Goal: Contribute content: Contribute content

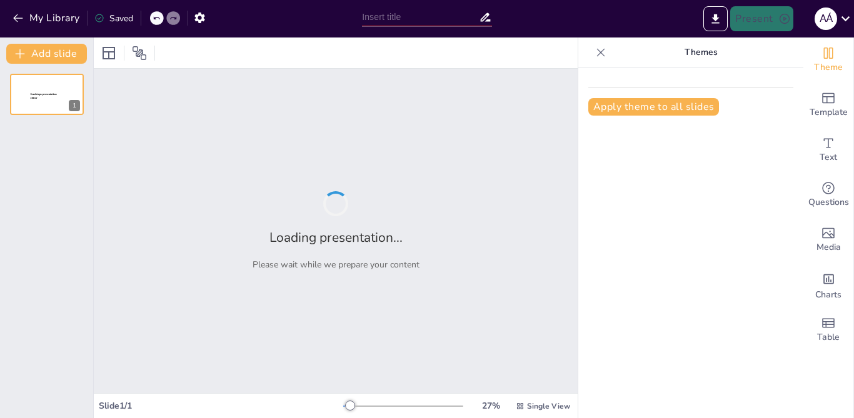
type input "Mastering the Past Continuous: Affirmative and Negative Forms Quiz"
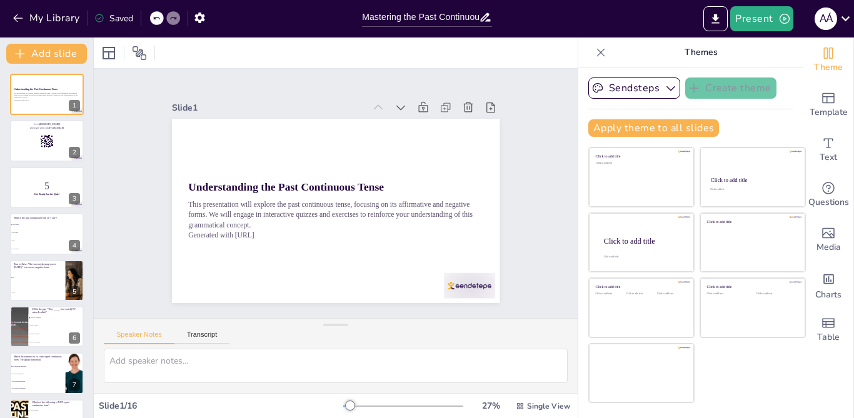
checkbox input "true"
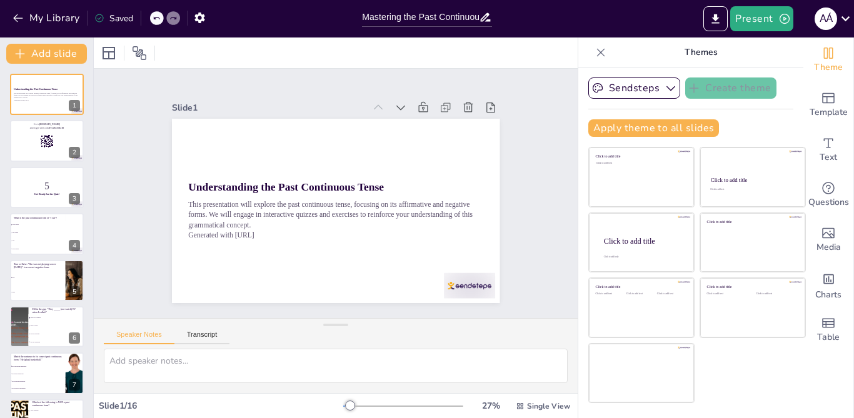
checkbox input "true"
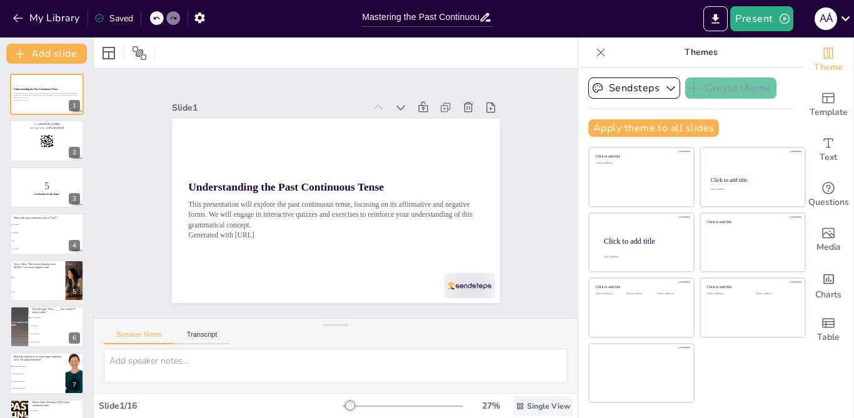
checkbox input "true"
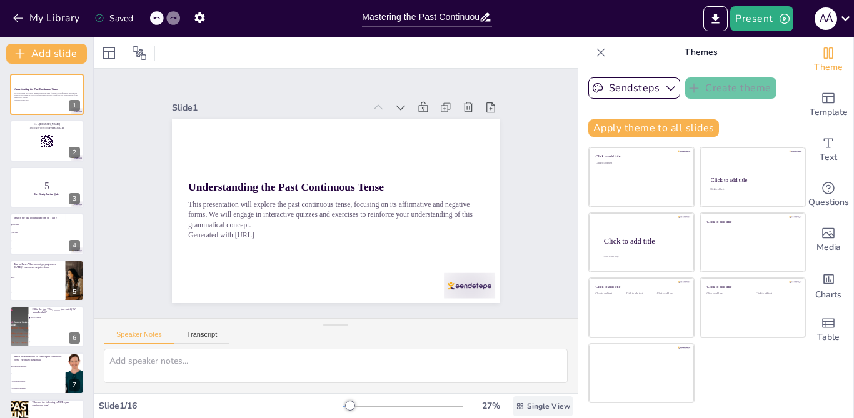
checkbox input "true"
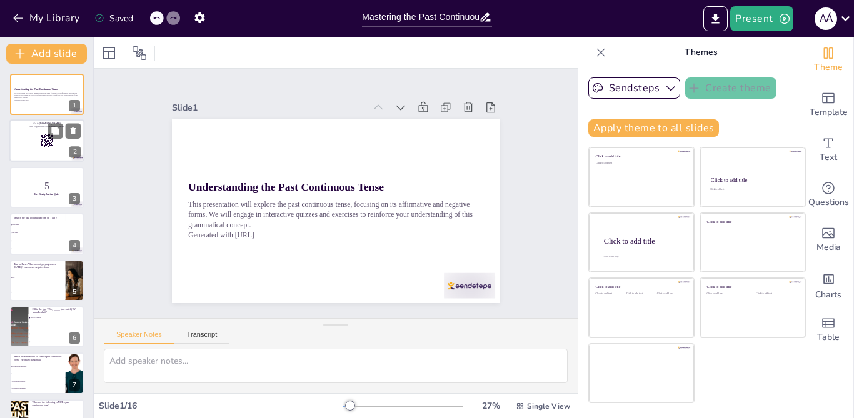
click at [47, 143] on rect at bounding box center [47, 141] width 14 height 14
checkbox input "true"
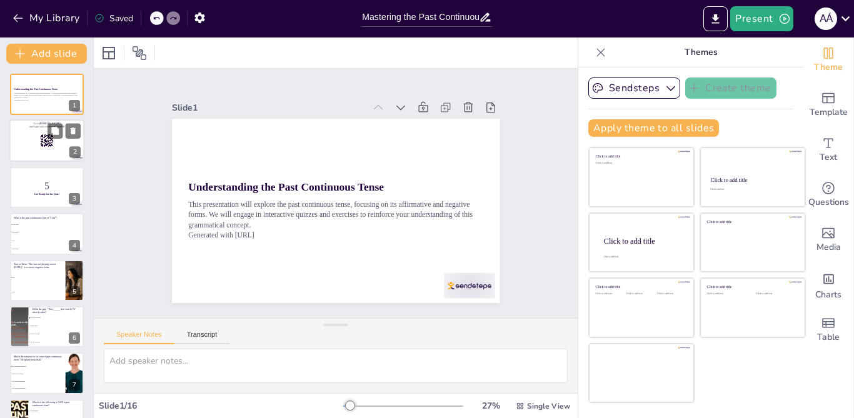
checkbox input "true"
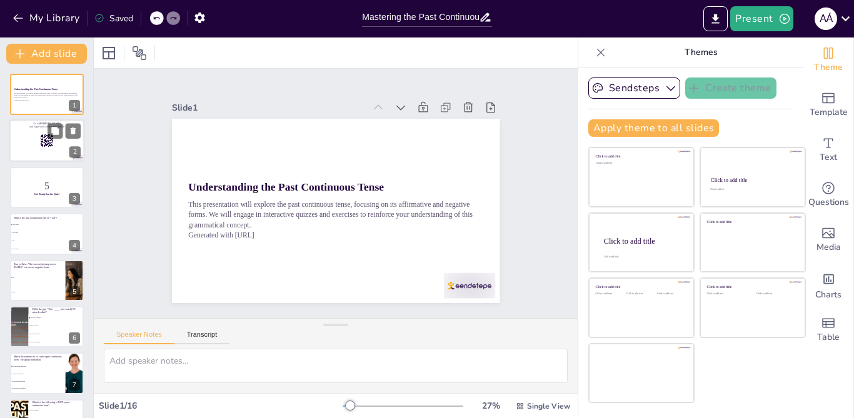
checkbox input "true"
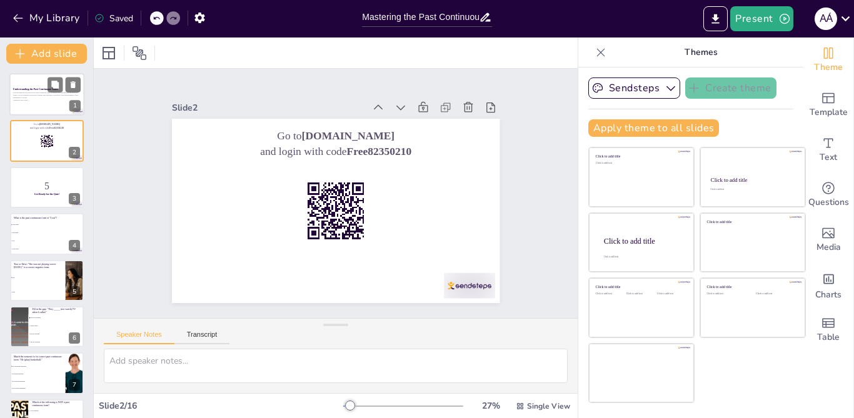
checkbox input "true"
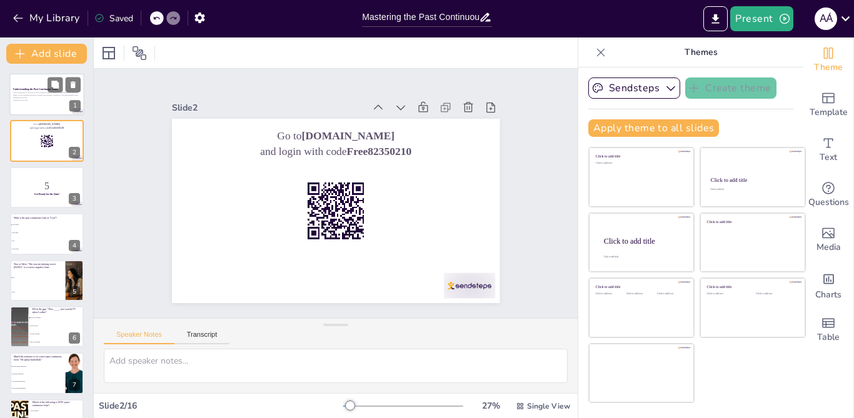
checkbox input "true"
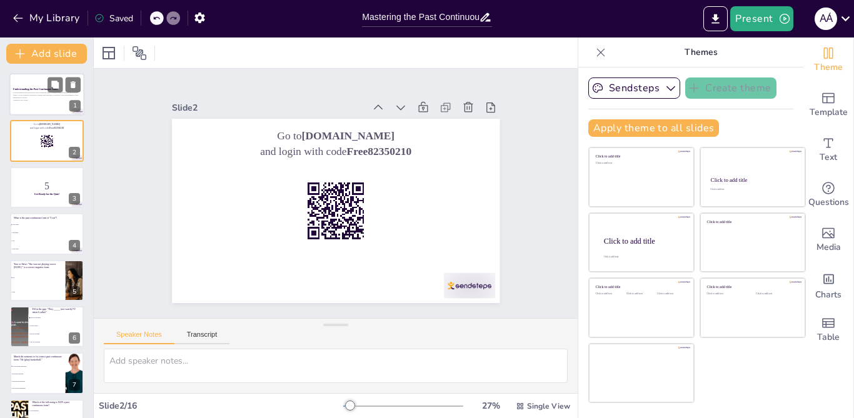
checkbox input "true"
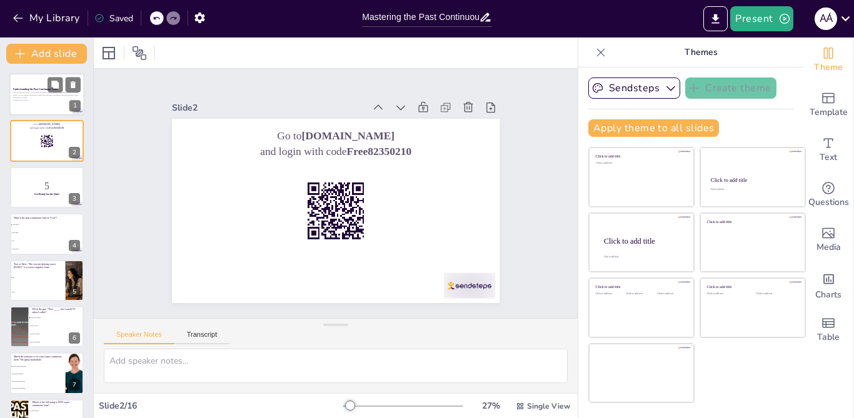
checkbox input "true"
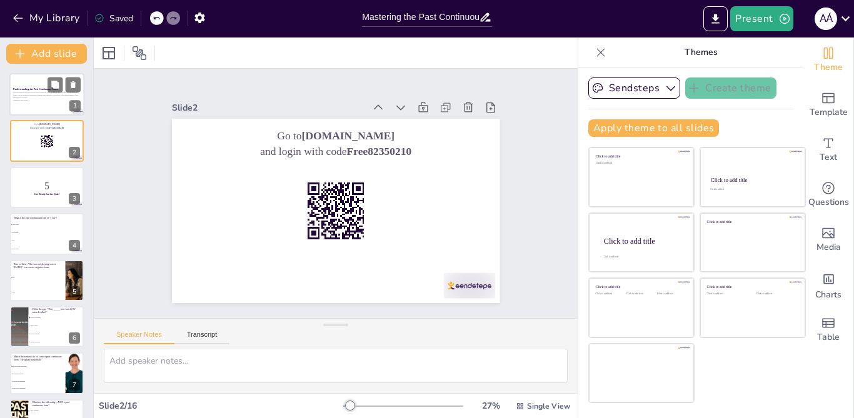
checkbox input "true"
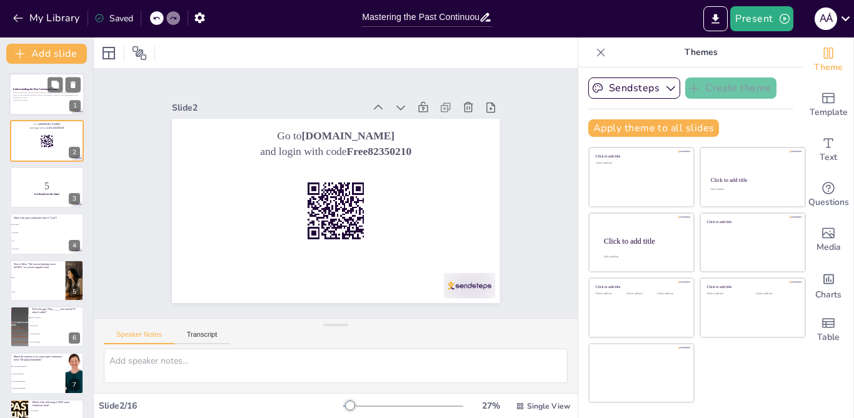
checkbox input "true"
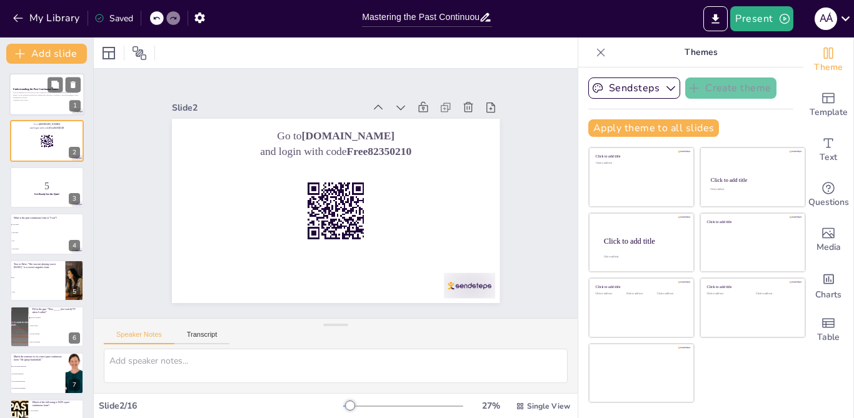
click at [52, 96] on p "This presentation will explore the past continuous tense, focusing on its affir…" at bounding box center [46, 95] width 67 height 7
checkbox input "true"
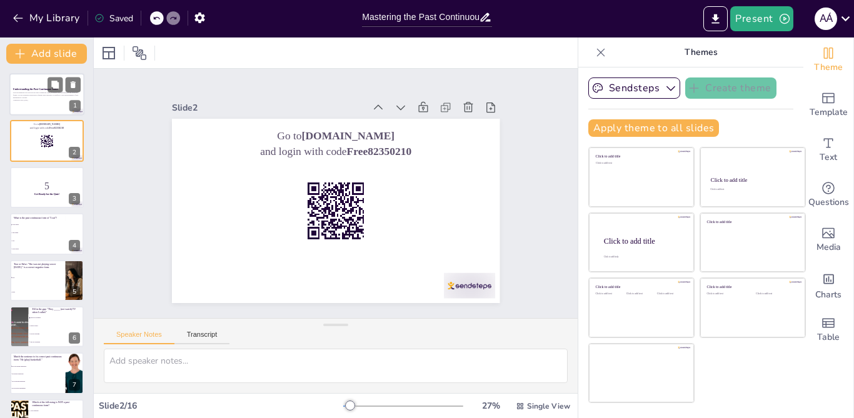
checkbox input "true"
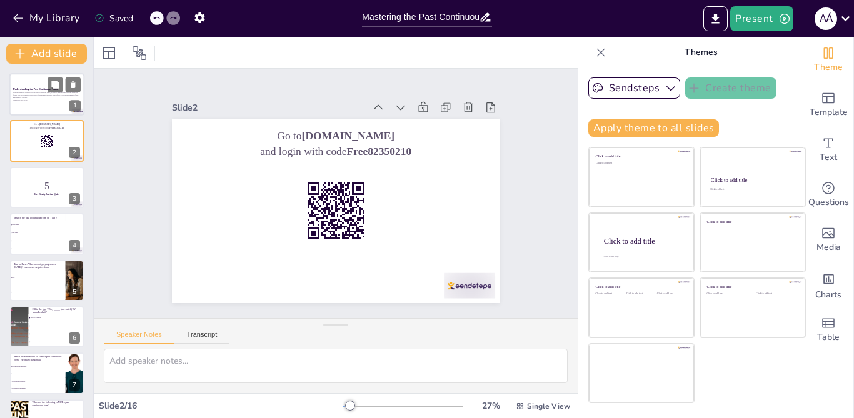
checkbox input "true"
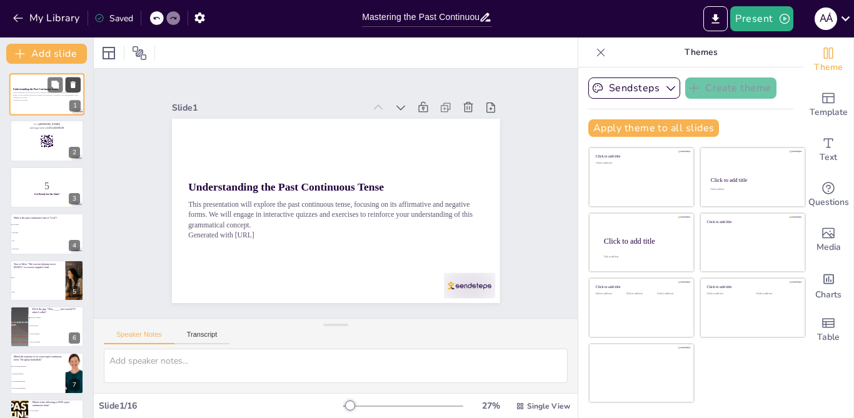
checkbox input "true"
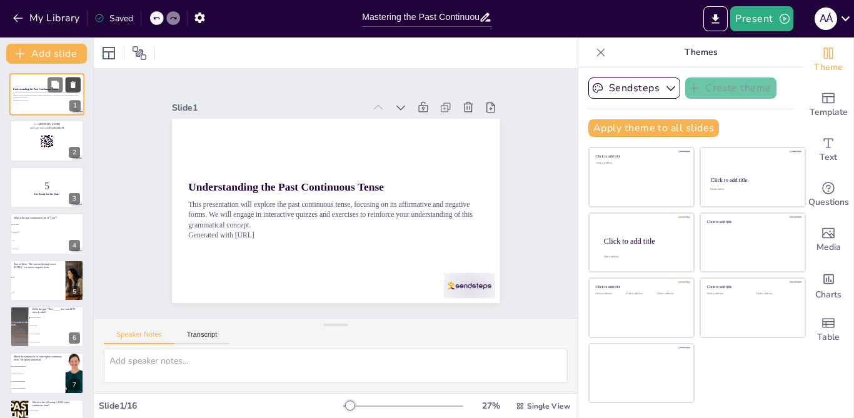
checkbox input "true"
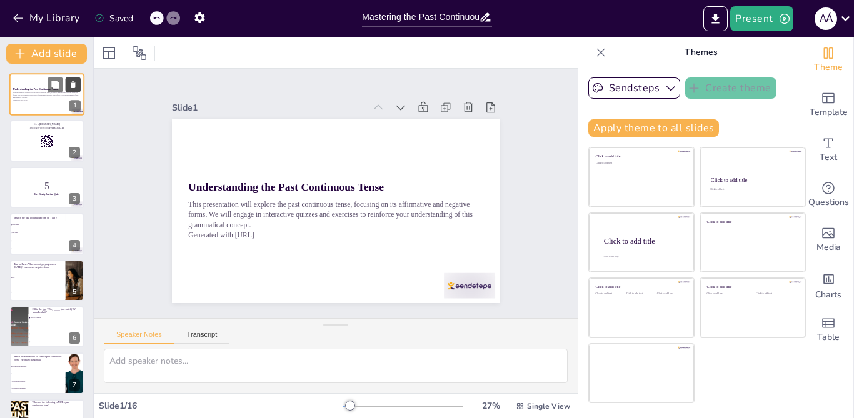
click at [76, 81] on icon at bounding box center [73, 85] width 9 height 9
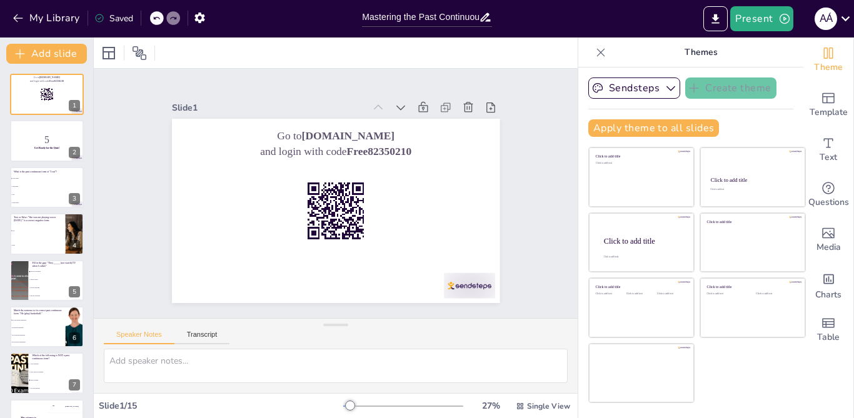
checkbox input "true"
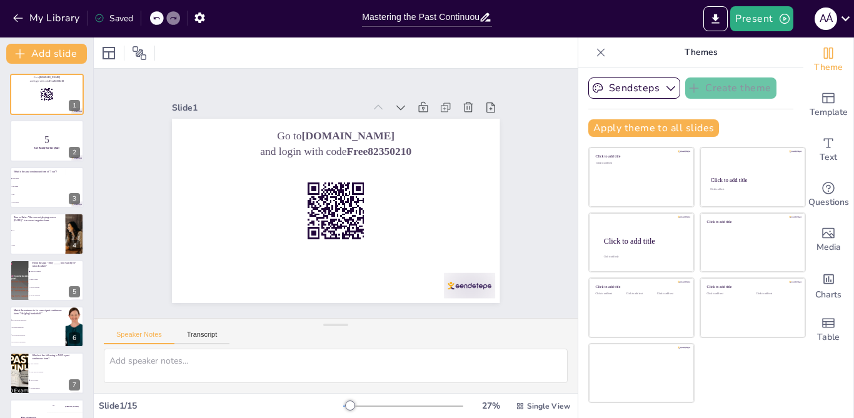
checkbox input "true"
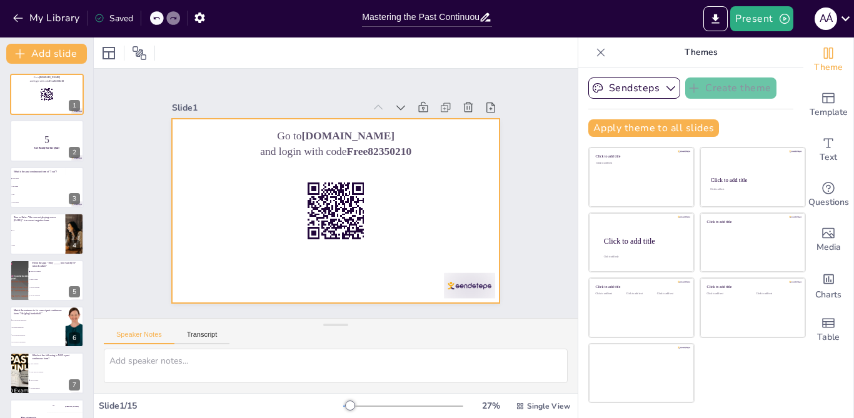
checkbox input "true"
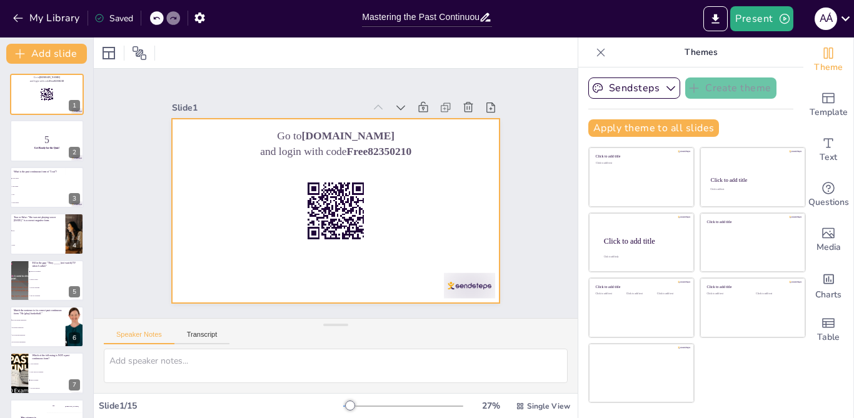
checkbox input "true"
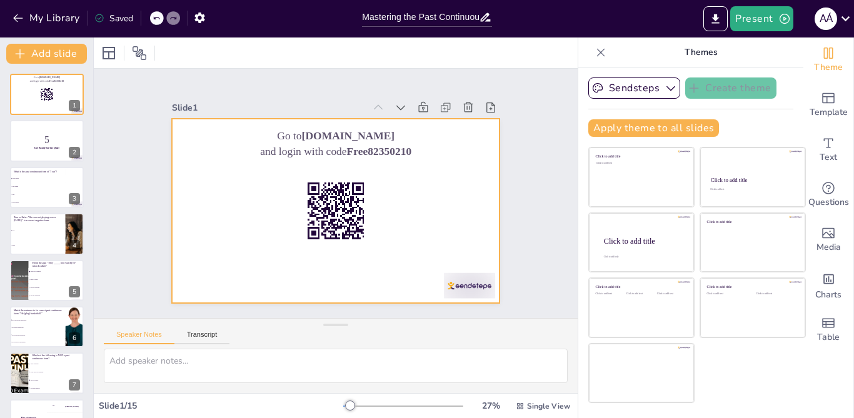
checkbox input "true"
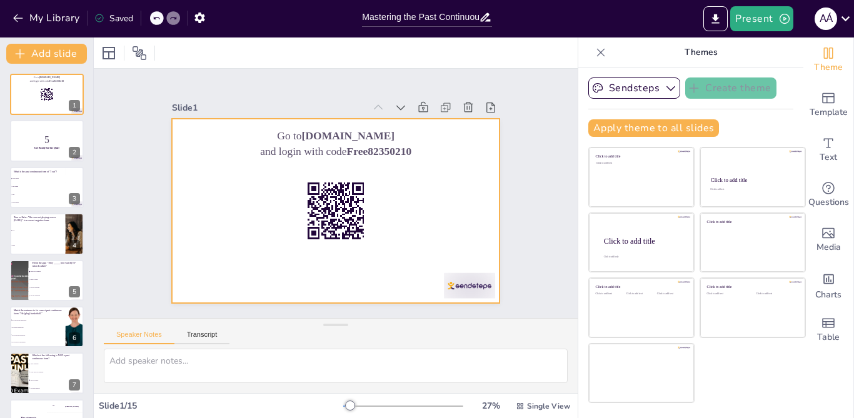
checkbox input "true"
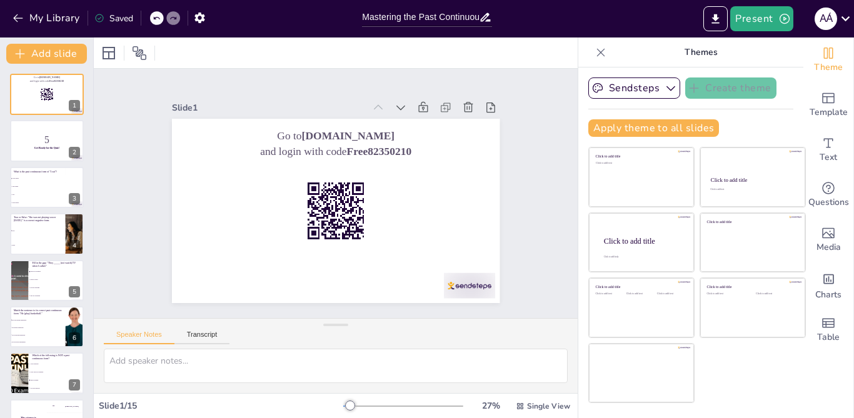
checkbox input "true"
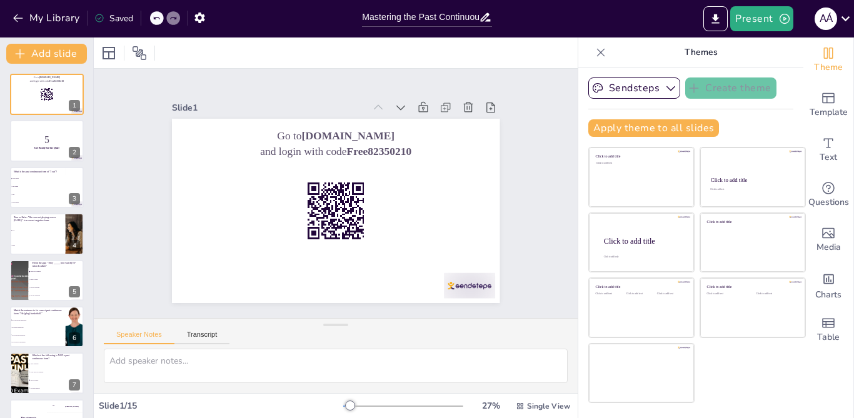
checkbox input "true"
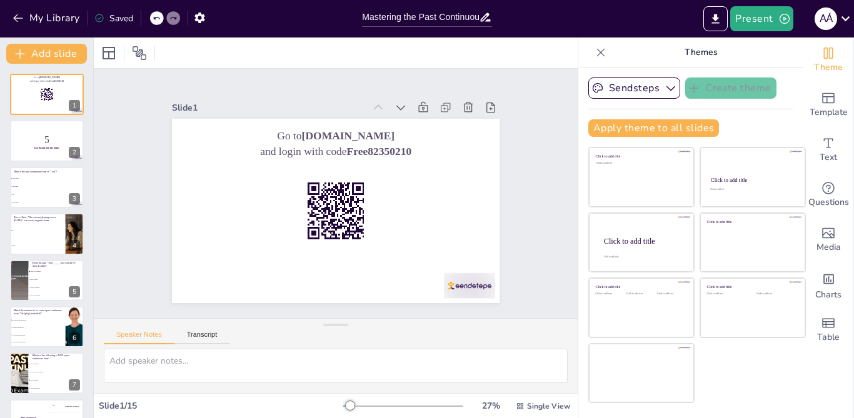
checkbox input "true"
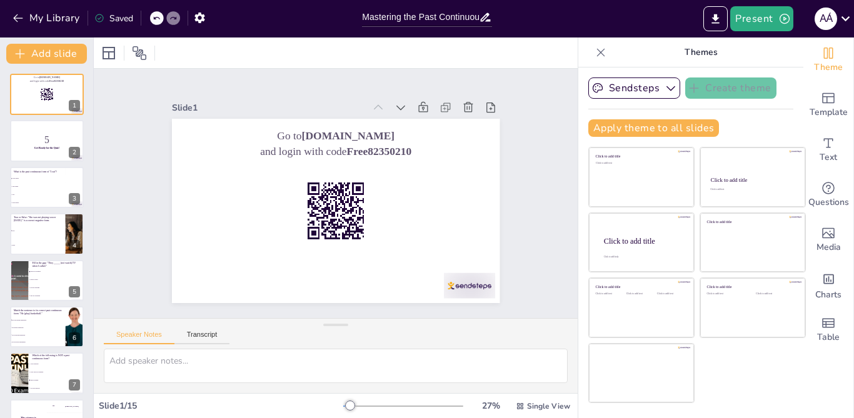
checkbox input "true"
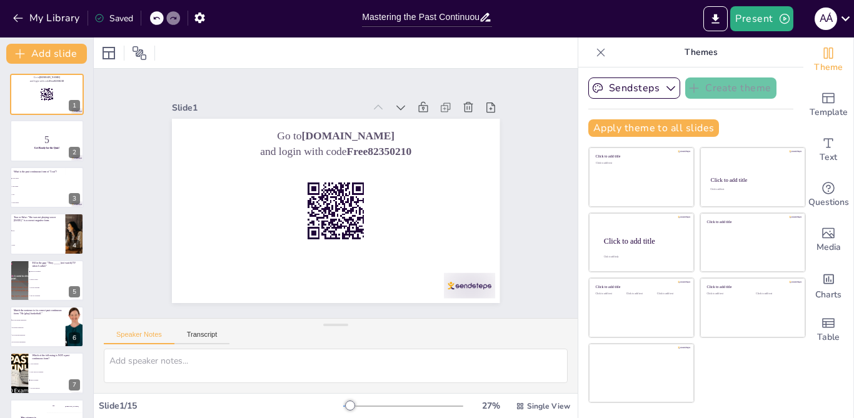
checkbox input "true"
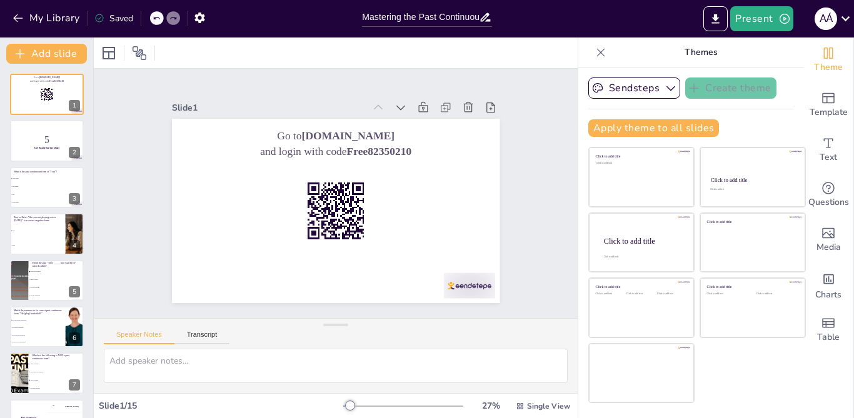
checkbox input "true"
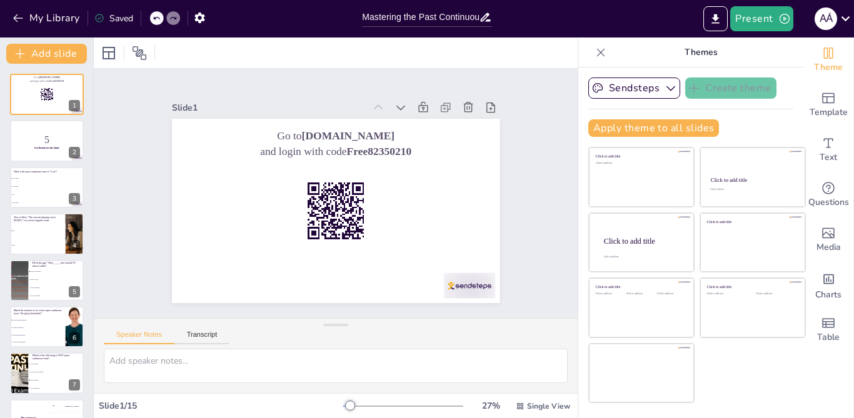
checkbox input "true"
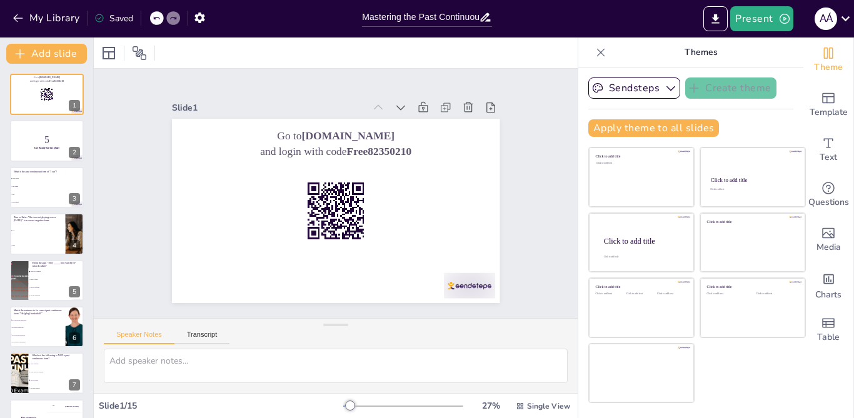
checkbox input "true"
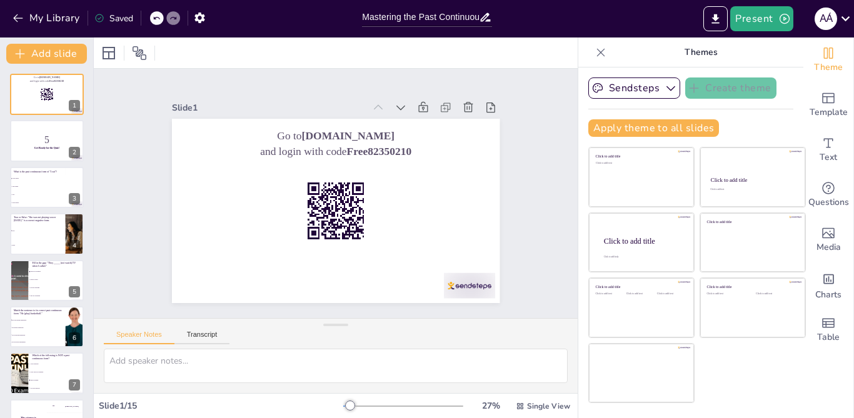
checkbox input "true"
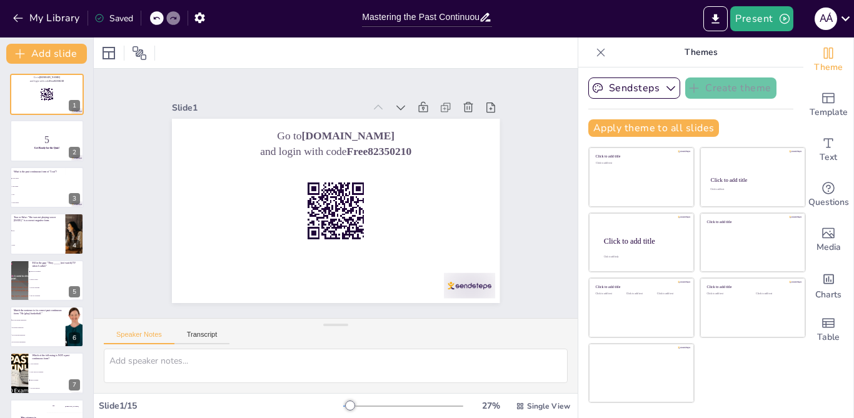
checkbox input "true"
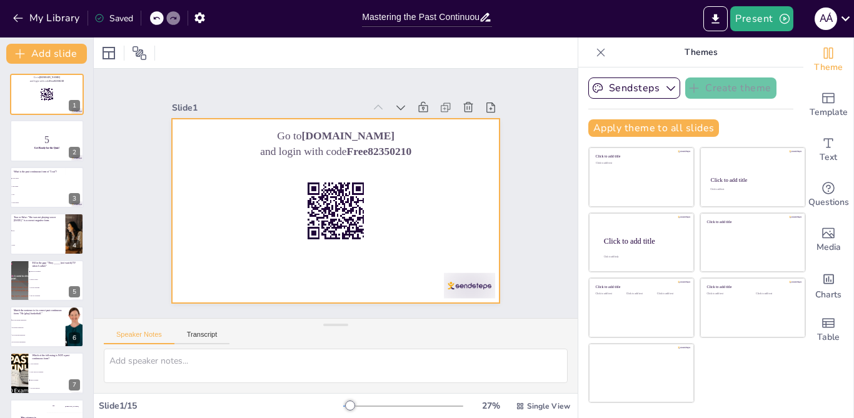
checkbox input "true"
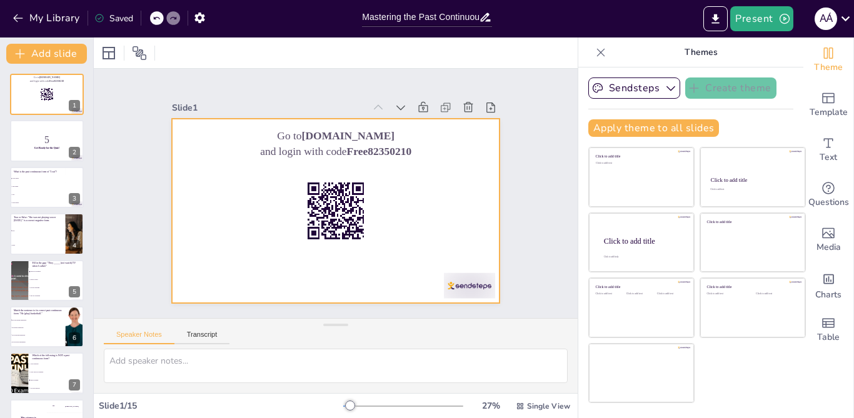
checkbox input "true"
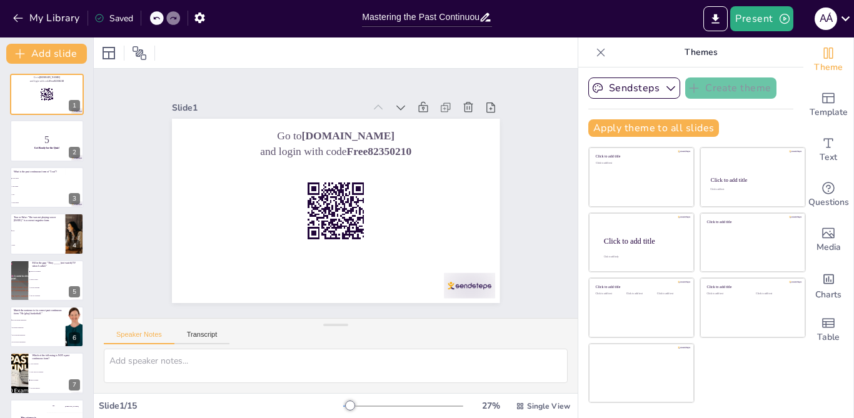
checkbox input "true"
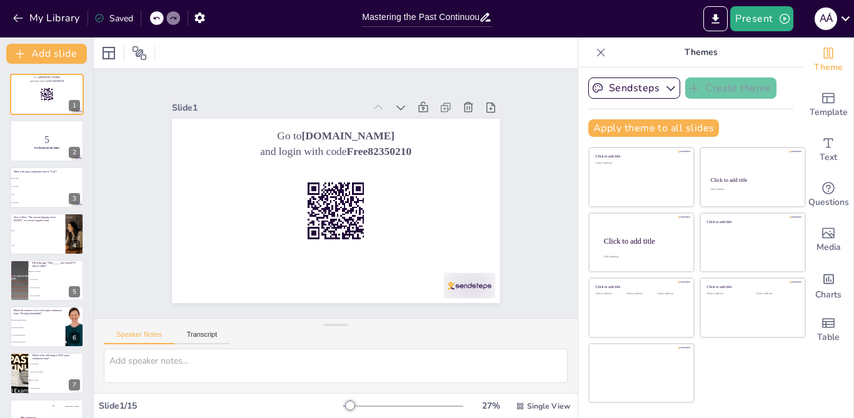
checkbox input "true"
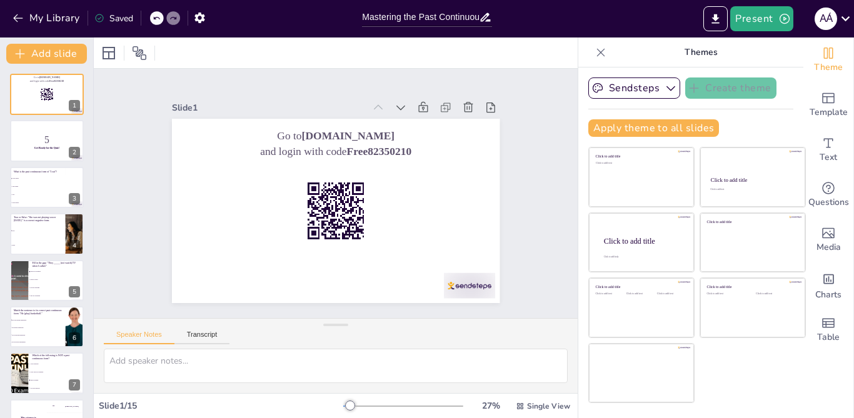
checkbox input "true"
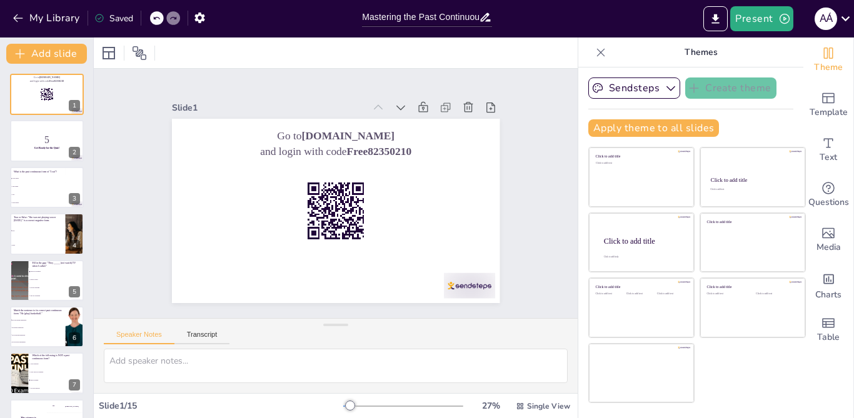
checkbox input "true"
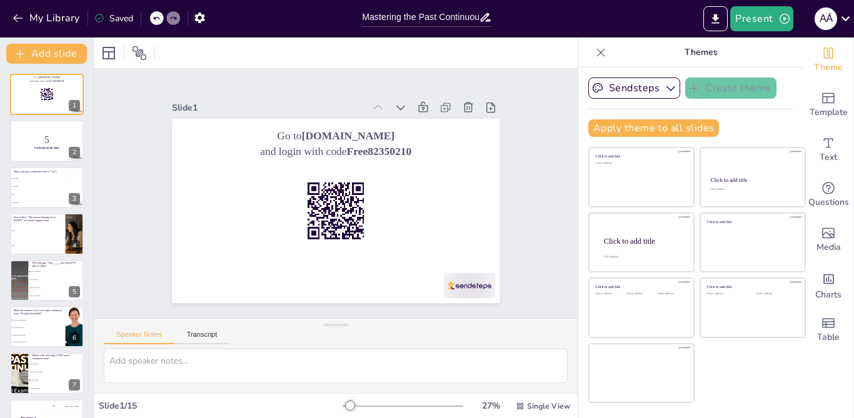
checkbox input "true"
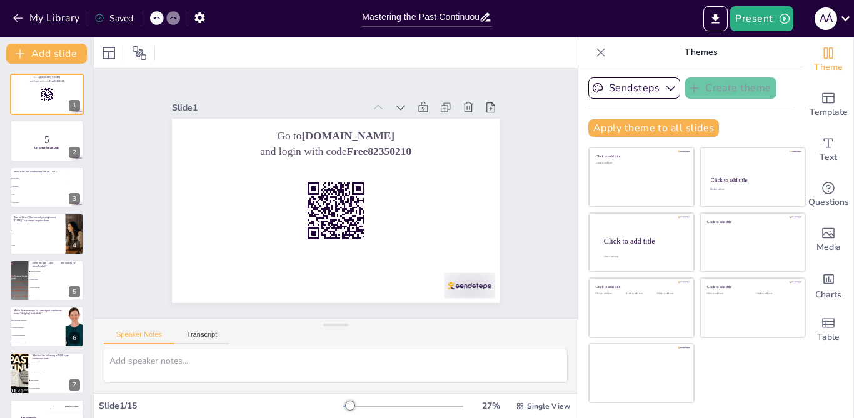
checkbox input "true"
click at [43, 148] on strong "Get Ready for the Quiz!" at bounding box center [47, 147] width 26 height 2
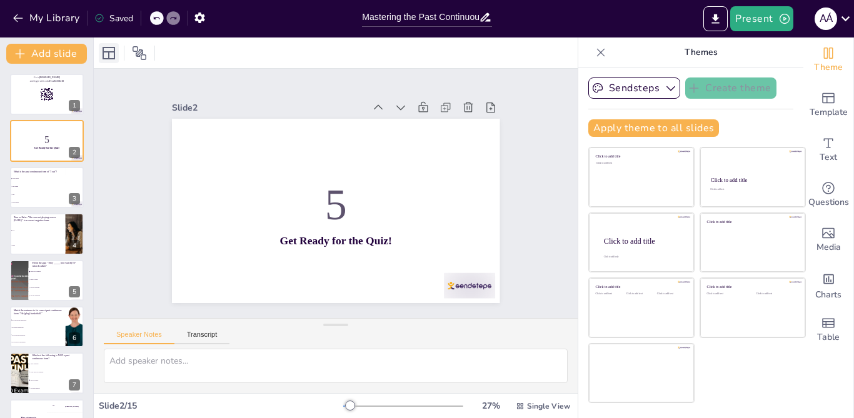
click at [107, 51] on icon at bounding box center [108, 53] width 12 height 12
click at [42, 152] on div at bounding box center [46, 141] width 75 height 42
click at [56, 203] on span "I have eaten" at bounding box center [38, 203] width 54 height 2
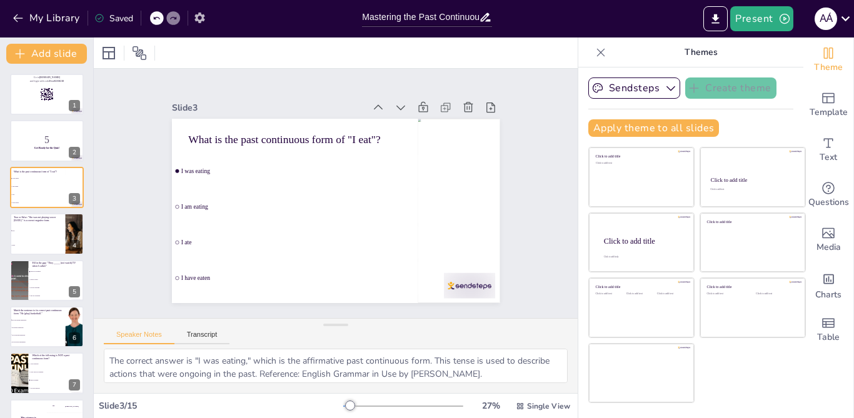
click at [194, 16] on icon "button" at bounding box center [199, 17] width 13 height 13
click at [202, 23] on icon "button" at bounding box center [199, 17] width 13 height 13
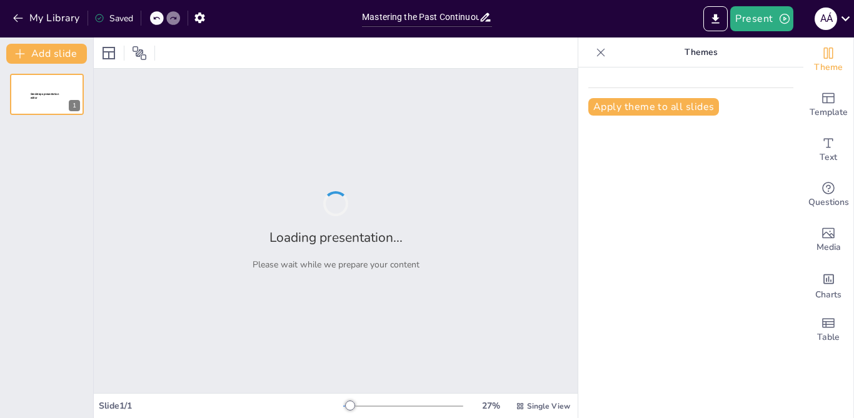
type input "Mastering the Past Continuous: Affirmative and Negative Forms Quiz"
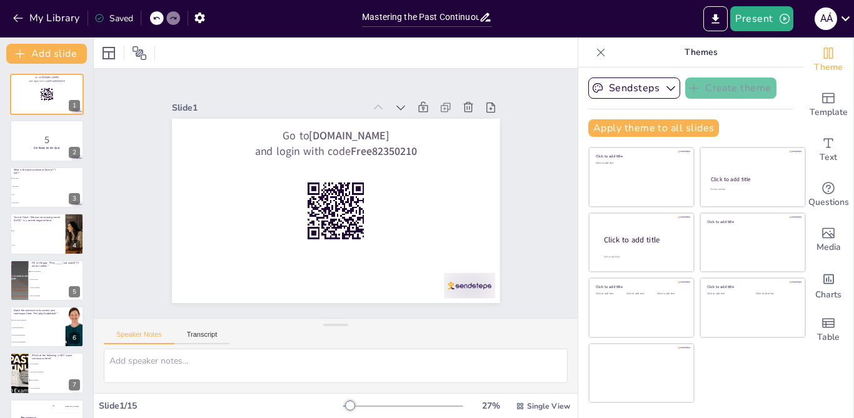
checkbox input "true"
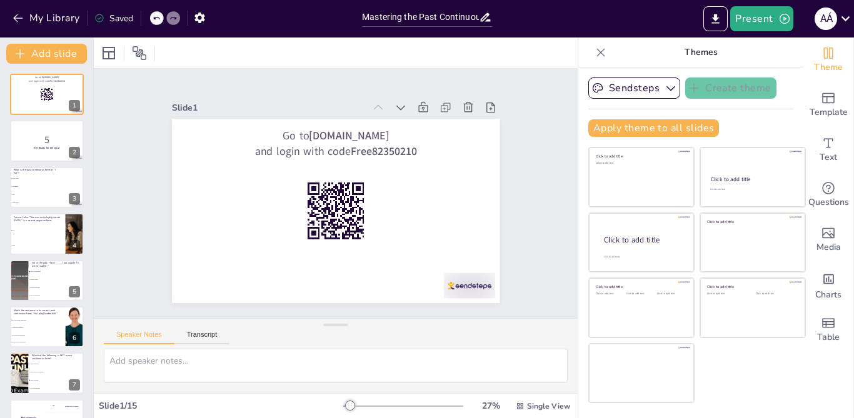
checkbox input "true"
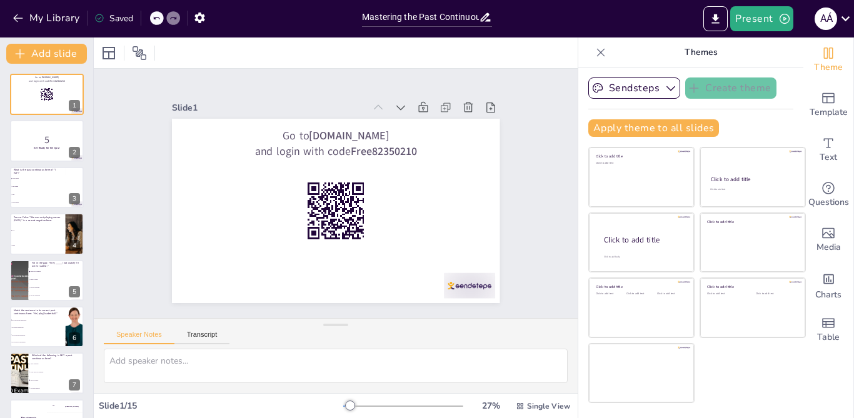
checkbox input "true"
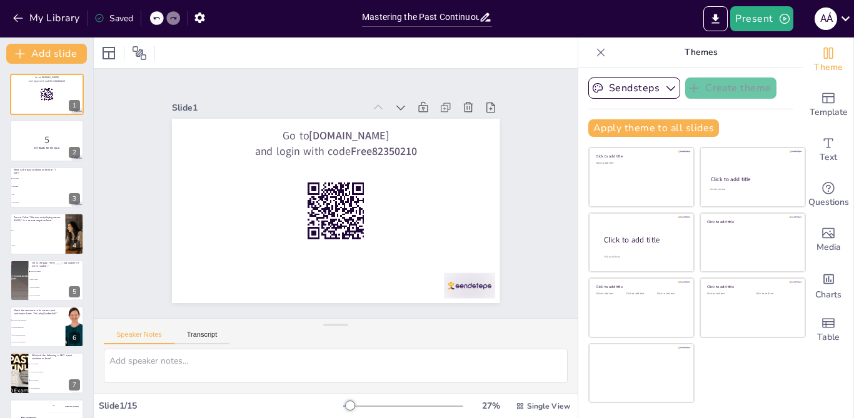
checkbox input "true"
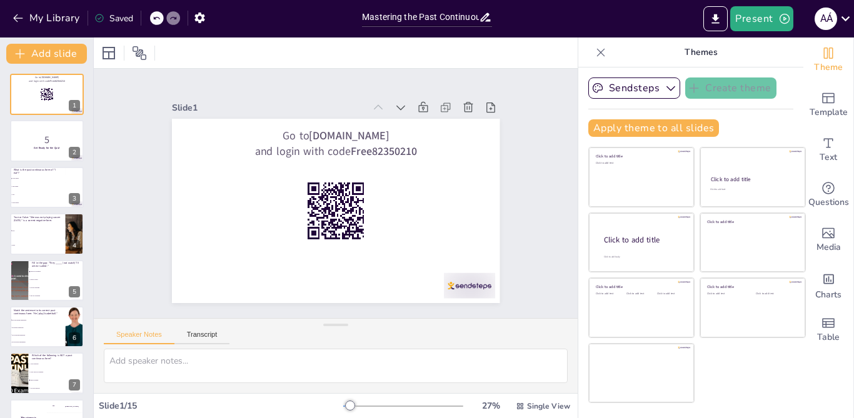
checkbox input "true"
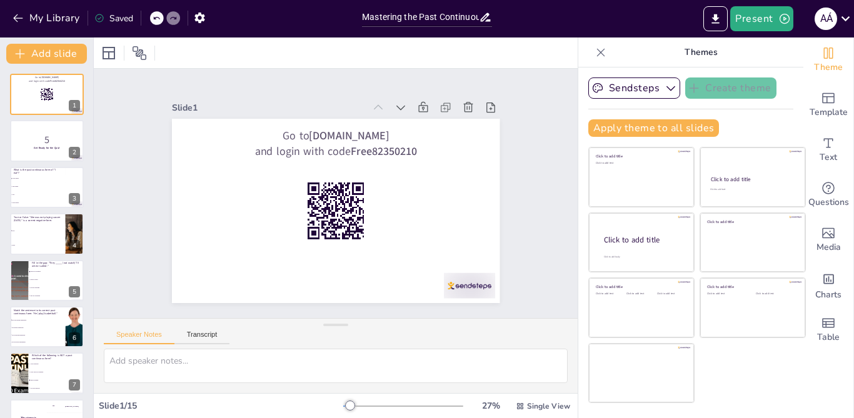
checkbox input "true"
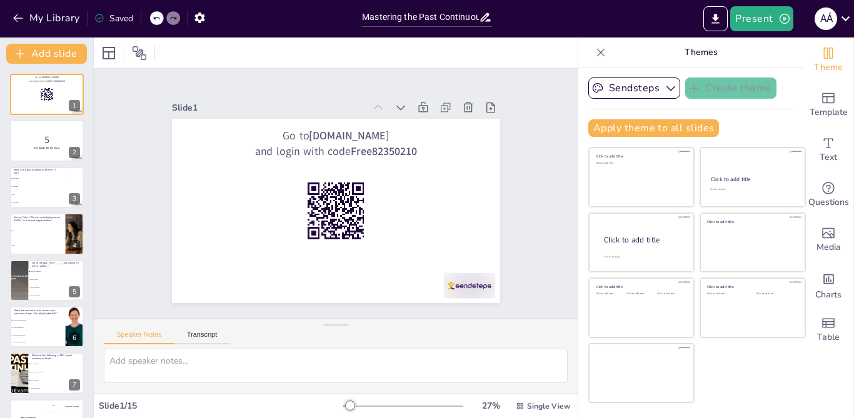
drag, startPoint x: 344, startPoint y: 406, endPoint x: 361, endPoint y: 406, distance: 16.9
click at [355, 406] on div at bounding box center [350, 406] width 10 height 10
checkbox input "true"
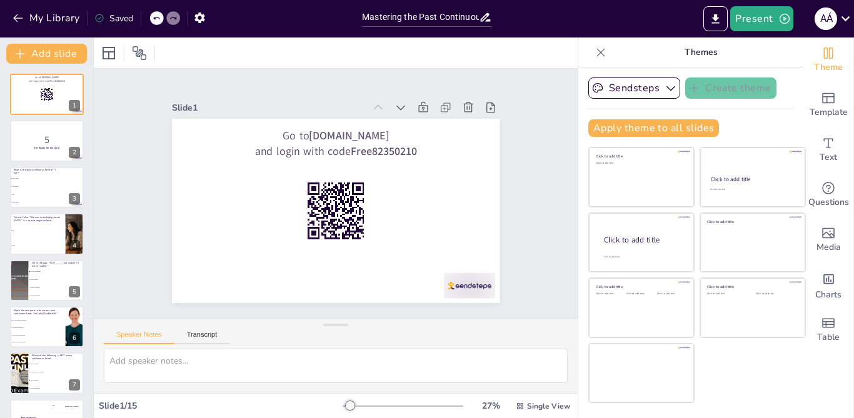
checkbox input "true"
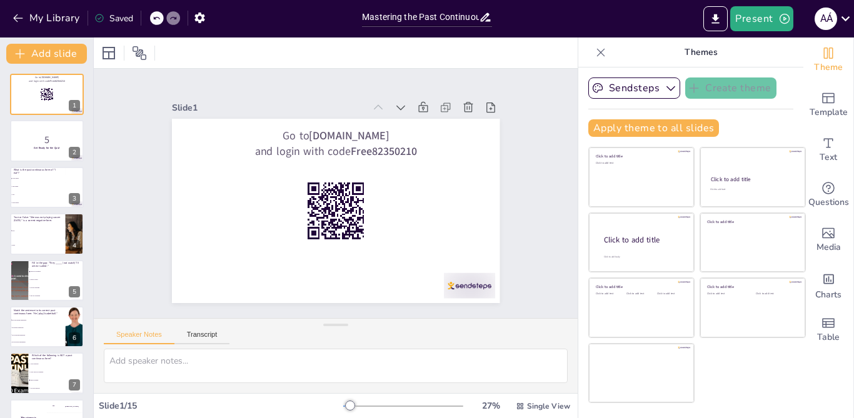
checkbox input "true"
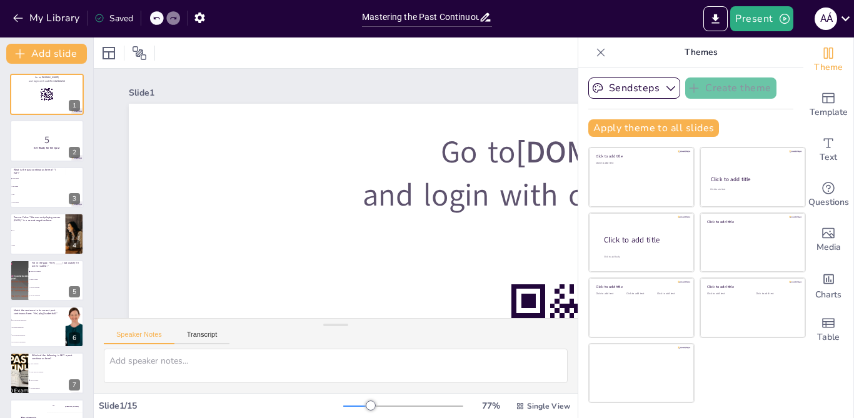
checkbox input "true"
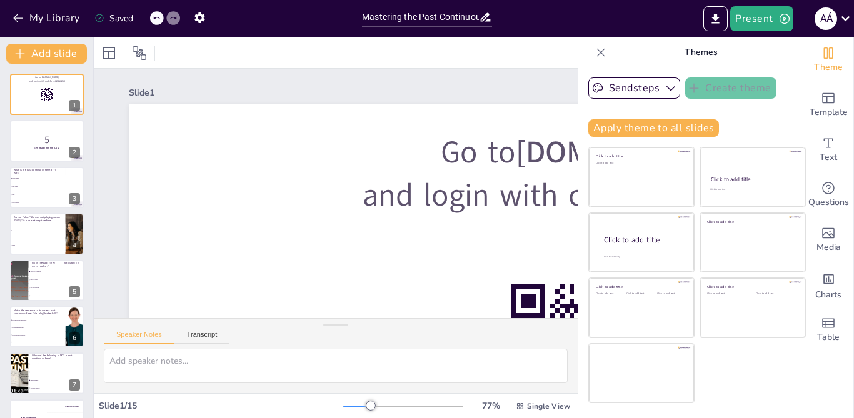
checkbox input "true"
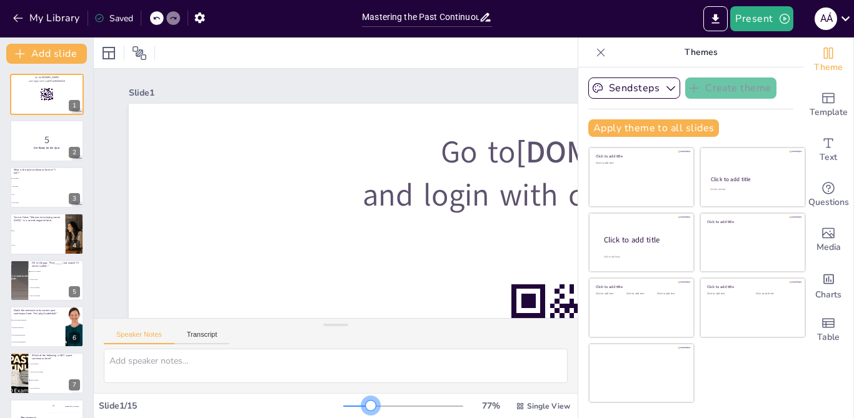
click at [366, 406] on div at bounding box center [371, 406] width 10 height 10
click at [343, 406] on div at bounding box center [356, 406] width 27 height 1
checkbox input "true"
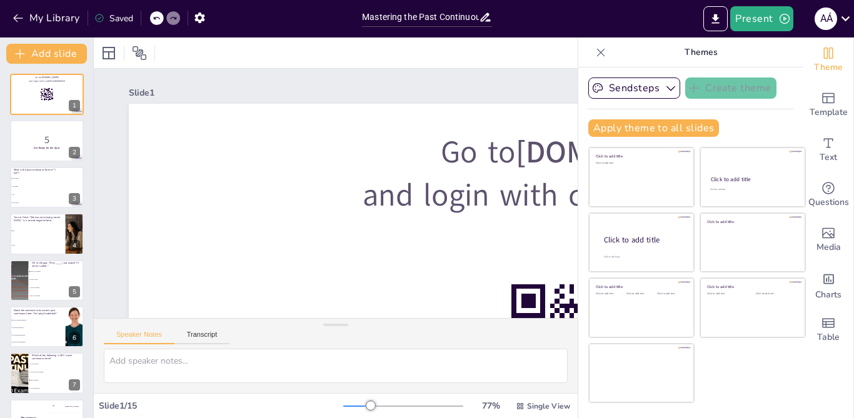
checkbox input "true"
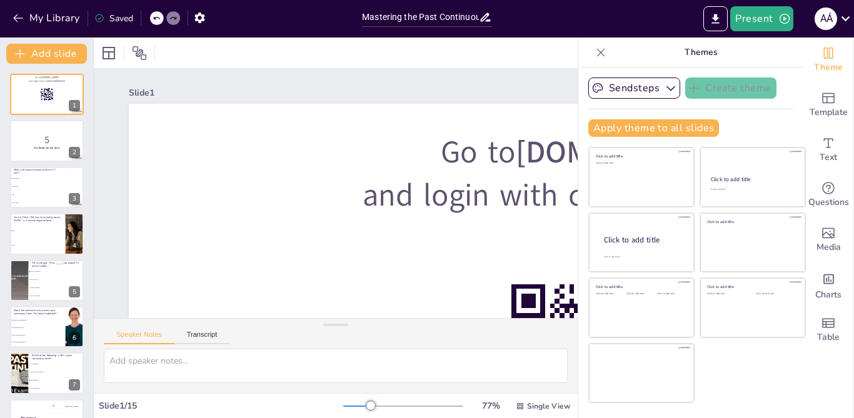
checkbox input "true"
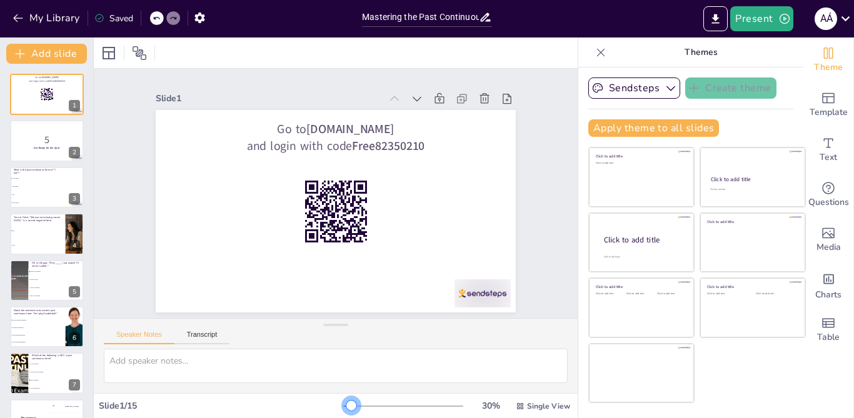
click at [346, 406] on div at bounding box center [351, 406] width 10 height 10
checkbox input "true"
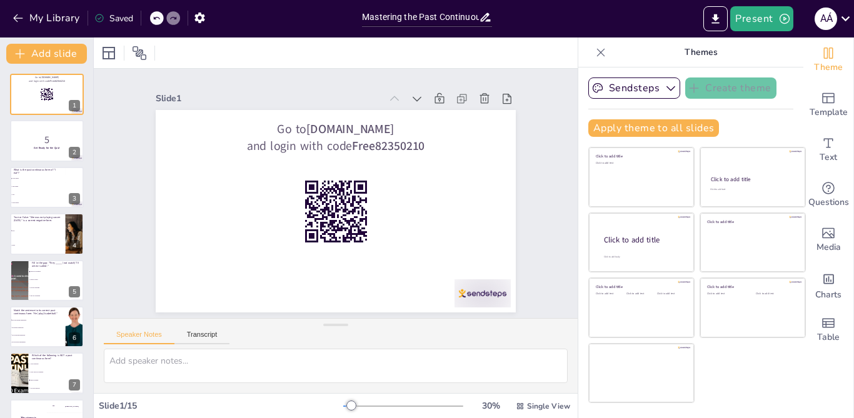
checkbox input "true"
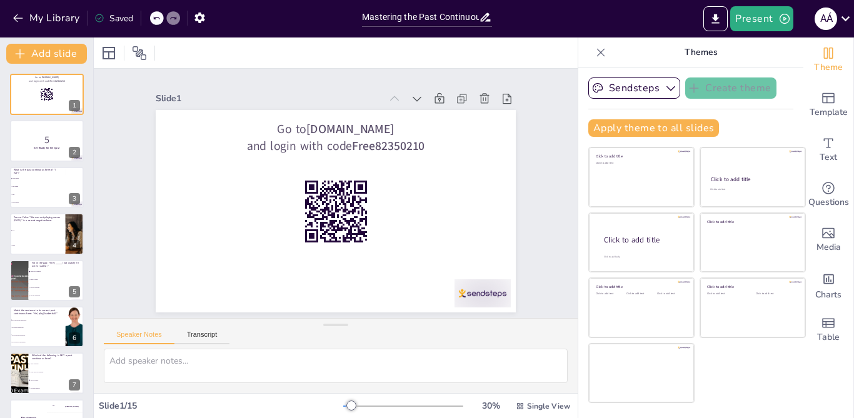
checkbox input "true"
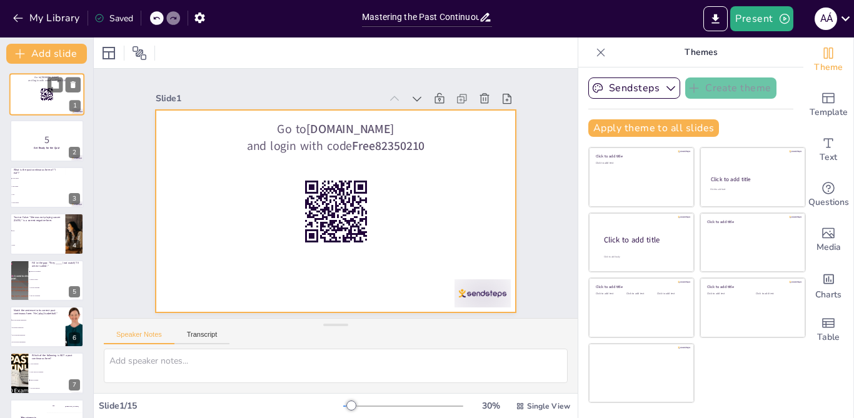
checkbox input "true"
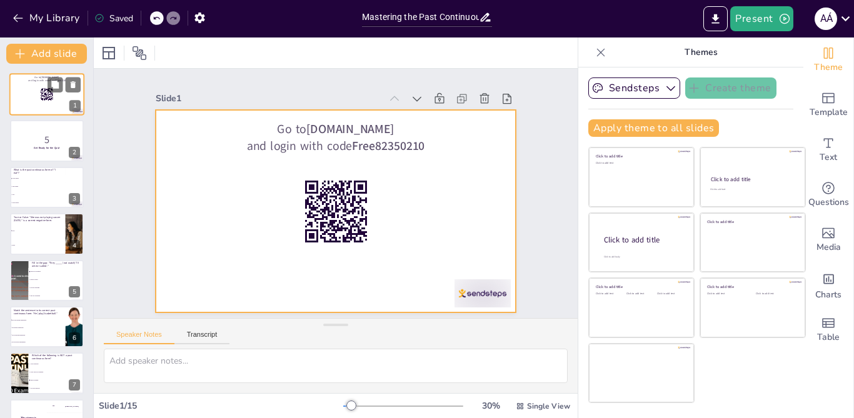
checkbox input "true"
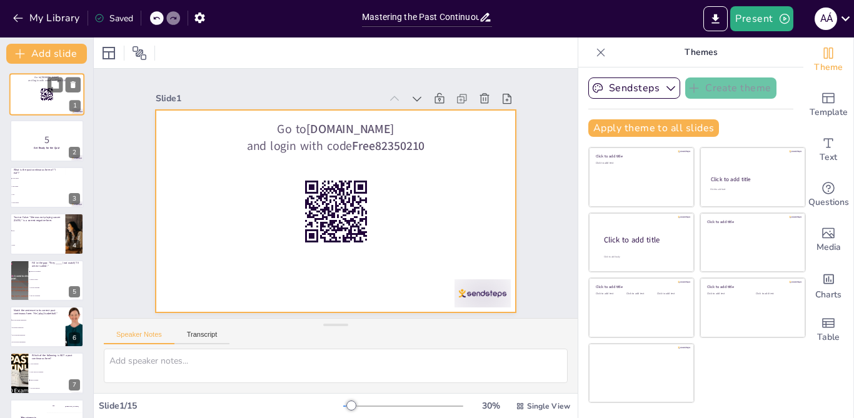
checkbox input "true"
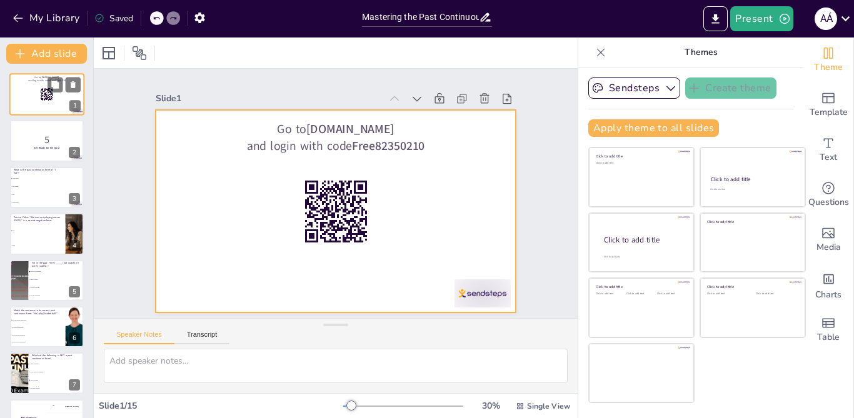
checkbox input "true"
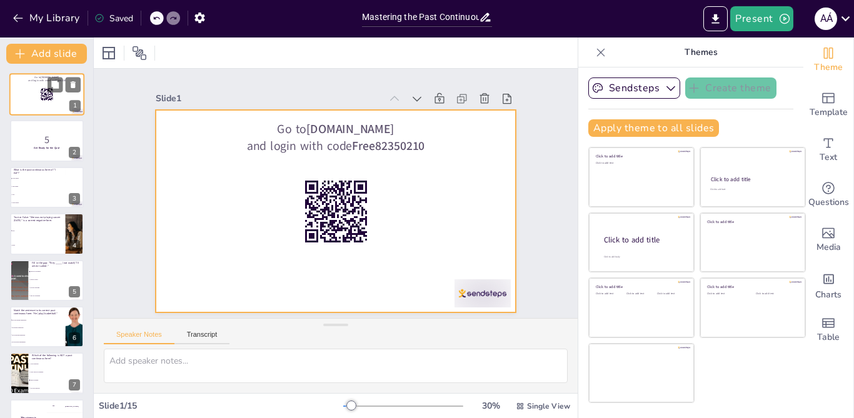
checkbox input "true"
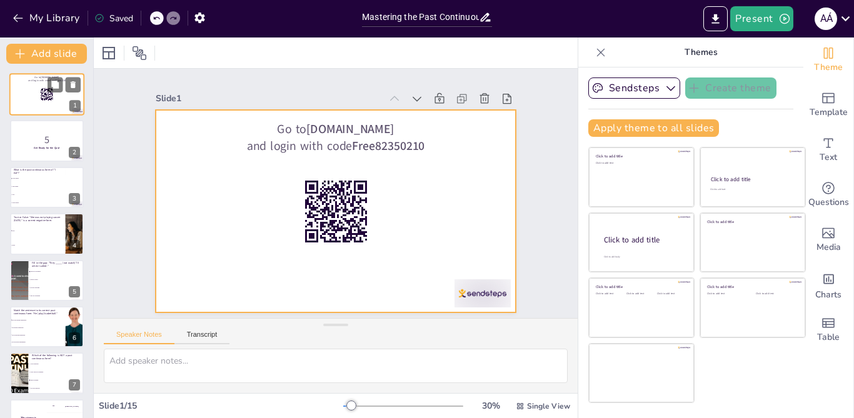
checkbox input "true"
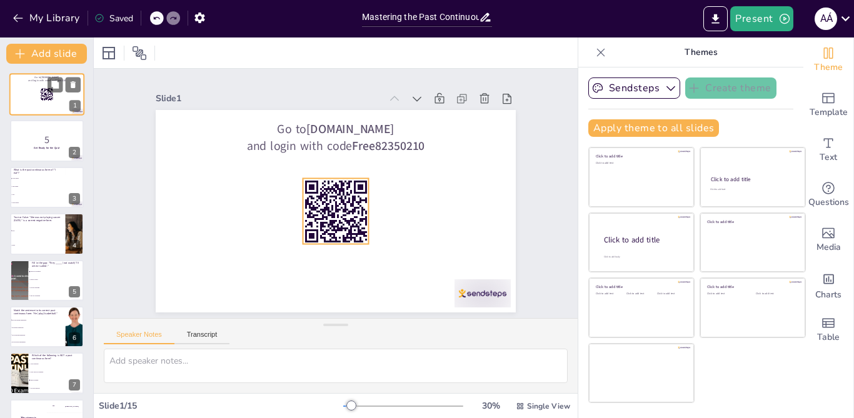
checkbox input "true"
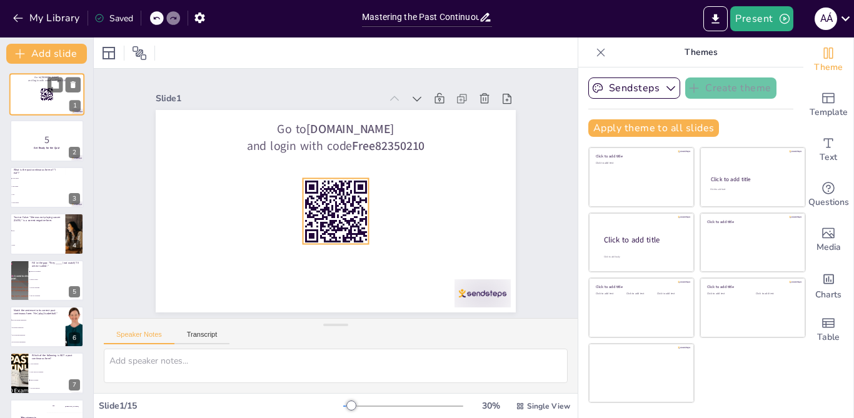
checkbox input "true"
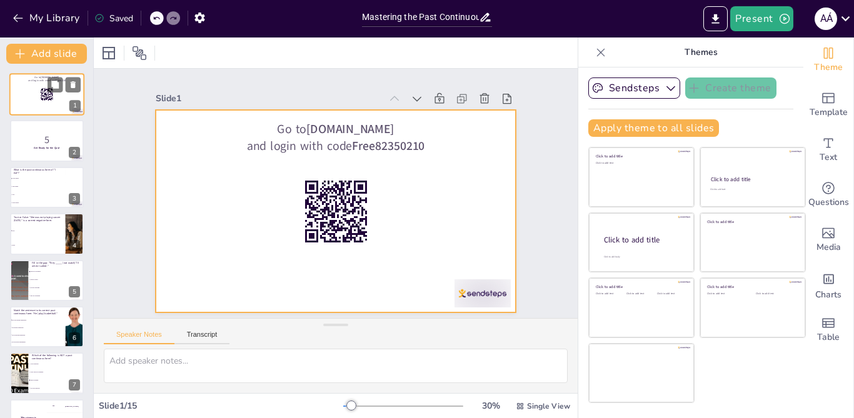
checkbox input "true"
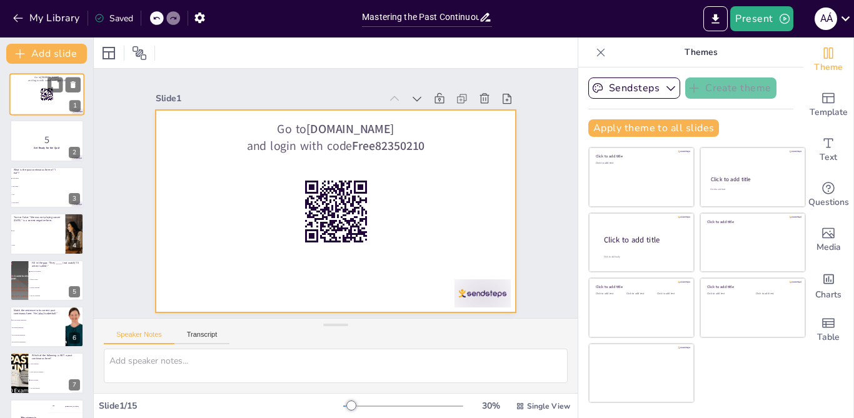
checkbox input "true"
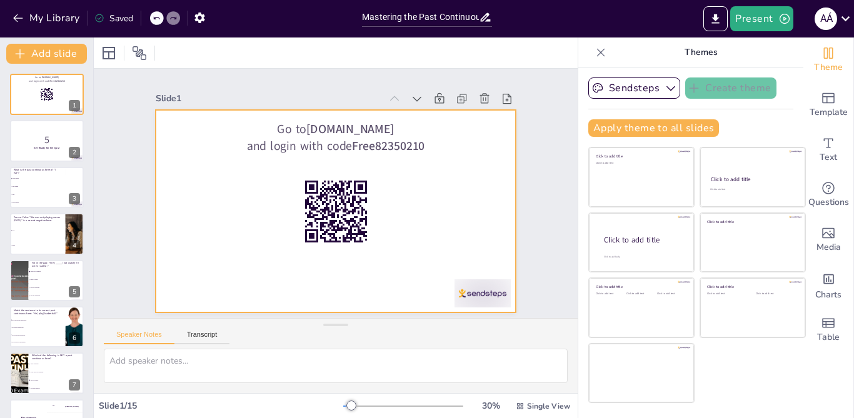
drag, startPoint x: 26, startPoint y: 93, endPoint x: 244, endPoint y: 59, distance: 221.4
click at [244, 59] on div at bounding box center [336, 52] width 484 height 31
checkbox input "true"
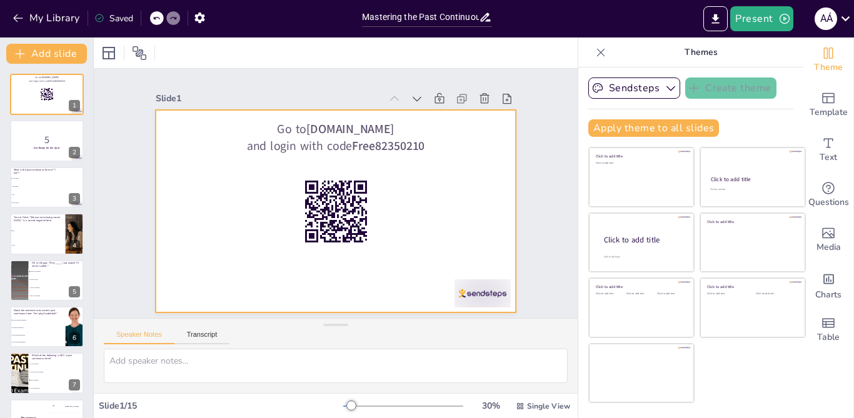
checkbox input "true"
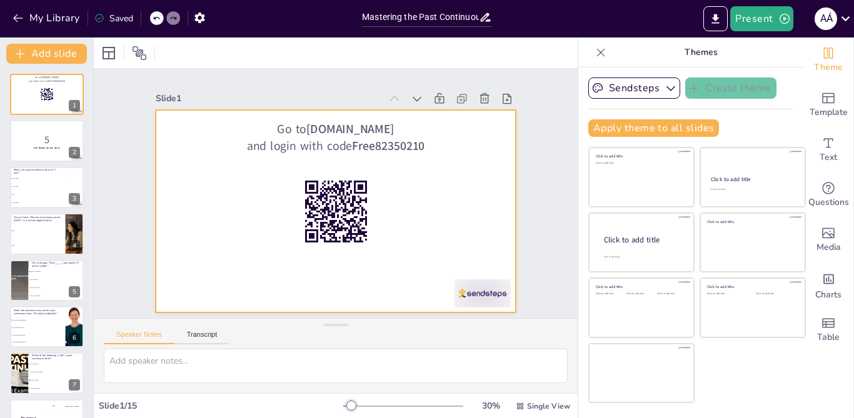
checkbox input "true"
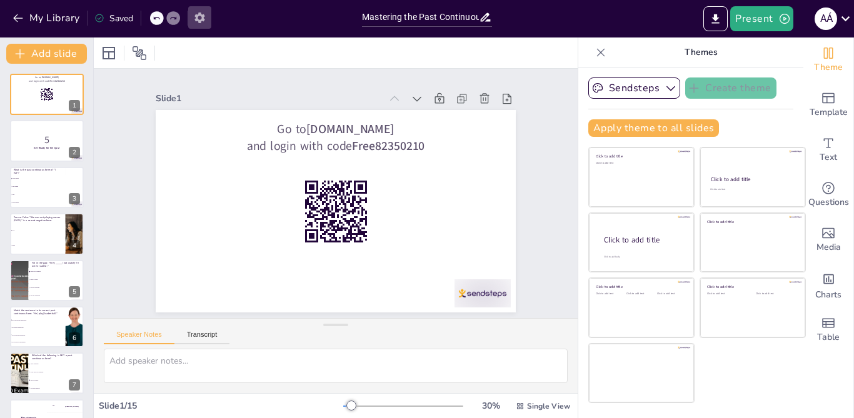
click at [199, 26] on button "button" at bounding box center [199, 17] width 23 height 22
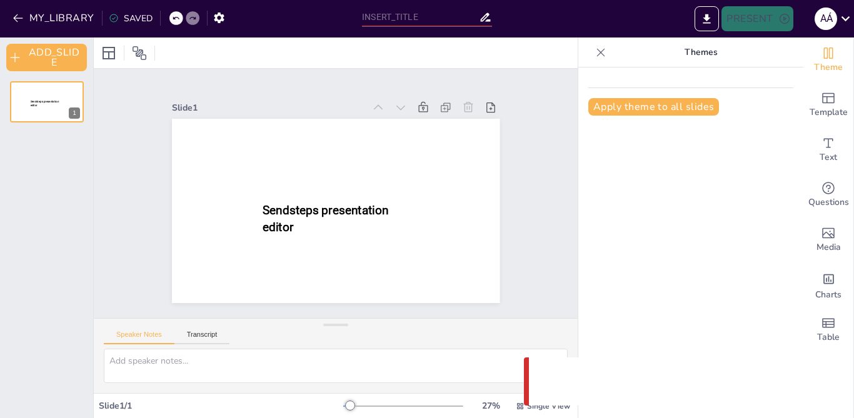
type input "Mastering the Past Continuous: Affirmative and Negative Forms Quiz"
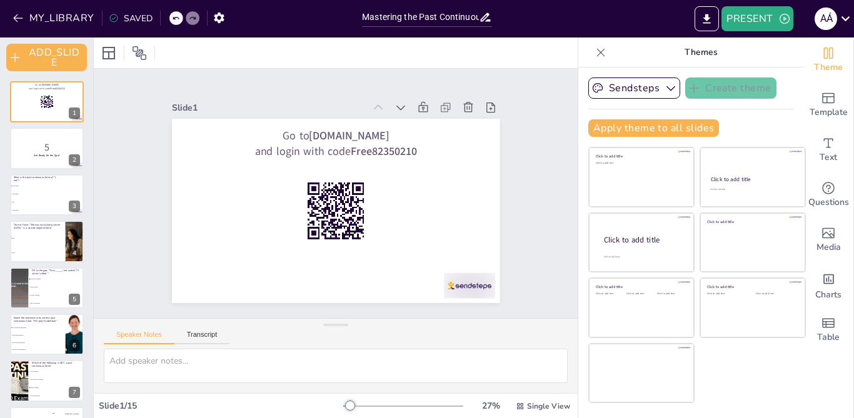
checkbox input "true"
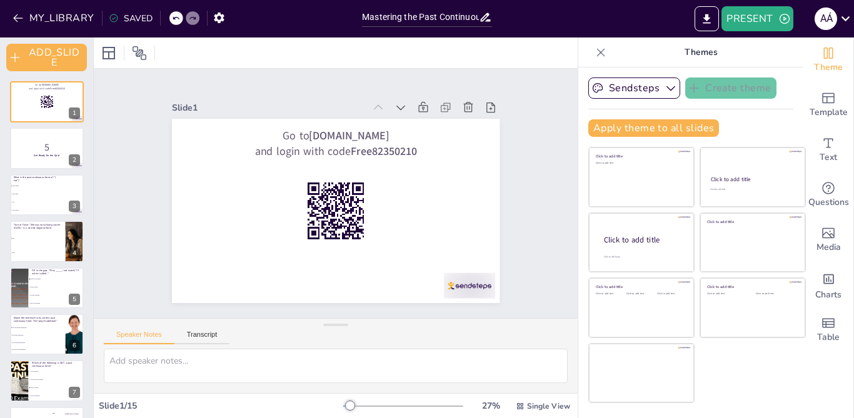
checkbox input "true"
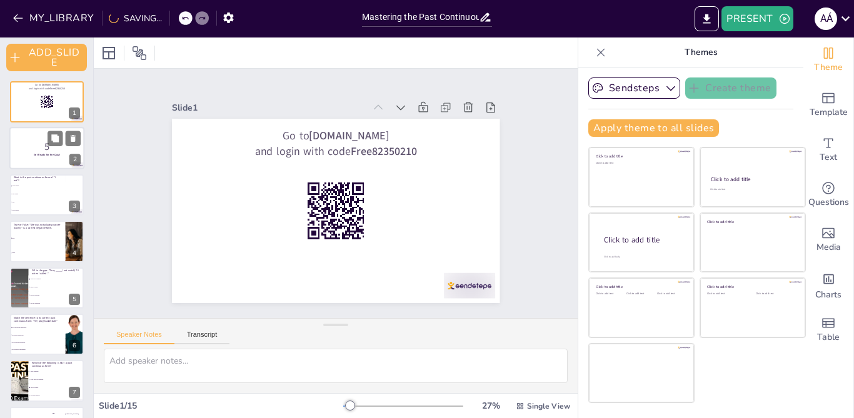
checkbox input "true"
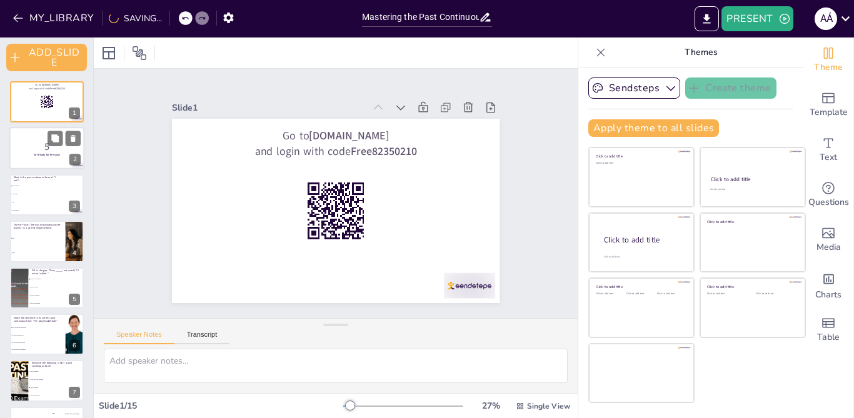
checkbox input "true"
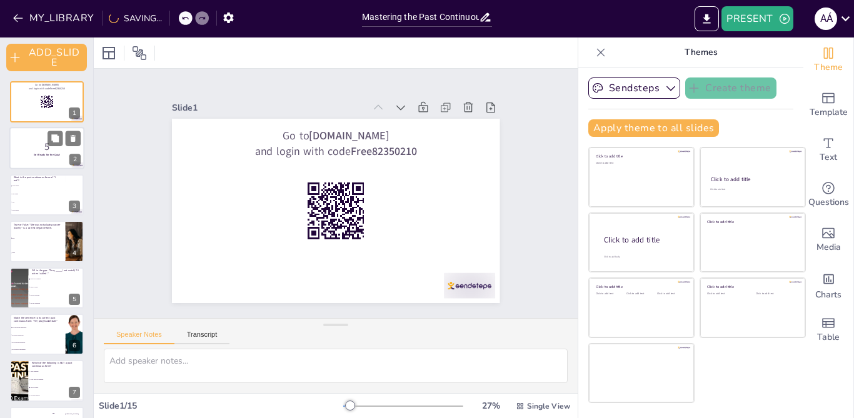
click at [27, 157] on div at bounding box center [46, 148] width 75 height 42
checkbox input "true"
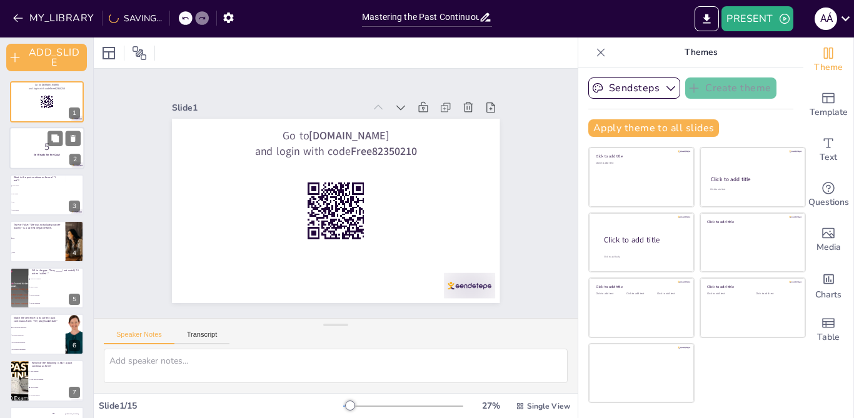
checkbox input "true"
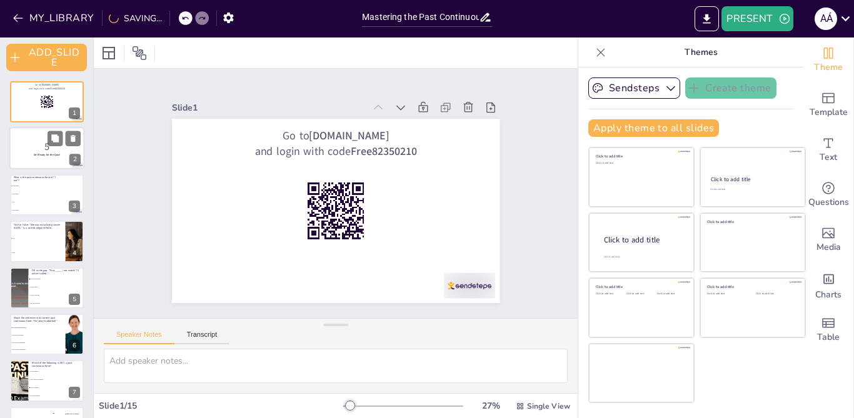
checkbox input "true"
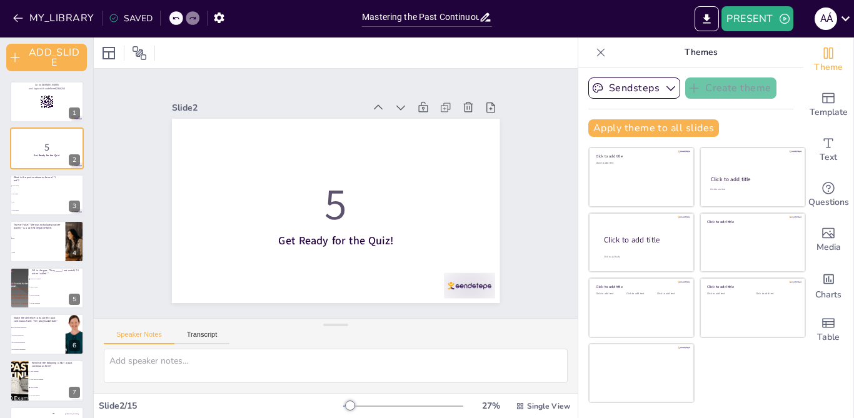
checkbox input "true"
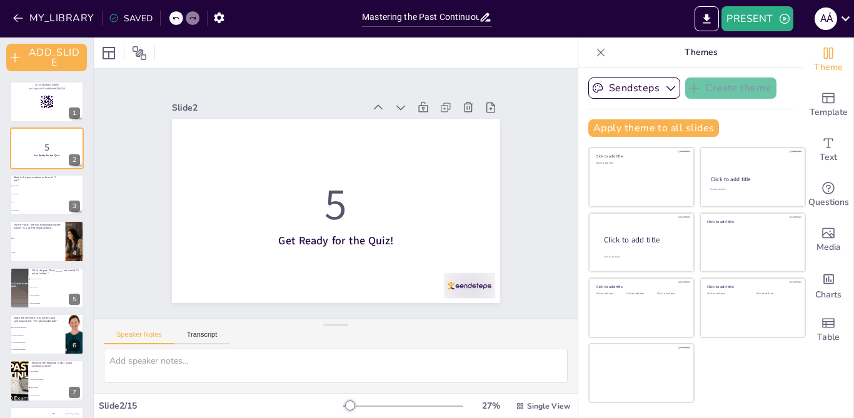
checkbox input "true"
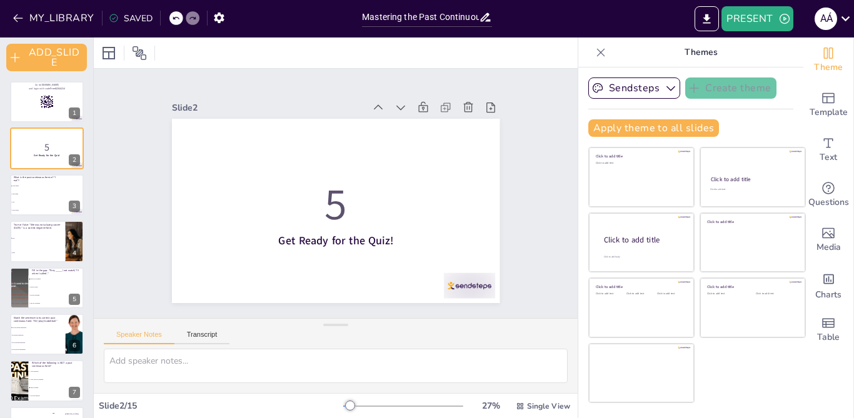
checkbox input "true"
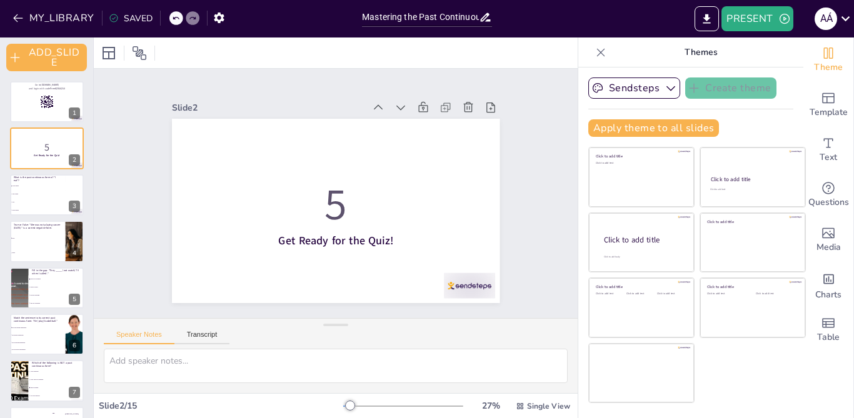
checkbox input "true"
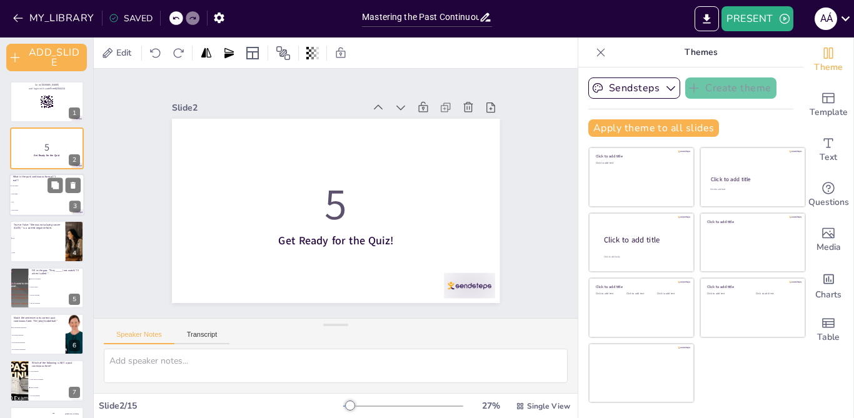
checkbox input "true"
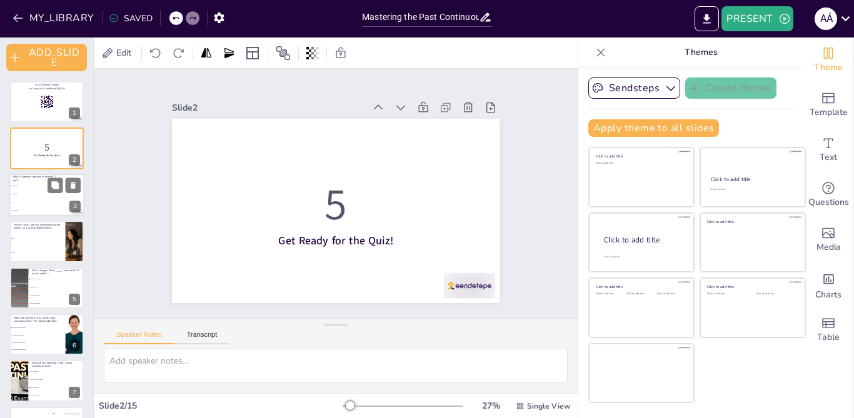
checkbox input "true"
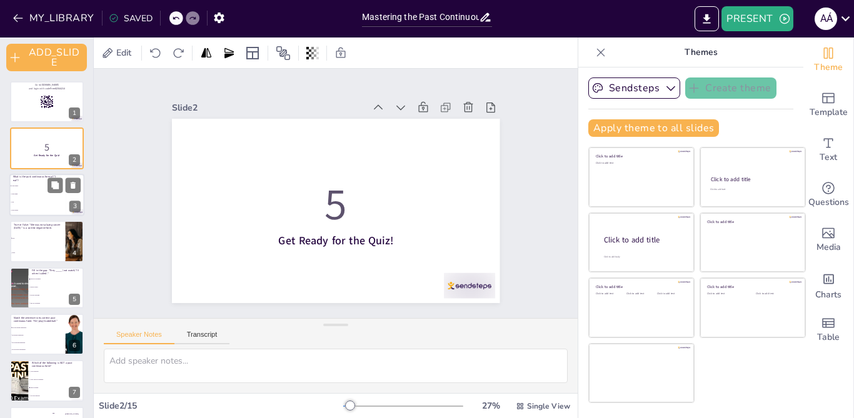
checkbox input "true"
click at [30, 195] on li "I am eating" at bounding box center [37, 194] width 56 height 8
type textarea "The correct answer is "I was eating," which is the affirmative past continuous …"
checkbox input "true"
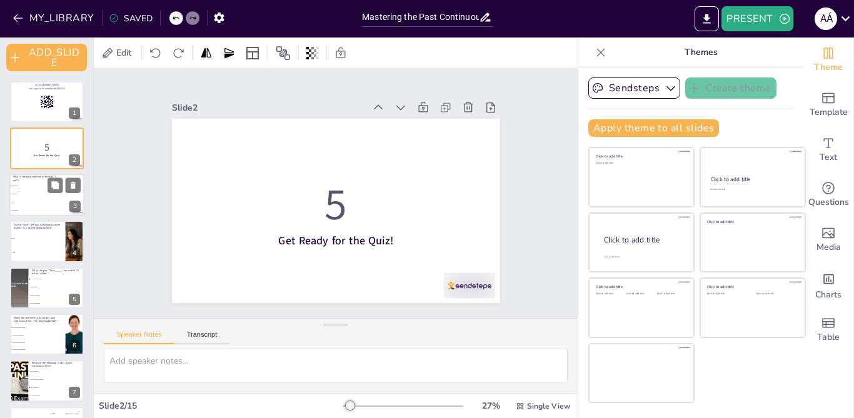
checkbox input "true"
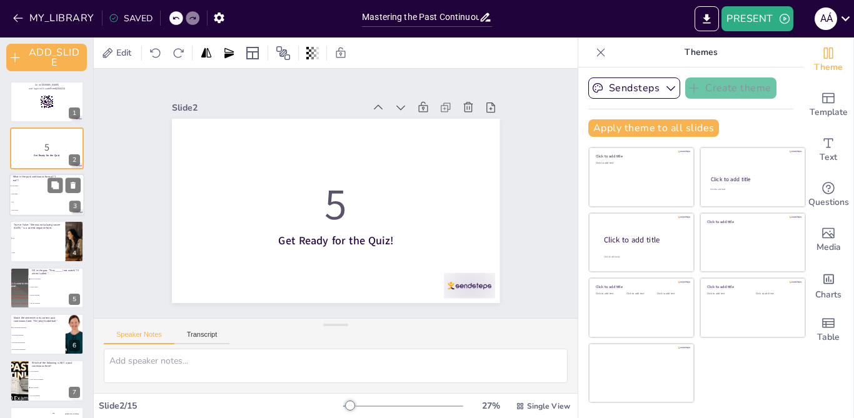
checkbox input "true"
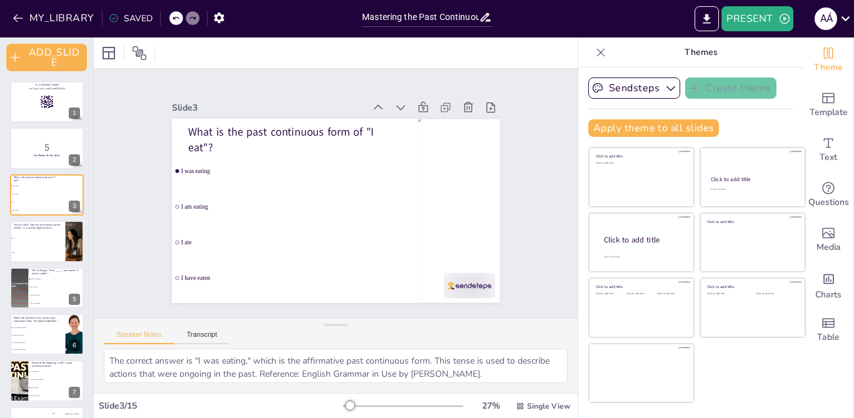
checkbox input "true"
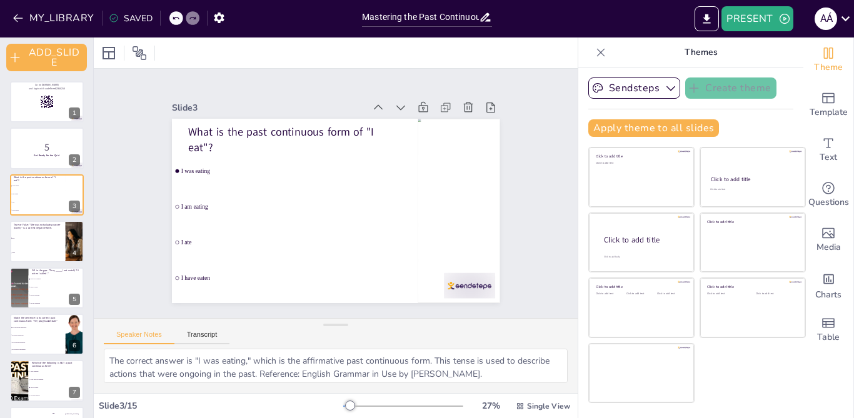
checkbox input "true"
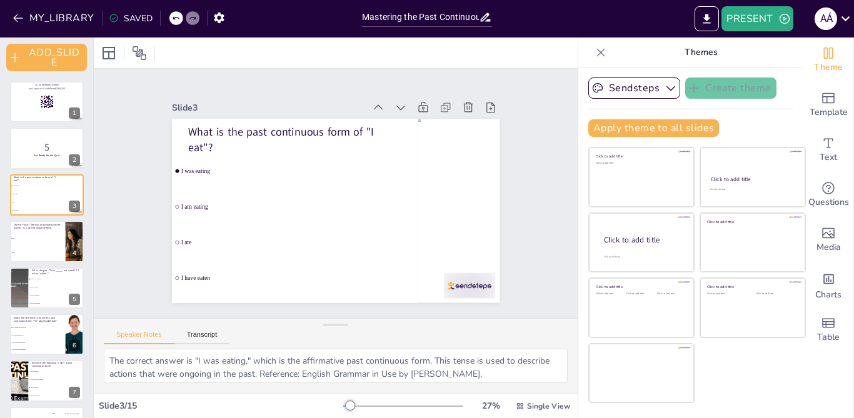
checkbox input "true"
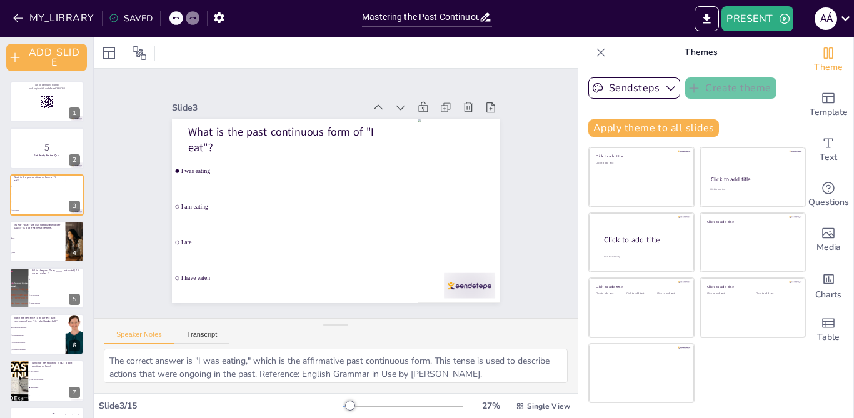
checkbox input "true"
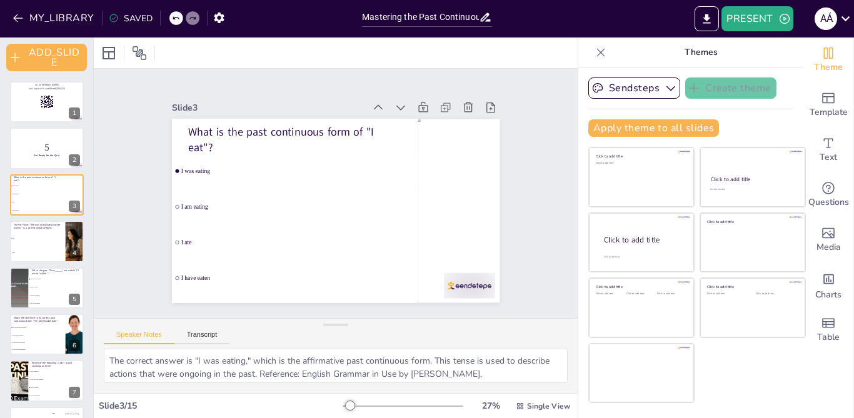
checkbox input "true"
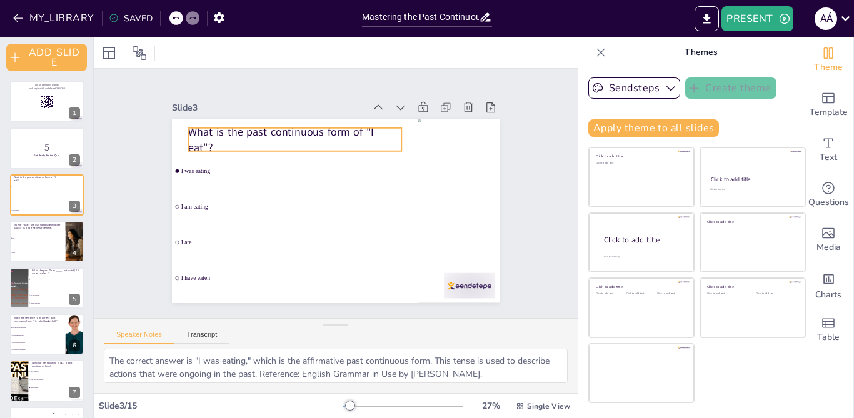
checkbox input "true"
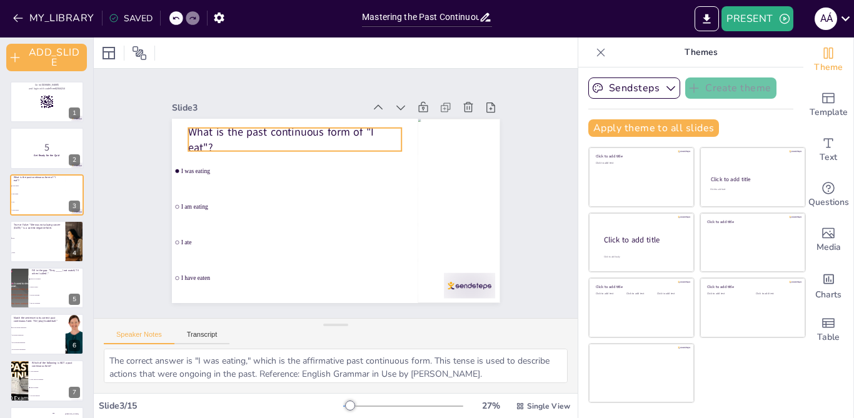
checkbox input "true"
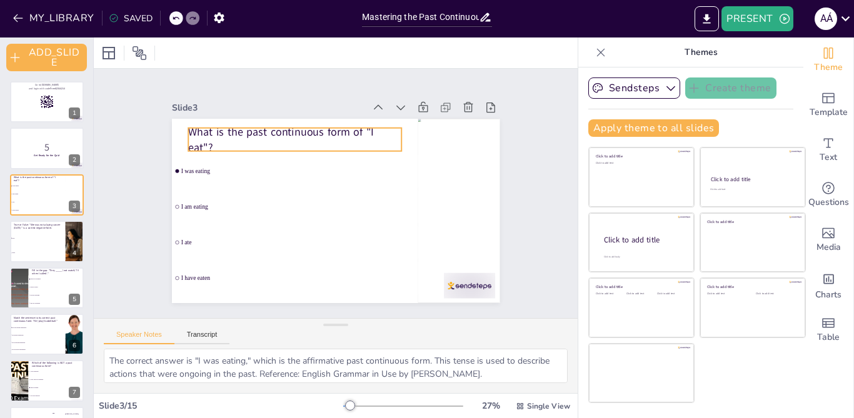
checkbox input "true"
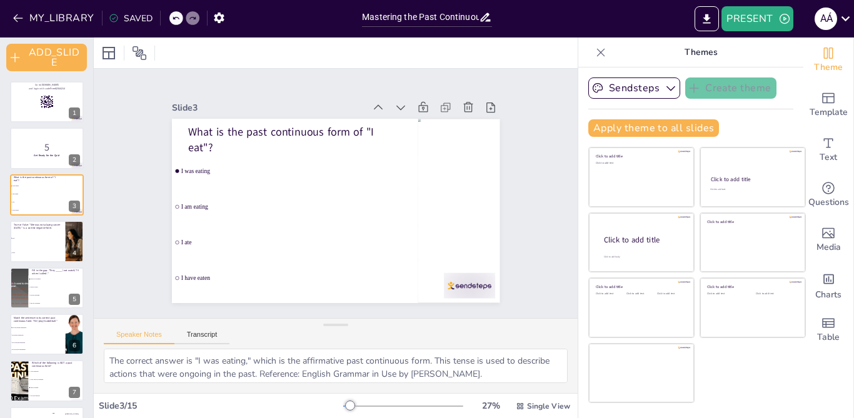
checkbox input "true"
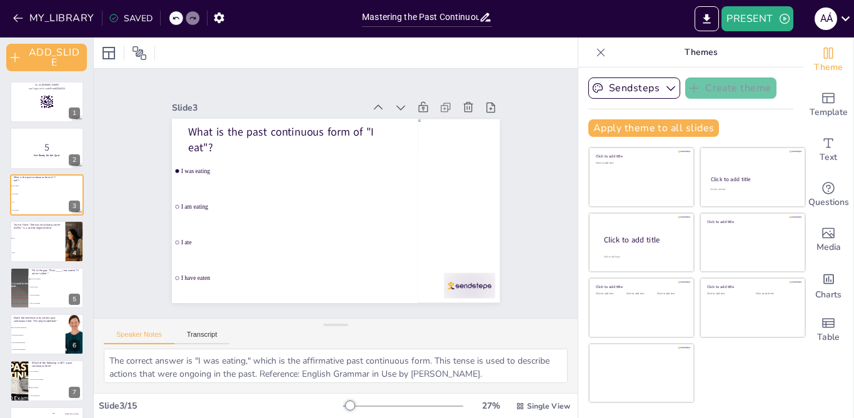
checkbox input "true"
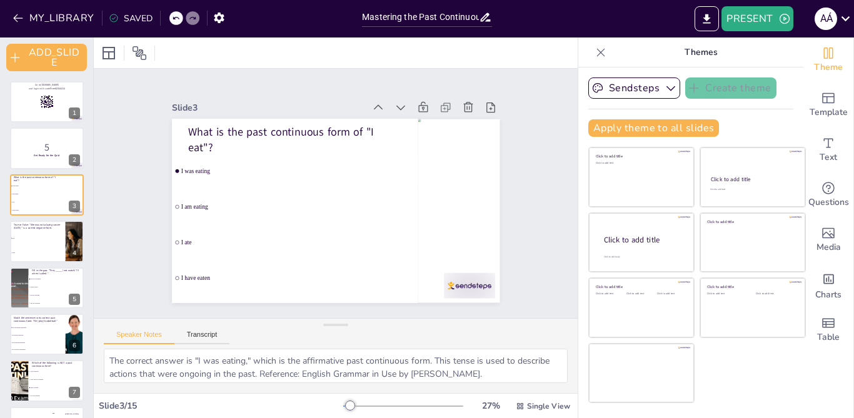
checkbox input "true"
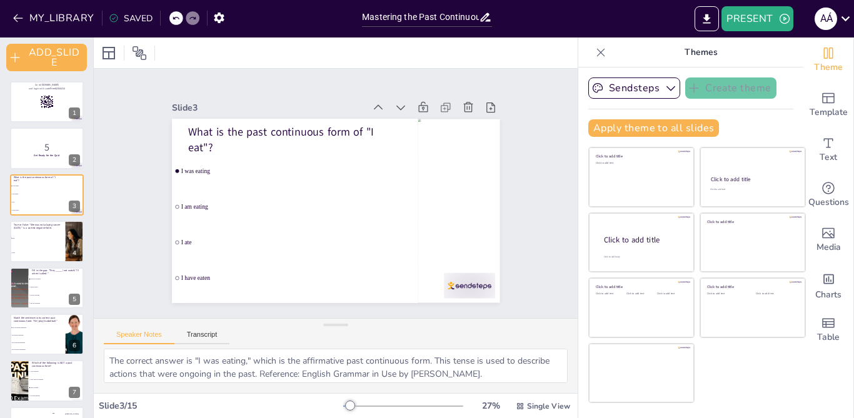
checkbox input "true"
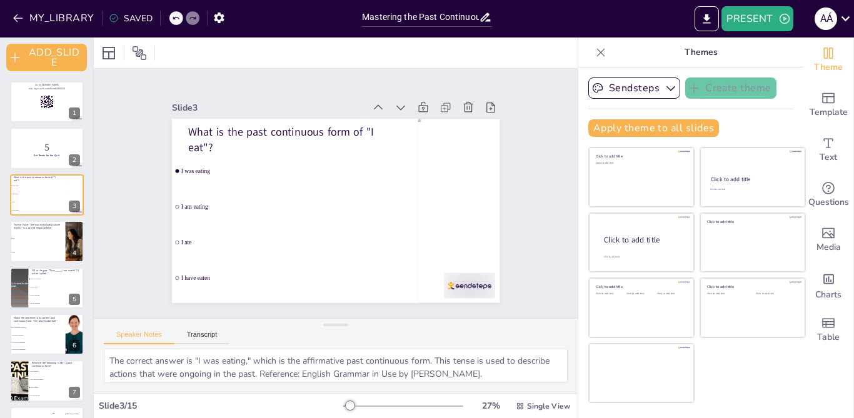
checkbox input "true"
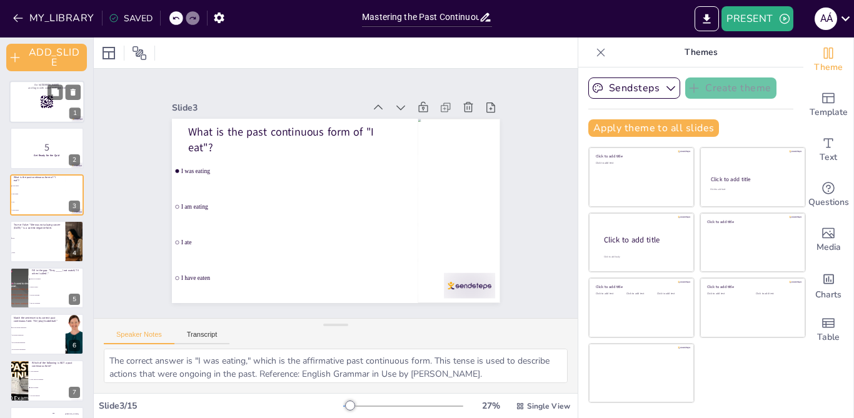
checkbox input "true"
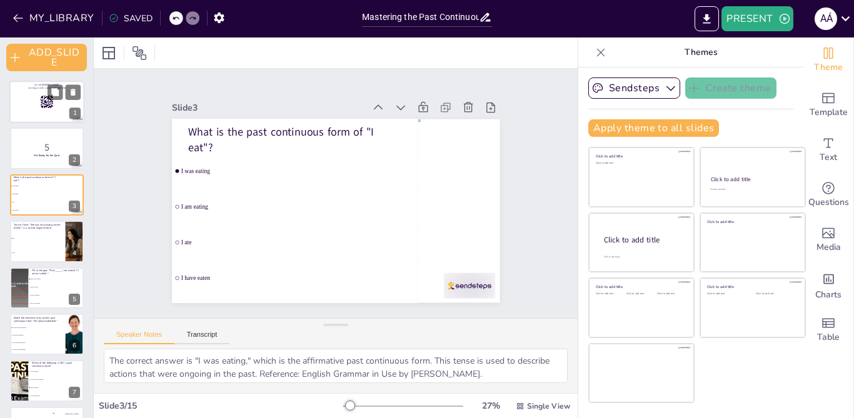
checkbox input "true"
click at [32, 99] on div at bounding box center [46, 102] width 75 height 42
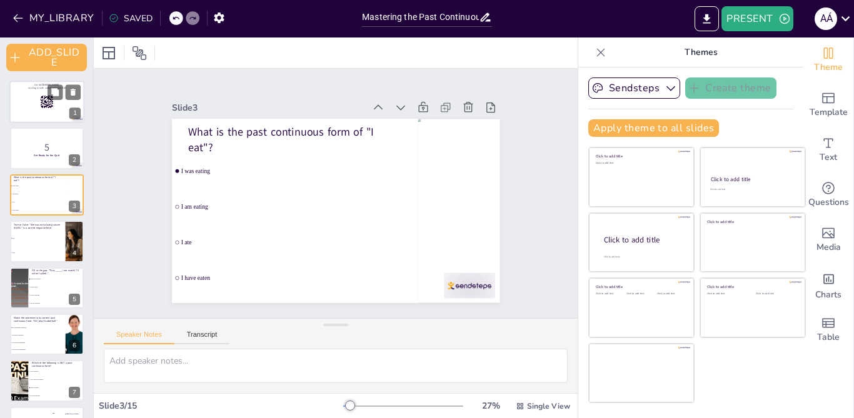
checkbox input "true"
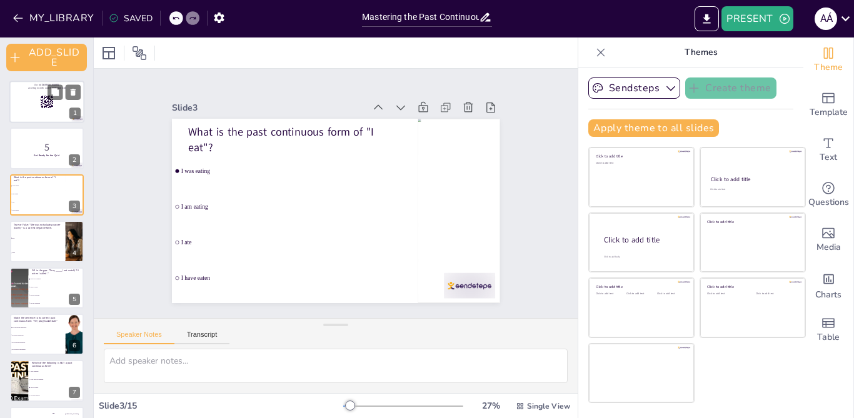
checkbox input "true"
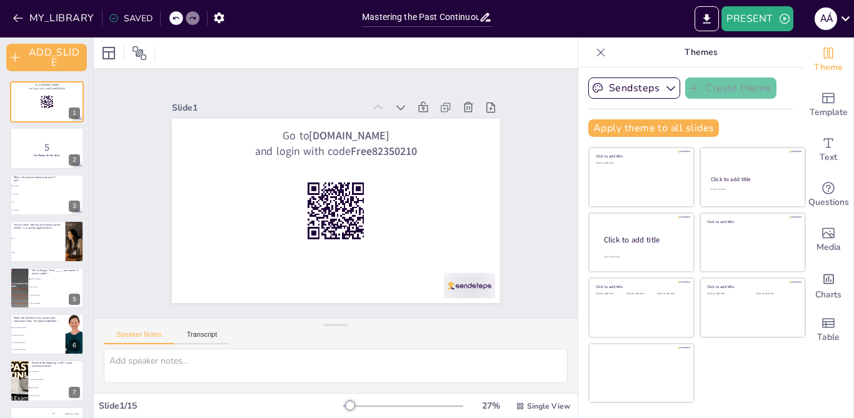
checkbox input "true"
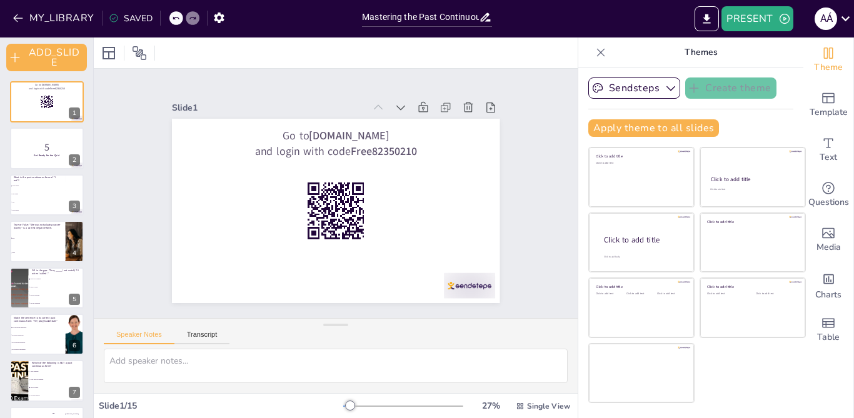
checkbox input "true"
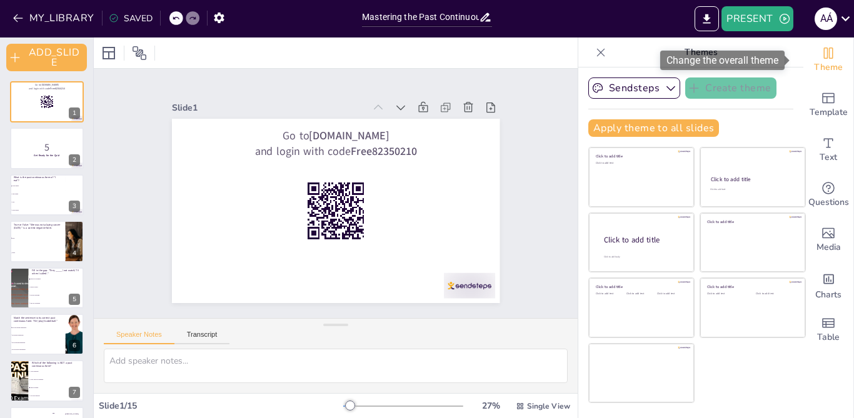
checkbox input "true"
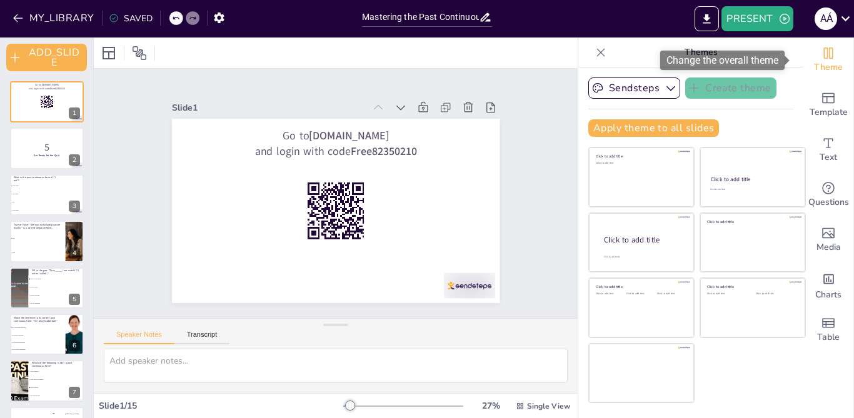
checkbox input "true"
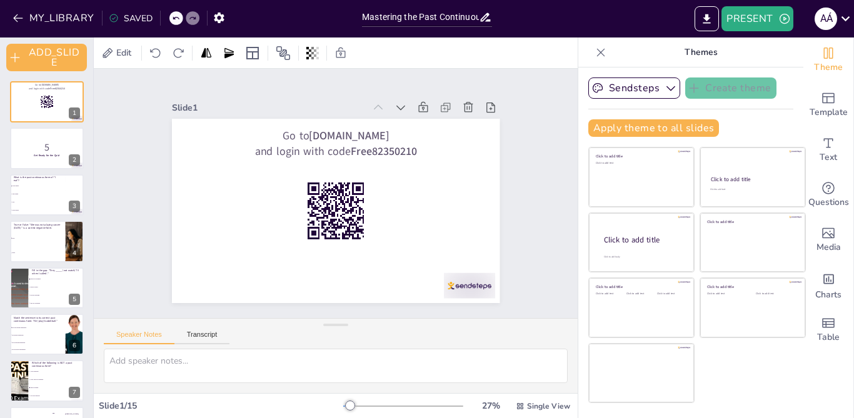
click at [689, 54] on p "Themes" at bounding box center [701, 52] width 180 height 30
click at [591, 45] on div at bounding box center [601, 52] width 20 height 20
checkbox input "true"
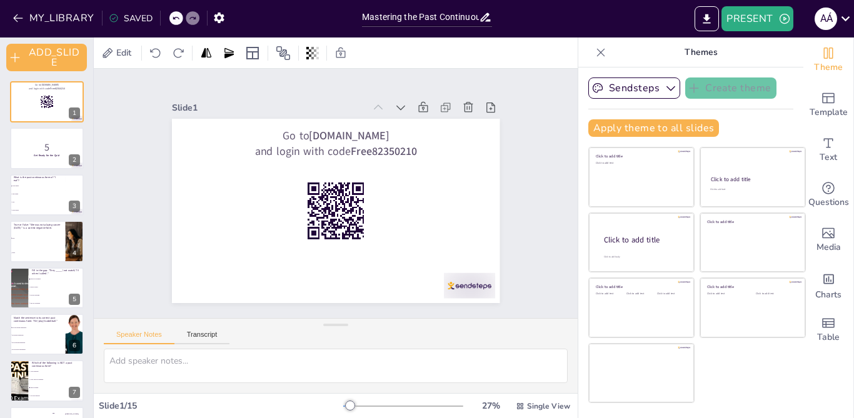
checkbox input "true"
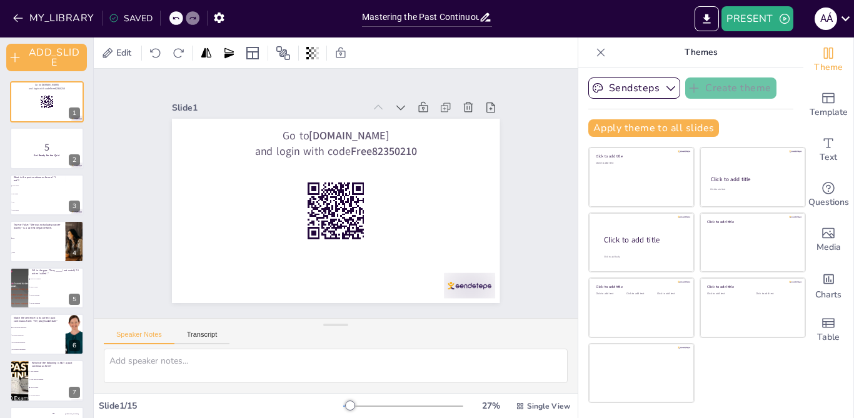
checkbox input "true"
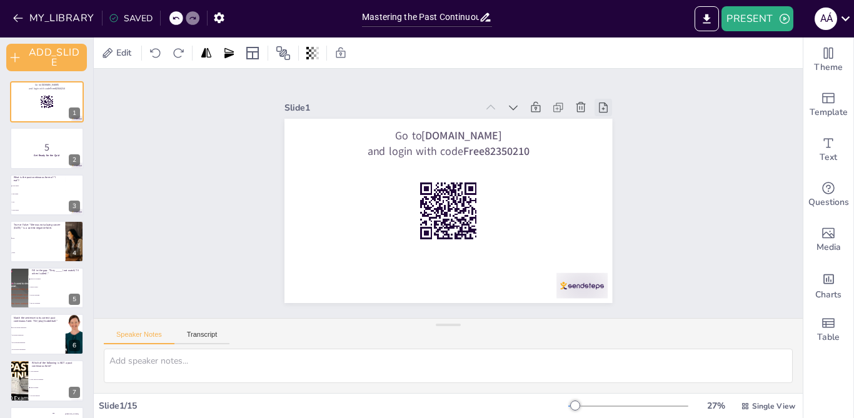
checkbox input "true"
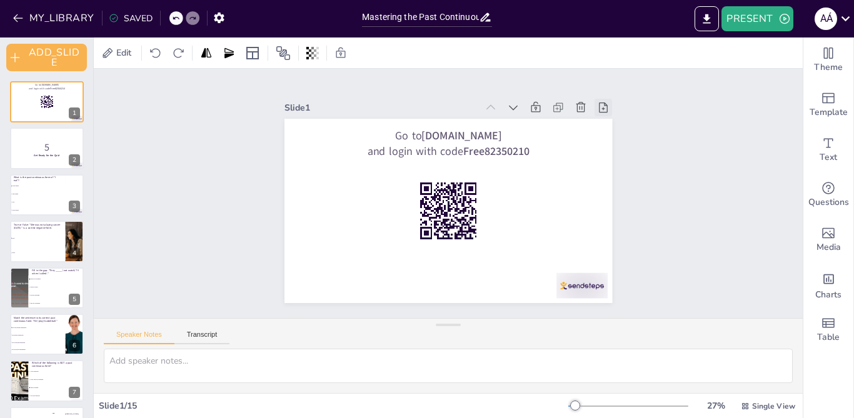
checkbox input "true"
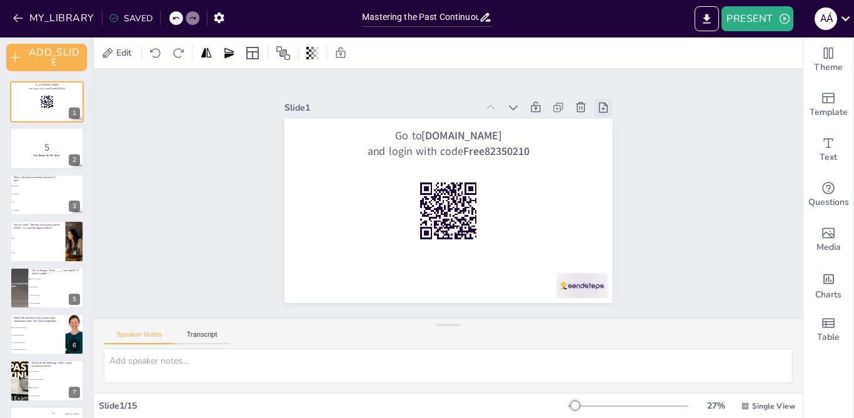
checkbox input "true"
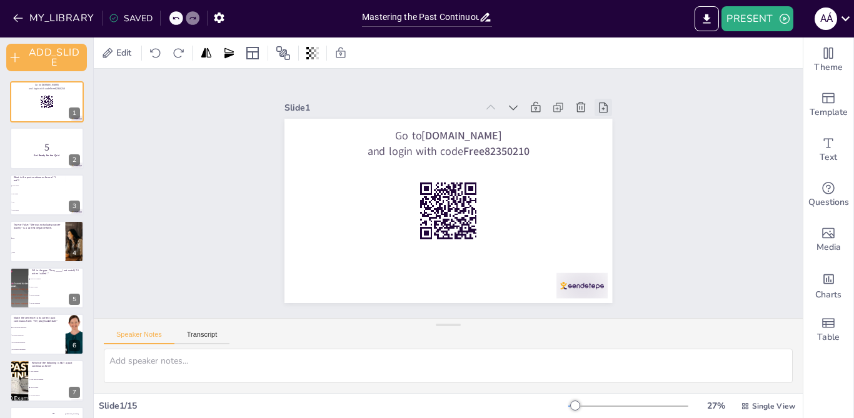
checkbox input "true"
click at [597, 101] on icon at bounding box center [603, 107] width 12 height 12
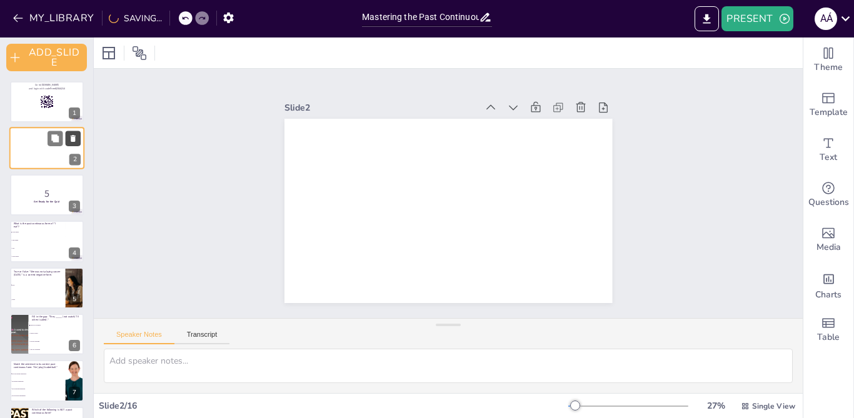
click at [72, 142] on icon at bounding box center [73, 139] width 5 height 7
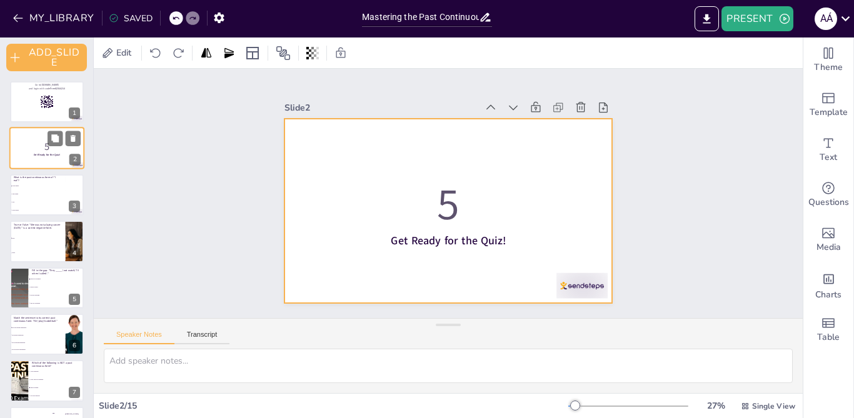
click at [42, 164] on div at bounding box center [46, 148] width 75 height 42
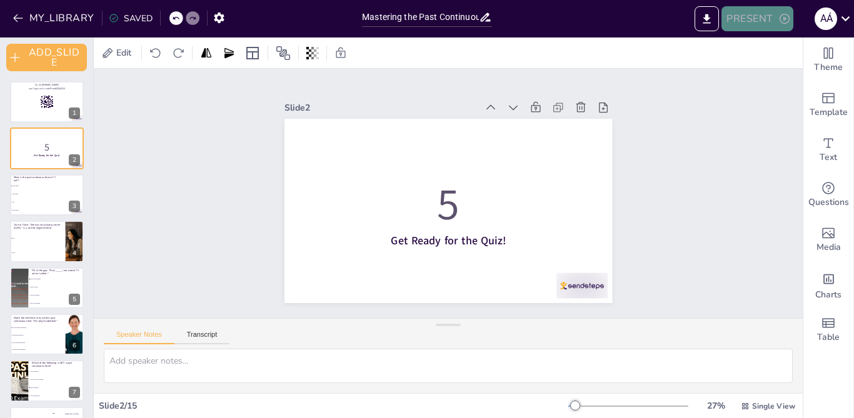
click at [779, 11] on button "PRESENT" at bounding box center [756, 18] width 71 height 25
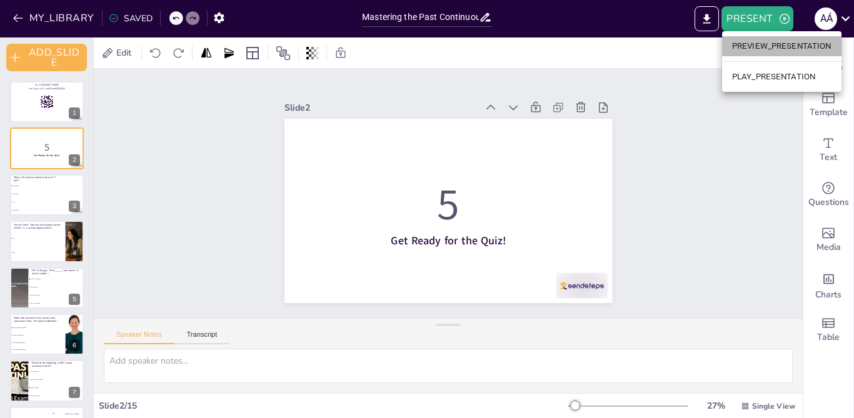
click at [783, 44] on li "PREVIEW_PRESENTATION" at bounding box center [781, 46] width 119 height 20
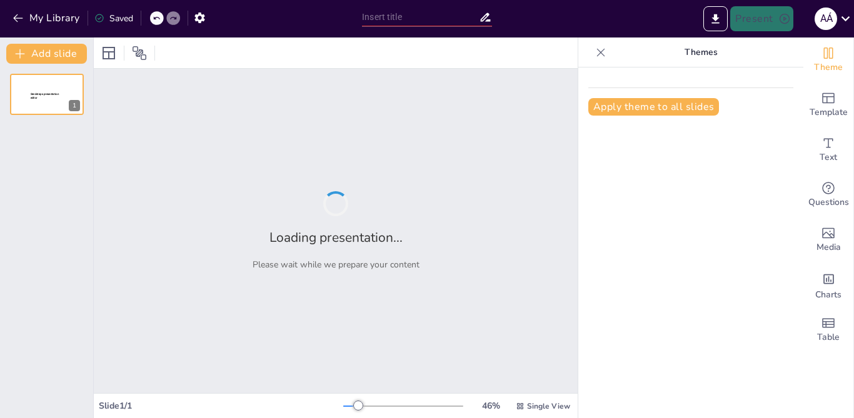
type input "Mastering the Past Continuous: Affirmative and Negative Forms Quiz"
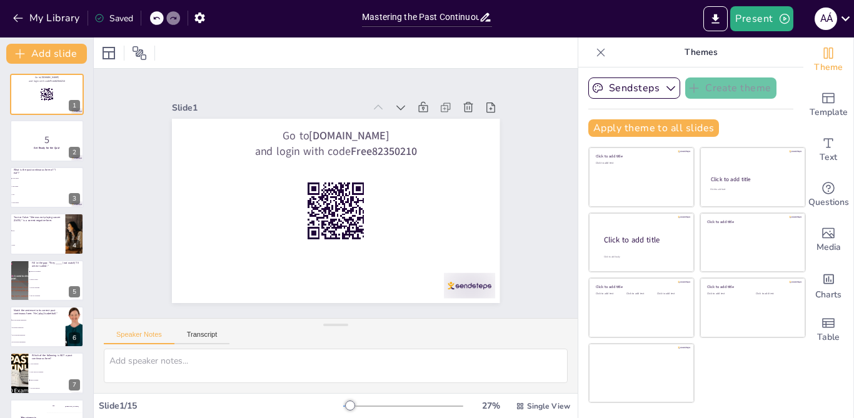
checkbox input "true"
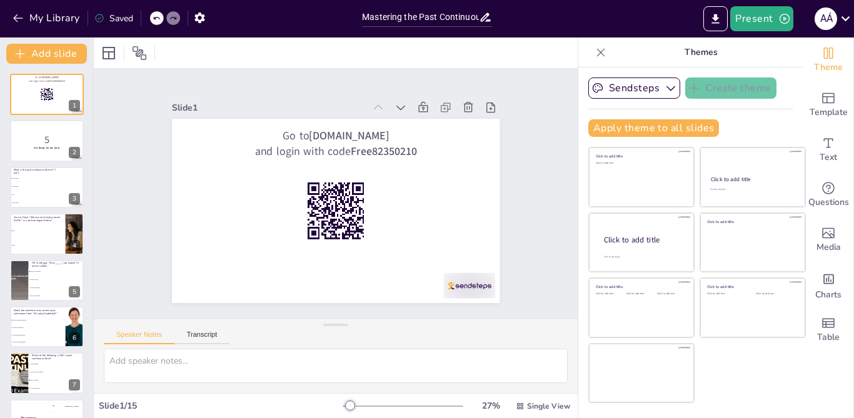
checkbox input "true"
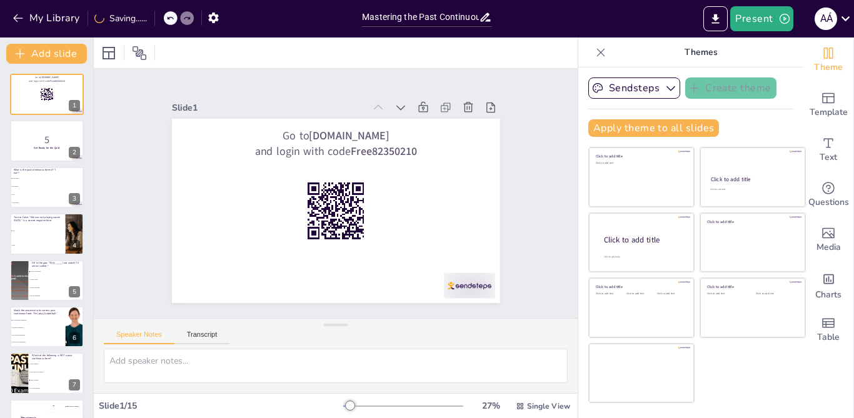
checkbox input "true"
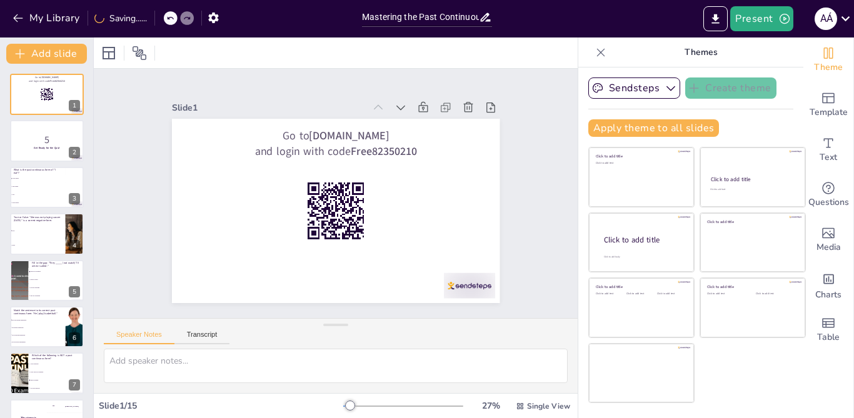
checkbox input "true"
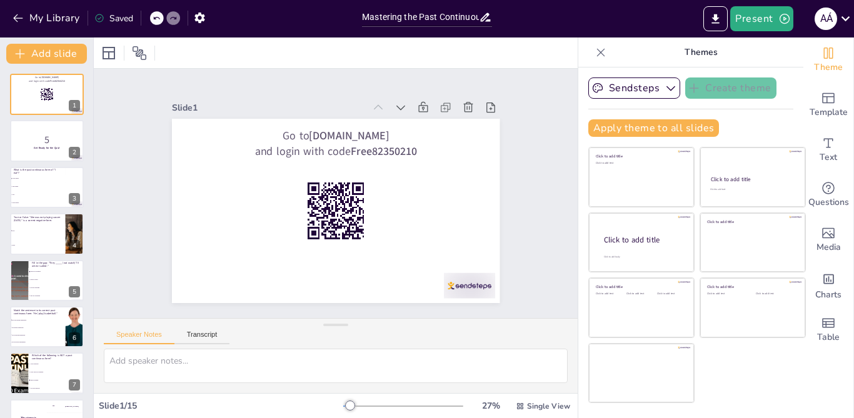
checkbox input "true"
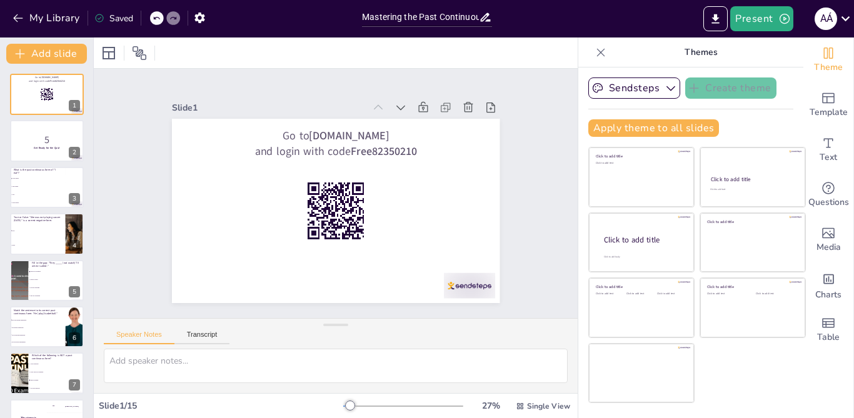
checkbox input "true"
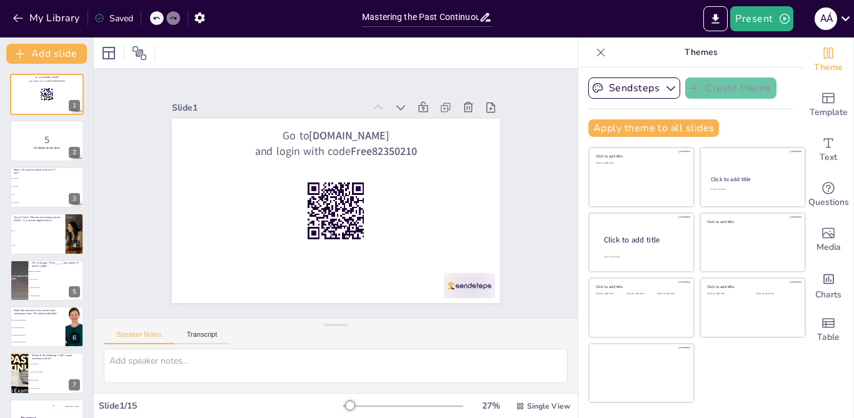
checkbox input "true"
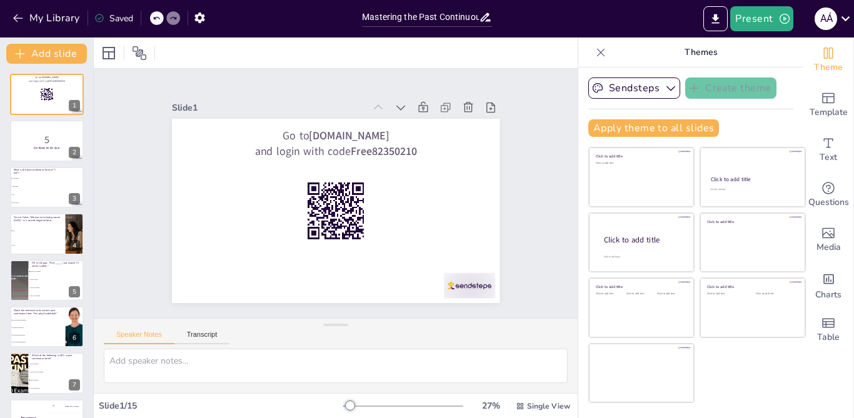
checkbox input "true"
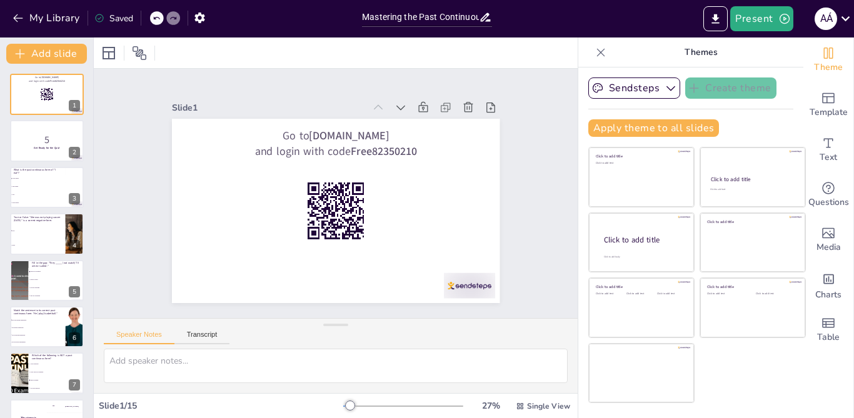
checkbox input "true"
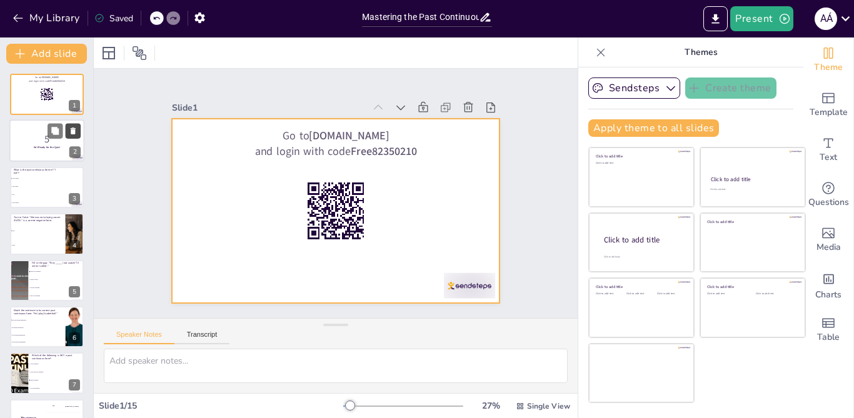
checkbox input "true"
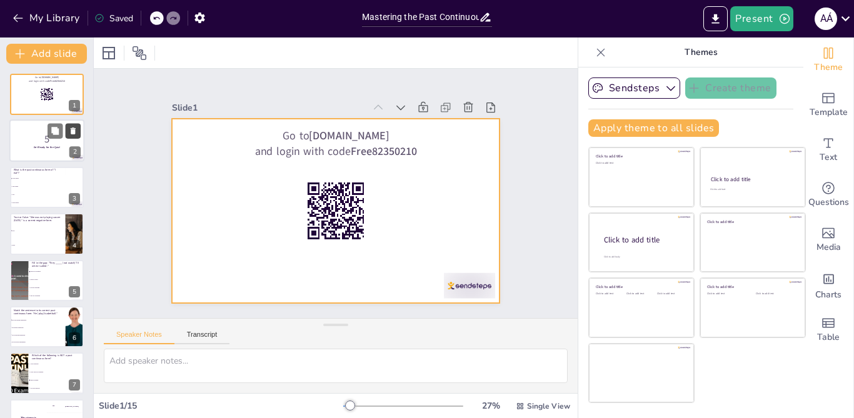
checkbox input "true"
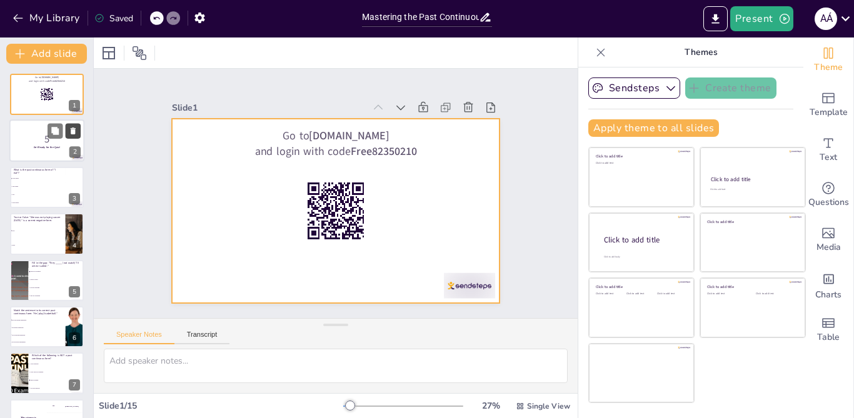
checkbox input "true"
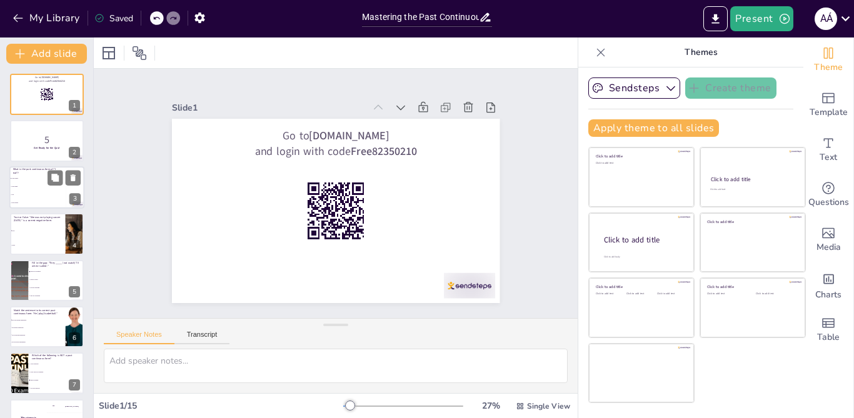
checkbox input "true"
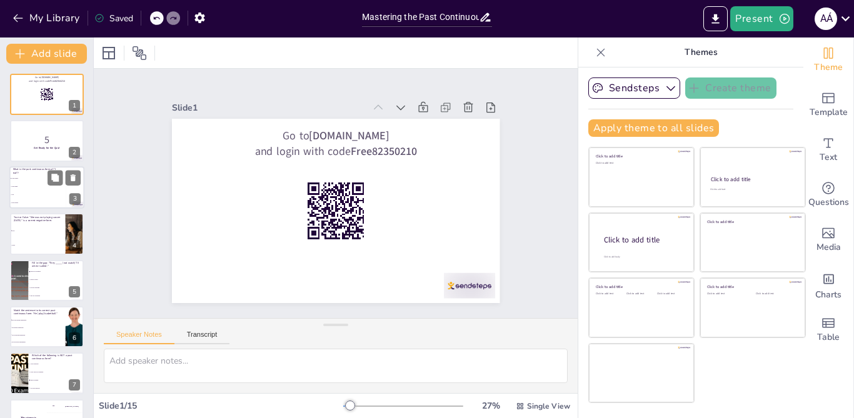
checkbox input "true"
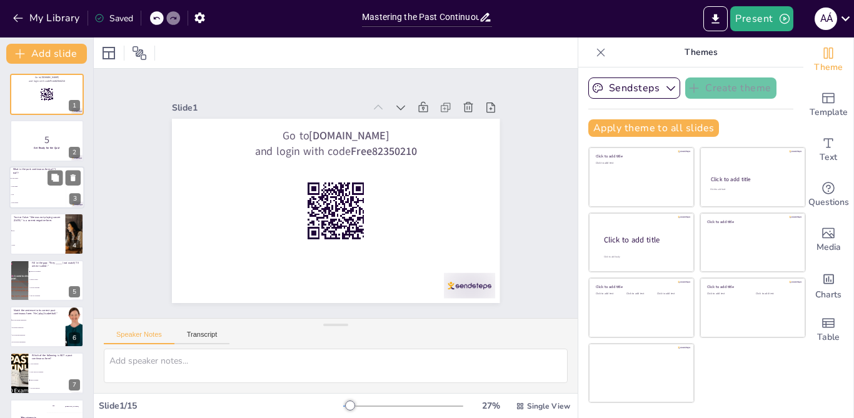
checkbox input "true"
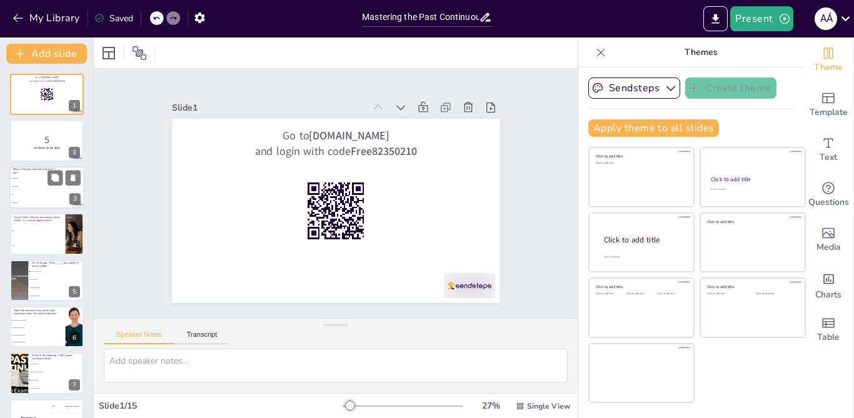
checkbox input "true"
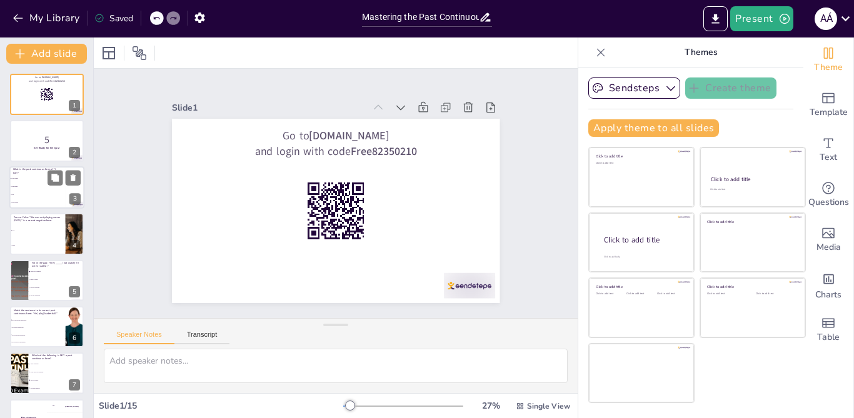
checkbox input "true"
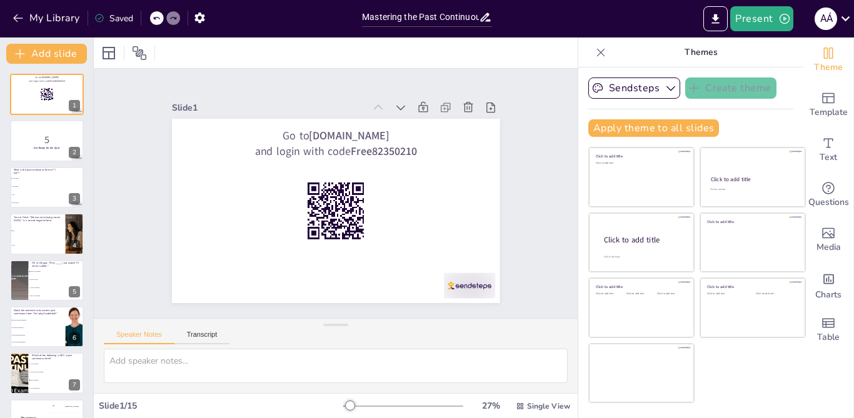
checkbox input "true"
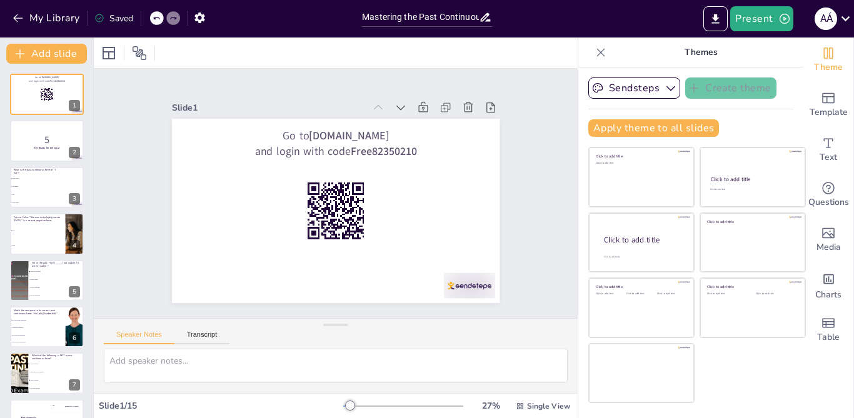
checkbox input "true"
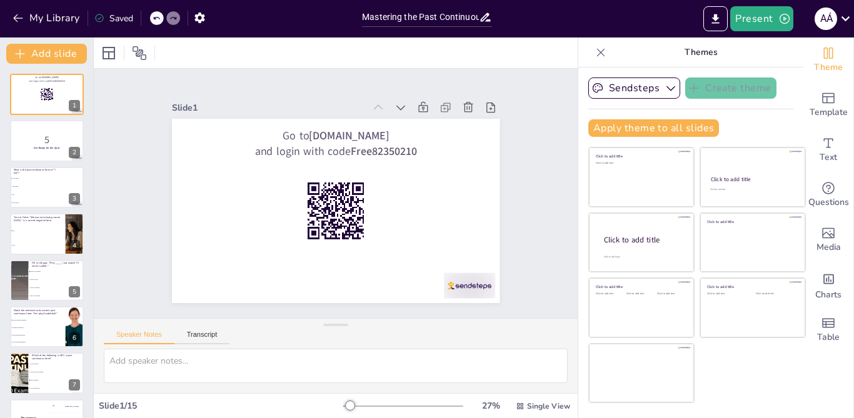
checkbox input "true"
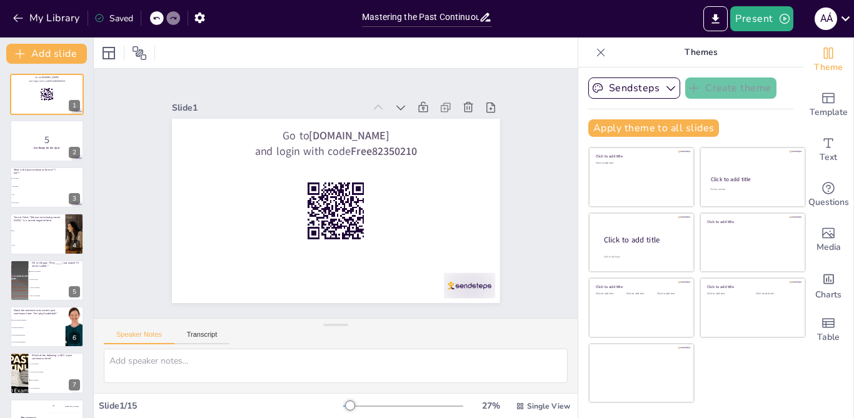
checkbox input "true"
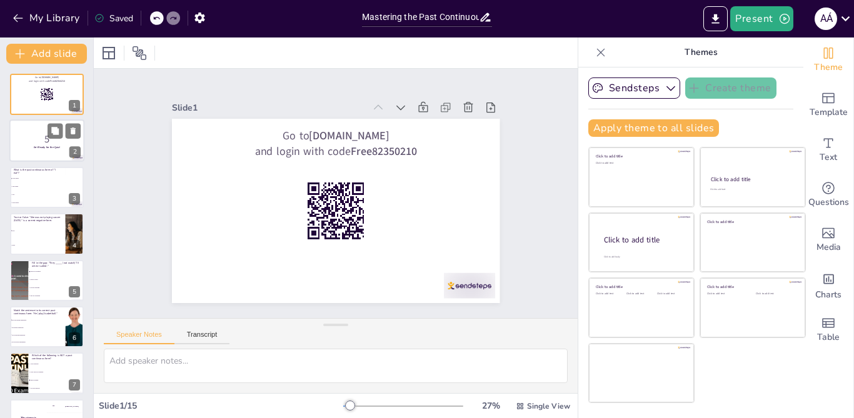
checkbox input "true"
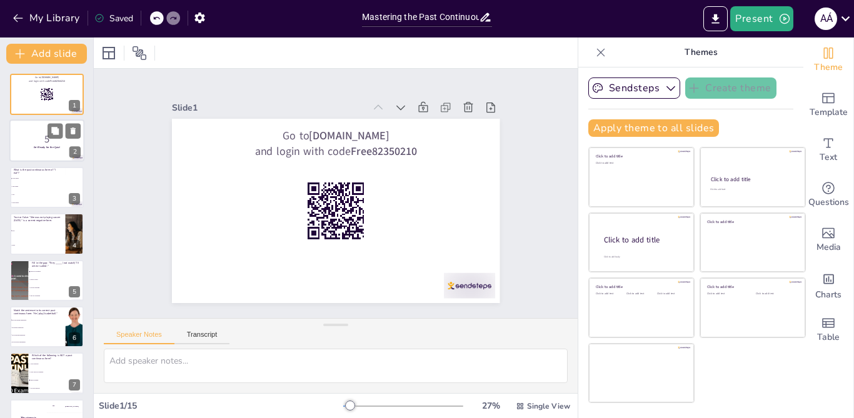
checkbox input "true"
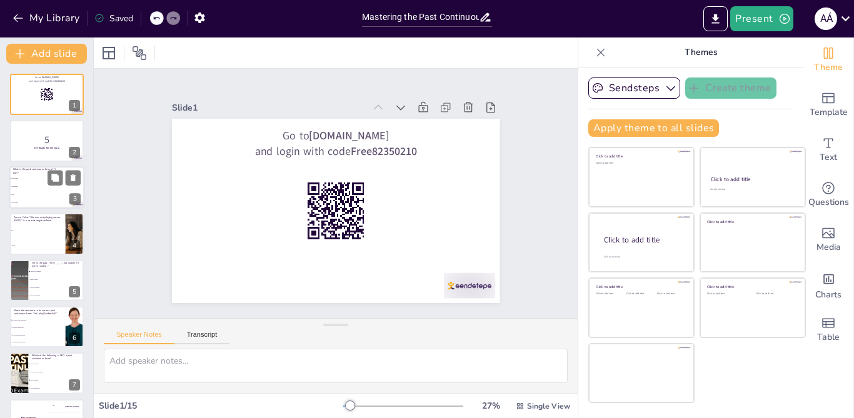
checkbox input "true"
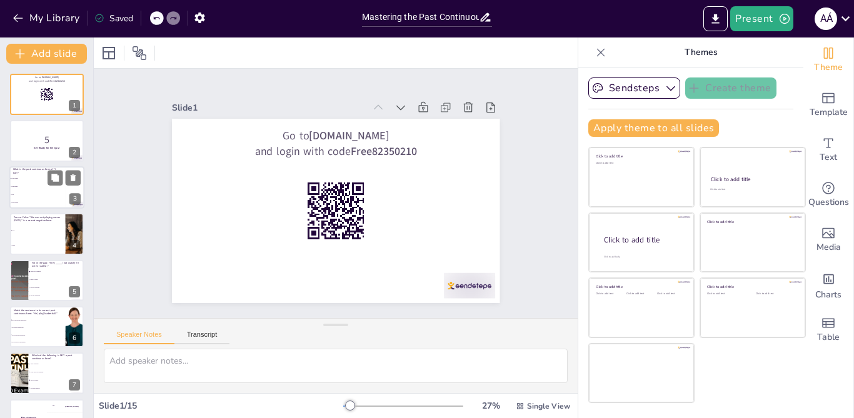
checkbox input "true"
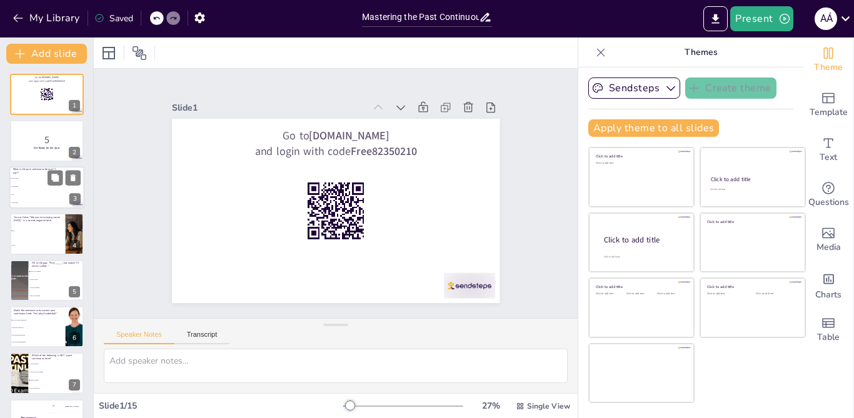
checkbox input "true"
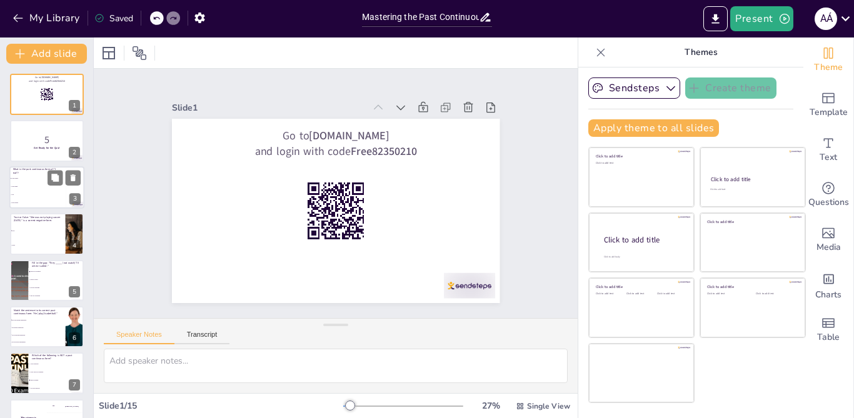
checkbox input "true"
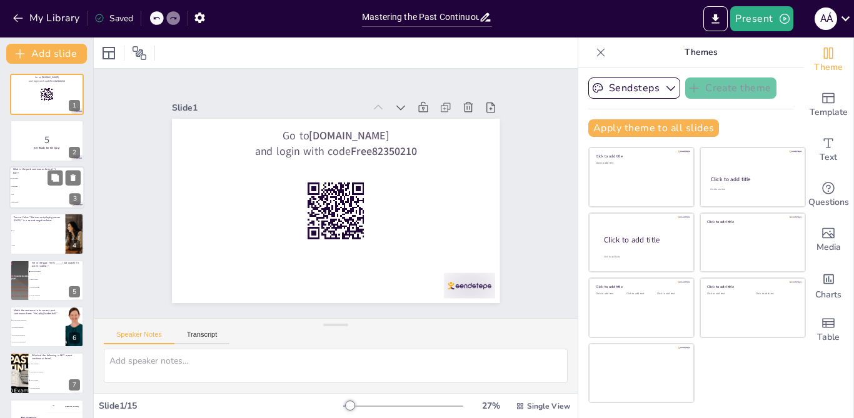
checkbox input "true"
click at [34, 188] on li "I am eating" at bounding box center [37, 186] width 56 height 8
type textarea "The correct answer is "I was eating," which is the affirmative past continuous …"
checkbox input "true"
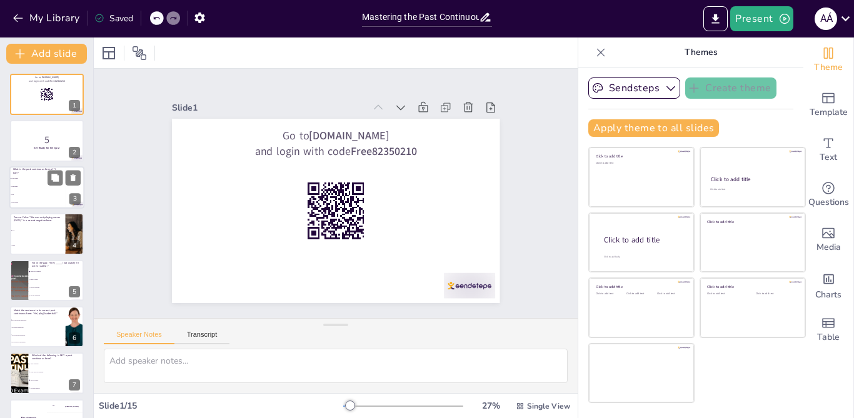
checkbox input "true"
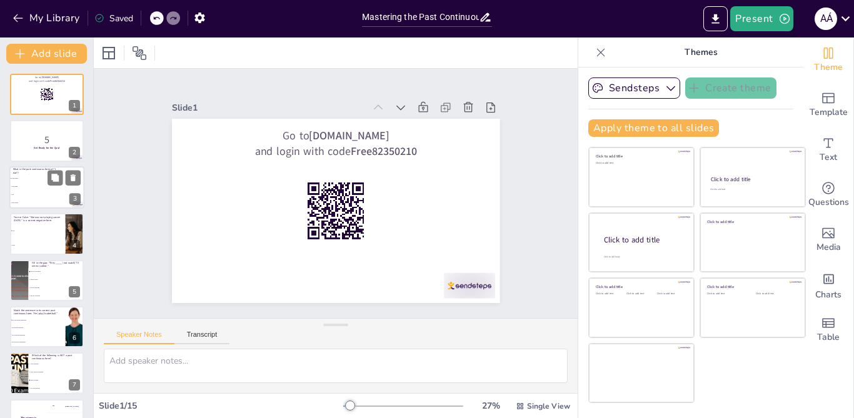
checkbox input "true"
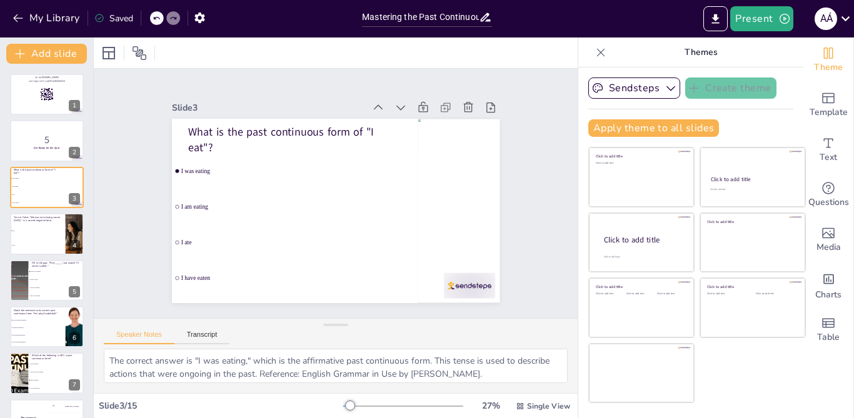
checkbox input "true"
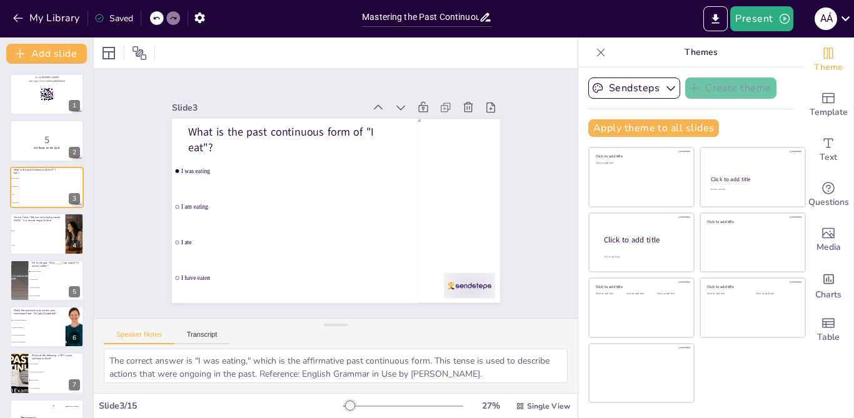
checkbox input "true"
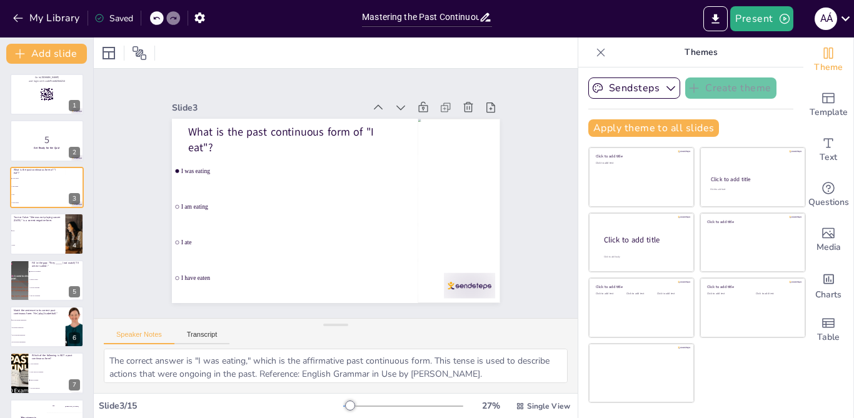
checkbox input "true"
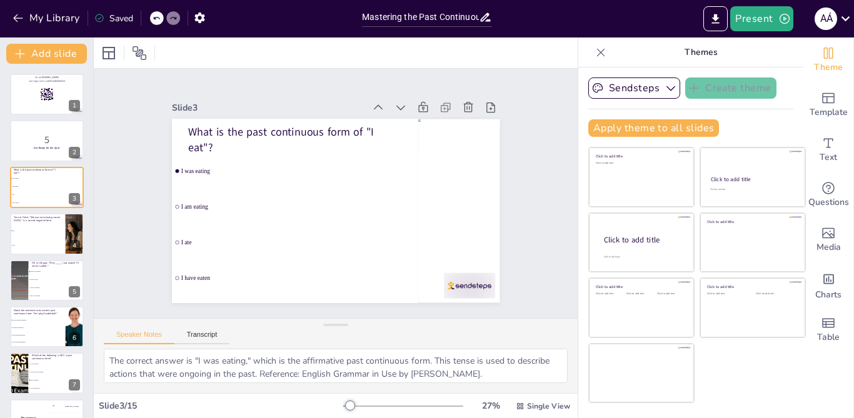
checkbox input "true"
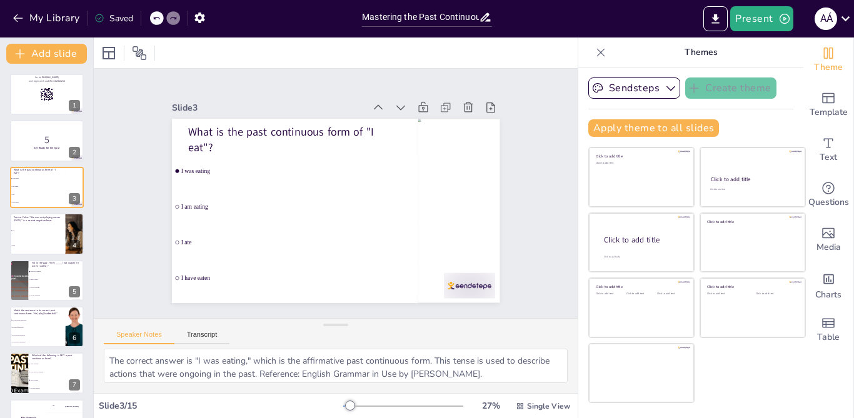
checkbox input "true"
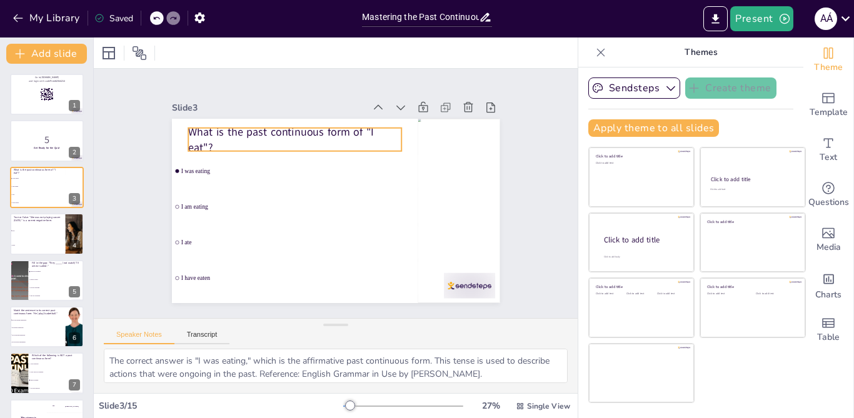
checkbox input "true"
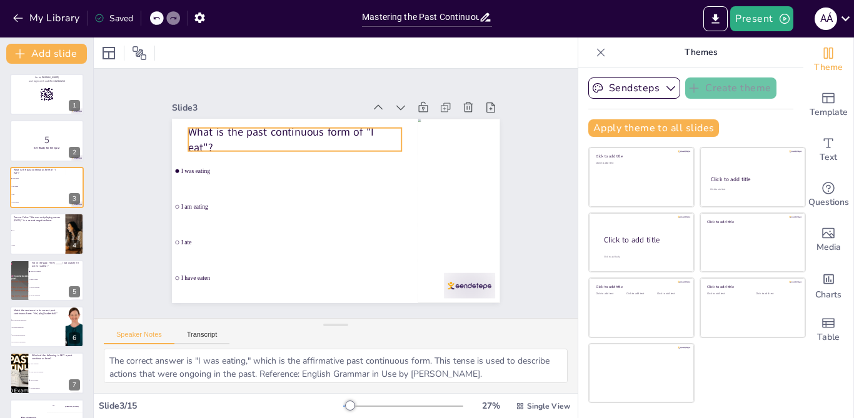
checkbox input "true"
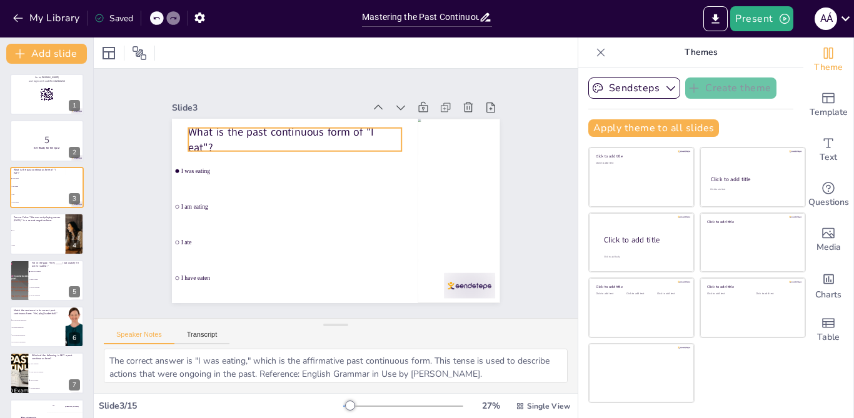
checkbox input "true"
click at [342, 139] on p "What is the past continuous form of "I eat"?" at bounding box center [306, 132] width 215 height 74
checkbox input "true"
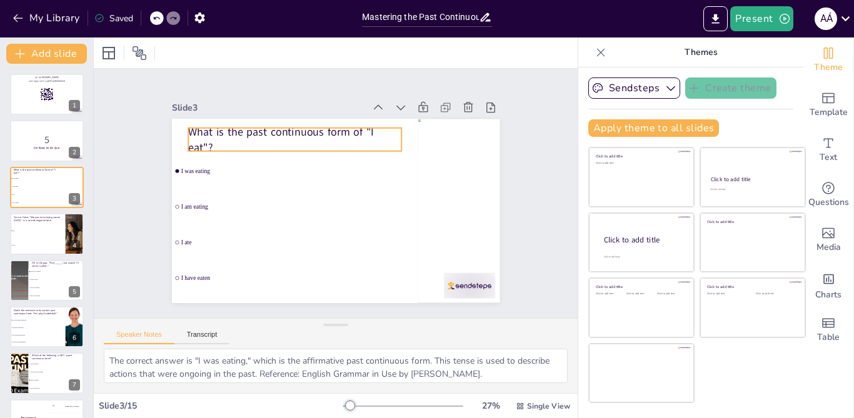
checkbox input "true"
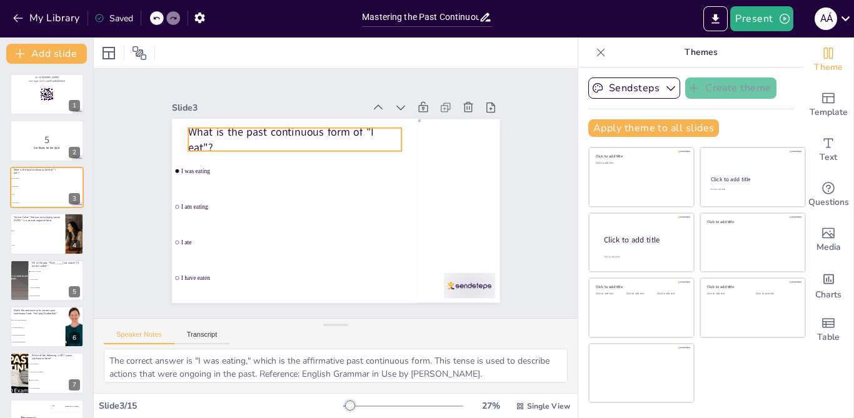
checkbox input "true"
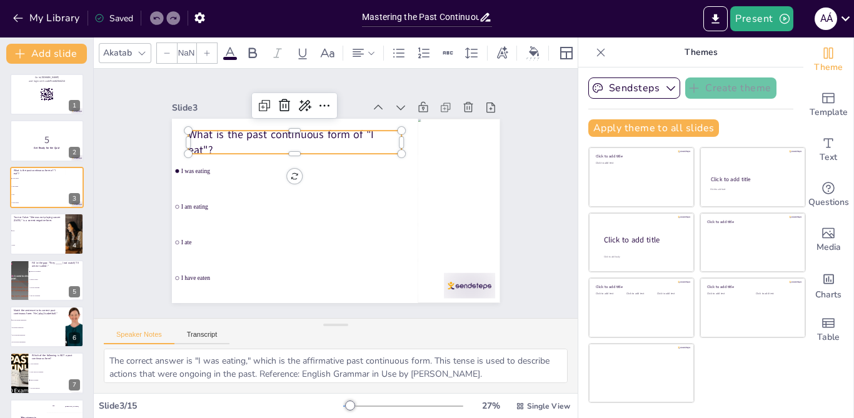
type input "48"
click at [343, 137] on p "What is the past continuous form of "I eat"?" at bounding box center [299, 138] width 215 height 52
checkbox input "true"
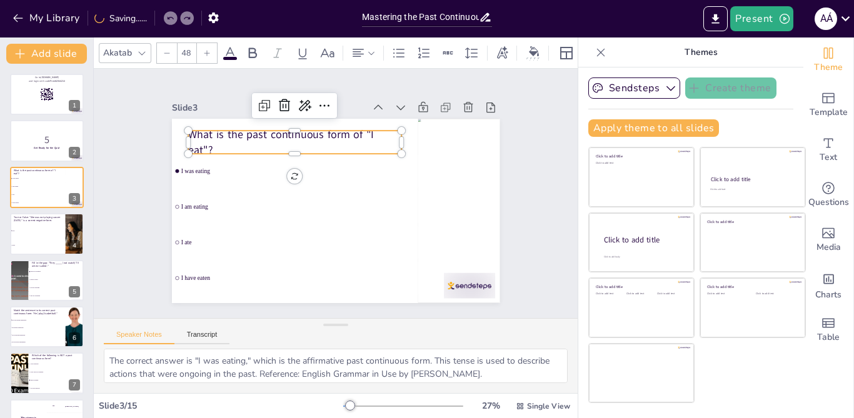
checkbox input "true"
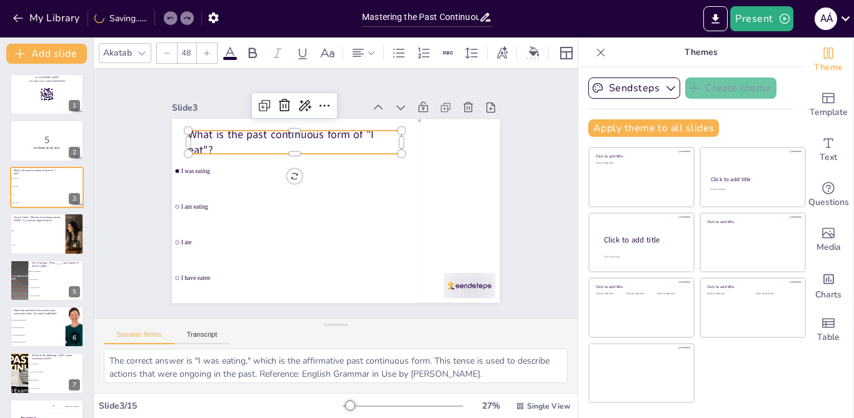
checkbox input "true"
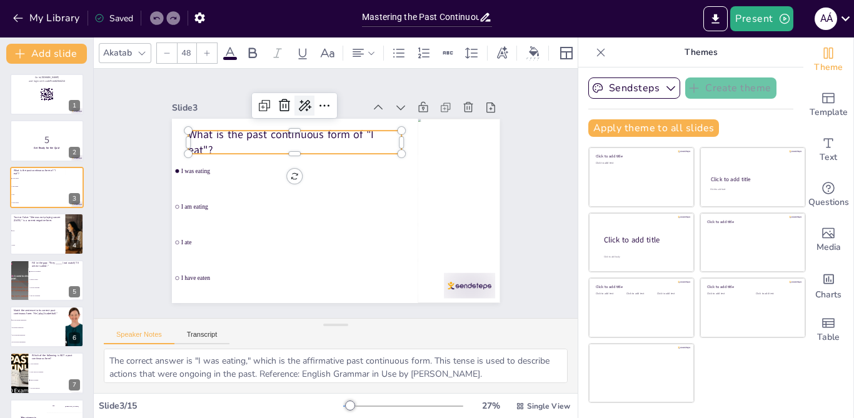
click at [352, 96] on icon at bounding box center [362, 104] width 21 height 21
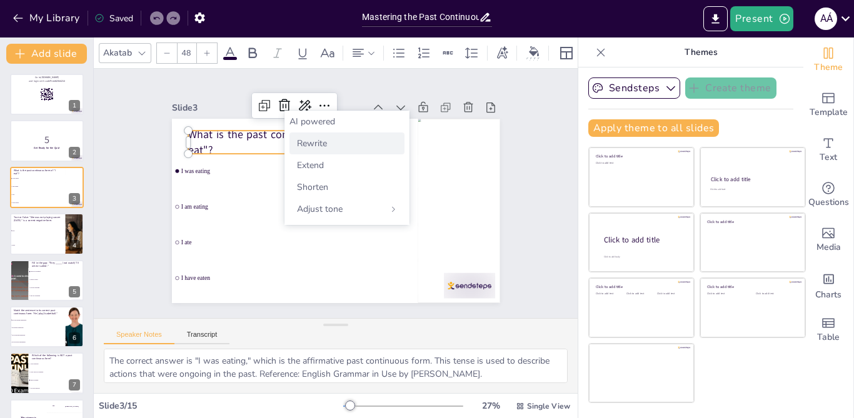
click at [321, 145] on span "Rewrite" at bounding box center [312, 143] width 30 height 12
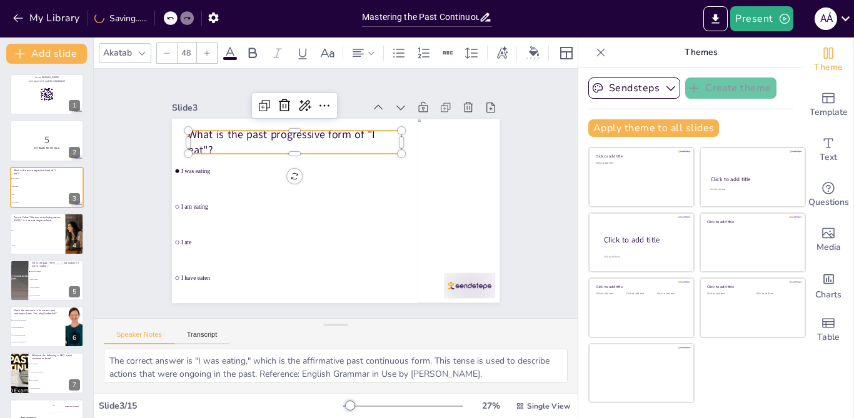
click at [312, 134] on p "What is the past progressive form of "I eat"?" at bounding box center [319, 130] width 207 height 114
click at [312, 134] on p "What is the past progressive form of "I eat"?" at bounding box center [319, 129] width 207 height 114
click at [305, 132] on p "What is the past progressive form of "I eat"?" at bounding box center [299, 138] width 215 height 52
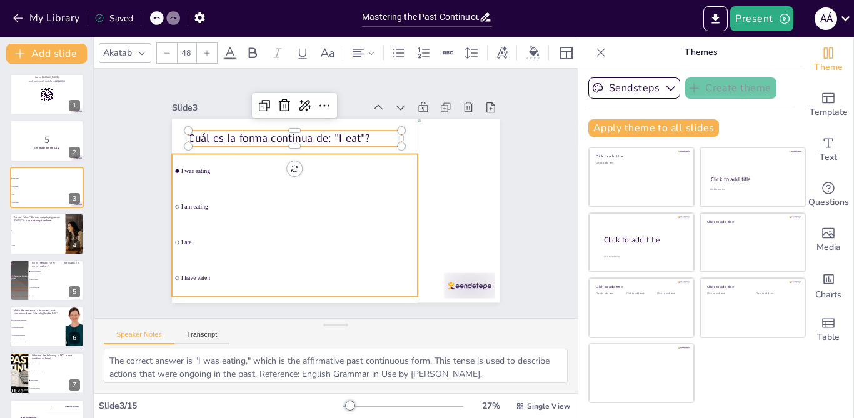
click at [209, 156] on li "I was eating" at bounding box center [295, 171] width 246 height 34
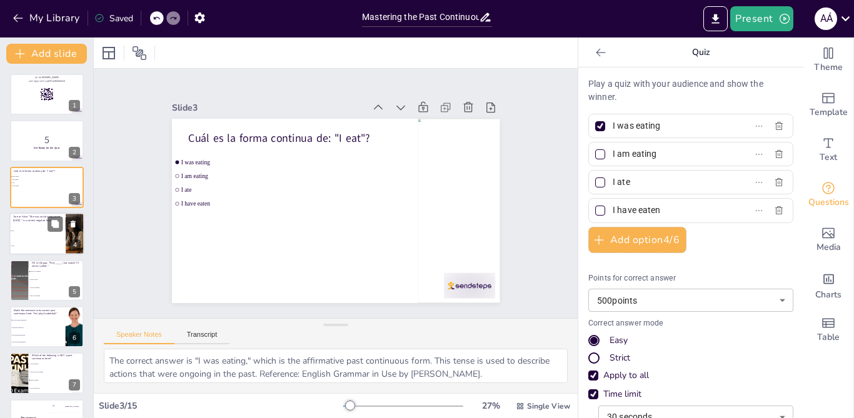
click at [66, 212] on div "True or False: "She was not playing soccer yesterday." is a correct negative fo…" at bounding box center [46, 212] width 75 height 0
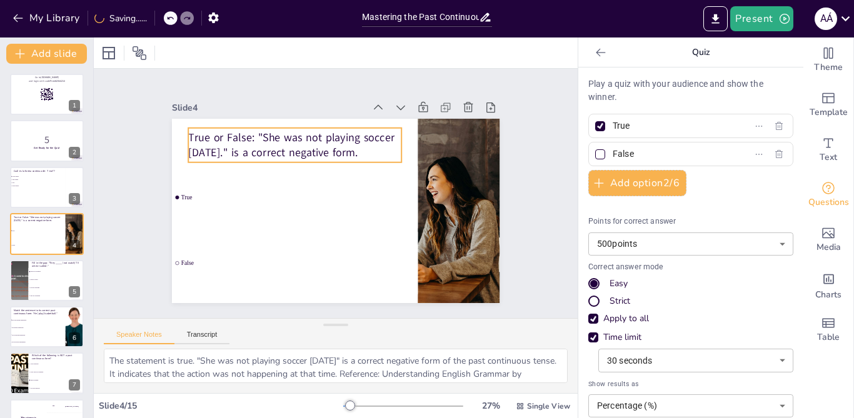
click at [244, 141] on p "True or False: "She was not playing soccer yesterday." is a correct negative fo…" at bounding box center [305, 138] width 215 height 74
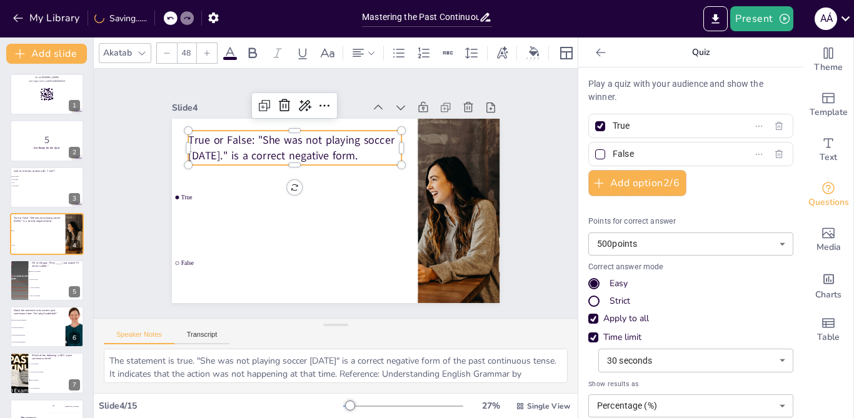
click at [247, 137] on p "True or False: "She was not playing soccer yesterday." is a correct negative fo…" at bounding box center [310, 137] width 212 height 95
click at [247, 137] on p "True or False: "She was not playing soccer yesterday." is a correct negative fo…" at bounding box center [299, 143] width 215 height 52
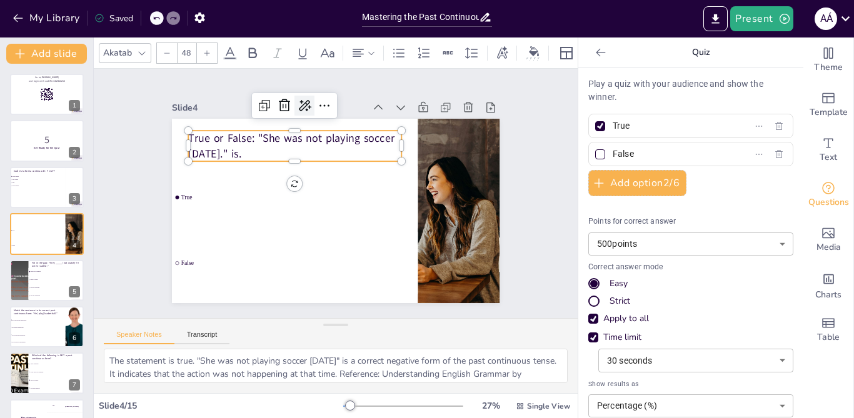
click at [317, 102] on icon at bounding box center [324, 101] width 15 height 14
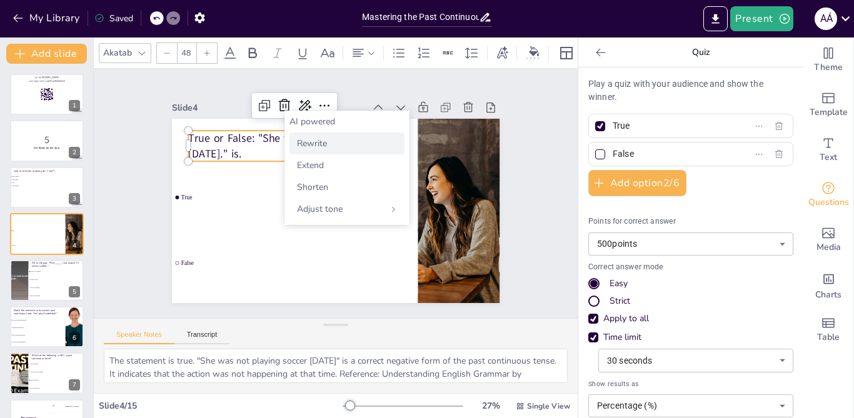
click at [319, 143] on span "Rewrite" at bounding box center [312, 143] width 30 height 12
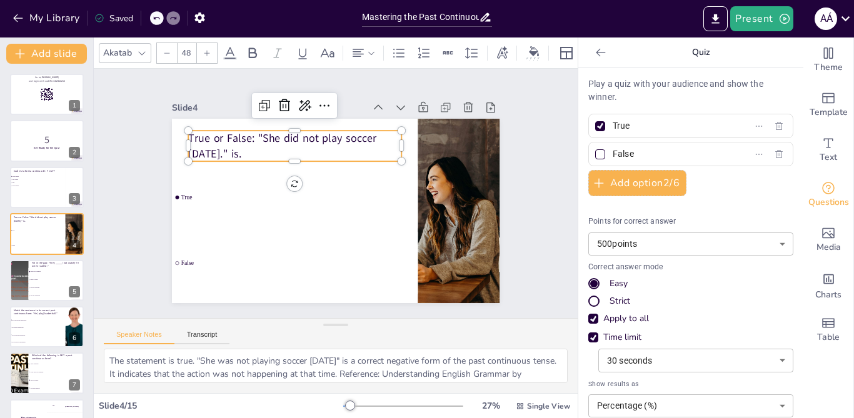
click at [312, 139] on p "True or False: "She did not play soccer yesterday." is." at bounding box center [317, 133] width 207 height 114
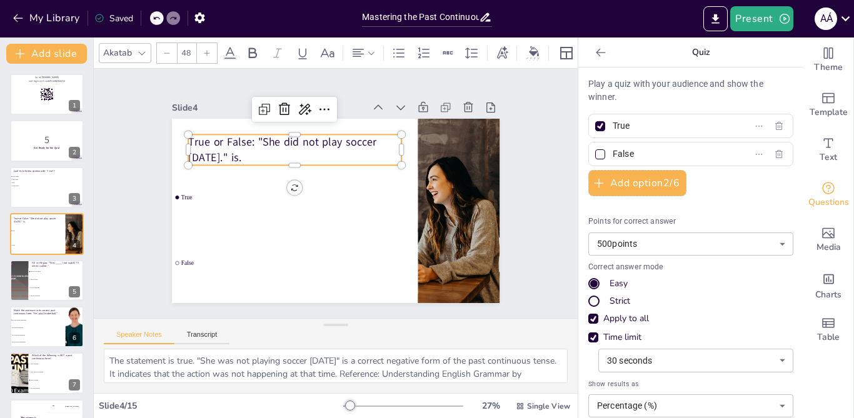
click at [298, 136] on p "True or False: "She did not play soccer yesterday." is." at bounding box center [304, 142] width 215 height 74
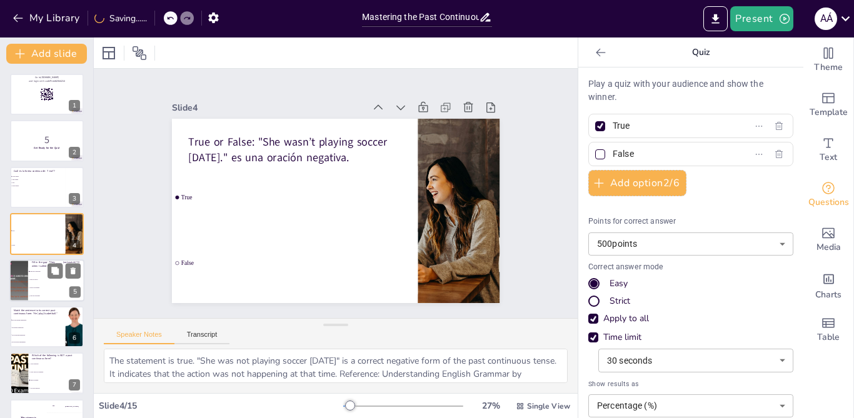
click at [27, 292] on div at bounding box center [19, 280] width 56 height 42
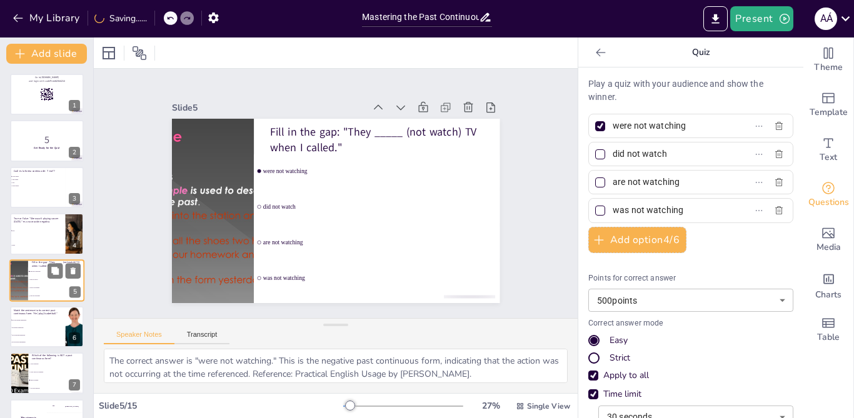
scroll to position [39, 0]
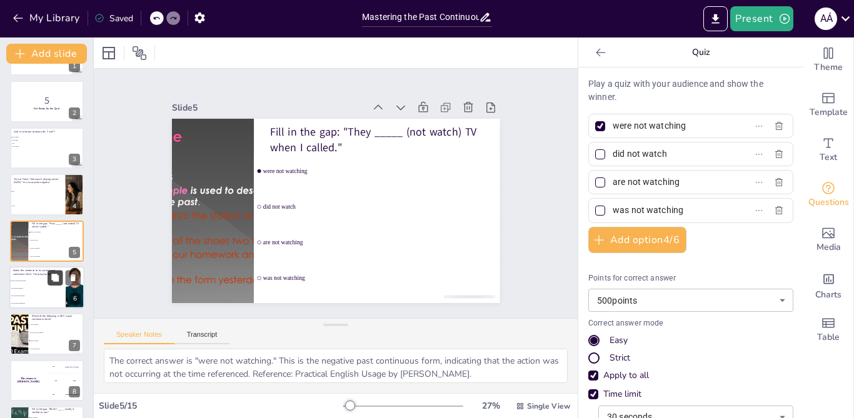
click at [62, 279] on button at bounding box center [54, 277] width 15 height 15
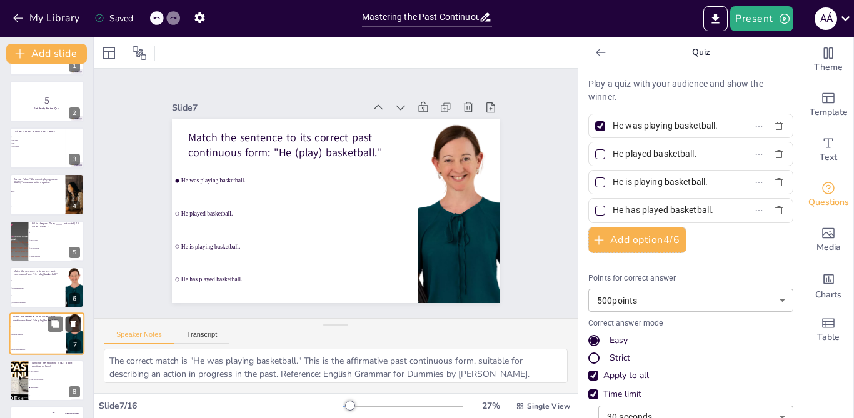
scroll to position [132, 0]
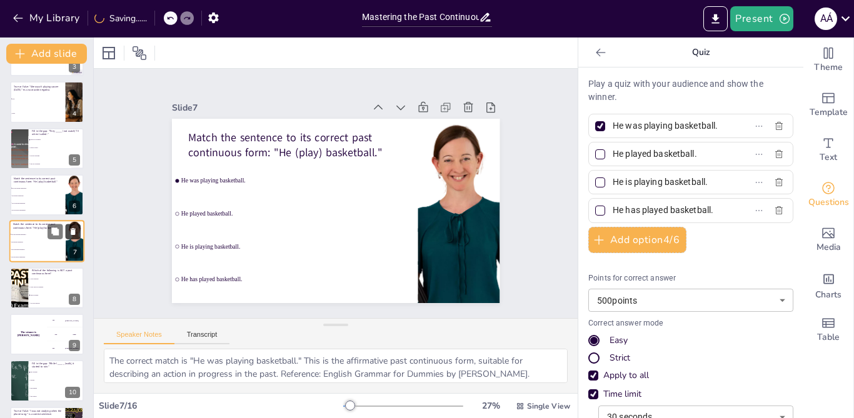
click at [77, 232] on icon at bounding box center [73, 231] width 9 height 9
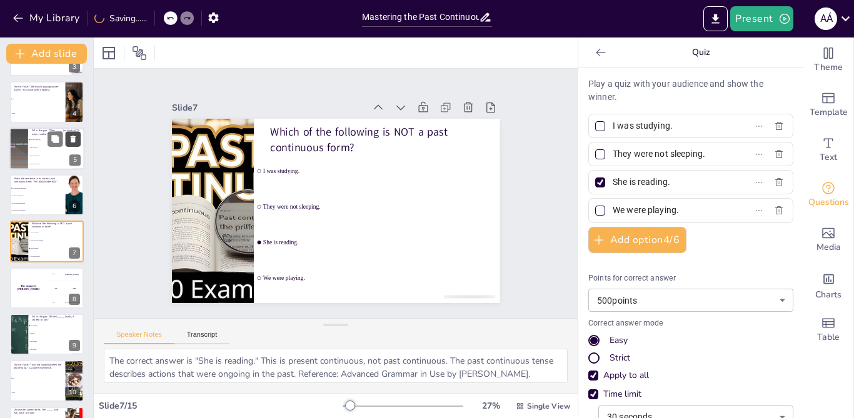
drag, startPoint x: 41, startPoint y: 141, endPoint x: 73, endPoint y: 136, distance: 32.9
click at [73, 136] on icon at bounding box center [73, 138] width 9 height 9
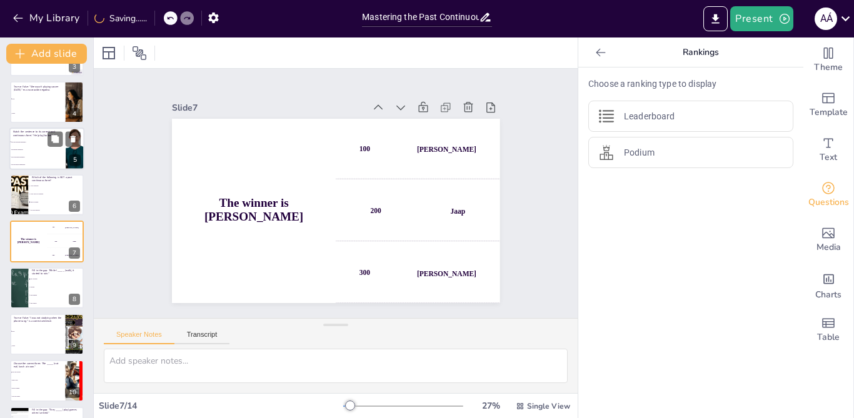
click at [16, 156] on span "He is playing basketball." at bounding box center [38, 157] width 54 height 2
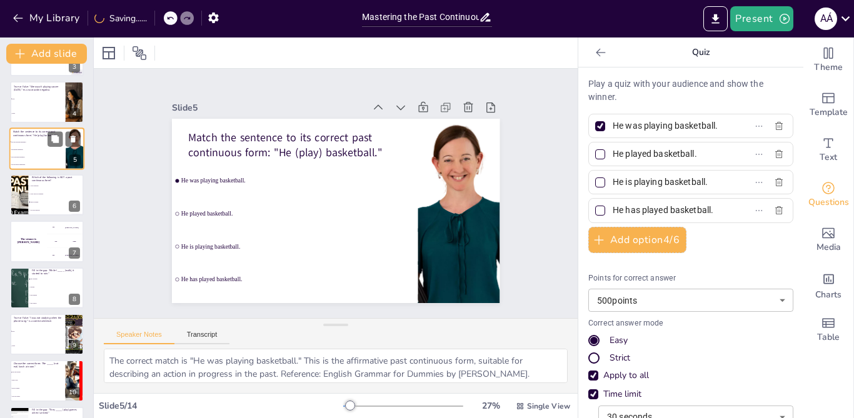
scroll to position [39, 0]
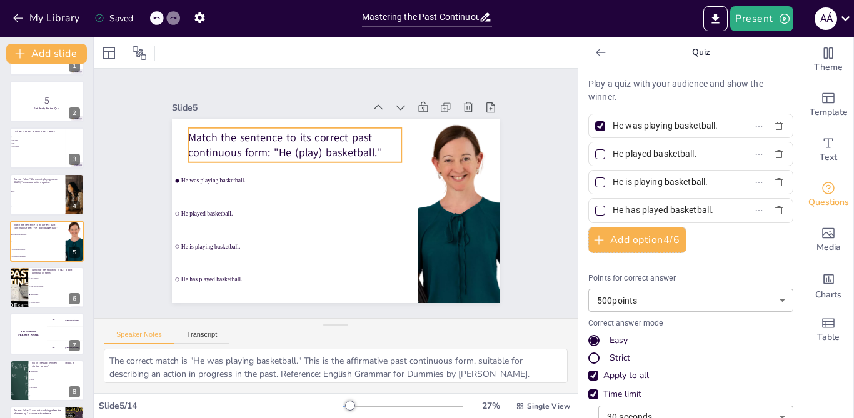
click at [261, 146] on p "Match the sentence to its correct past continuous form: "He (play) basketball."" at bounding box center [305, 138] width 215 height 74
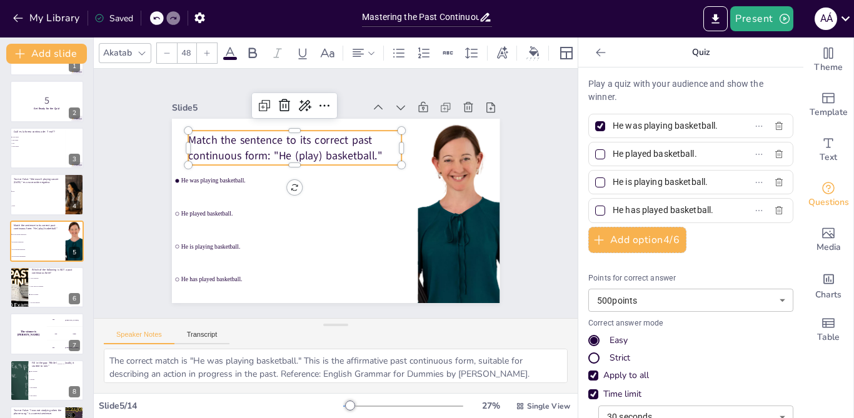
click at [303, 147] on p "Match the sentence to its correct past continuous form: "He (play) basketball."" at bounding box center [360, 137] width 114 height 207
click at [254, 147] on p "Match the sentence to its correct past continuous form: "He (play) basketball."" at bounding box center [310, 137] width 212 height 95
click at [256, 151] on p "Match the sentence to its correct past continuous form: "He (play) basketball."" at bounding box center [299, 143] width 215 height 52
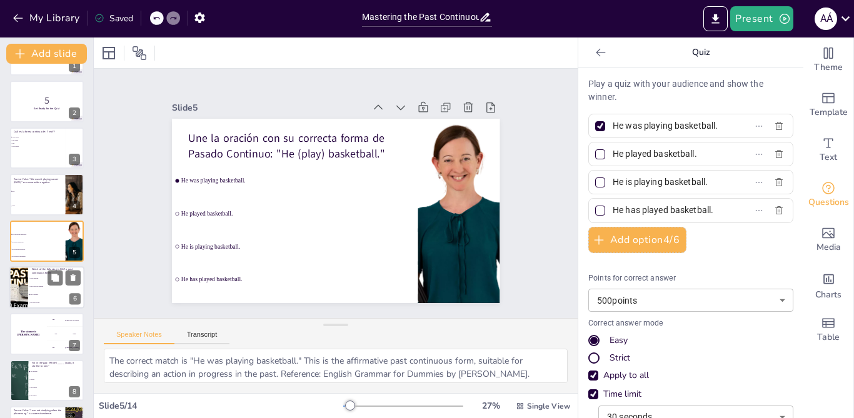
click at [23, 293] on div at bounding box center [18, 287] width 75 height 42
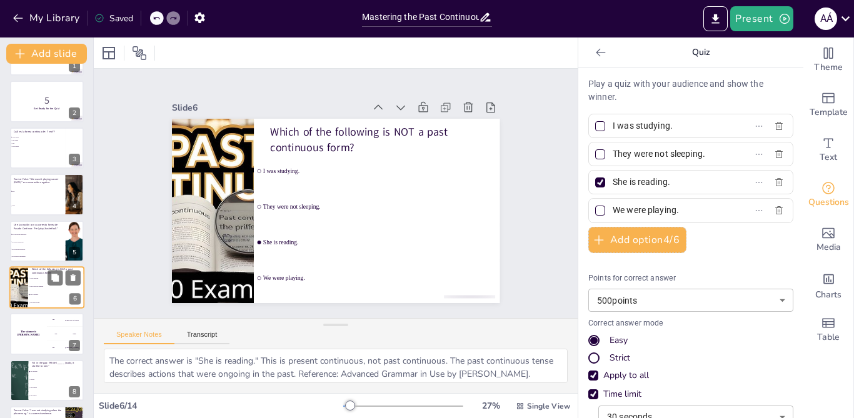
scroll to position [86, 0]
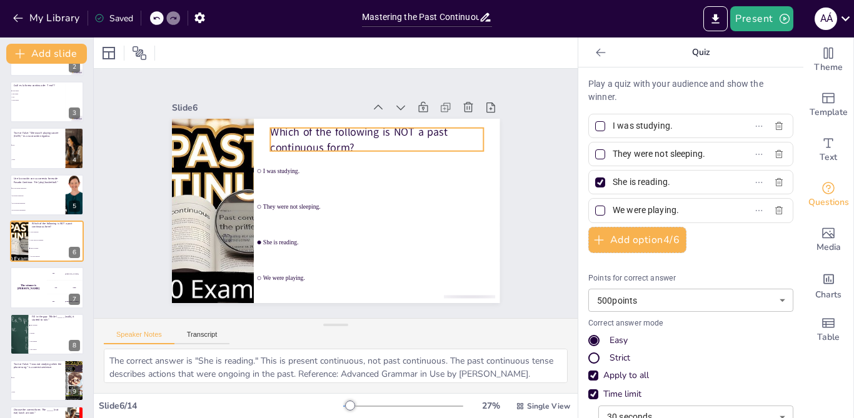
click at [339, 139] on p "Which of the following is NOT a past continuous form?" at bounding box center [394, 161] width 207 height 114
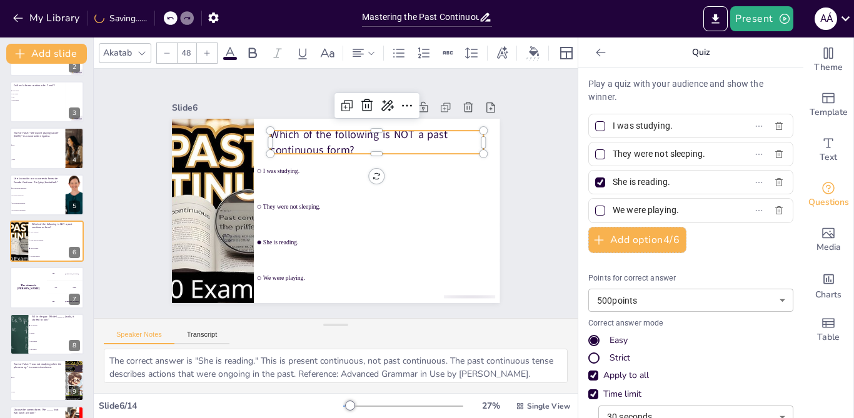
click at [339, 144] on p "Which of the following is NOT a past continuous form?" at bounding box center [390, 157] width 212 height 95
click at [339, 144] on p "Which of the following is NOT a past continuous form?" at bounding box center [381, 147] width 215 height 52
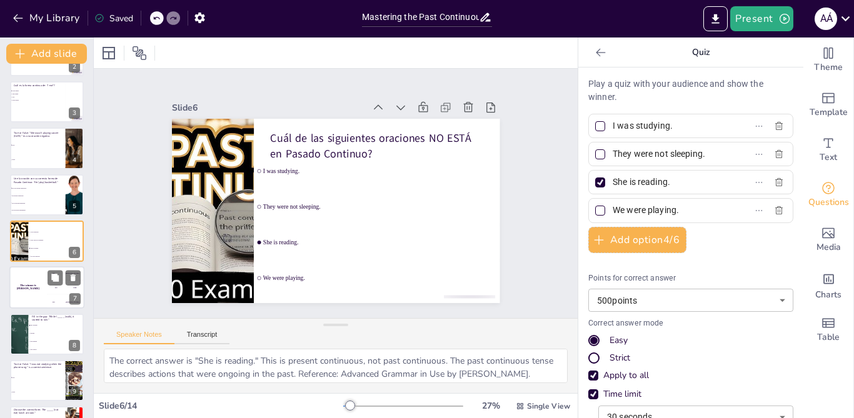
click at [18, 297] on div "The winner is Niels 🏆" at bounding box center [27, 288] width 37 height 42
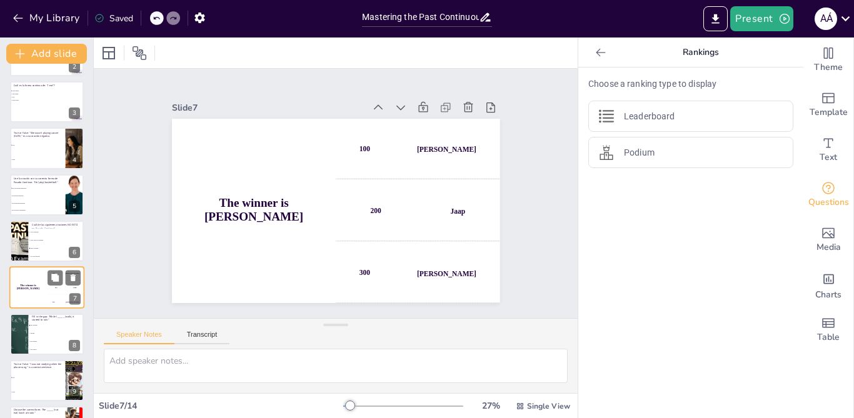
scroll to position [132, 0]
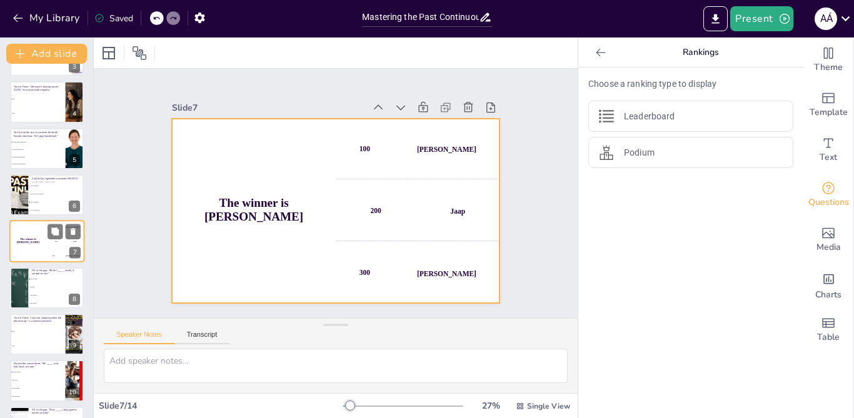
click at [19, 246] on div "The winner is Niels 🏆" at bounding box center [27, 242] width 37 height 42
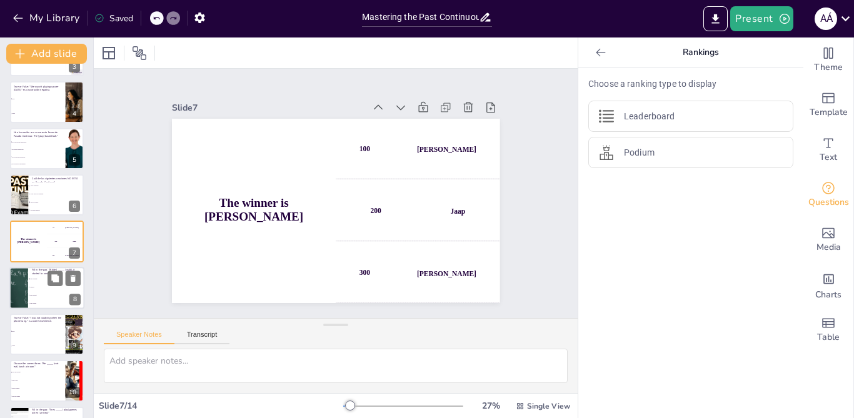
click at [26, 291] on div at bounding box center [19, 288] width 116 height 42
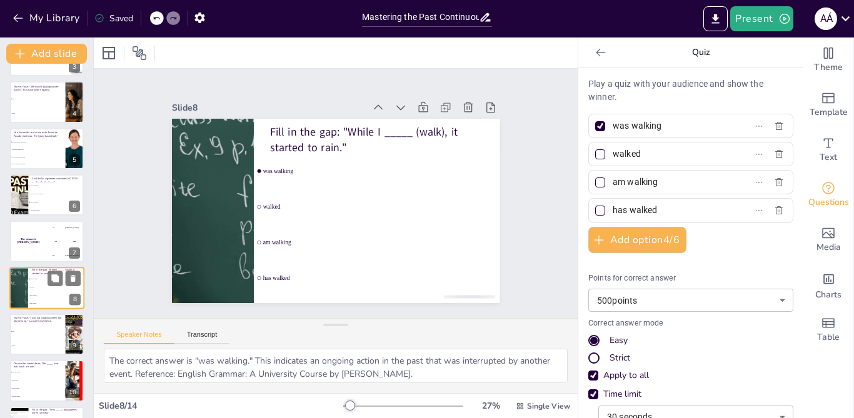
scroll to position [179, 0]
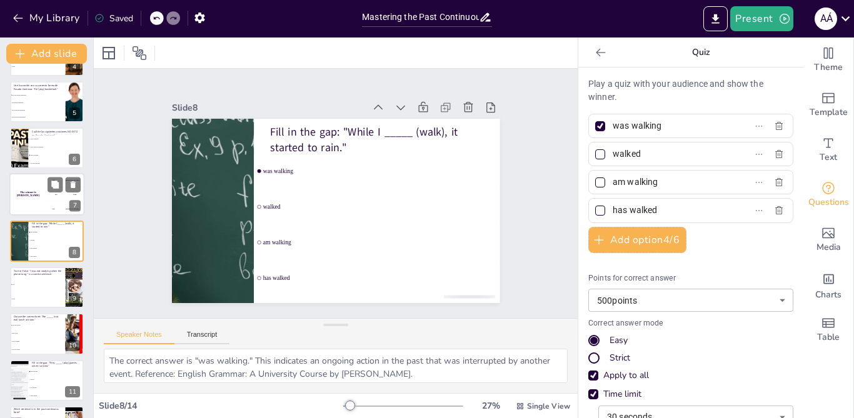
click at [22, 189] on div "The winner is Niels 🏆" at bounding box center [27, 195] width 37 height 42
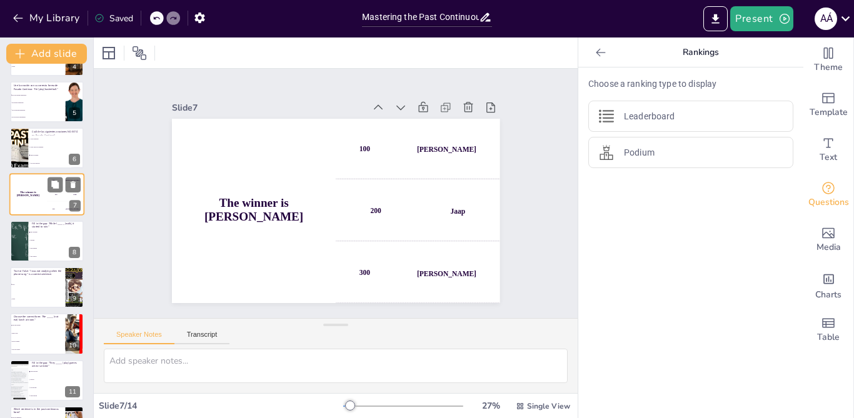
scroll to position [132, 0]
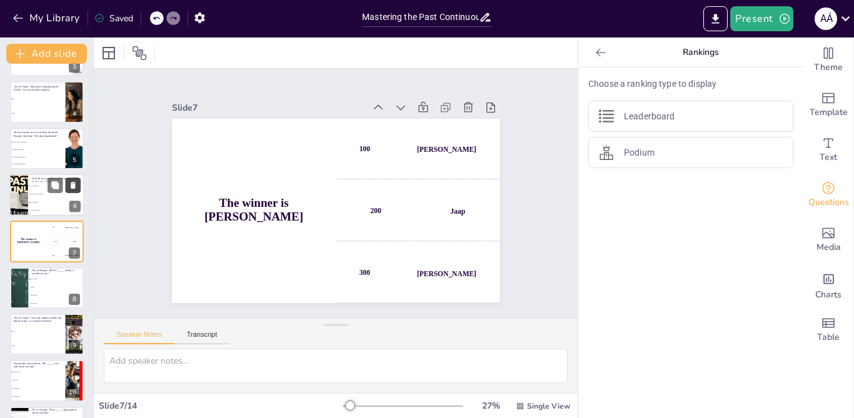
click at [75, 184] on icon at bounding box center [73, 185] width 5 height 7
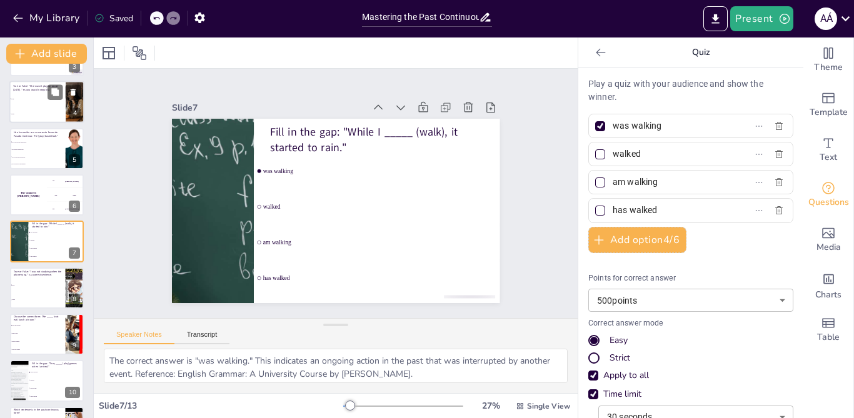
click at [48, 104] on li "True" at bounding box center [37, 99] width 56 height 15
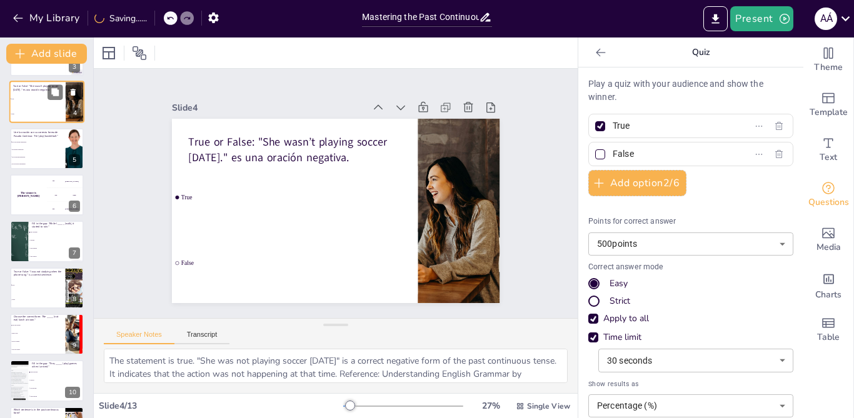
scroll to position [0, 0]
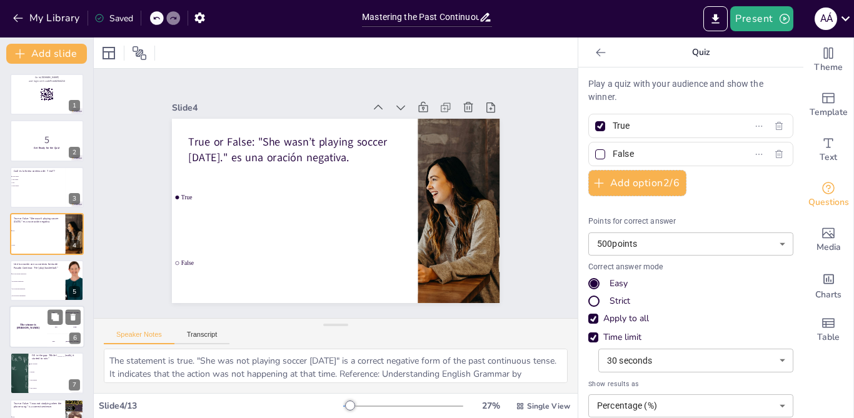
click at [20, 339] on div "The winner is Niels 🏆" at bounding box center [27, 327] width 37 height 42
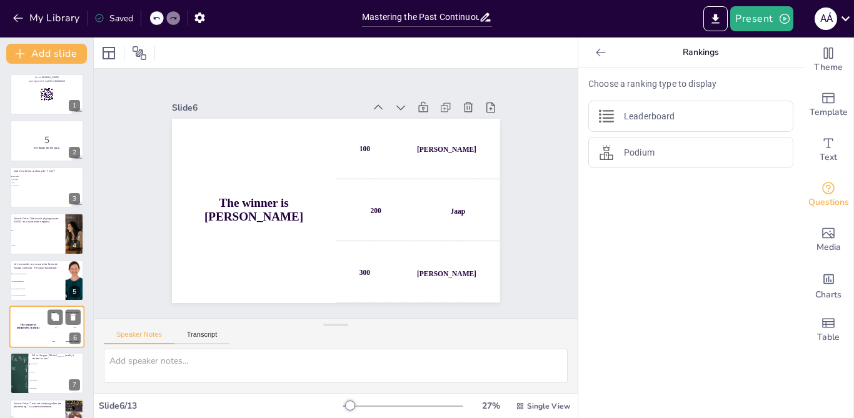
scroll to position [86, 0]
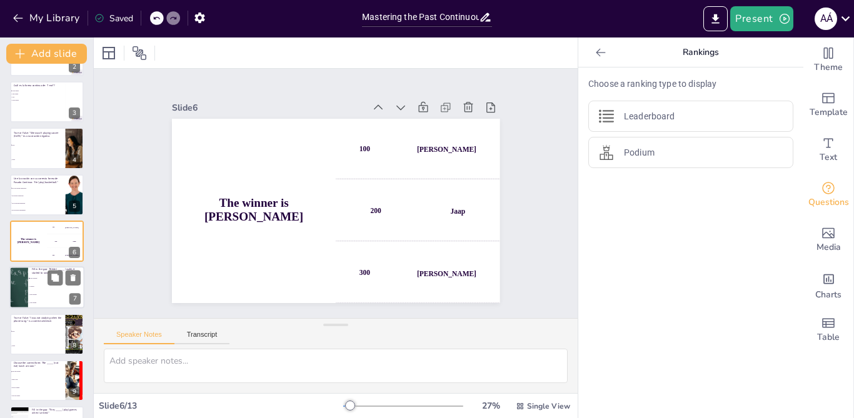
click at [21, 301] on div at bounding box center [19, 288] width 116 height 42
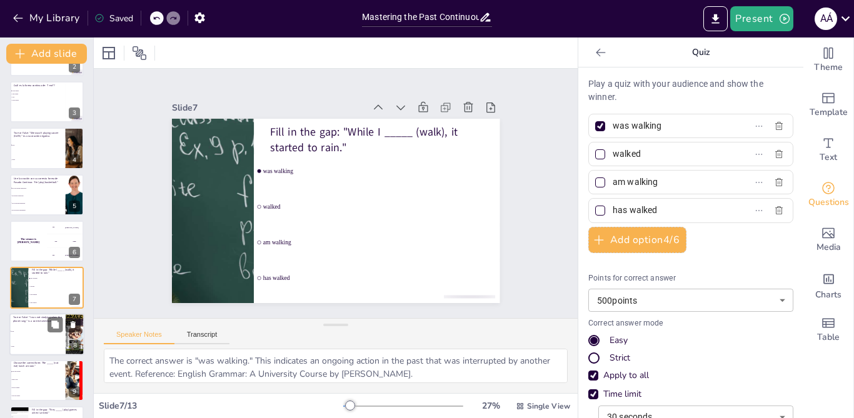
scroll to position [132, 0]
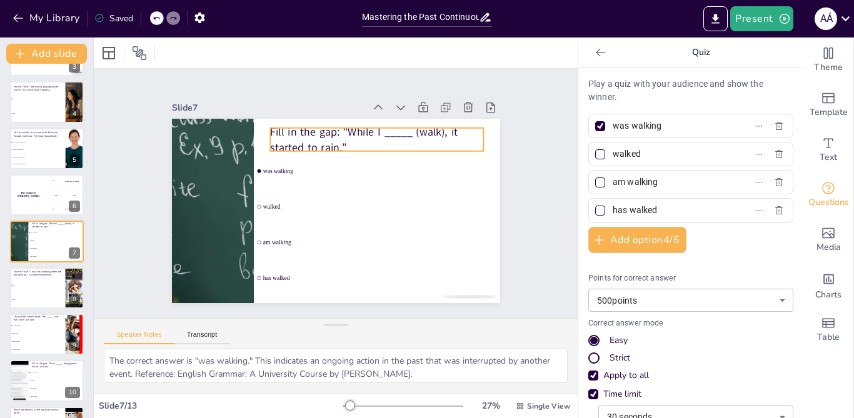
click at [347, 128] on p "Fill in the gap: "While I _____ (walk), it started to rain."" at bounding box center [381, 144] width 215 height 52
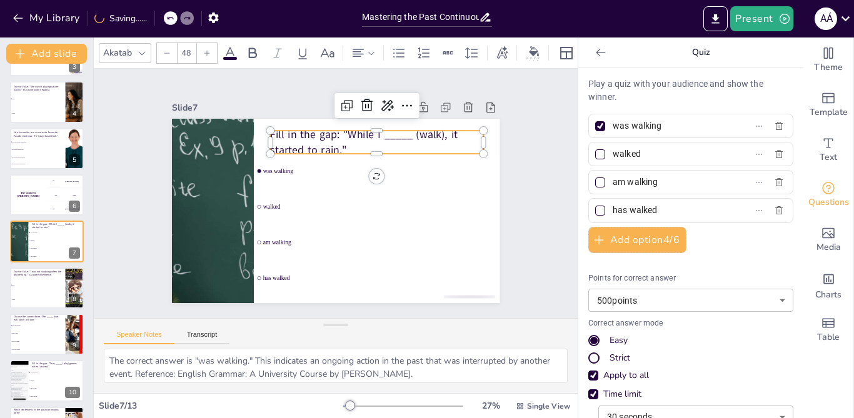
click at [351, 128] on p "Fill in the gap: "While I _____ (walk), it started to rain."" at bounding box center [399, 176] width 191 height 150
click at [351, 128] on p "Fill in the gap: "While I _____ (walk), it started to rain."" at bounding box center [381, 147] width 215 height 52
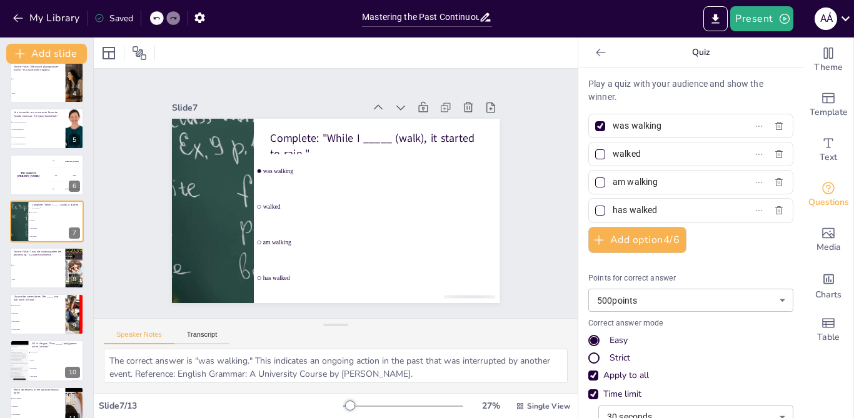
scroll to position [178, 0]
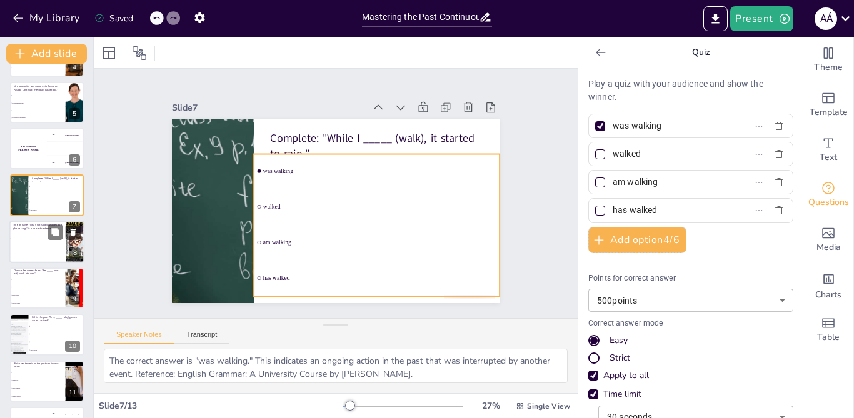
click at [34, 246] on li "False" at bounding box center [37, 253] width 56 height 15
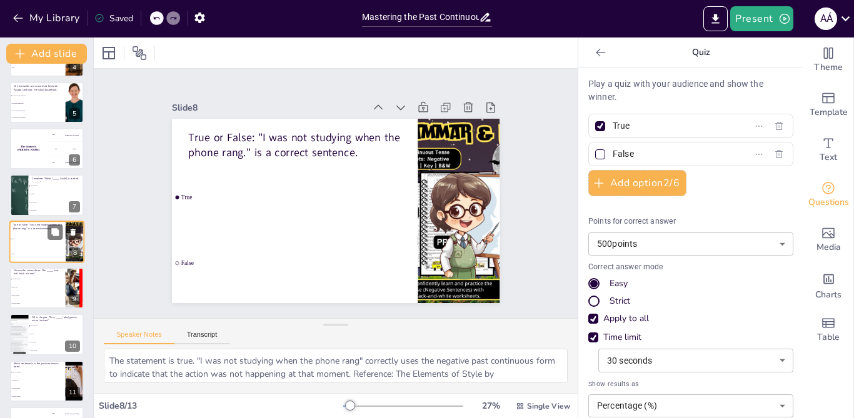
scroll to position [179, 0]
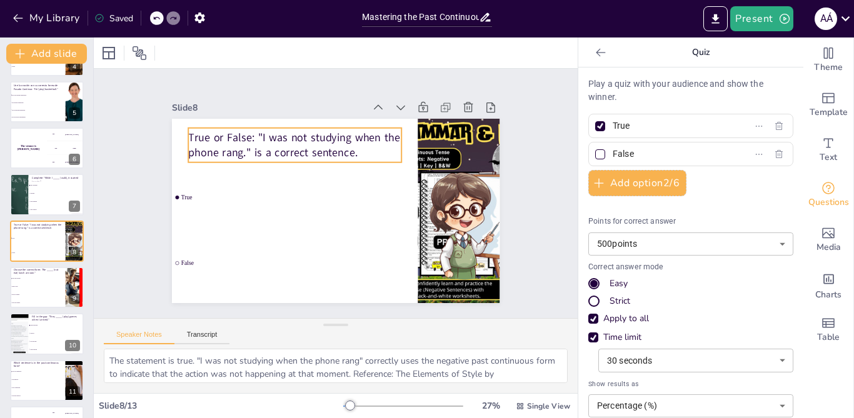
click at [226, 144] on p "True or False: "I was not studying when the phone rang." is a correct sentence." at bounding box center [317, 133] width 207 height 114
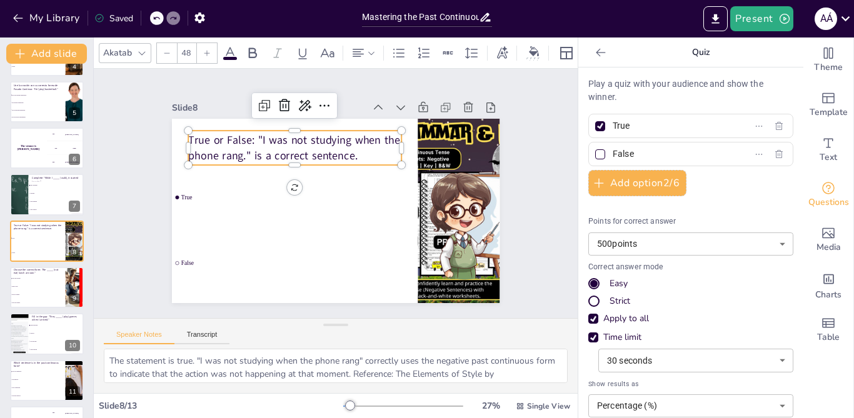
click at [336, 151] on p "True or False: "I was not studying when the phone rang." is a correct sentence." at bounding box center [341, 132] width 165 height 179
click at [336, 151] on p "True or False: "I was not studying when the phone rang." is a correct sentence." at bounding box center [299, 143] width 215 height 52
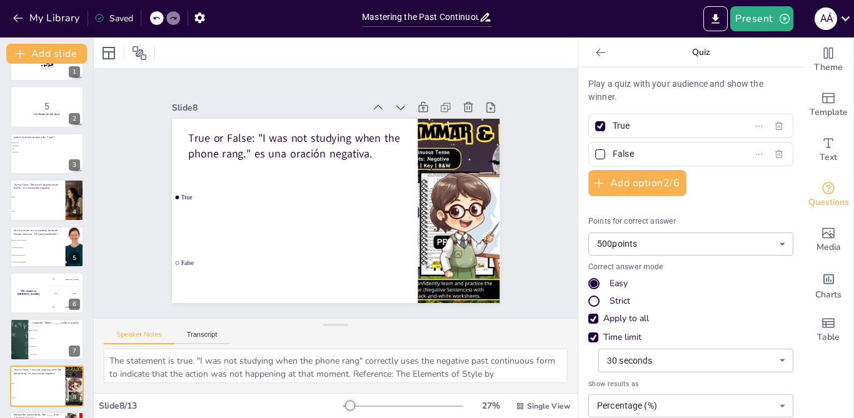
scroll to position [0, 0]
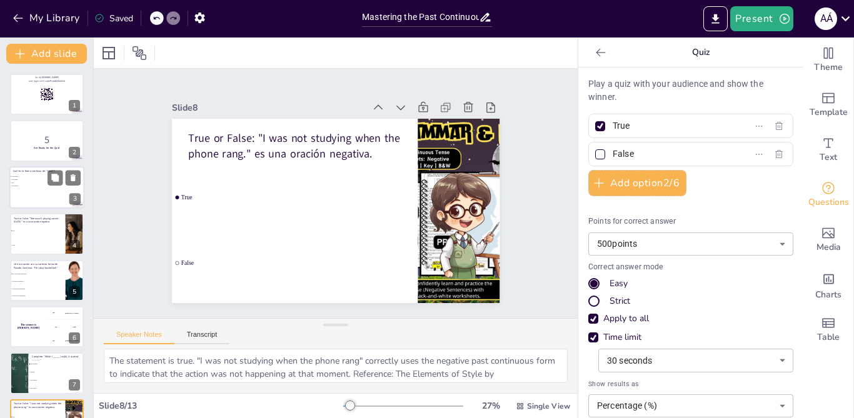
click at [35, 189] on div at bounding box center [46, 187] width 75 height 42
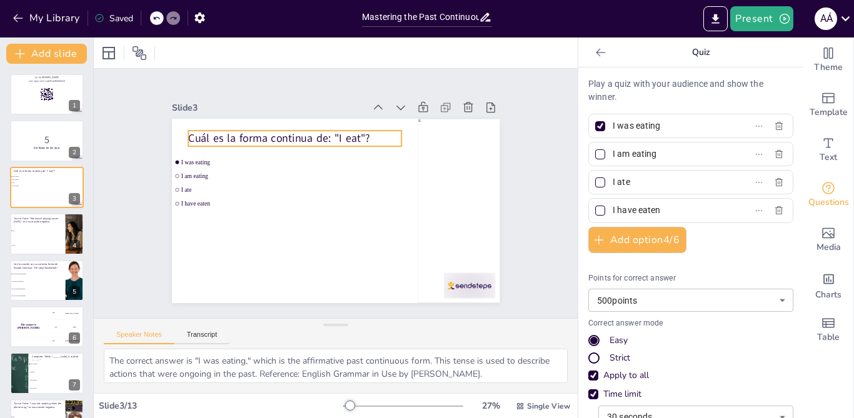
click at [274, 134] on p "Cuál es la forma continua de: "I eat"?" at bounding box center [301, 134] width 214 height 37
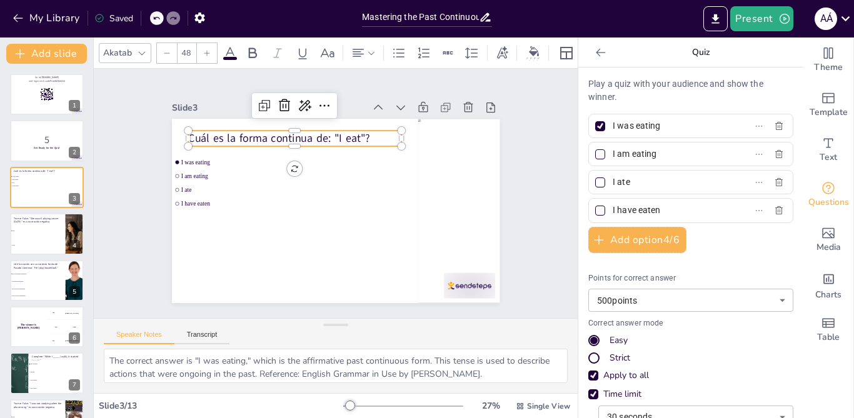
click at [274, 134] on p "Cuál es la forma continua de: "I eat"?" at bounding box center [301, 134] width 214 height 37
click at [274, 134] on p "Cuál es la forma continua de: "I eat"?" at bounding box center [307, 130] width 212 height 59
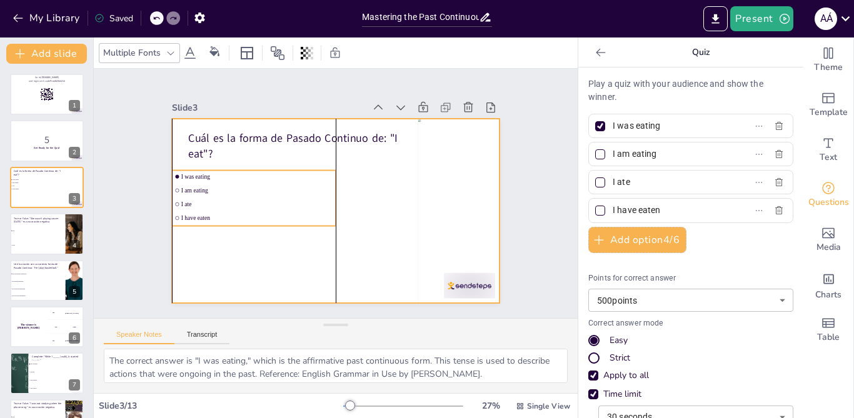
drag, startPoint x: 214, startPoint y: 201, endPoint x: 214, endPoint y: 217, distance: 16.2
click at [214, 217] on li "I have eaten" at bounding box center [252, 173] width 148 height 92
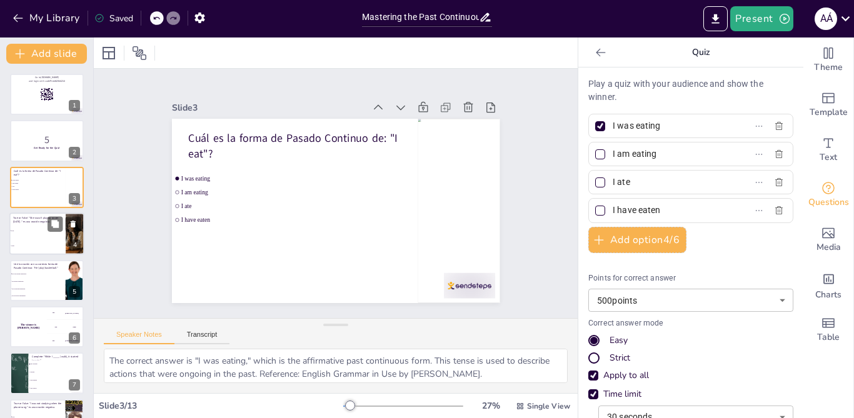
click at [39, 234] on li "True" at bounding box center [37, 231] width 56 height 15
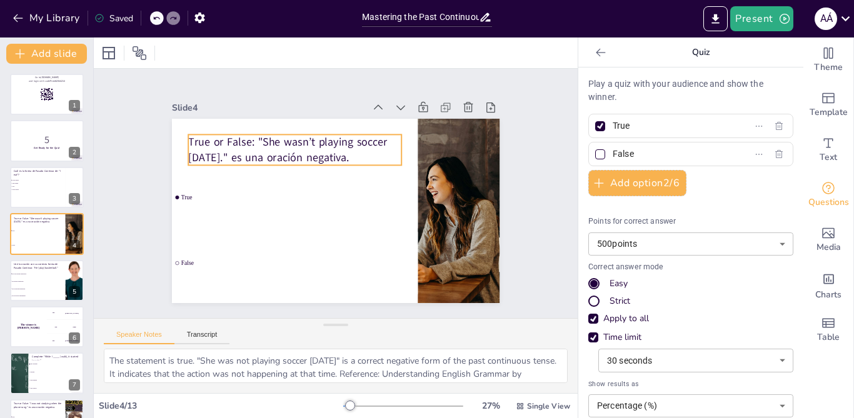
click at [302, 140] on p "True or False: "She wasn’t playing soccer yesterday." es una oración negativa." at bounding box center [304, 142] width 215 height 74
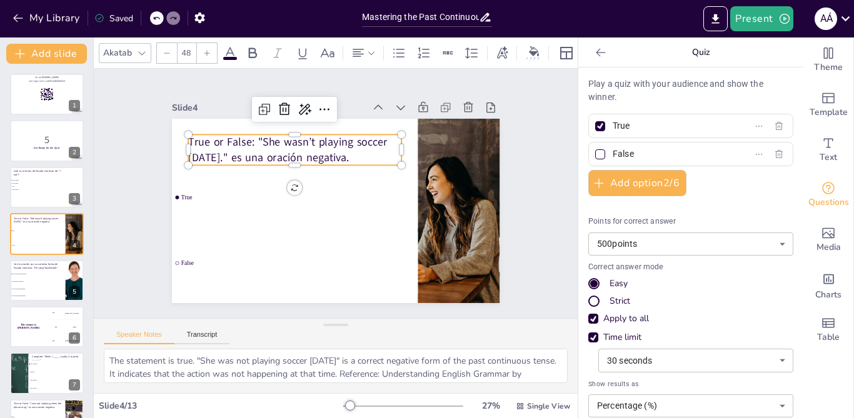
click at [302, 140] on p "True or False: "She wasn’t playing soccer yesterday." es una oración negativa." at bounding box center [304, 142] width 215 height 74
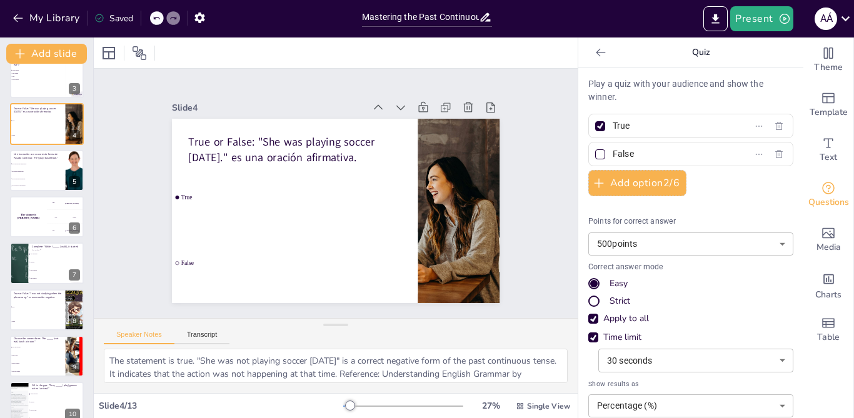
scroll to position [116, 0]
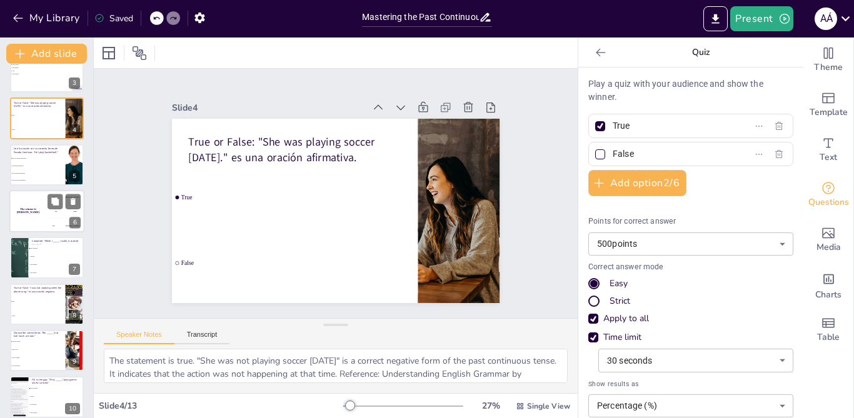
click at [20, 209] on h4 "The winner is Niels 🏆" at bounding box center [27, 211] width 37 height 6
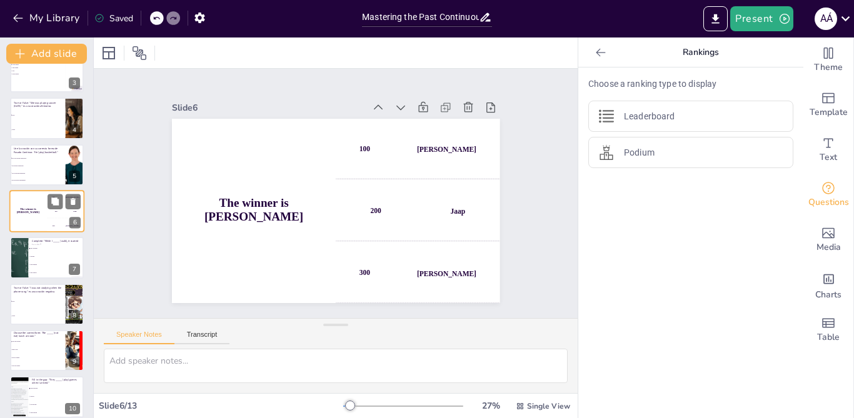
scroll to position [86, 0]
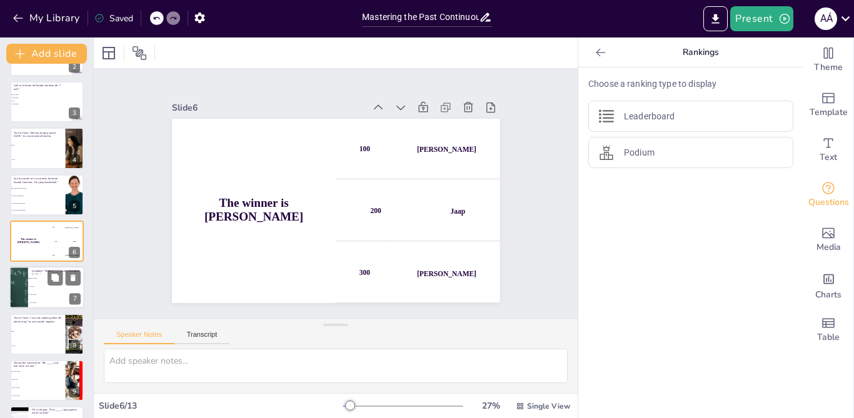
click at [27, 294] on div at bounding box center [19, 288] width 116 height 42
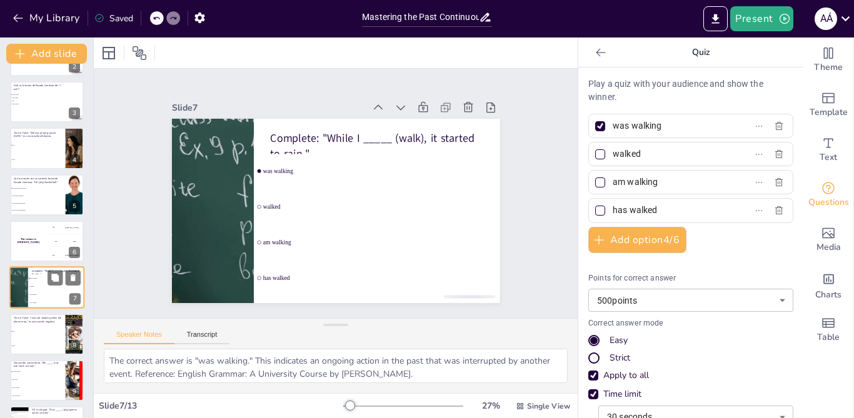
scroll to position [132, 0]
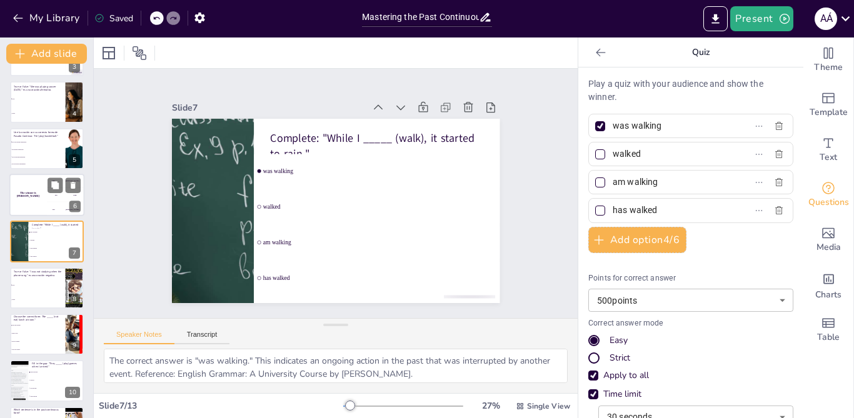
click at [27, 194] on h4 "The winner is Niels 🏆" at bounding box center [27, 195] width 37 height 6
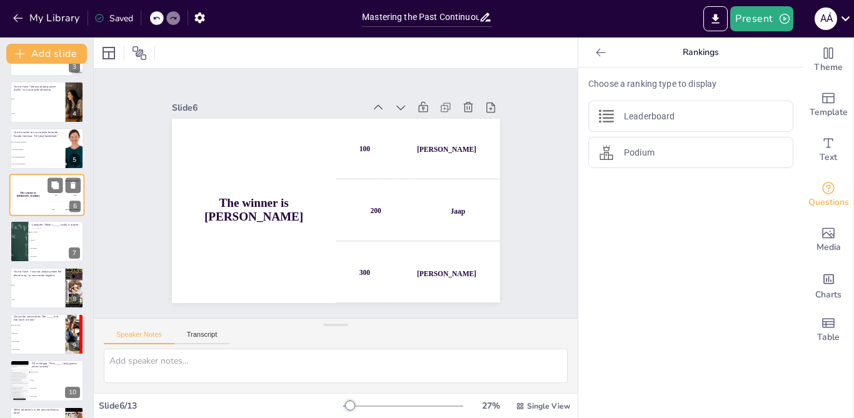
scroll to position [86, 0]
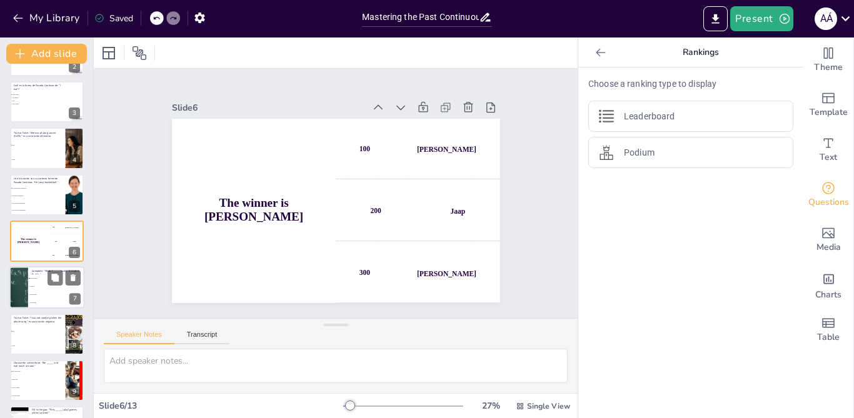
click at [12, 289] on div at bounding box center [19, 288] width 116 height 42
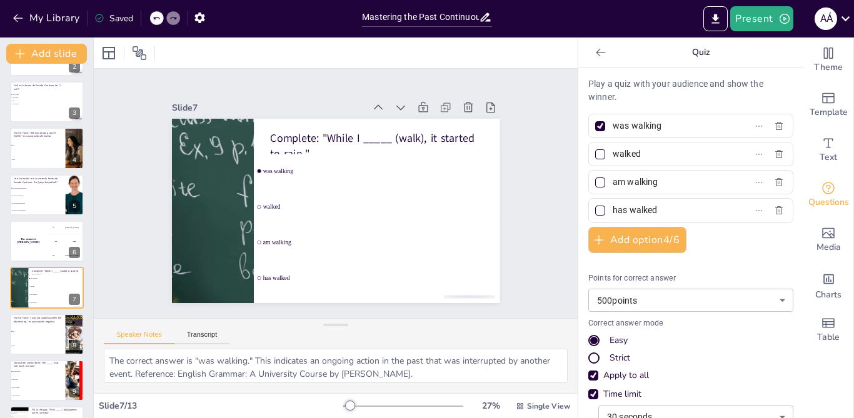
scroll to position [132, 0]
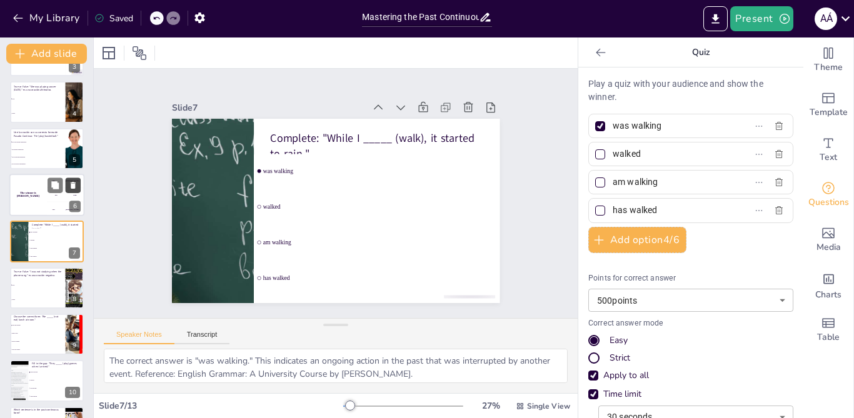
click at [71, 182] on icon at bounding box center [73, 185] width 5 height 7
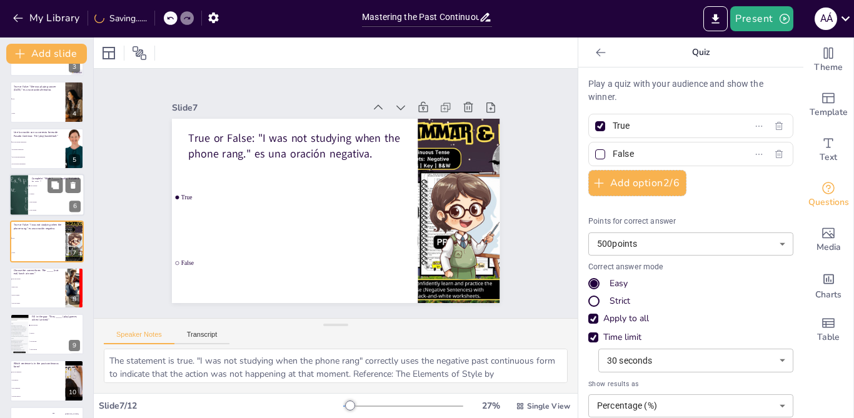
click at [37, 206] on li "has walked" at bounding box center [56, 210] width 56 height 8
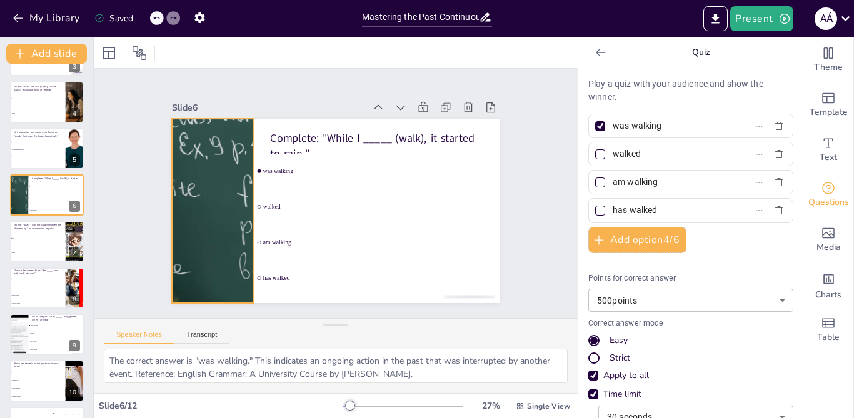
scroll to position [86, 0]
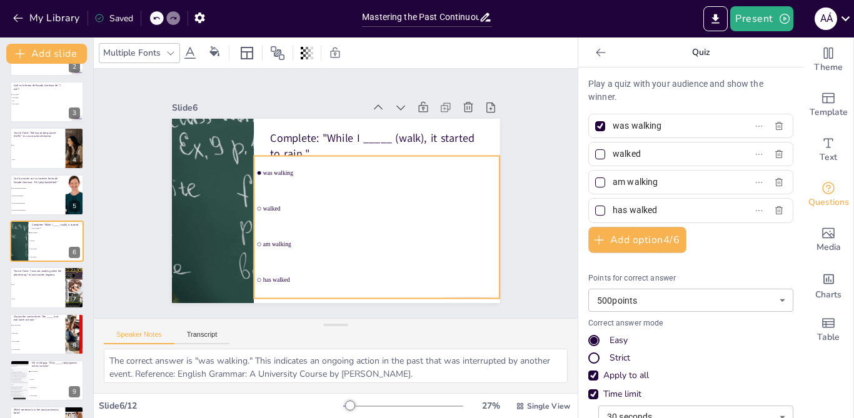
click at [269, 180] on li "was walking" at bounding box center [381, 186] width 244 height 109
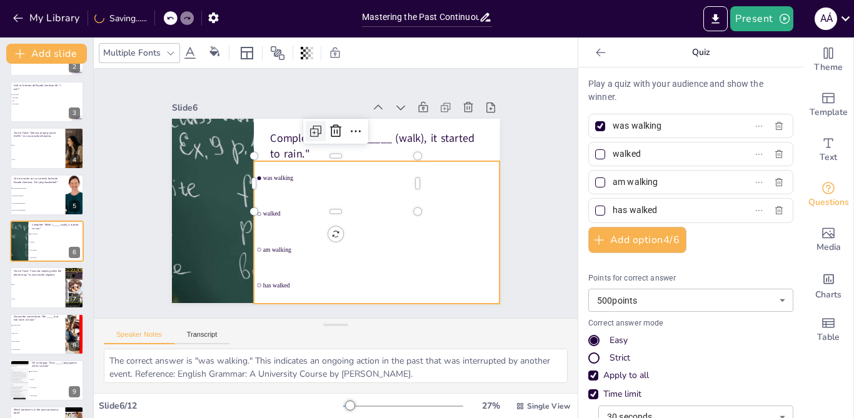
drag, startPoint x: 269, startPoint y: 180, endPoint x: 313, endPoint y: 123, distance: 72.1
click at [317, 123] on div at bounding box center [329, 128] width 24 height 24
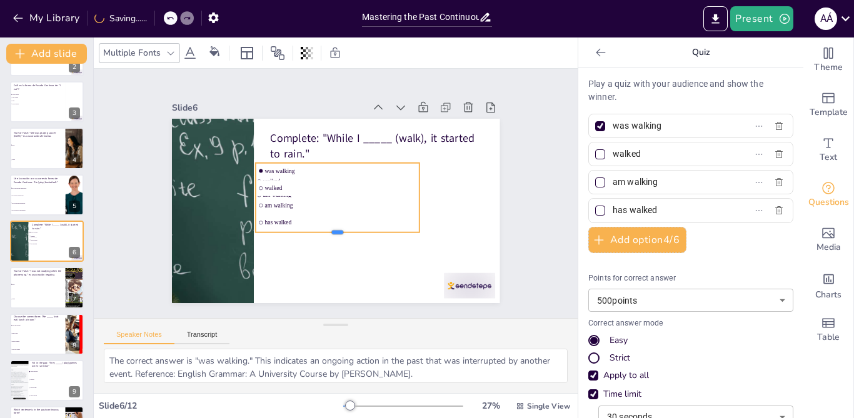
drag, startPoint x: 327, startPoint y: 214, endPoint x: 329, endPoint y: 231, distance: 17.0
click at [329, 231] on div at bounding box center [319, 234] width 154 height 76
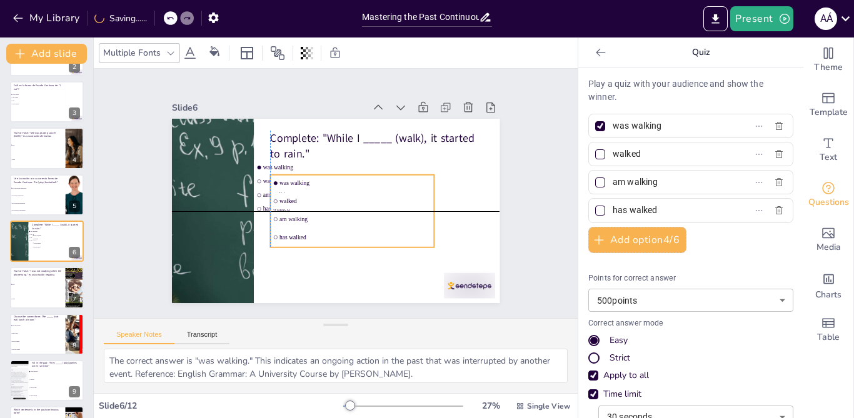
drag, startPoint x: 350, startPoint y: 204, endPoint x: 388, endPoint y: 208, distance: 38.3
click at [388, 210] on span "am walking" at bounding box center [352, 221] width 152 height 22
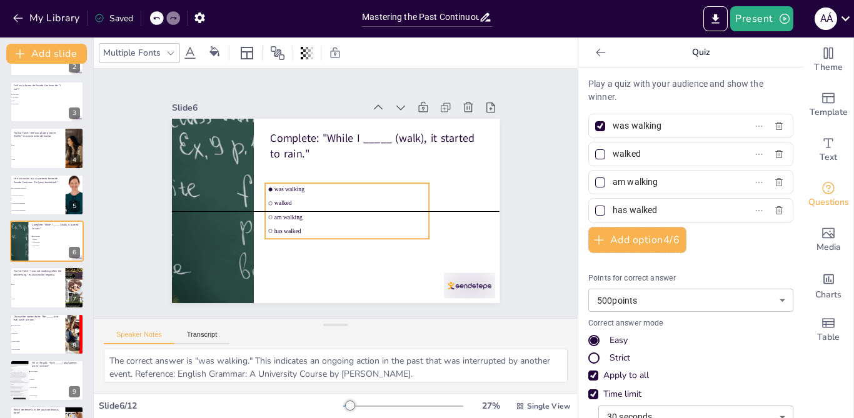
drag, startPoint x: 293, startPoint y: 223, endPoint x: 472, endPoint y: 188, distance: 182.8
click at [294, 222] on li "has walked" at bounding box center [343, 231] width 164 height 29
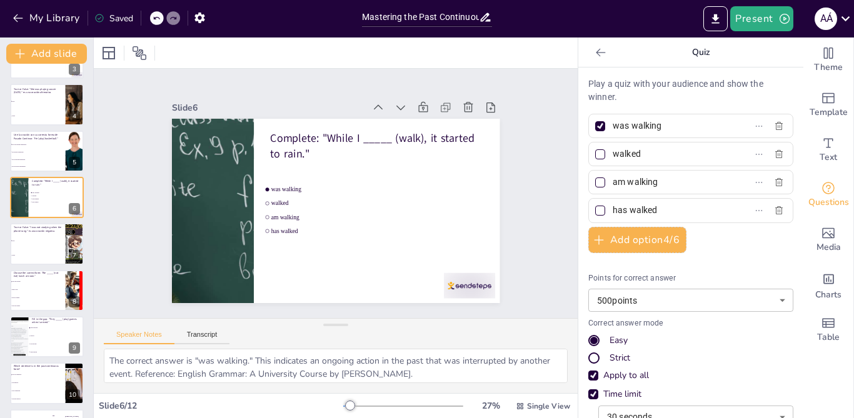
scroll to position [132, 0]
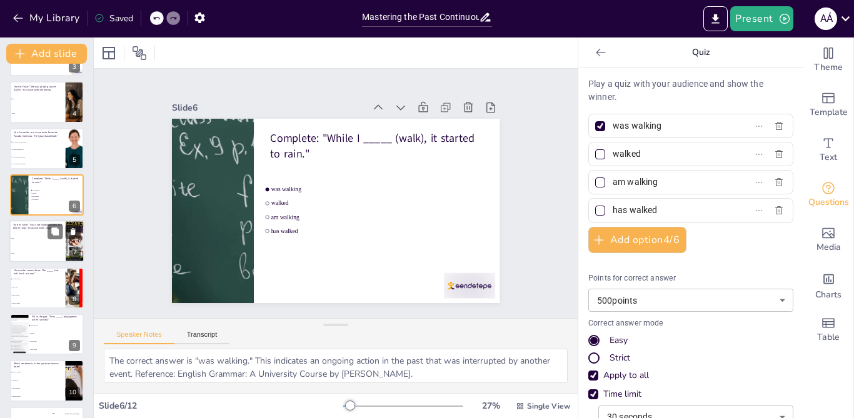
click at [21, 235] on li "True" at bounding box center [37, 238] width 56 height 15
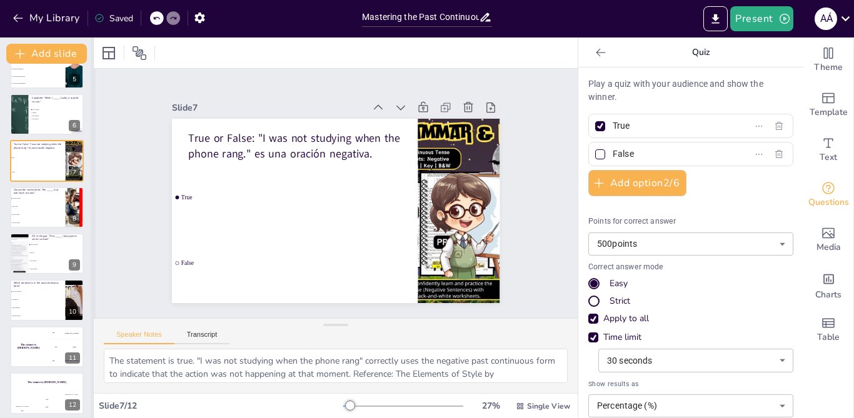
scroll to position [218, 0]
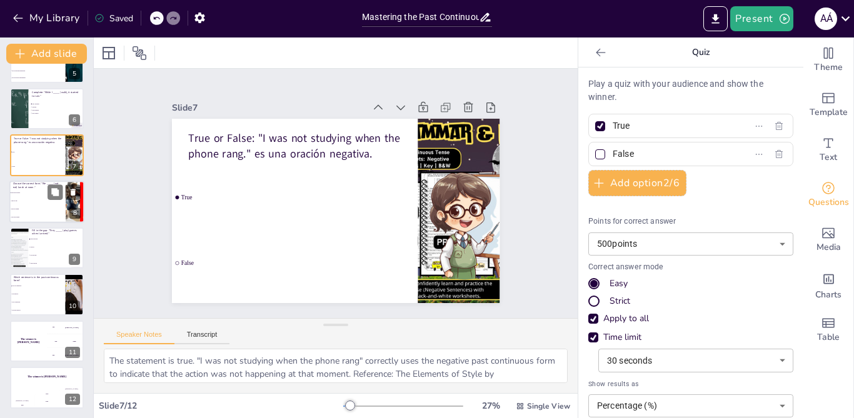
click at [24, 194] on li "were not eating" at bounding box center [37, 193] width 56 height 8
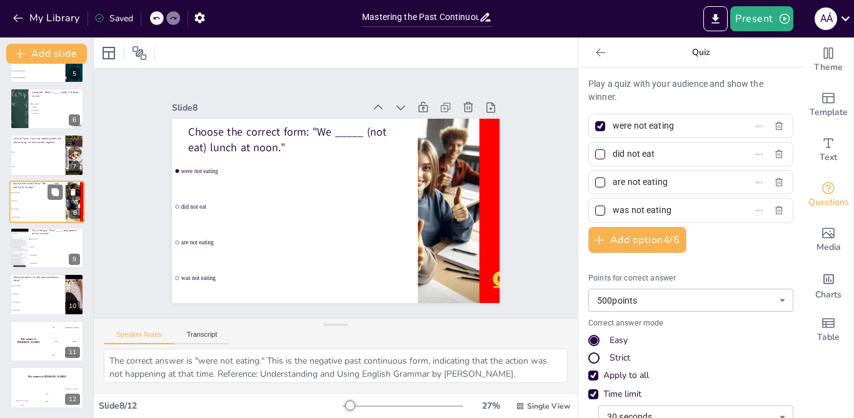
scroll to position [179, 0]
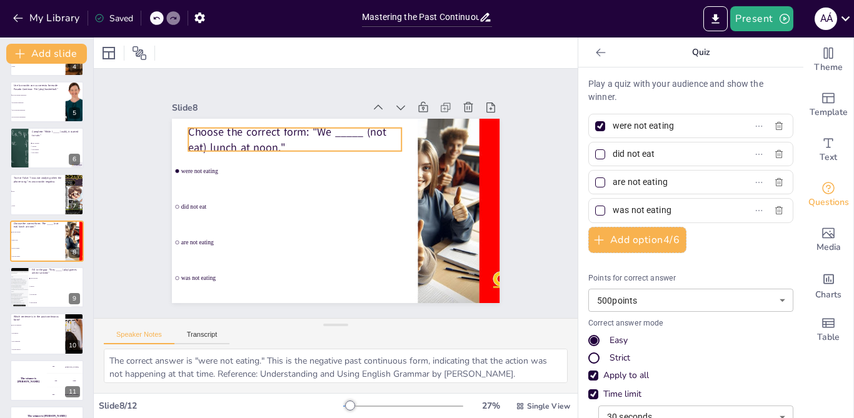
click at [294, 127] on p "Choose the correct form: "We _____ (not eat) lunch at noon."" at bounding box center [306, 132] width 215 height 74
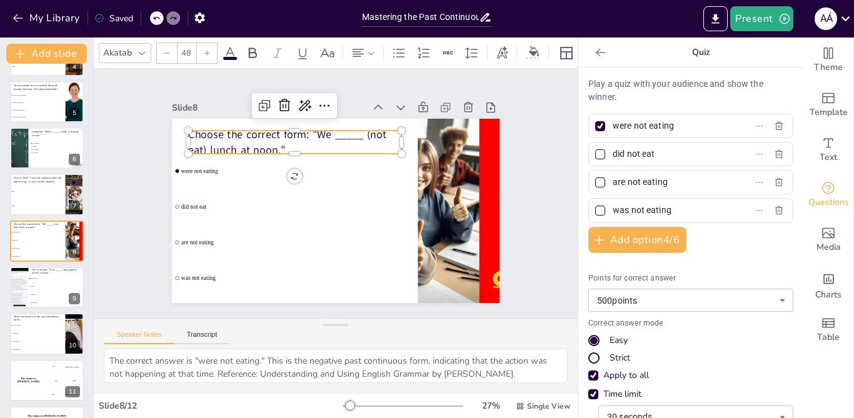
click at [292, 130] on p "Choose the correct form: "We _____ (not eat) lunch at noon."" at bounding box center [299, 138] width 215 height 52
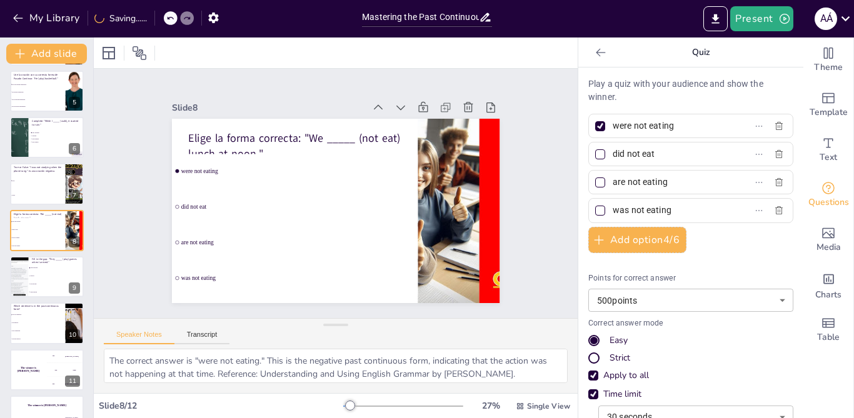
scroll to position [219, 0]
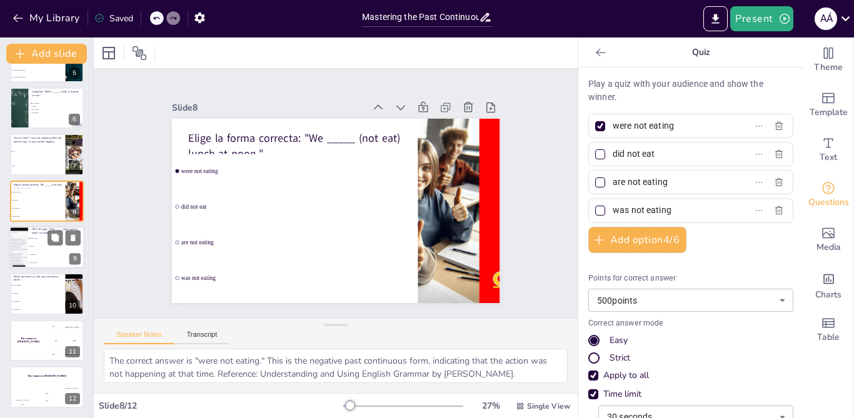
click at [13, 252] on div at bounding box center [18, 247] width 75 height 42
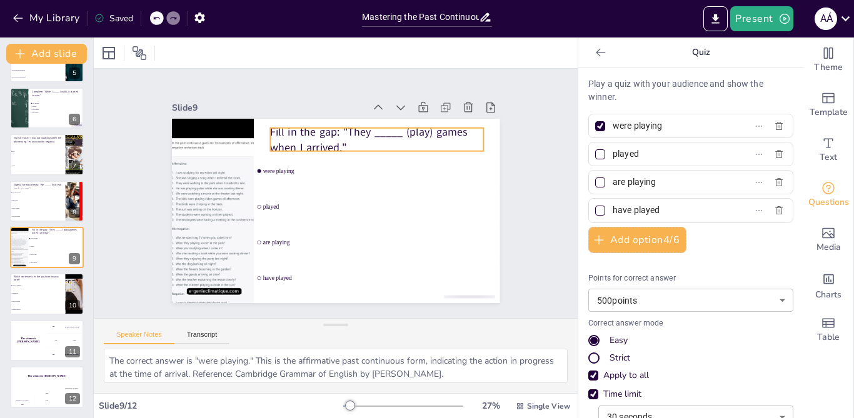
click at [374, 131] on p "Fill in the gap: "They _____ (play) games when I arrived."" at bounding box center [389, 234] width 31 height 213
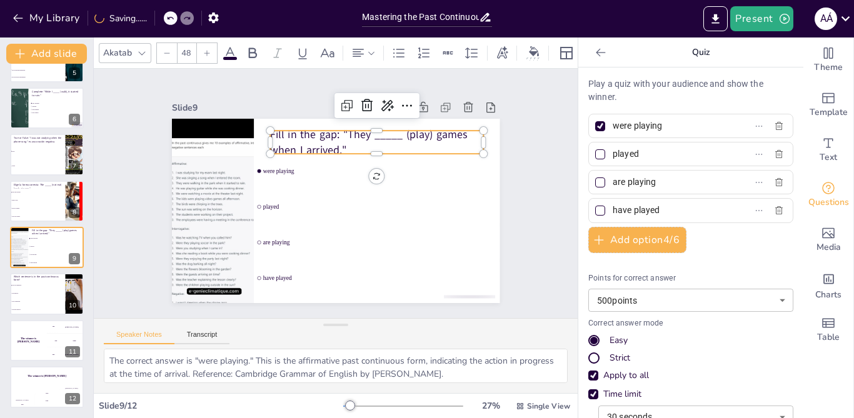
click at [318, 130] on p "Fill in the gap: "They _____ (play) games when I arrived."" at bounding box center [376, 142] width 213 height 31
click at [318, 130] on p "Fill in the gap: "They _____ (play) games when I arrived."" at bounding box center [381, 147] width 215 height 52
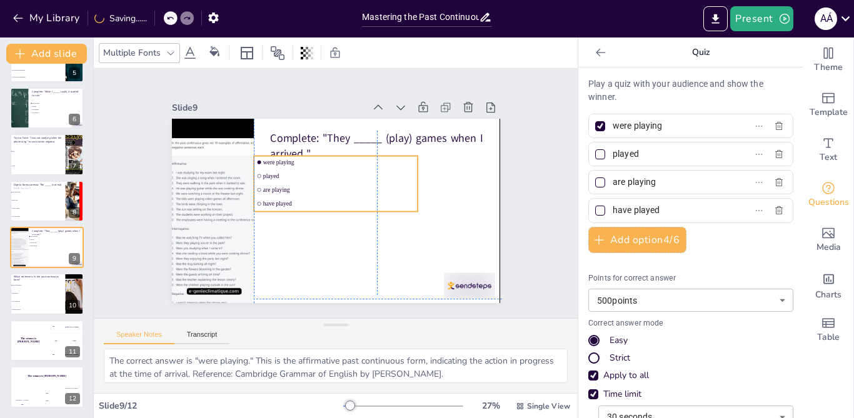
drag, startPoint x: 271, startPoint y: 178, endPoint x: 286, endPoint y: 182, distance: 15.0
click at [276, 182] on ul "were playing played are playing have played" at bounding box center [336, 183] width 169 height 72
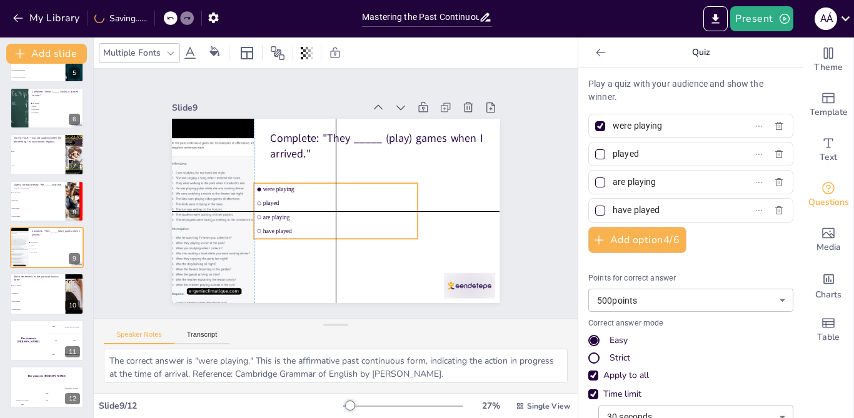
drag, startPoint x: 307, startPoint y: 183, endPoint x: 308, endPoint y: 202, distance: 19.4
click at [308, 202] on ul "were playing played are playing have played" at bounding box center [330, 209] width 173 height 103
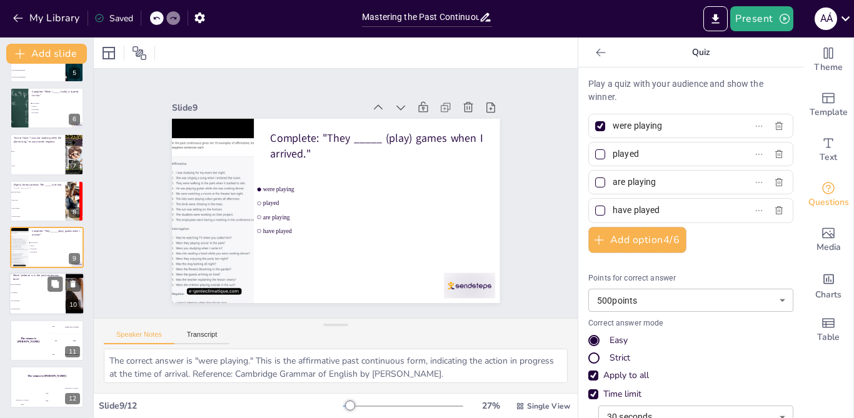
click at [32, 304] on li "She is dancing." at bounding box center [37, 301] width 56 height 8
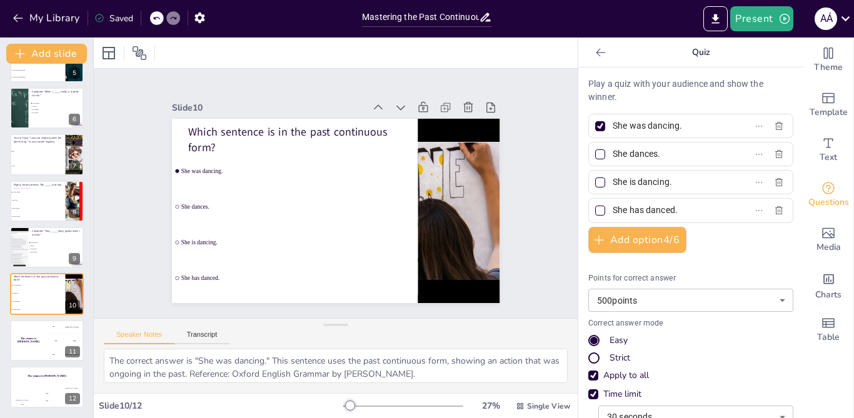
click at [269, 215] on li "She dances." at bounding box center [293, 202] width 248 height 60
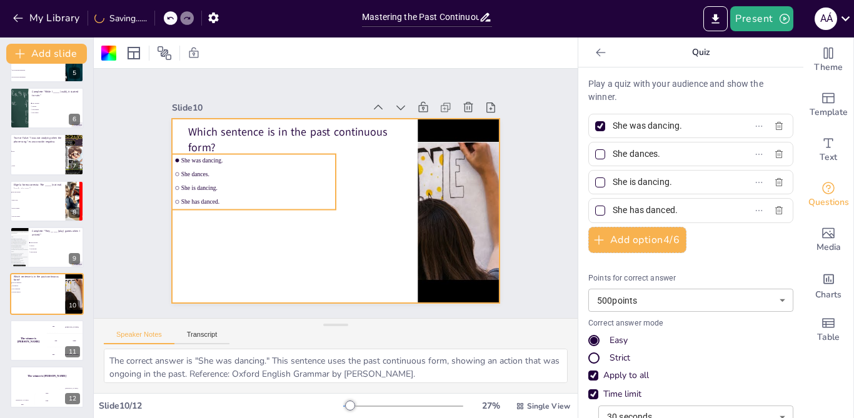
drag, startPoint x: 267, startPoint y: 184, endPoint x: 269, endPoint y: 196, distance: 11.4
click at [269, 191] on span "She is dancing." at bounding box center [260, 171] width 150 height 38
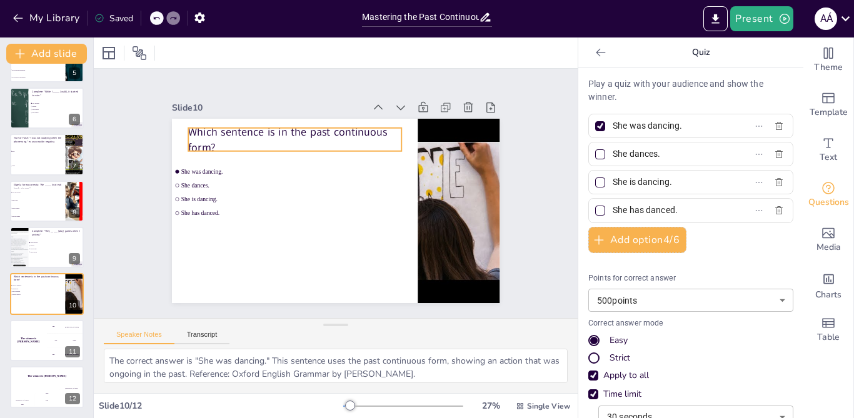
click at [201, 139] on p "Which sentence is in the past continuous form?" at bounding box center [306, 132] width 215 height 74
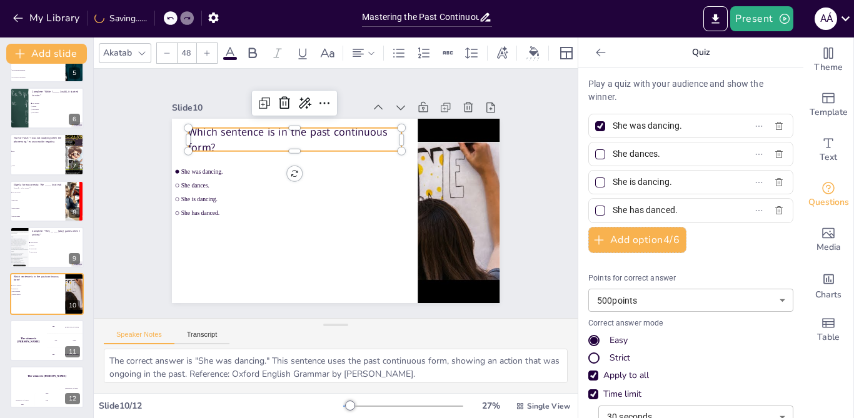
click at [207, 141] on p "Which sentence is in the past continuous form?" at bounding box center [313, 129] width 212 height 95
click at [201, 141] on p "Which sentence is in the past continuous form?" at bounding box center [306, 132] width 215 height 74
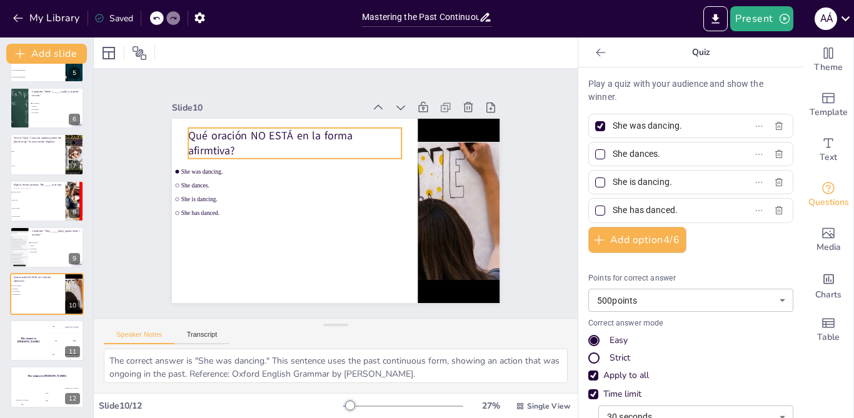
click at [201, 146] on p "Qué oración NO ESTÁ en la forma afirmtiva?" at bounding box center [299, 139] width 215 height 52
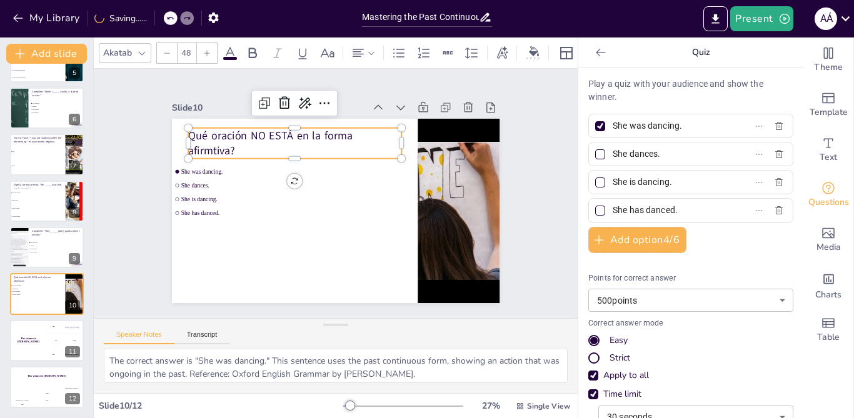
click at [201, 146] on p "Qué oración NO ESTÁ en la forma afirmtiva?" at bounding box center [306, 136] width 215 height 74
click at [201, 146] on p "Qué oración NO ESTÁ en la forma afirmtiva?" at bounding box center [299, 139] width 215 height 52
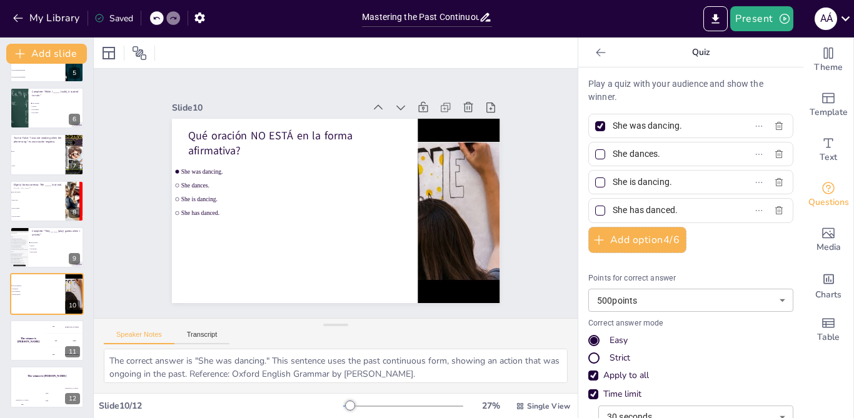
drag, startPoint x: 631, startPoint y: 129, endPoint x: 634, endPoint y: 161, distance: 31.3
click at [634, 161] on div "Play a quiz with your audience and show the winner. She was dancing. She dances…" at bounding box center [690, 297] width 205 height 440
click at [671, 210] on input "She has danced." at bounding box center [670, 210] width 116 height 18
click at [644, 182] on input "She is dancing." at bounding box center [670, 182] width 116 height 18
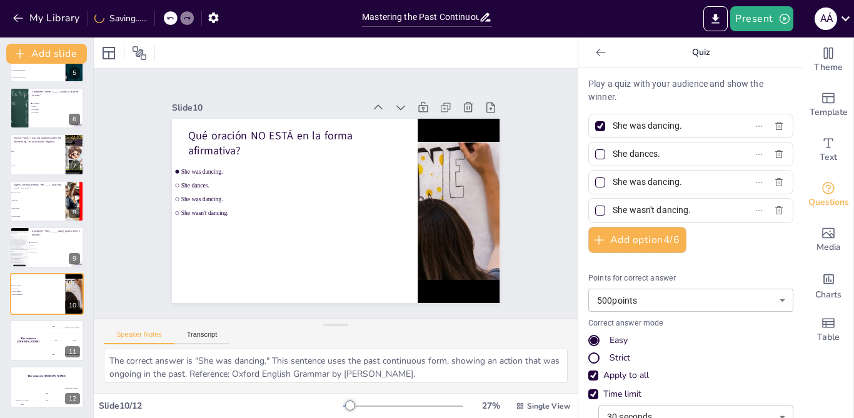
click at [644, 154] on input "She dances." at bounding box center [670, 154] width 116 height 18
click at [654, 126] on input "She was dancing." at bounding box center [670, 126] width 116 height 18
click at [595, 209] on div at bounding box center [600, 211] width 10 height 10
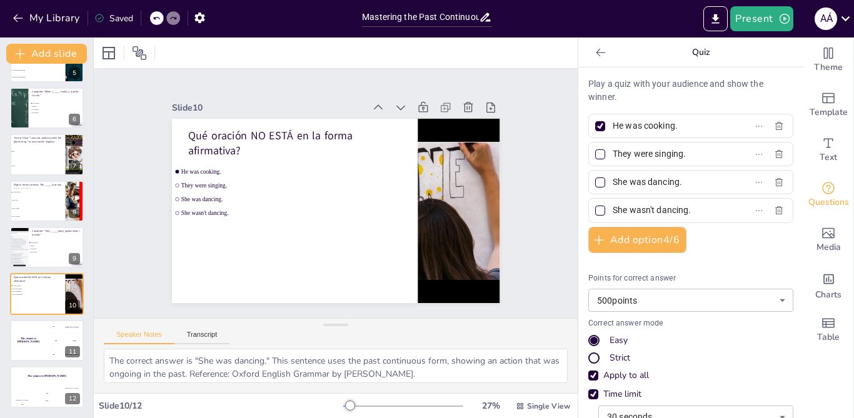
click at [612, 209] on input "She wasn't dancing." at bounding box center [670, 210] width 116 height 18
click at [595, 129] on div at bounding box center [600, 126] width 10 height 10
click at [612, 129] on input "He was cooking." at bounding box center [670, 126] width 116 height 18
click at [11, 353] on div "The winner is Niels 🏆" at bounding box center [27, 340] width 37 height 42
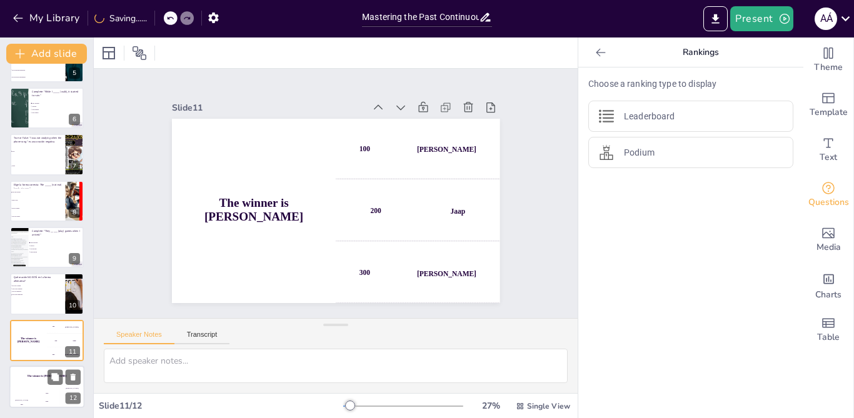
click at [31, 381] on div "The winner is Niels 🏆" at bounding box center [46, 376] width 75 height 21
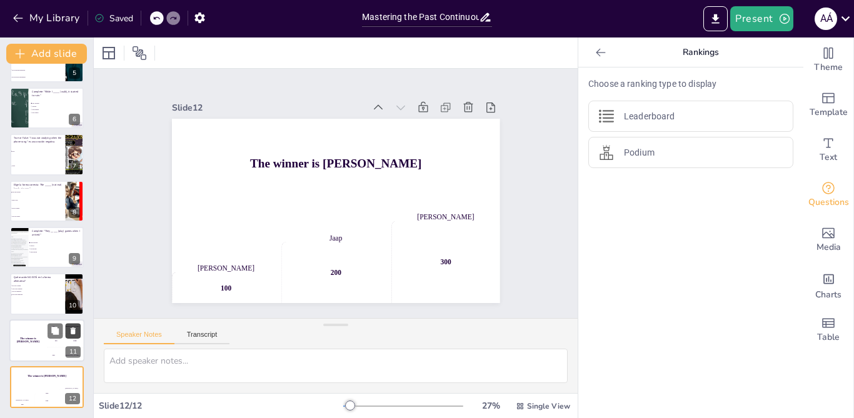
click at [76, 331] on icon at bounding box center [73, 330] width 9 height 9
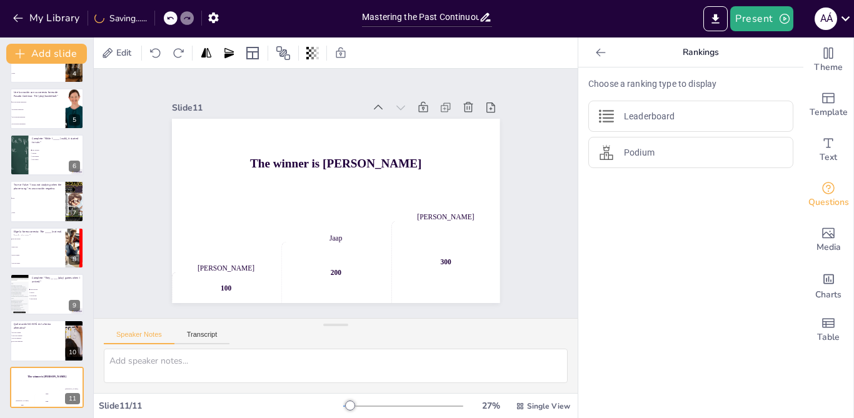
scroll to position [0, 0]
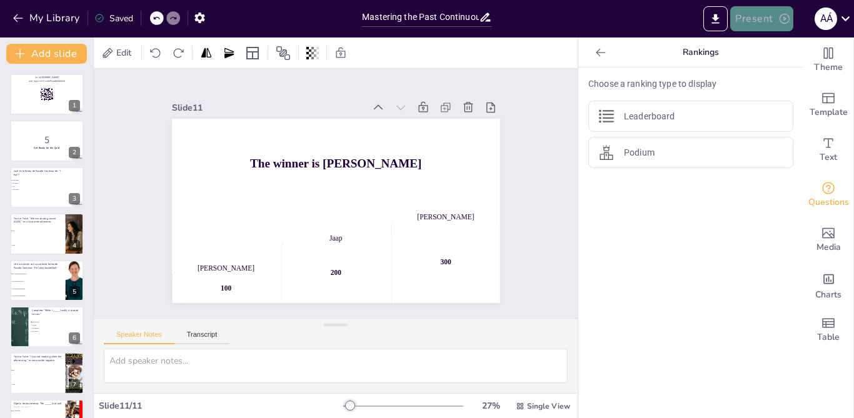
click at [753, 12] on button "Present" at bounding box center [761, 18] width 62 height 25
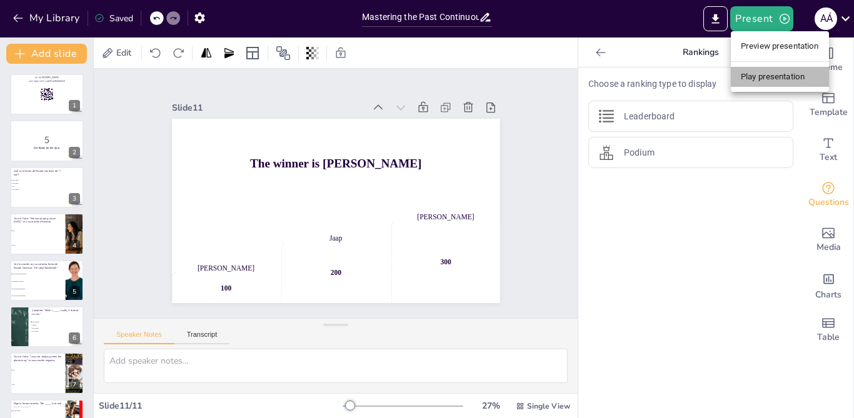
click at [761, 71] on li "Play presentation" at bounding box center [780, 77] width 98 height 20
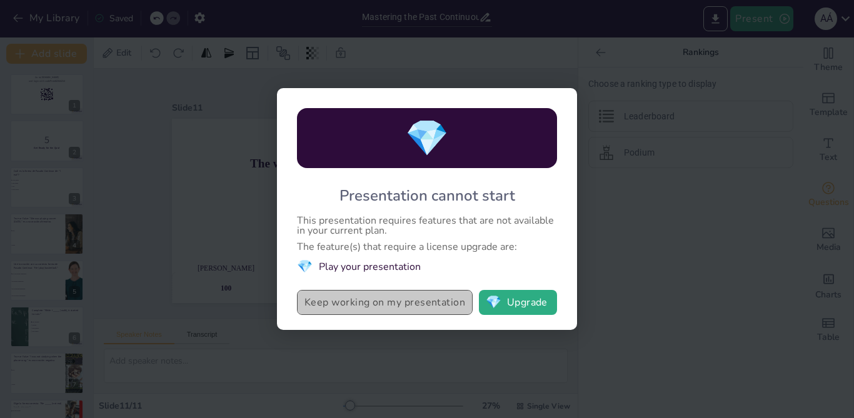
click at [406, 306] on button "Keep working on my presentation" at bounding box center [385, 302] width 176 height 25
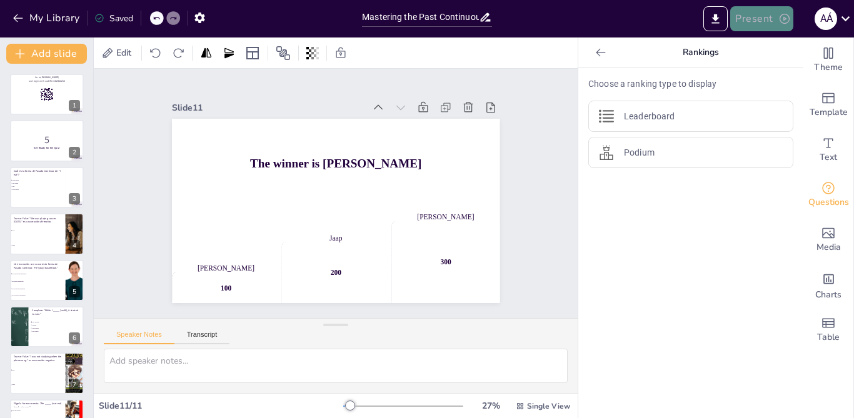
click at [769, 15] on button "Present" at bounding box center [761, 18] width 62 height 25
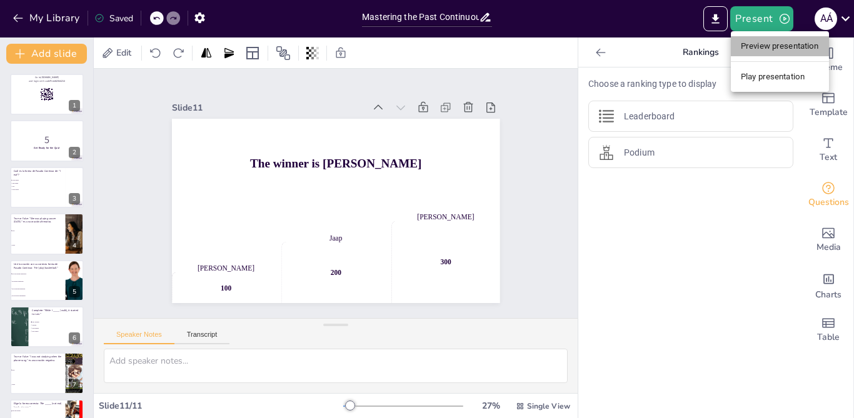
click at [781, 37] on li "Preview presentation" at bounding box center [780, 46] width 98 height 20
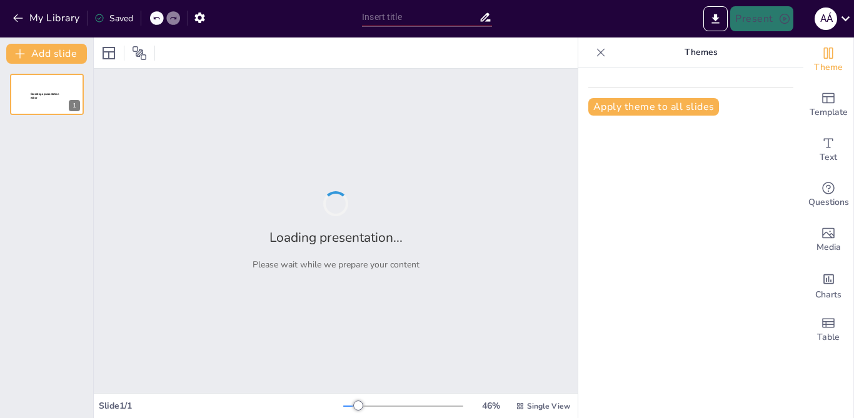
type input "Mastering the Past Continuous: Affirmative and Negative Forms Quiz"
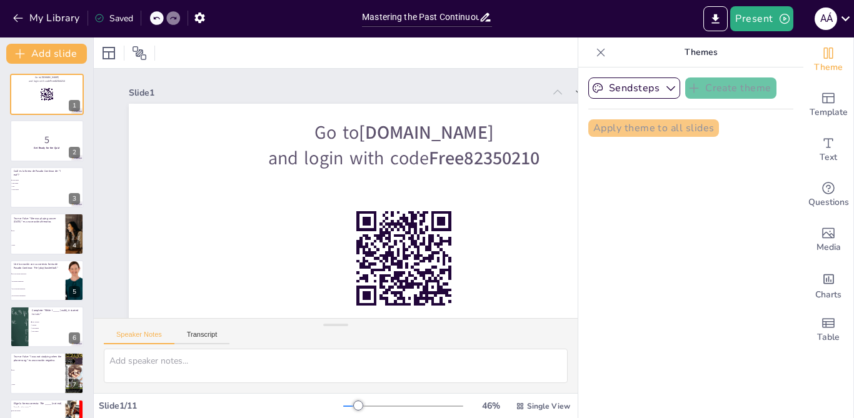
checkbox input "true"
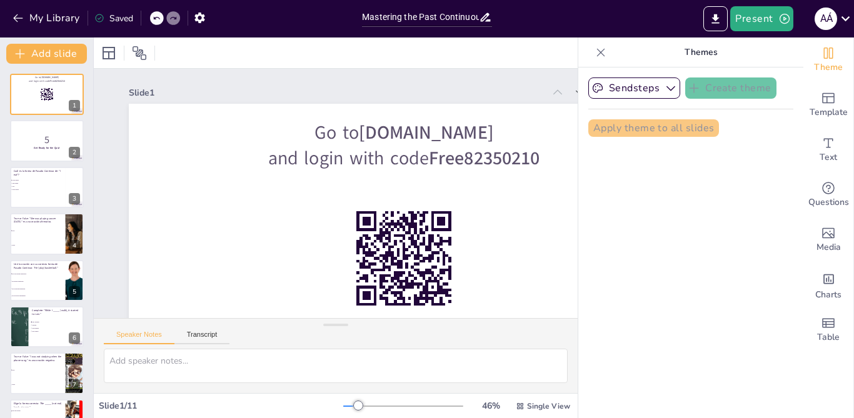
checkbox input "true"
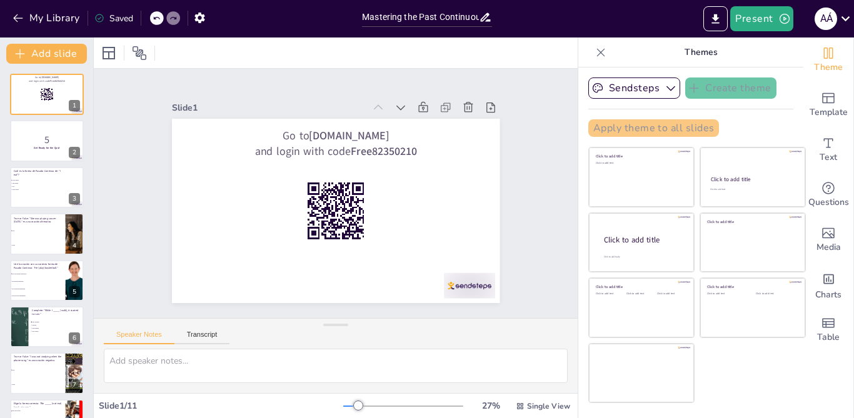
checkbox input "true"
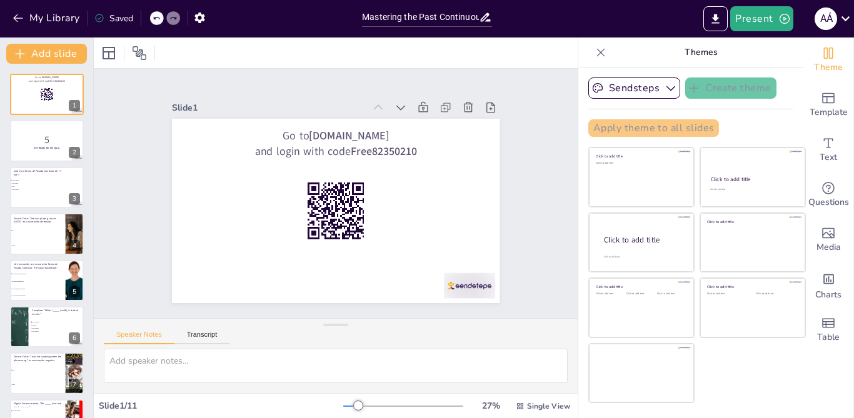
checkbox input "true"
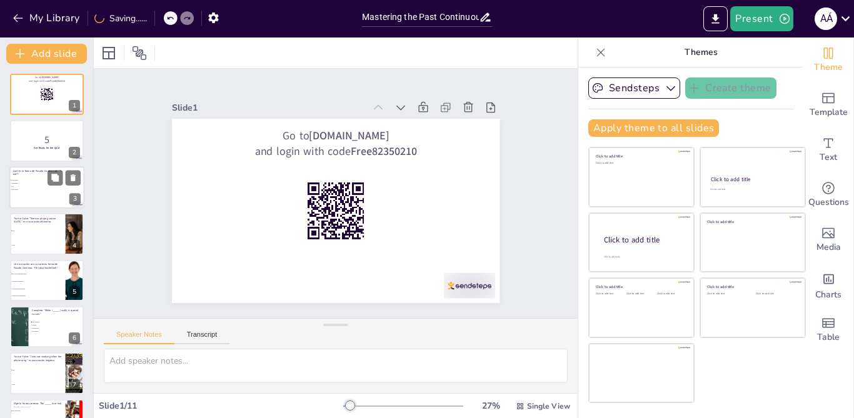
checkbox input "true"
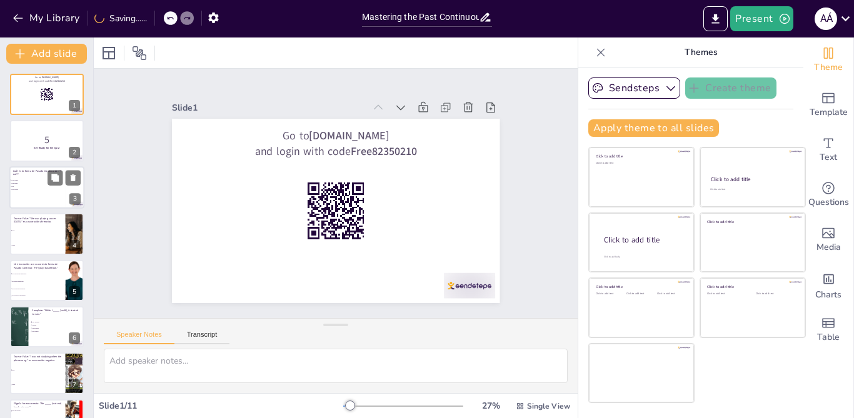
checkbox input "true"
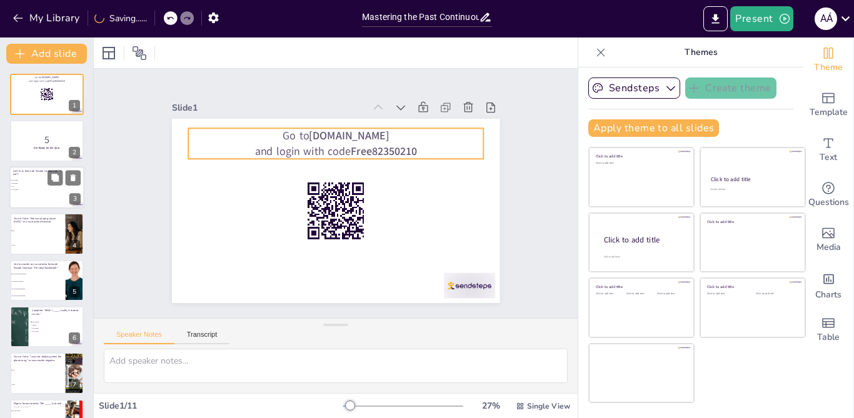
checkbox input "true"
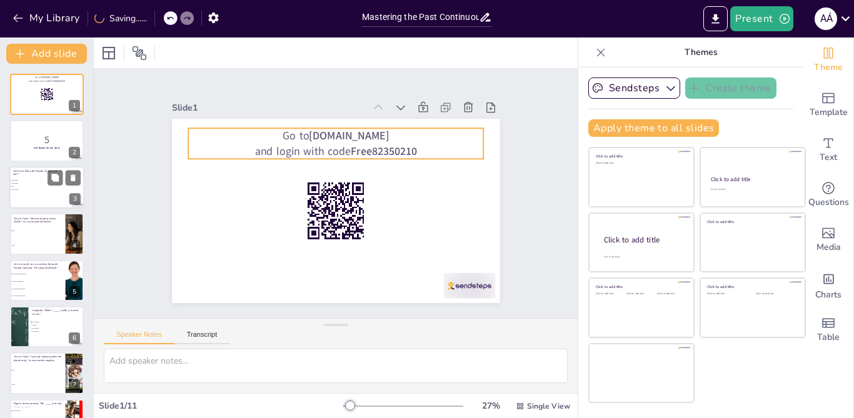
checkbox input "true"
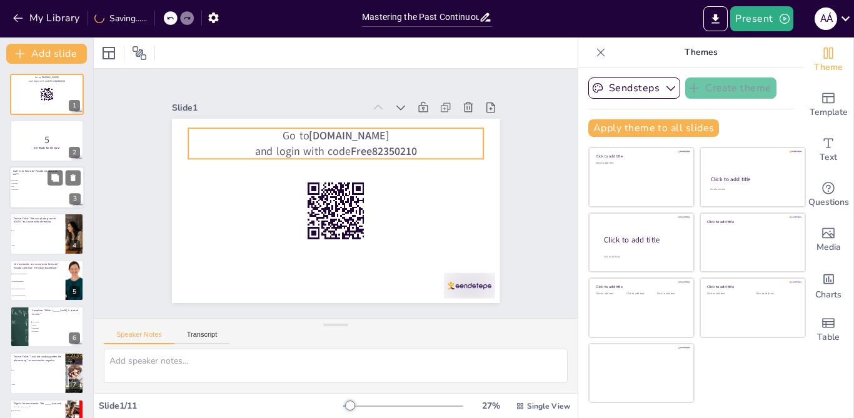
checkbox input "true"
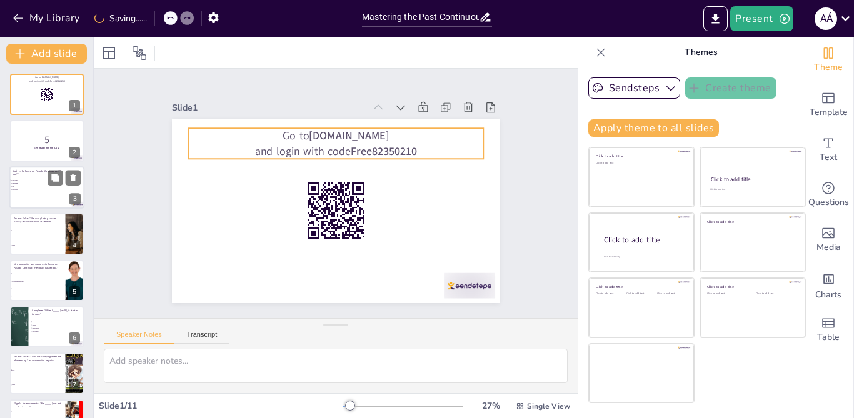
checkbox input "true"
click at [34, 201] on div at bounding box center [46, 187] width 75 height 42
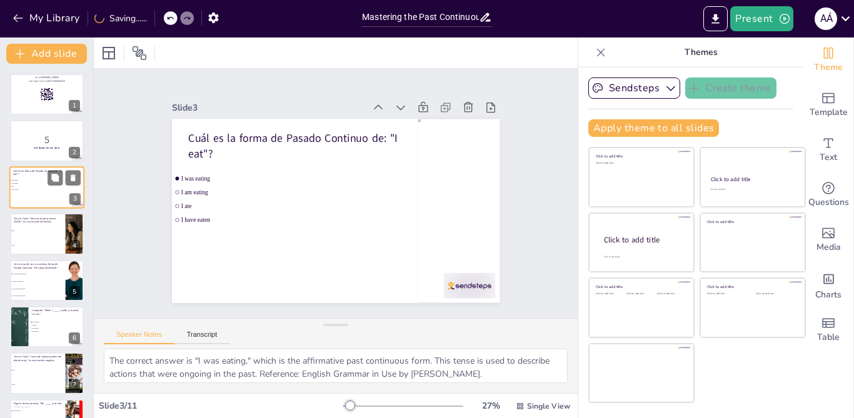
type textarea "The correct answer is "I was eating," which is the affirmative past continuous …"
checkbox input "true"
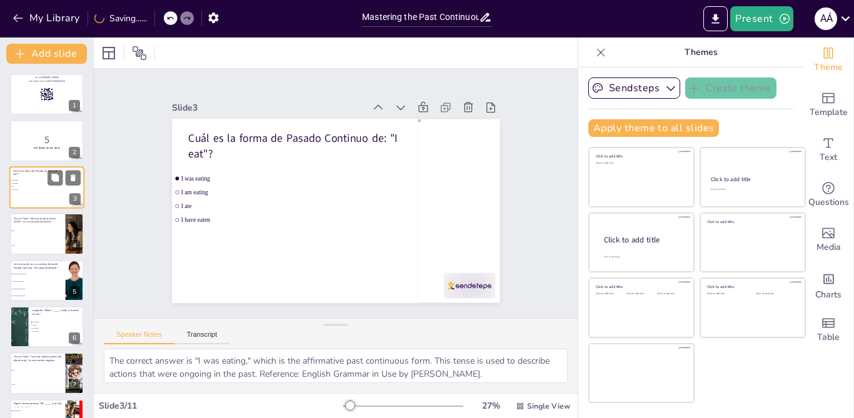
checkbox input "true"
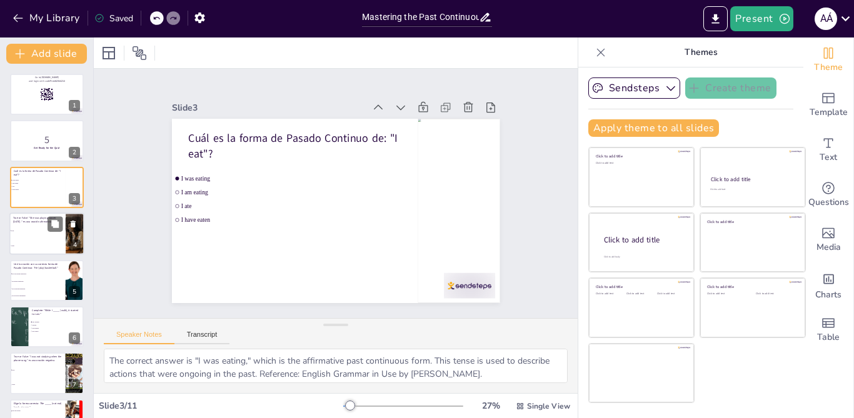
checkbox input "true"
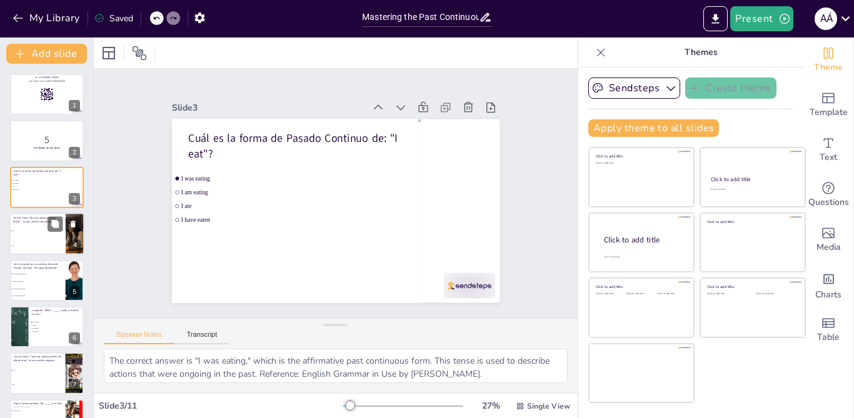
checkbox input "true"
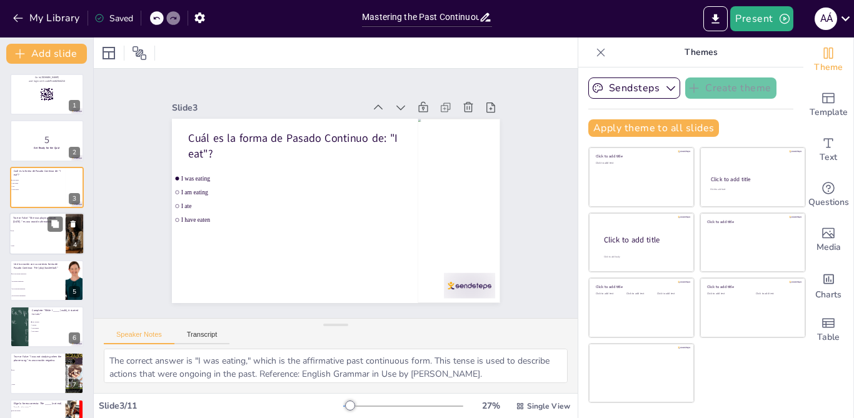
checkbox input "true"
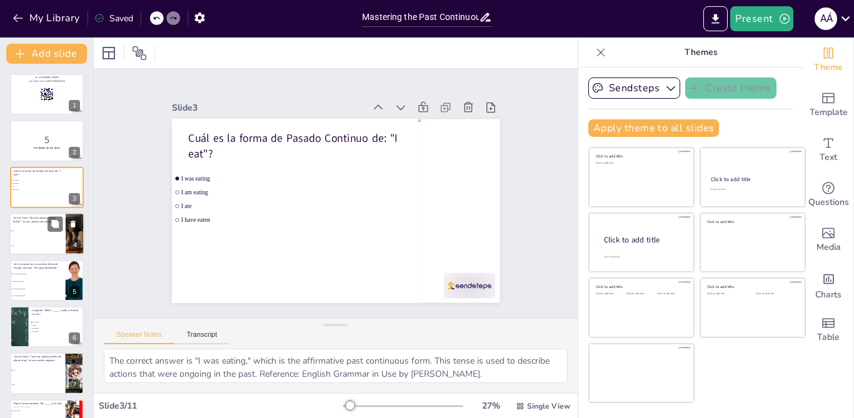
checkbox input "true"
click at [27, 235] on li "True" at bounding box center [37, 231] width 56 height 15
type textarea "The statement is true. "She was not playing soccer [DATE]" is a correct negativ…"
checkbox input "true"
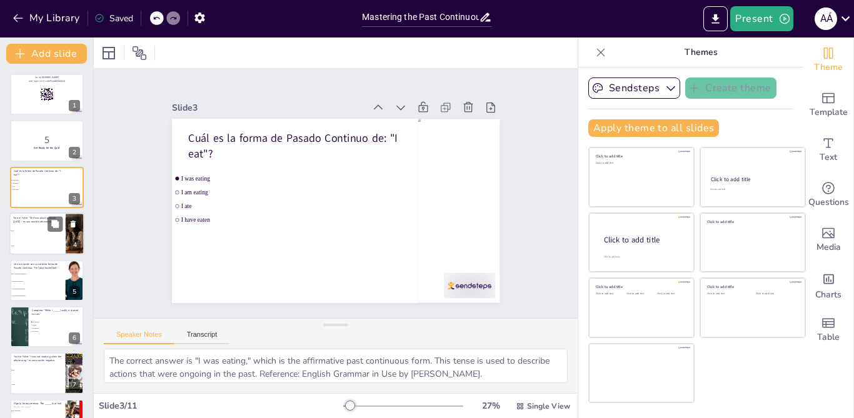
checkbox input "true"
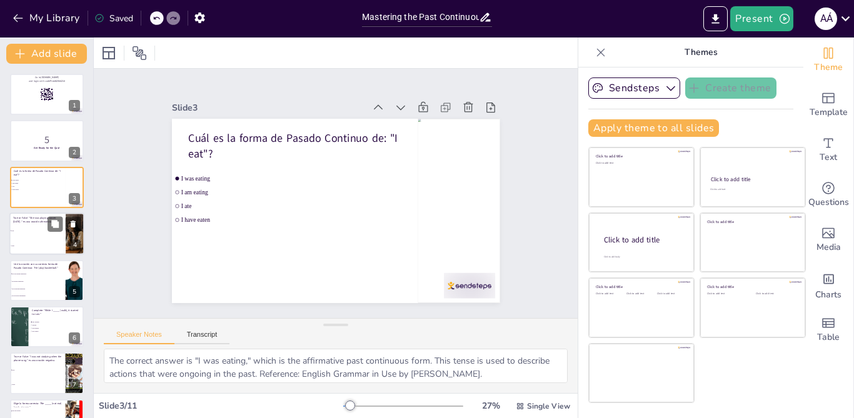
checkbox input "true"
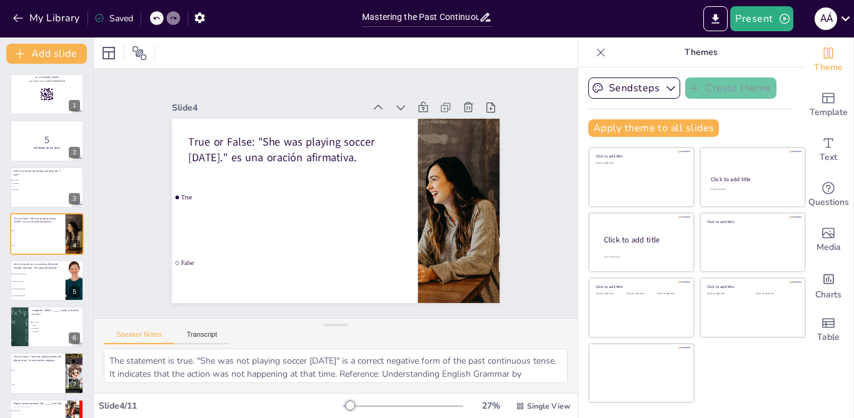
checkbox input "true"
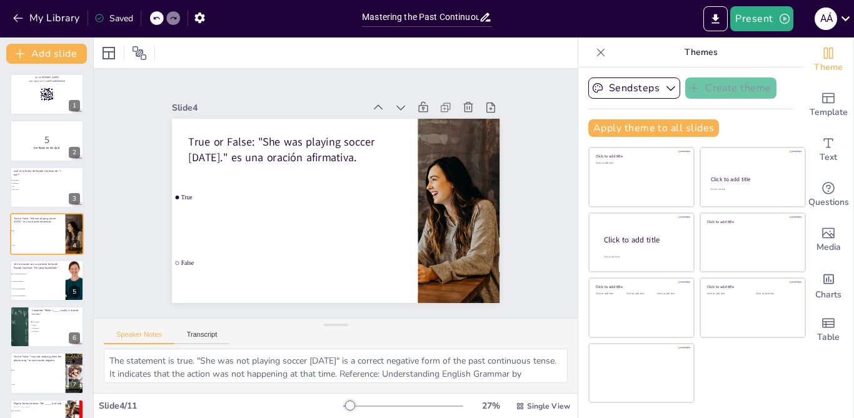
checkbox input "true"
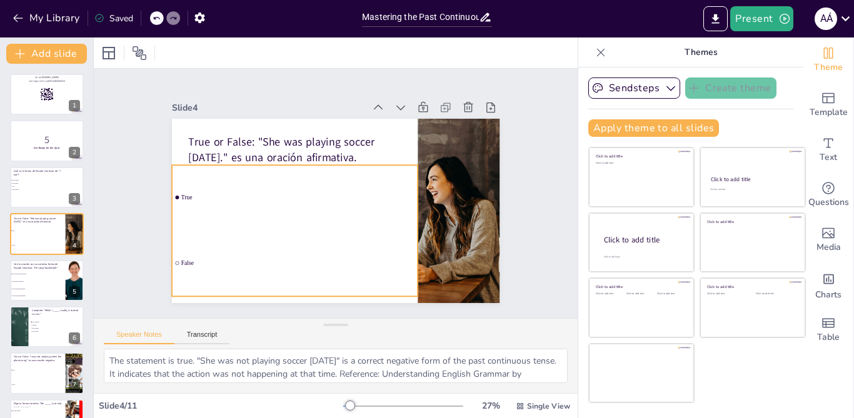
checkbox input "true"
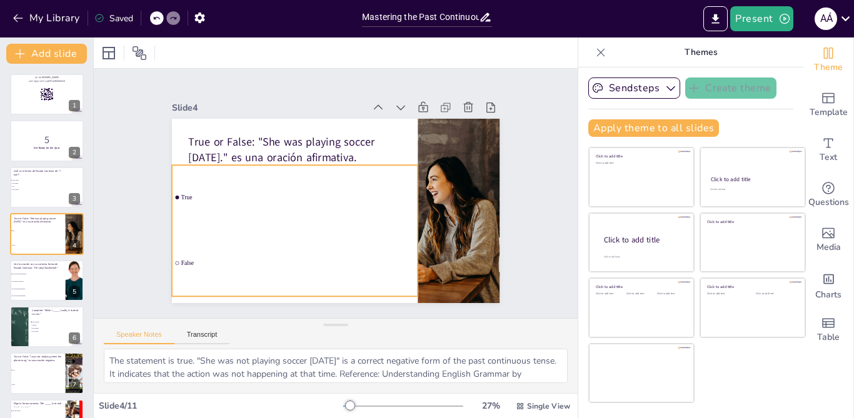
checkbox input "true"
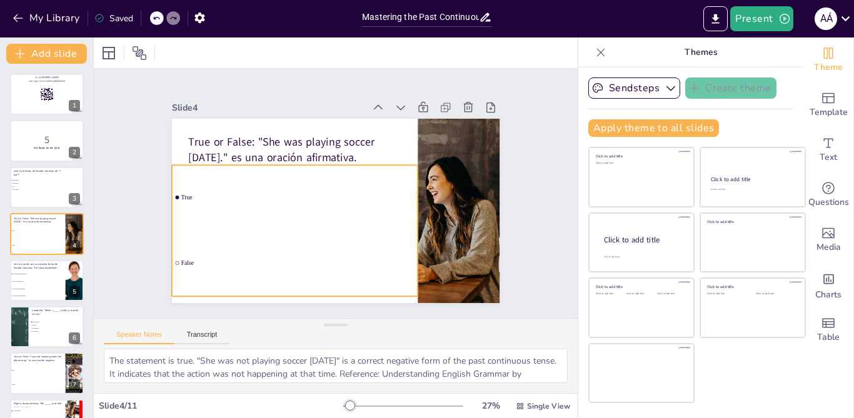
checkbox input "true"
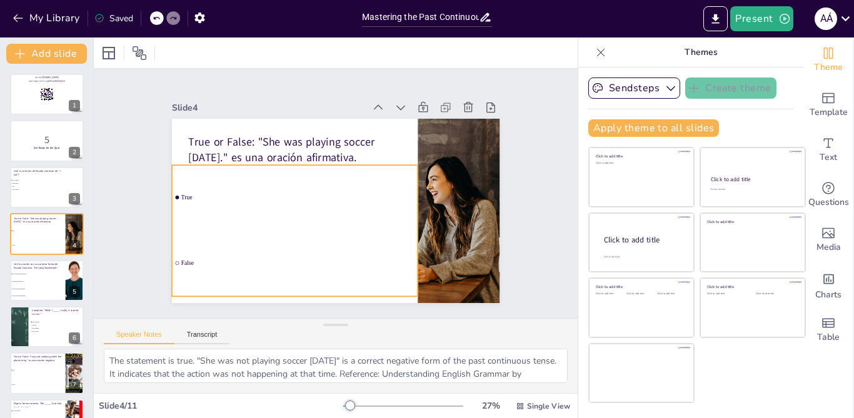
checkbox input "true"
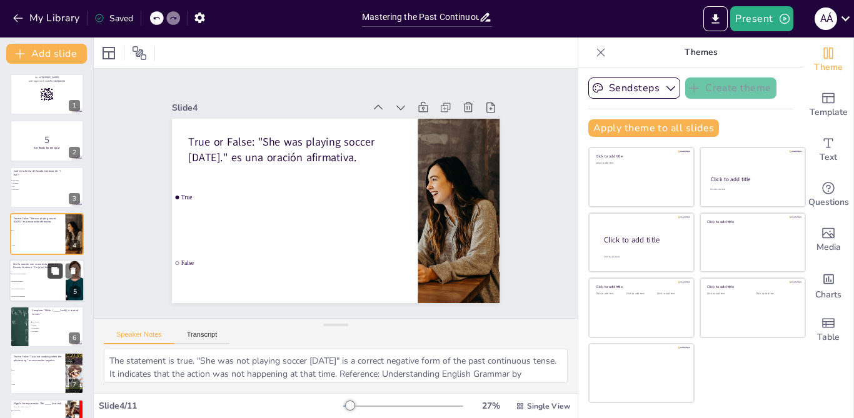
checkbox input "true"
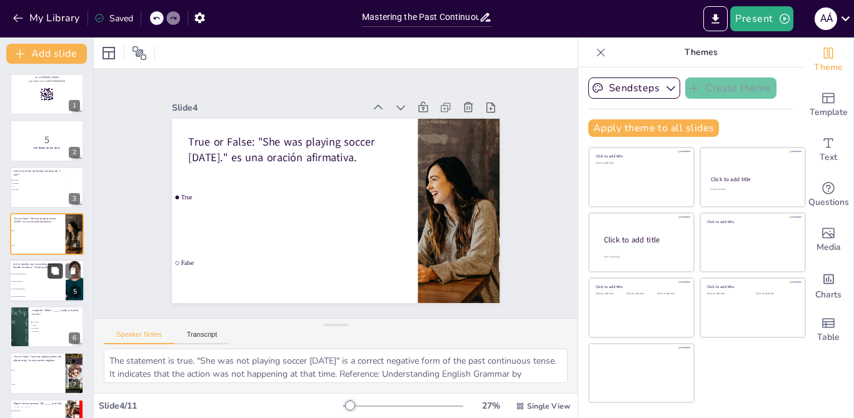
checkbox input "true"
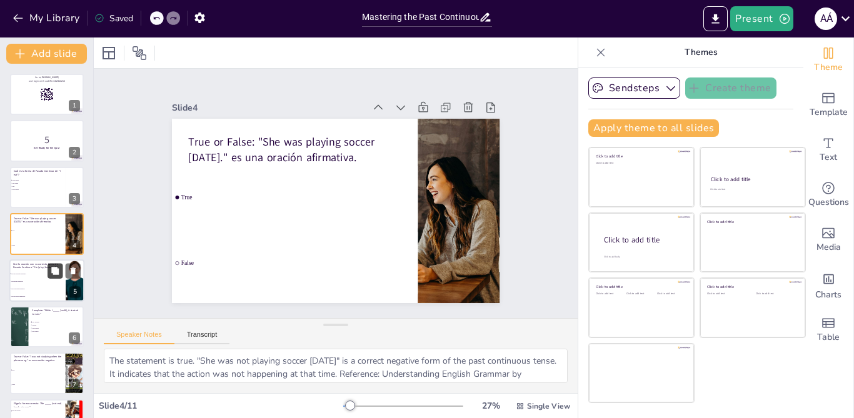
checkbox input "true"
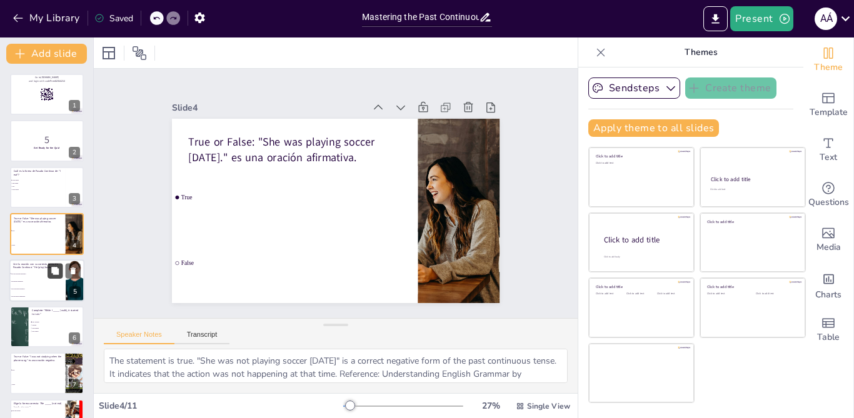
checkbox input "true"
click at [49, 272] on button at bounding box center [54, 270] width 15 height 15
type textarea "The correct match is "He was playing basketball." This is the affirmative past …"
checkbox input "true"
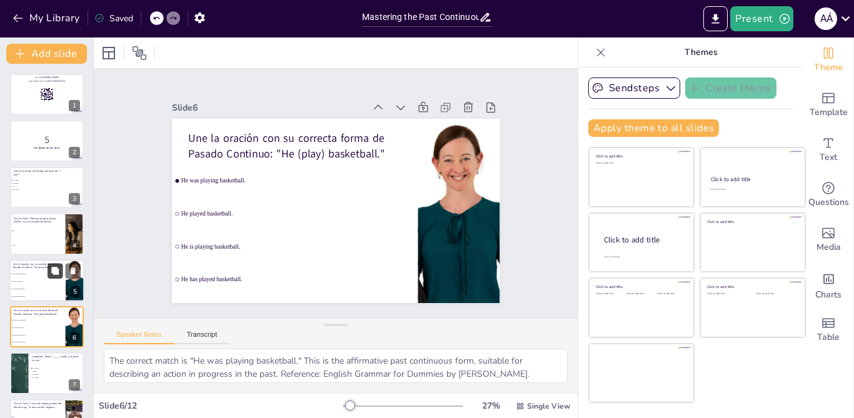
checkbox input "true"
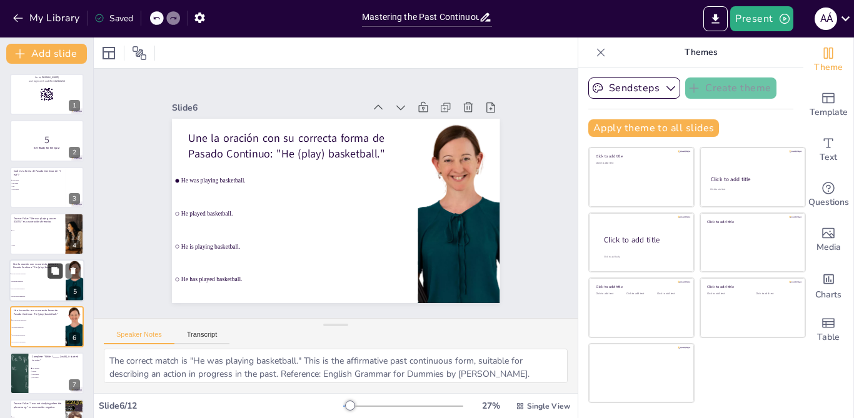
checkbox input "true"
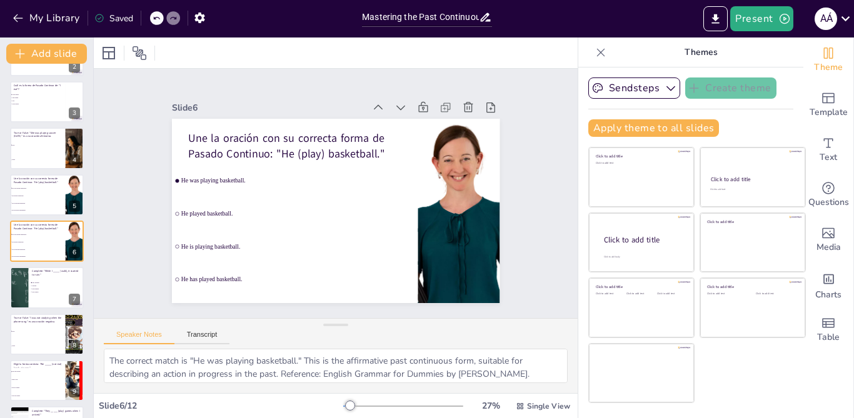
checkbox input "true"
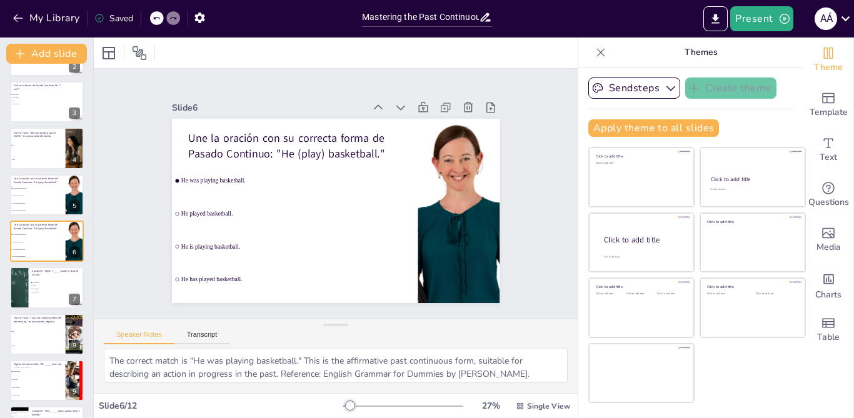
checkbox input "true"
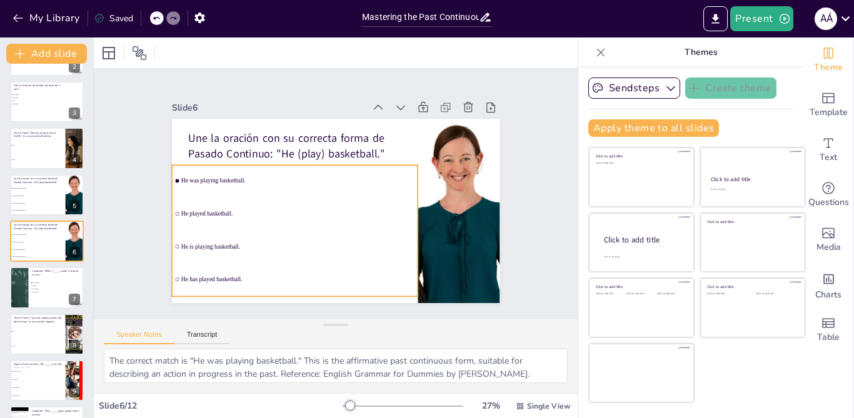
checkbox input "true"
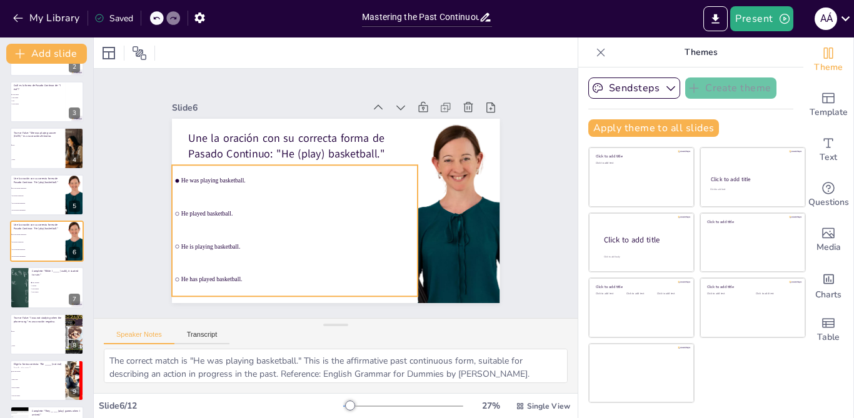
checkbox input "true"
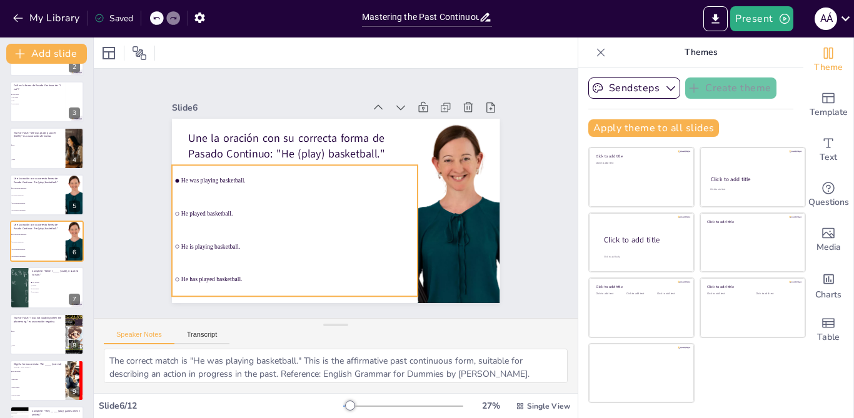
checkbox input "true"
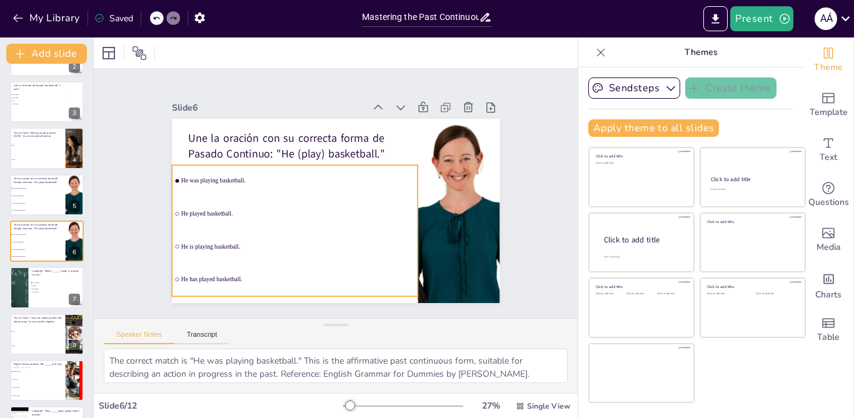
checkbox input "true"
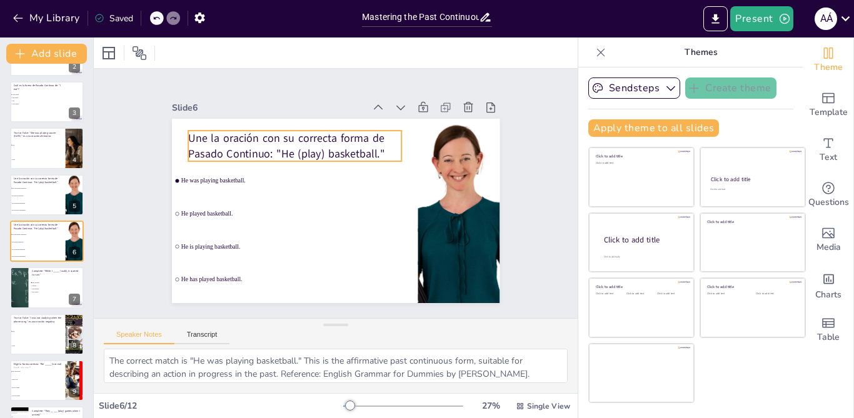
click at [242, 149] on p "Une la oración con su correcta forma de Pasado Continuo: "He (play) basketball."" at bounding box center [299, 142] width 215 height 52
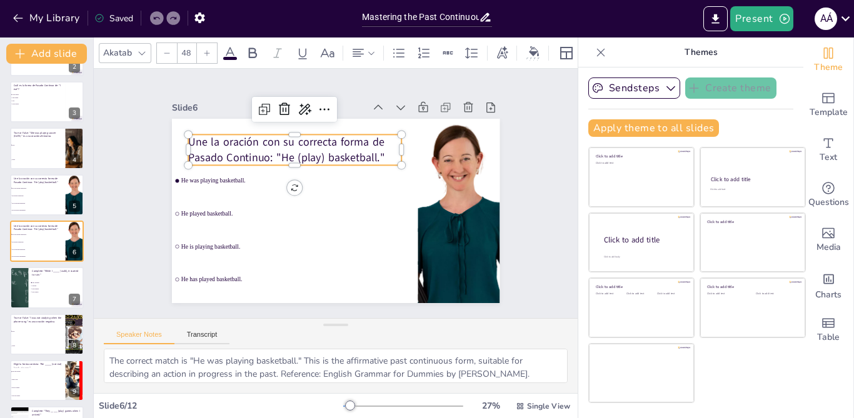
checkbox input "true"
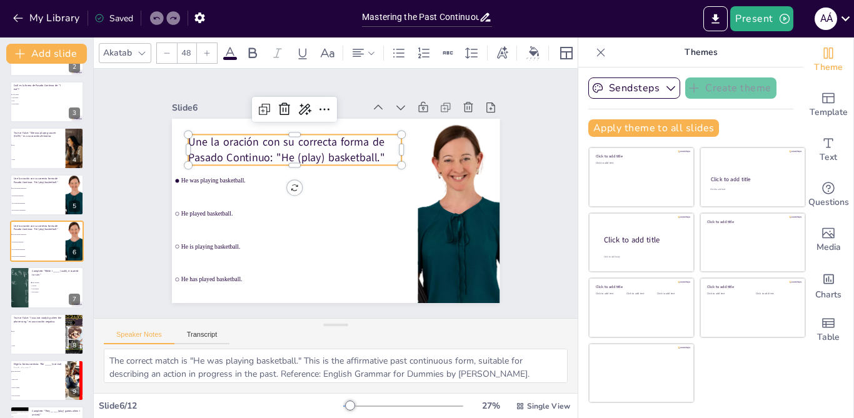
checkbox input "true"
click at [249, 150] on p "Une la oración con su correcta forma de Pasado Continuo: "He (play) basketball."" at bounding box center [294, 149] width 213 height 31
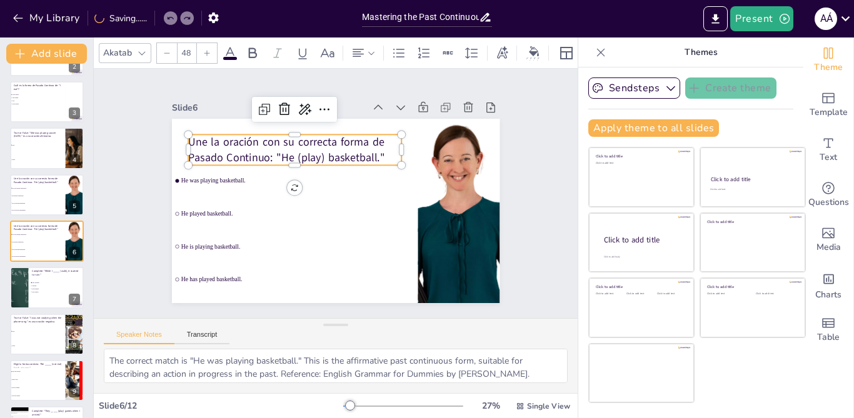
click at [249, 150] on p "Une la oración con su correcta forma de Pasado Continuo: "He (play) basketball."" at bounding box center [294, 149] width 213 height 31
checkbox input "true"
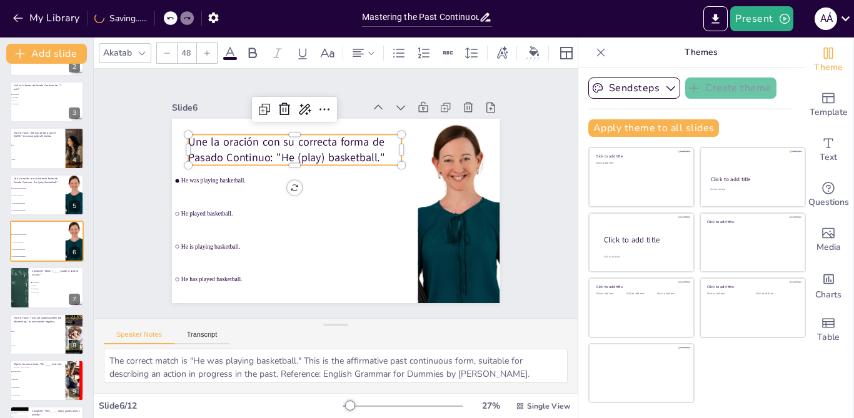
checkbox input "true"
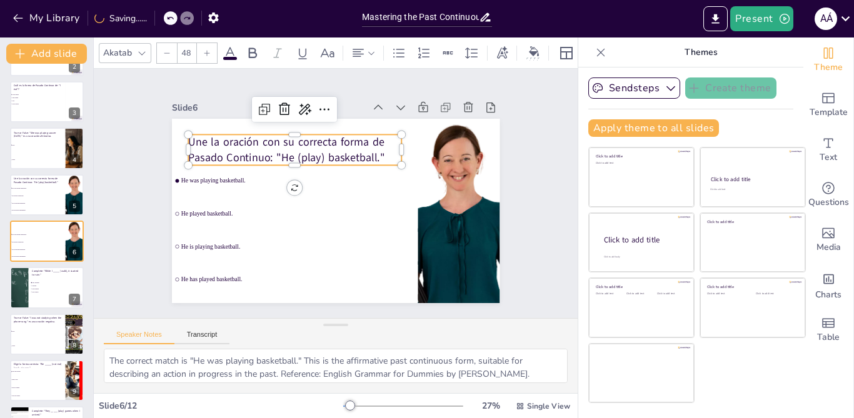
checkbox input "true"
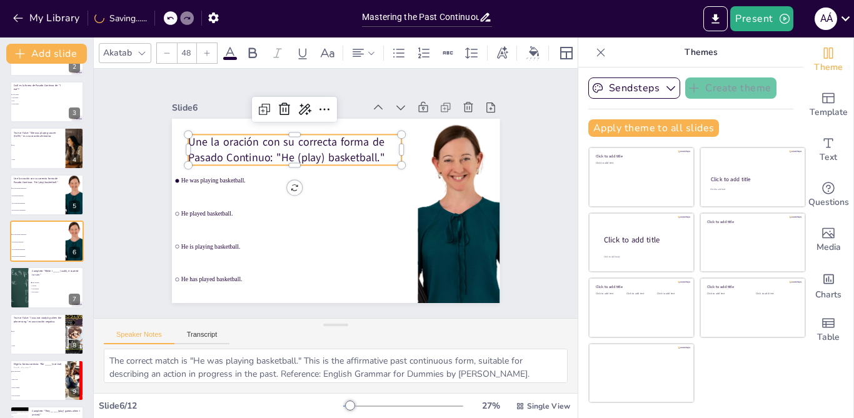
checkbox input "true"
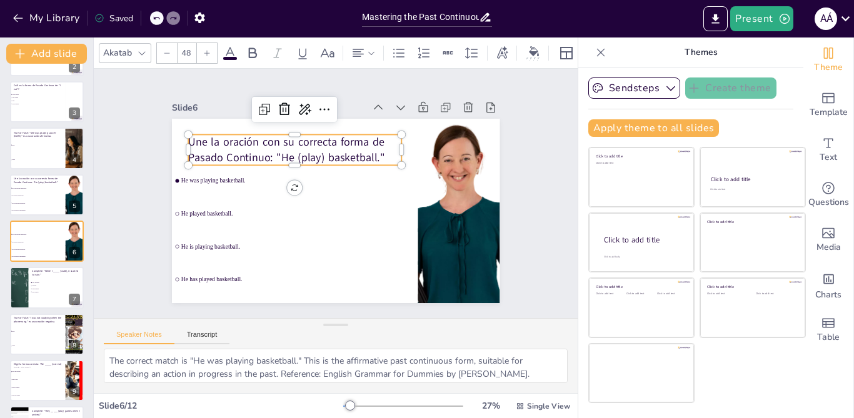
checkbox input "true"
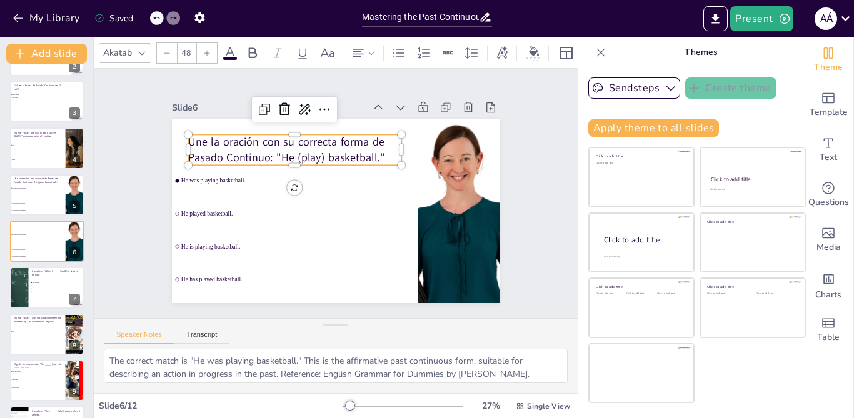
checkbox input "true"
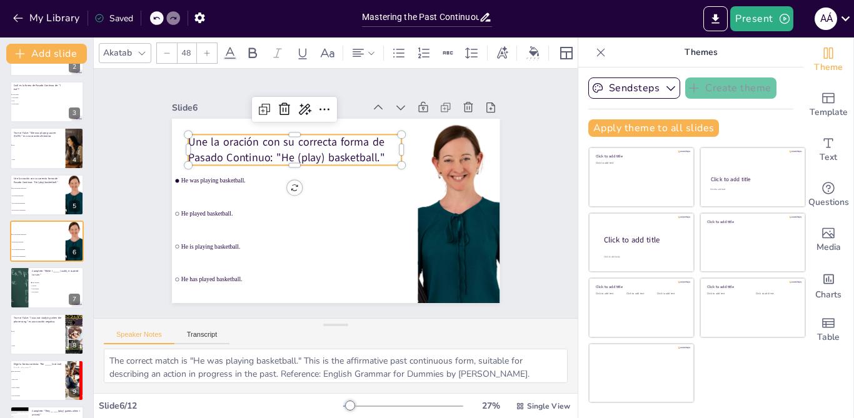
checkbox input "true"
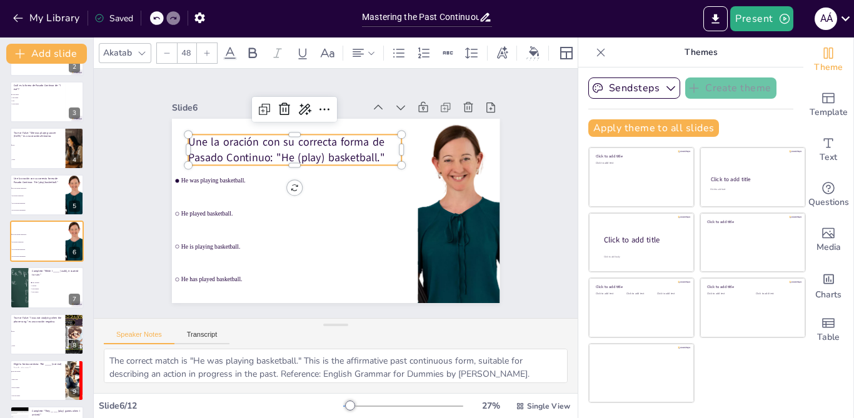
checkbox input "true"
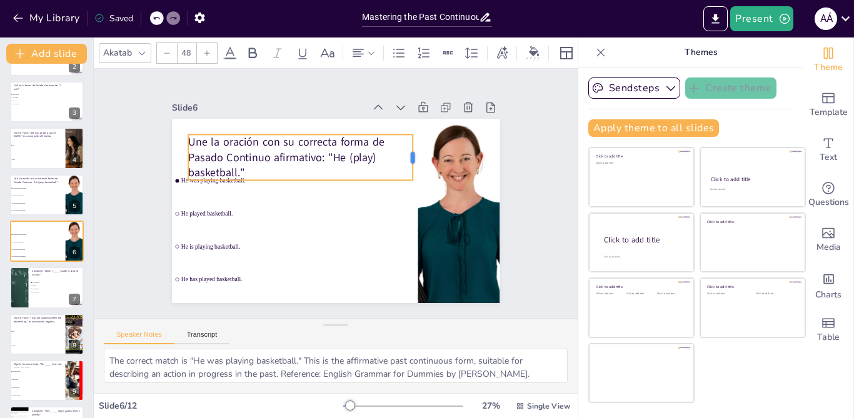
drag, startPoint x: 392, startPoint y: 153, endPoint x: 413, endPoint y: 153, distance: 21.2
click at [413, 153] on div at bounding box center [420, 166] width 15 height 47
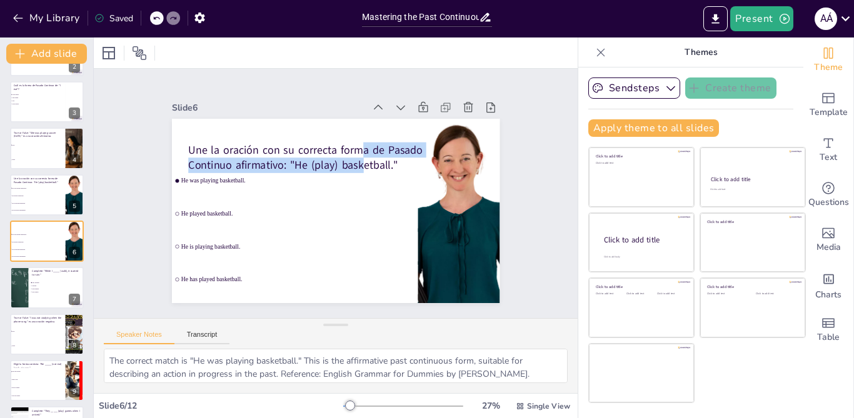
drag, startPoint x: 356, startPoint y: 161, endPoint x: 349, endPoint y: 149, distance: 12.9
click at [349, 149] on p "Une la oración con su correcta forma de Pasado Continuo afirmativo: "He (play) …" at bounding box center [305, 157] width 234 height 31
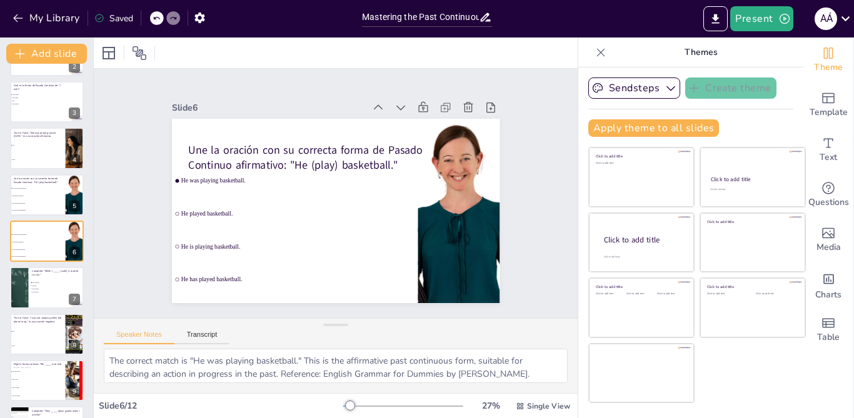
click at [317, 142] on p "Une la oración con su correcta forma de Pasado Continuo afirmativo: "He (play) …" at bounding box center [305, 157] width 234 height 31
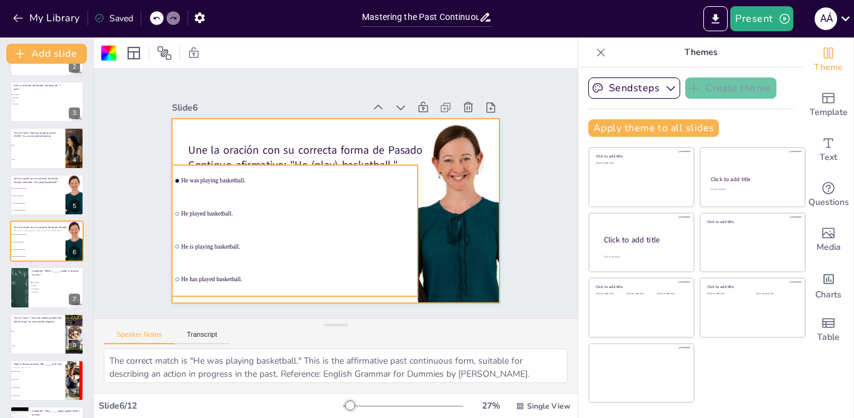
click at [324, 167] on li "He was playing basketball." at bounding box center [295, 176] width 247 height 57
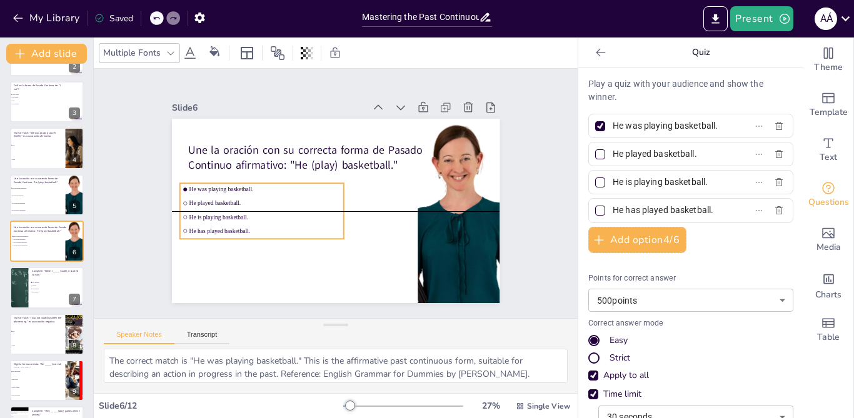
drag, startPoint x: 285, startPoint y: 197, endPoint x: 140, endPoint y: 195, distance: 145.0
click at [292, 218] on li "He is playing basketball." at bounding box center [259, 208] width 164 height 29
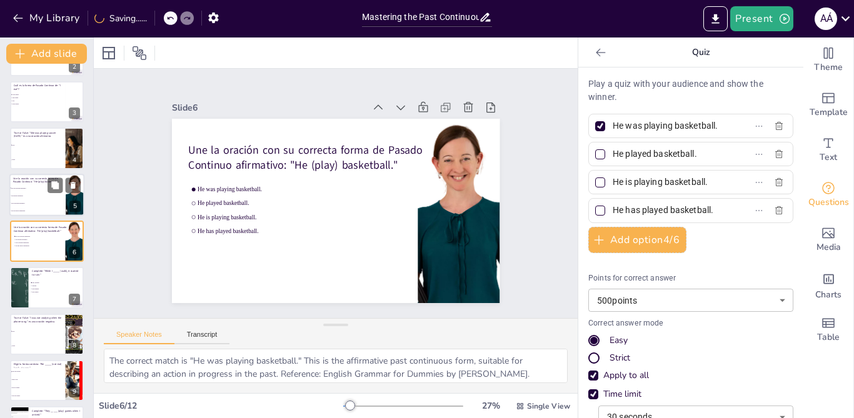
click at [42, 201] on li "He is playing basketball." at bounding box center [37, 202] width 56 height 7
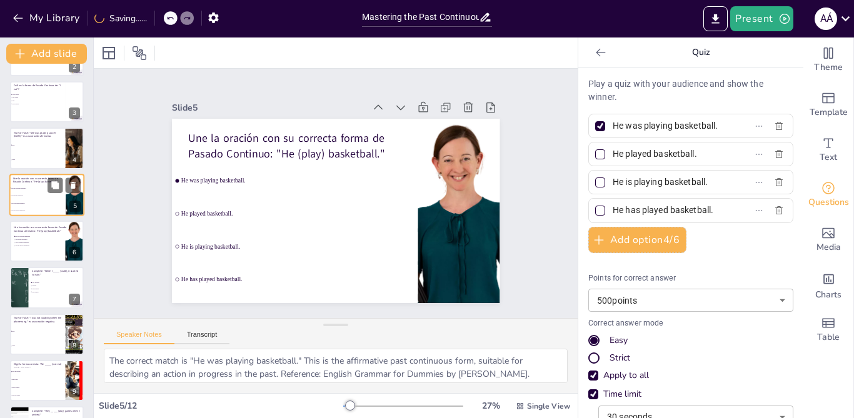
scroll to position [39, 0]
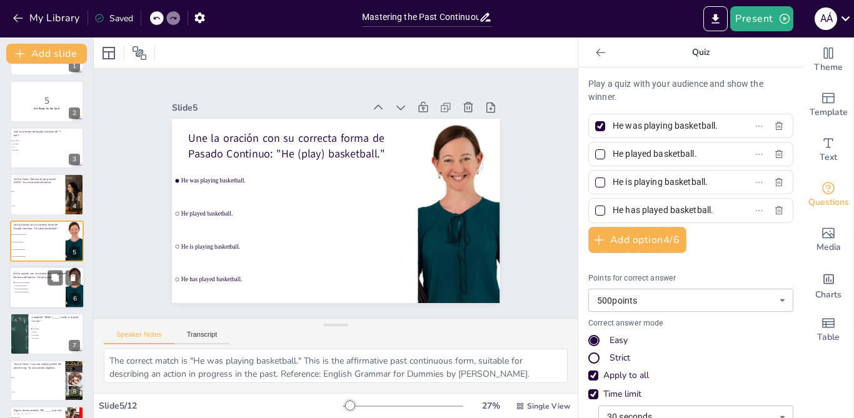
click at [47, 276] on p "Une la oración con su correcta forma de Pasado Continuo afirmativo: "He (play) …" at bounding box center [40, 275] width 54 height 7
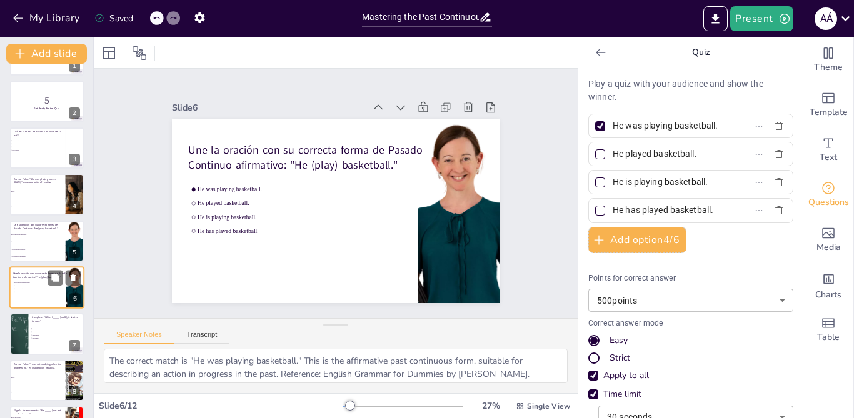
scroll to position [86, 0]
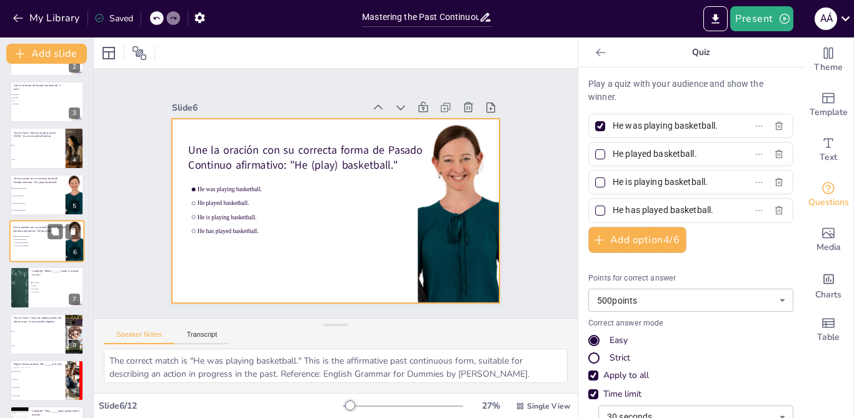
click at [34, 250] on div at bounding box center [46, 241] width 75 height 42
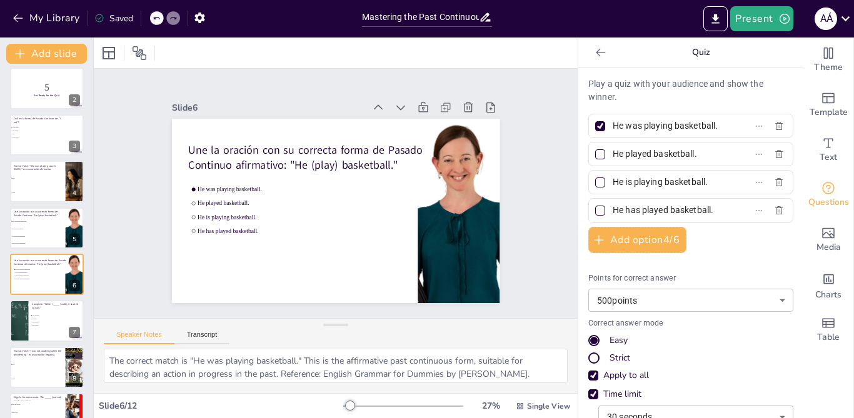
scroll to position [49, 0]
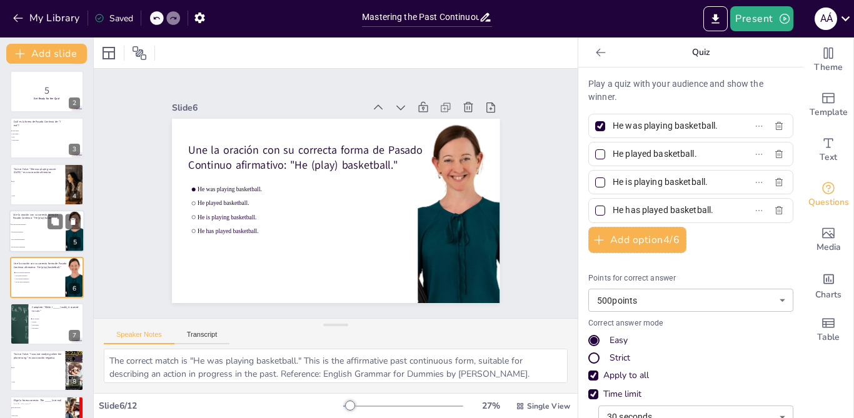
click at [29, 232] on span "He played basketball." at bounding box center [38, 232] width 54 height 2
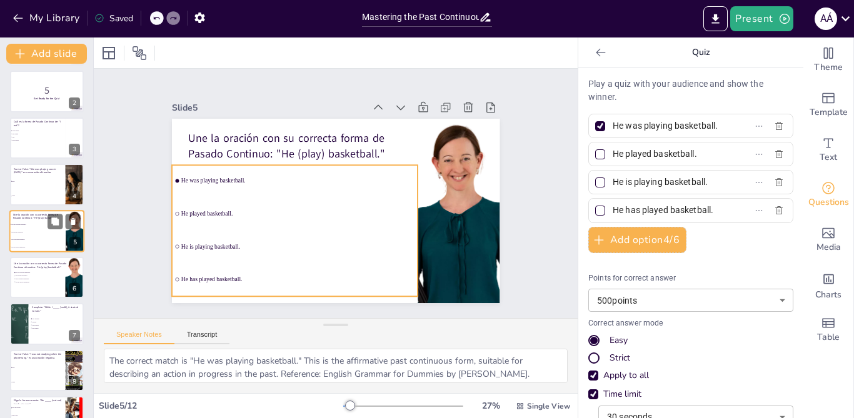
scroll to position [39, 0]
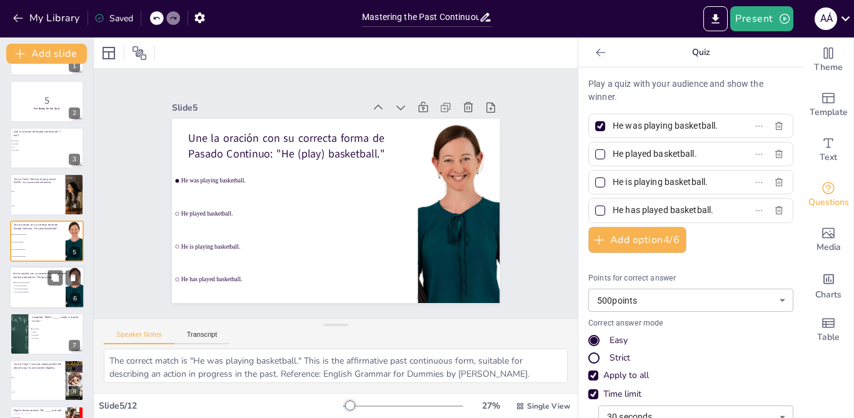
click at [26, 274] on p "Une la oración con su correcta forma de Pasado Continuo afirmativo: "He (play) …" at bounding box center [40, 275] width 54 height 7
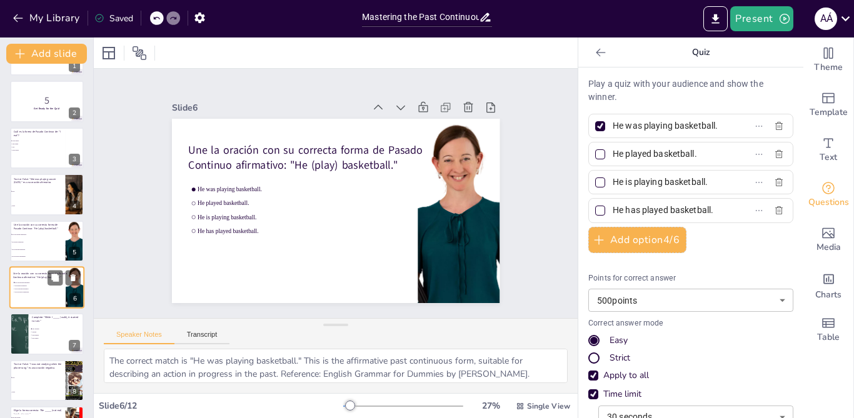
scroll to position [86, 0]
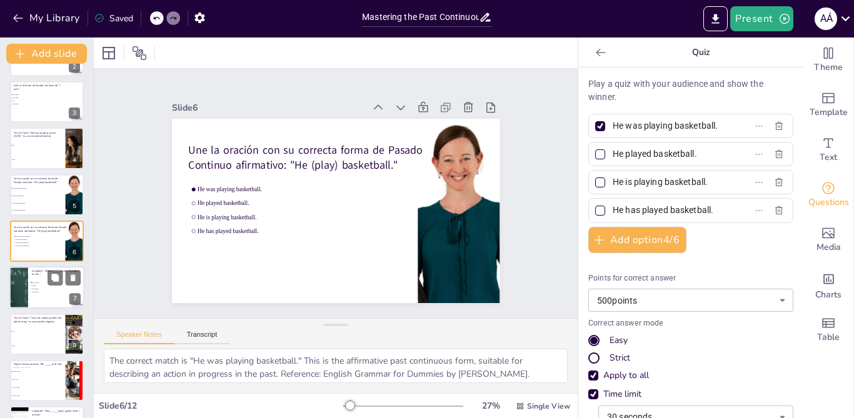
click at [24, 299] on div at bounding box center [19, 288] width 116 height 42
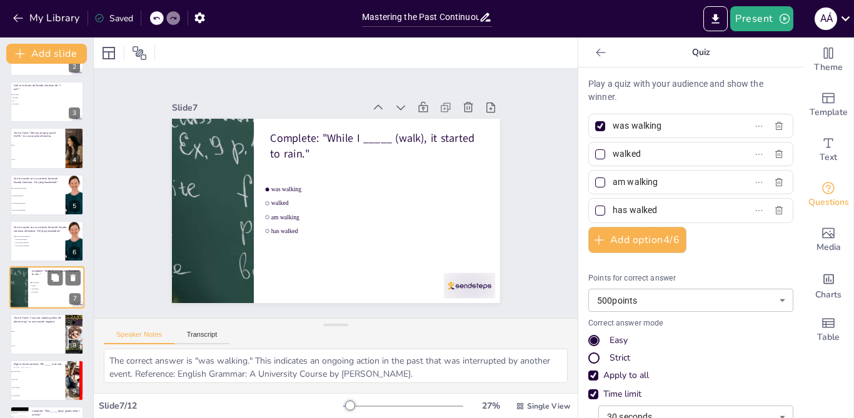
scroll to position [132, 0]
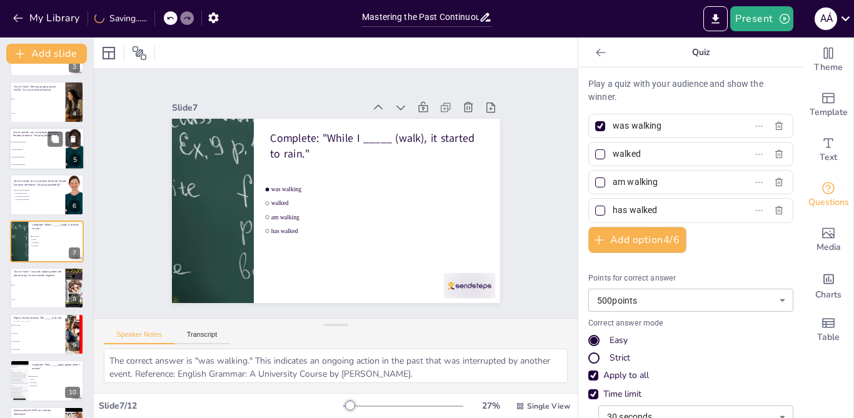
click at [74, 142] on icon at bounding box center [73, 139] width 5 height 7
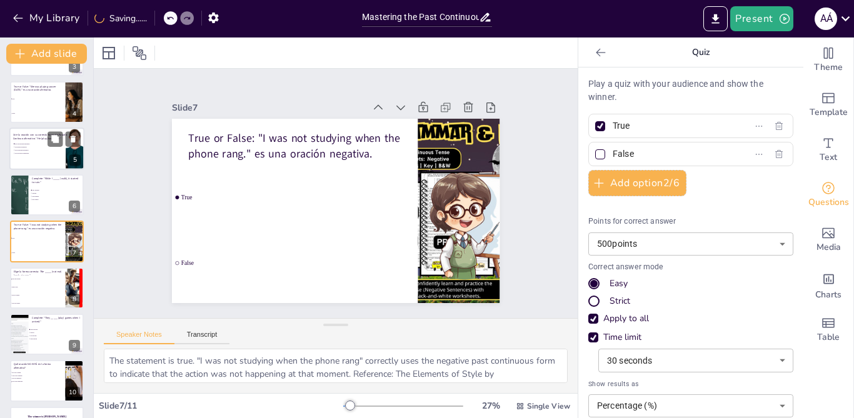
click at [37, 152] on li "He has played basketball." at bounding box center [31, 153] width 37 height 3
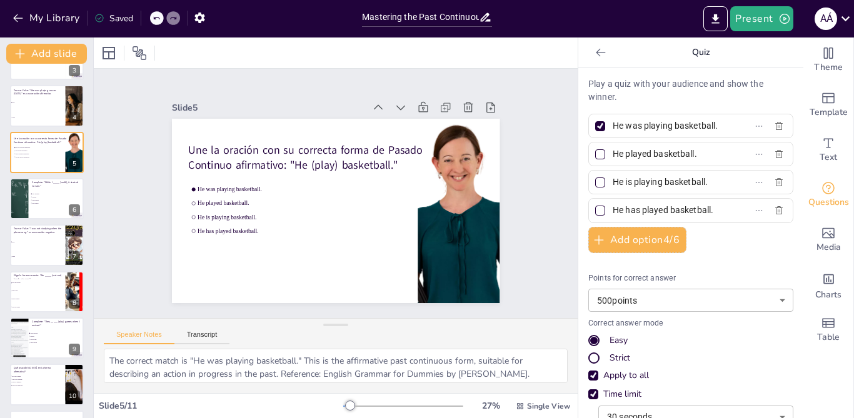
scroll to position [131, 0]
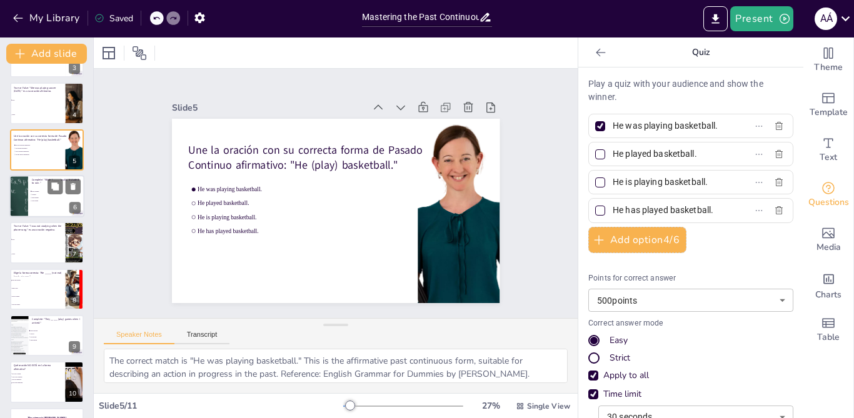
click at [36, 197] on span "am walking" at bounding box center [49, 198] width 35 height 2
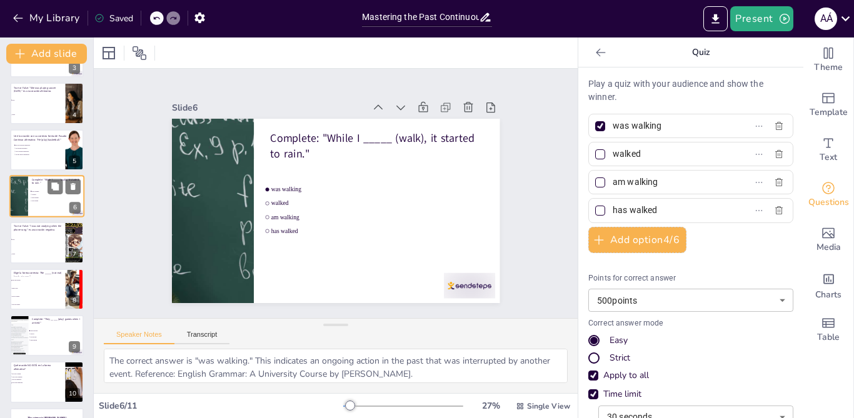
scroll to position [86, 0]
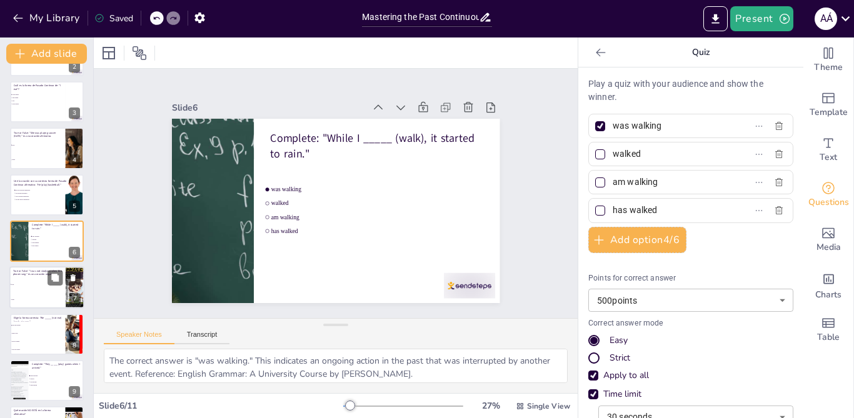
click at [29, 291] on li "True" at bounding box center [37, 284] width 56 height 15
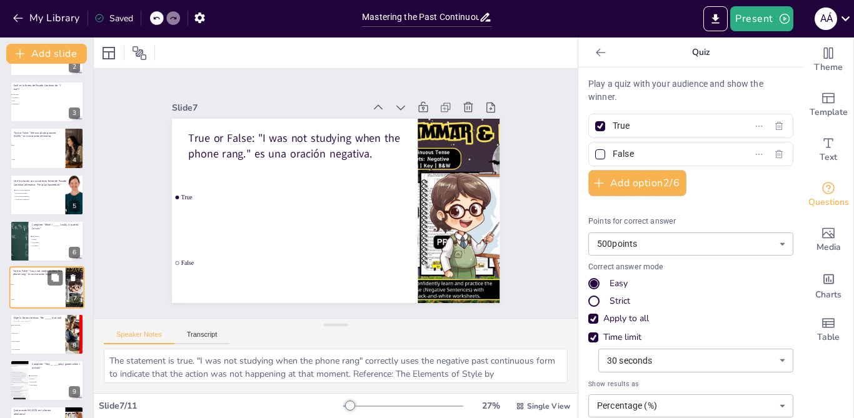
scroll to position [132, 0]
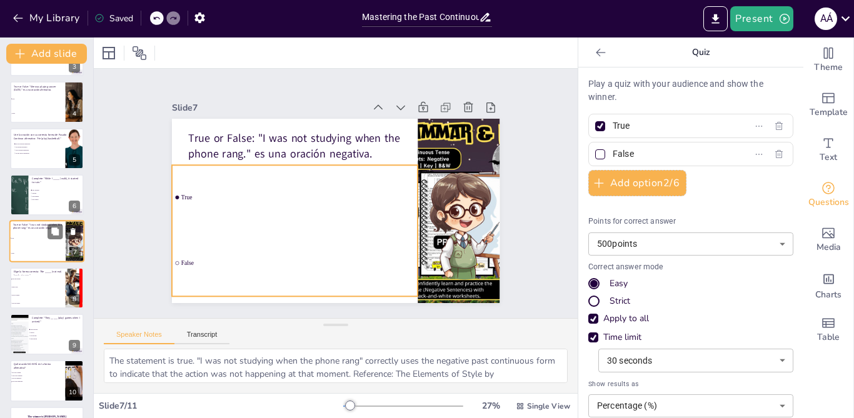
click at [16, 249] on li "False" at bounding box center [37, 253] width 56 height 15
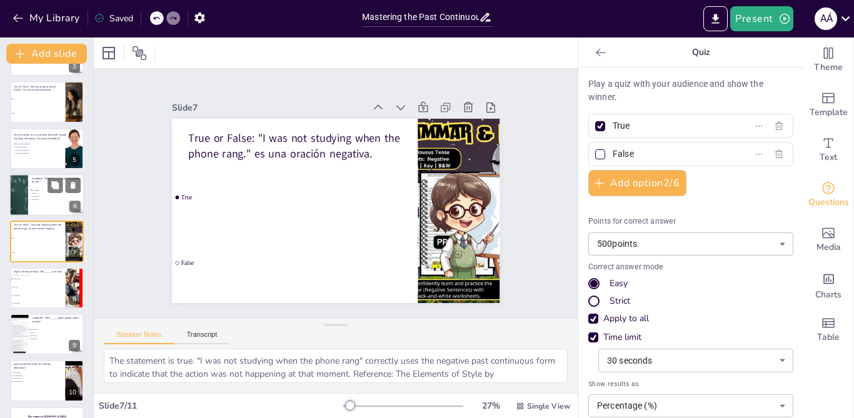
click at [15, 200] on div at bounding box center [19, 195] width 116 height 42
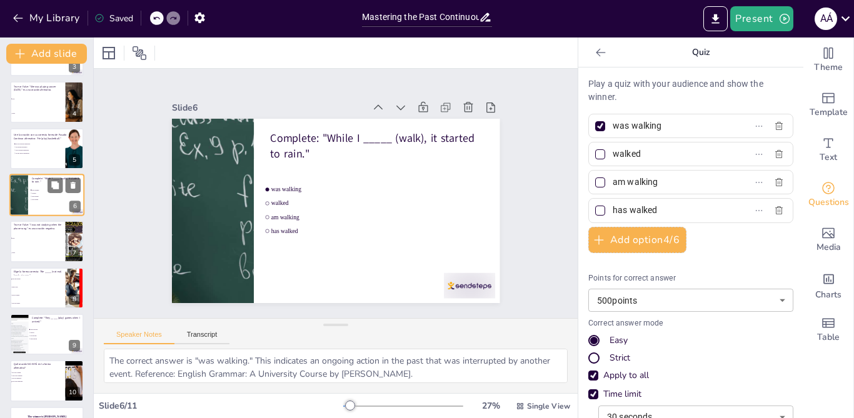
scroll to position [86, 0]
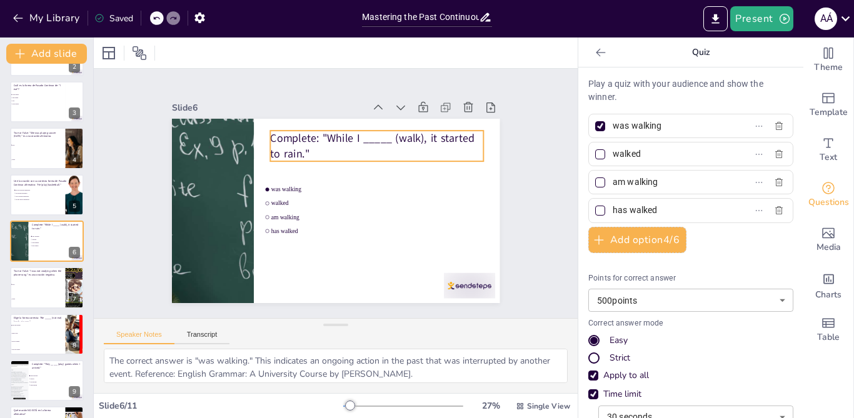
click at [331, 131] on p "Complete: "While I _____ (walk), it started to rain."" at bounding box center [381, 150] width 215 height 52
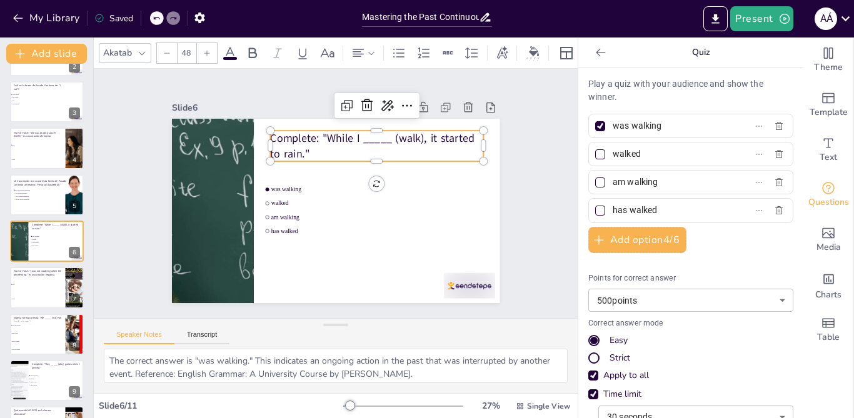
click at [346, 134] on p "Complete: "While I _____ (walk), it started to rain."" at bounding box center [381, 150] width 215 height 52
click at [346, 134] on p "Complete: "While I _____ (walk), it started to rain."" at bounding box center [376, 146] width 213 height 31
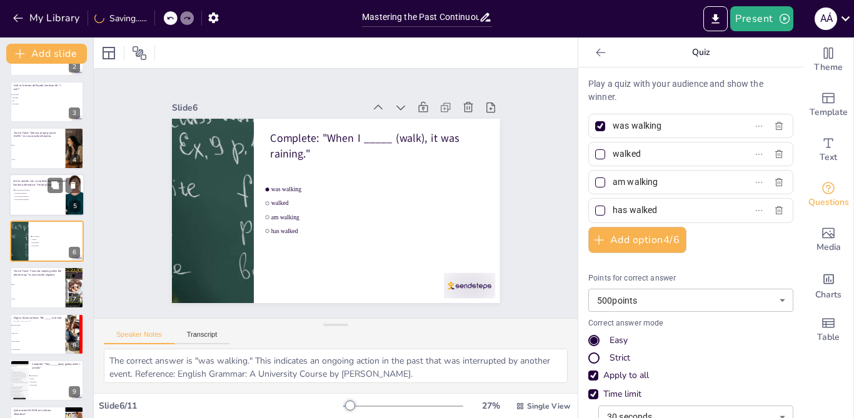
click at [21, 182] on p "Une la oración con su correcta forma de Pasado Continuo afirmativo: "He (play) …" at bounding box center [40, 182] width 54 height 7
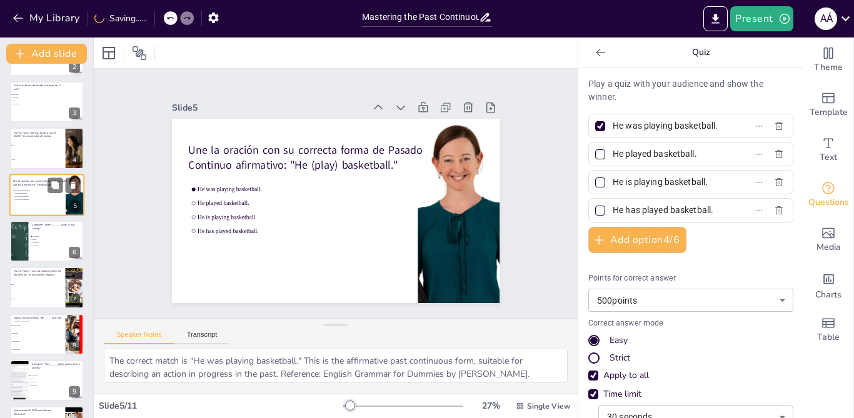
scroll to position [39, 0]
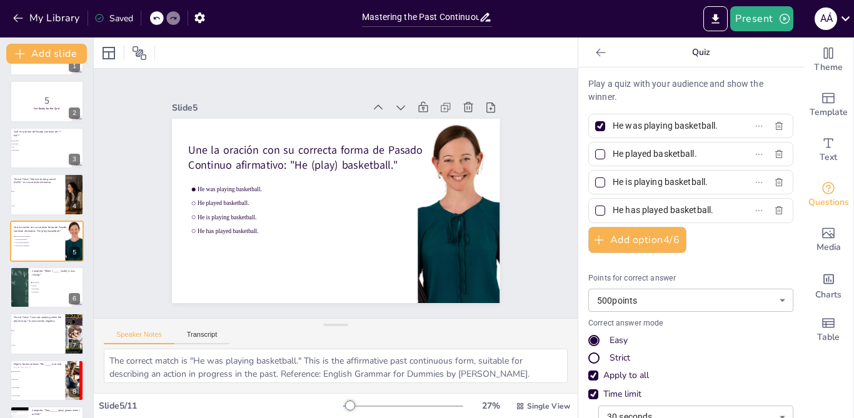
click at [626, 186] on input "He is playing basketball." at bounding box center [670, 182] width 116 height 18
click at [628, 125] on input "He was playing basketball." at bounding box center [670, 126] width 116 height 18
click at [636, 182] on input "He was playing basketball." at bounding box center [670, 182] width 116 height 18
click at [595, 129] on div at bounding box center [600, 126] width 10 height 10
click at [612, 129] on input "He is playing basketball." at bounding box center [670, 126] width 116 height 18
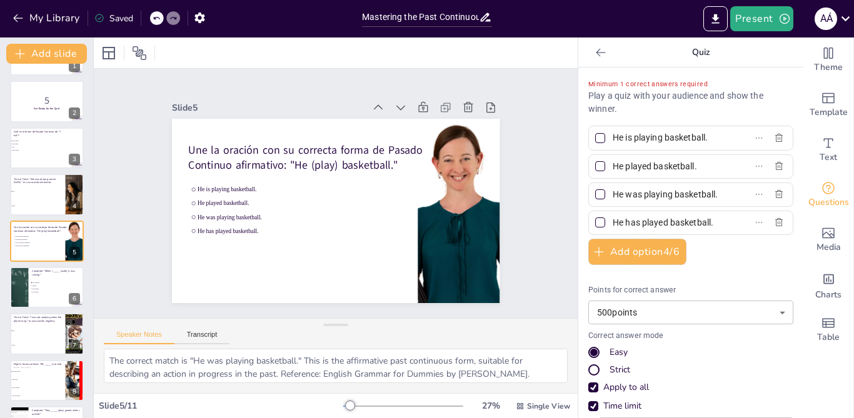
click at [595, 194] on div at bounding box center [600, 194] width 10 height 10
click at [612, 194] on input "He was playing basketball." at bounding box center [670, 195] width 116 height 18
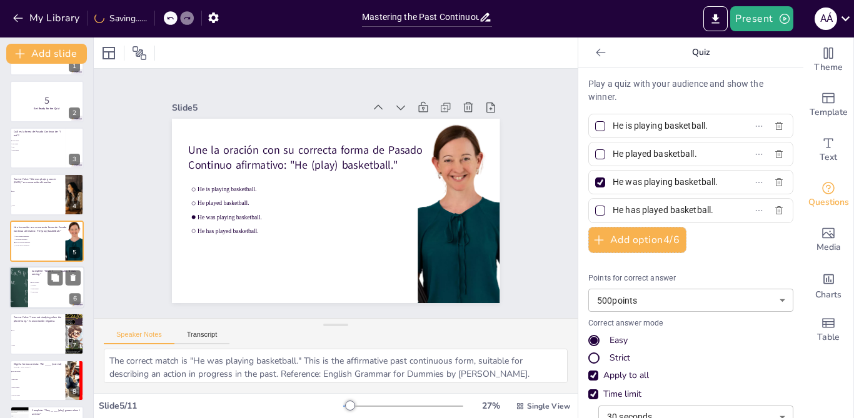
click at [19, 304] on div at bounding box center [19, 287] width 116 height 42
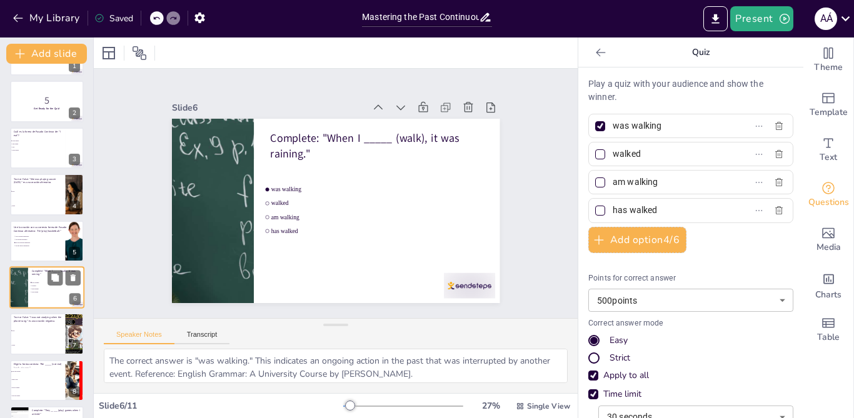
scroll to position [86, 0]
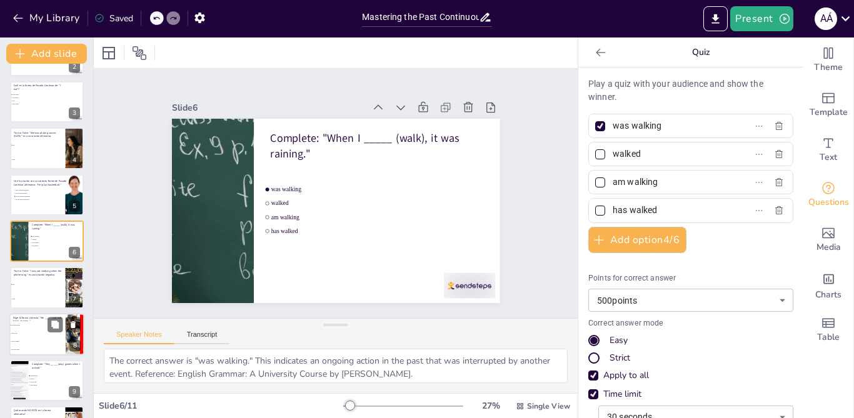
click at [33, 333] on span "did not eat" at bounding box center [38, 333] width 54 height 2
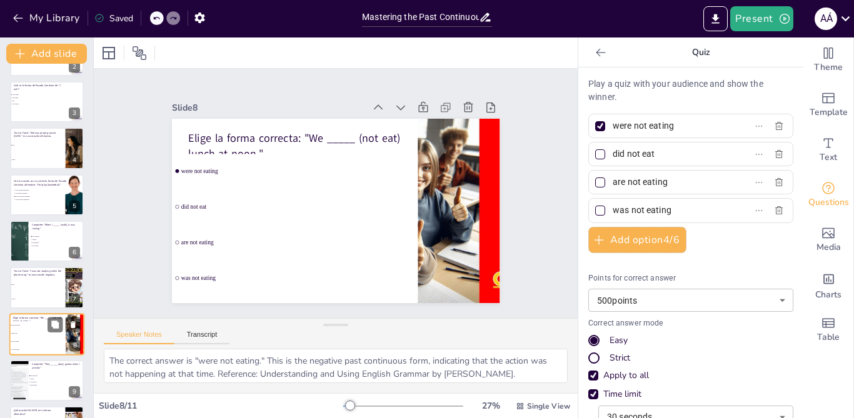
scroll to position [172, 0]
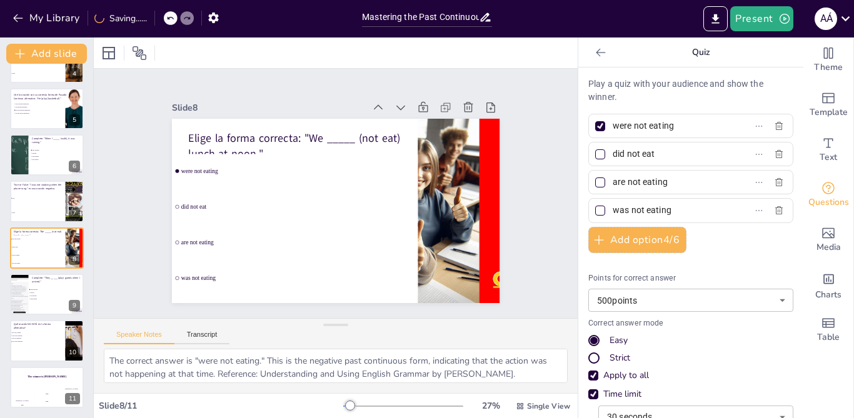
click at [221, 194] on li "did not eat" at bounding box center [292, 198] width 247 height 84
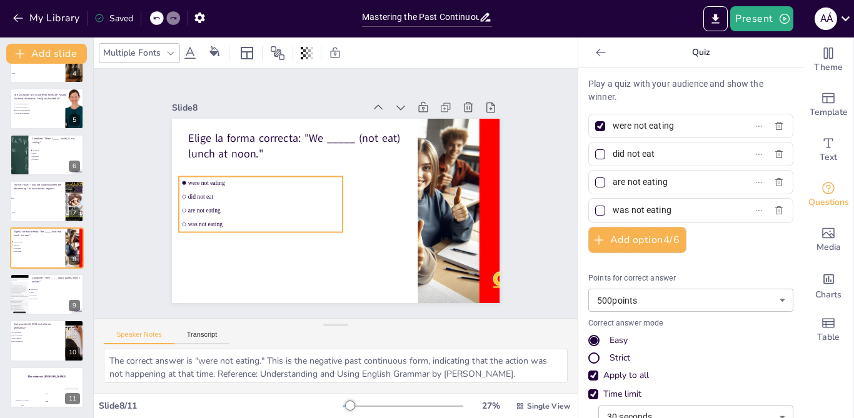
drag, startPoint x: 268, startPoint y: 187, endPoint x: 277, endPoint y: 216, distance: 29.5
click at [277, 216] on ul "were not eating did not eat are not eating was not eating" at bounding box center [261, 204] width 164 height 55
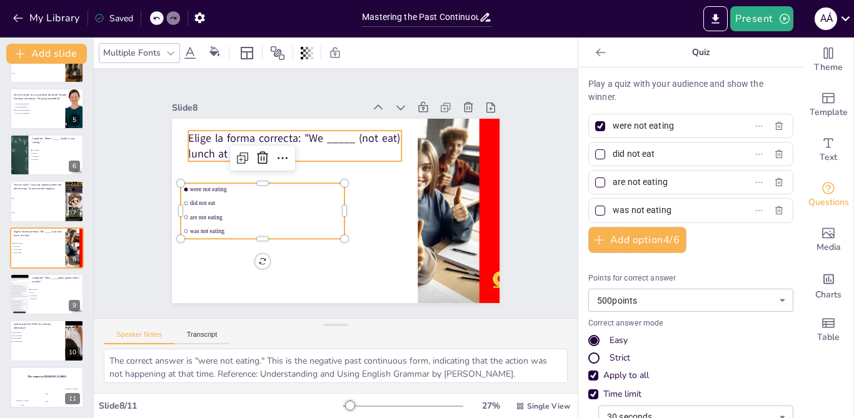
click at [235, 131] on p "Elige la forma correcta: "We _____ (not eat) lunch at noon."" at bounding box center [294, 146] width 213 height 31
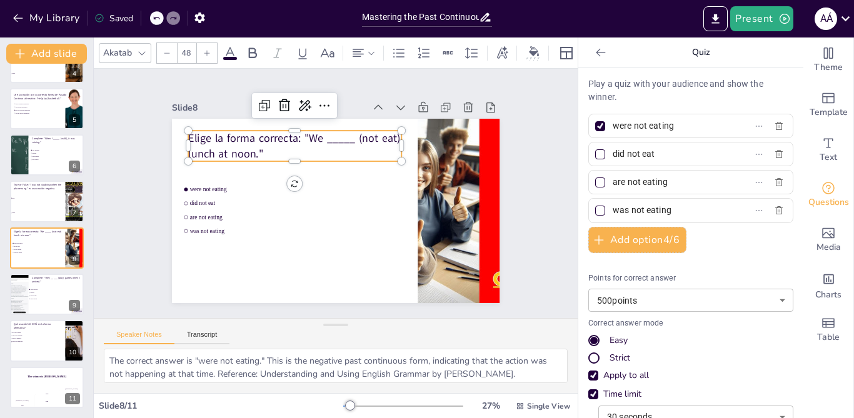
click at [238, 131] on p "Elige la forma correcta: "We _____ (not eat) lunch at noon."" at bounding box center [305, 138] width 215 height 74
click at [238, 131] on p "Elige la forma correcta: "We _____ (not eat) lunch at noon."" at bounding box center [299, 142] width 215 height 52
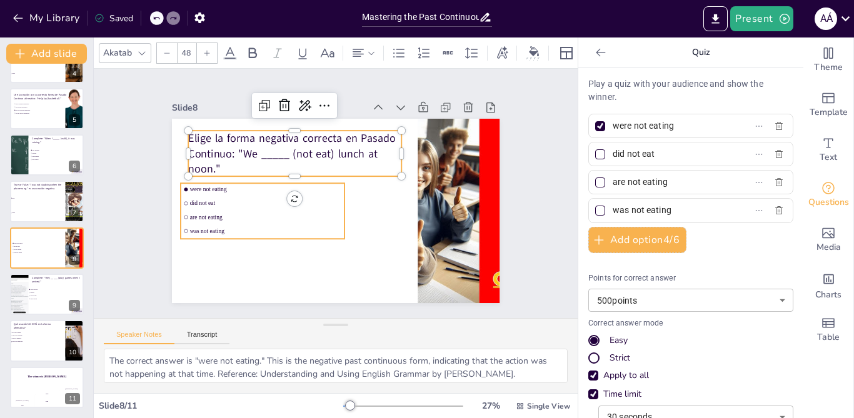
click at [238, 207] on ul "were not eating did not eat are not eating was not eating" at bounding box center [260, 195] width 172 height 88
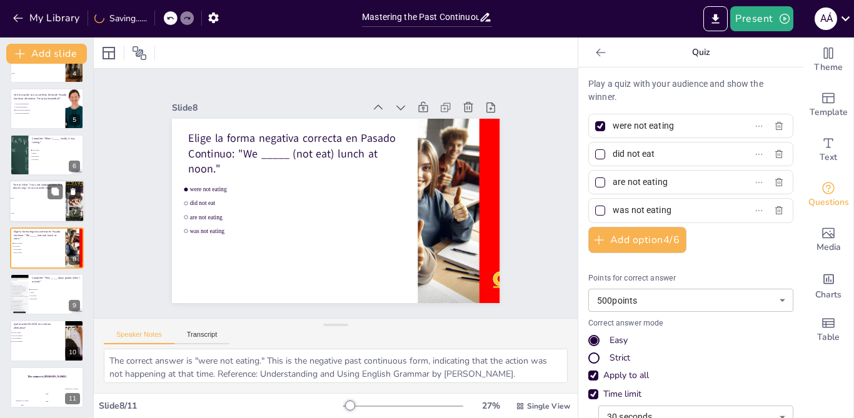
click at [27, 206] on li "False" at bounding box center [37, 213] width 56 height 15
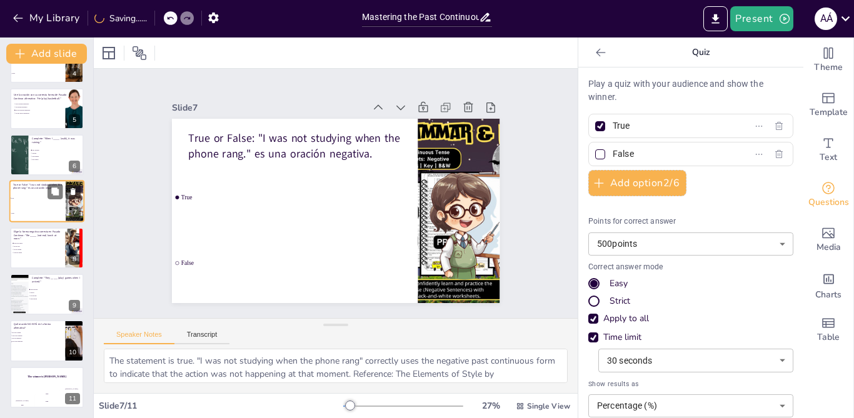
scroll to position [132, 0]
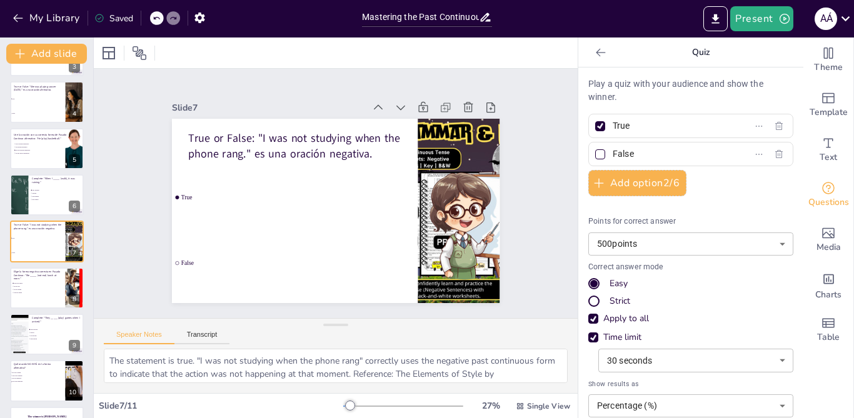
click at [30, 264] on div "Go to [DOMAIN_NAME] and login with code Free82350210 1 5 Get Ready for the Quiz…" at bounding box center [46, 195] width 93 height 506
click at [32, 292] on span "was not eating" at bounding box center [30, 293] width 35 height 2
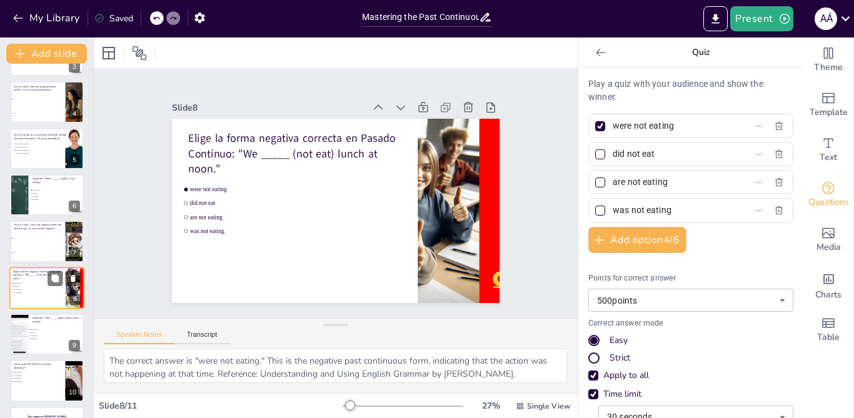
scroll to position [172, 0]
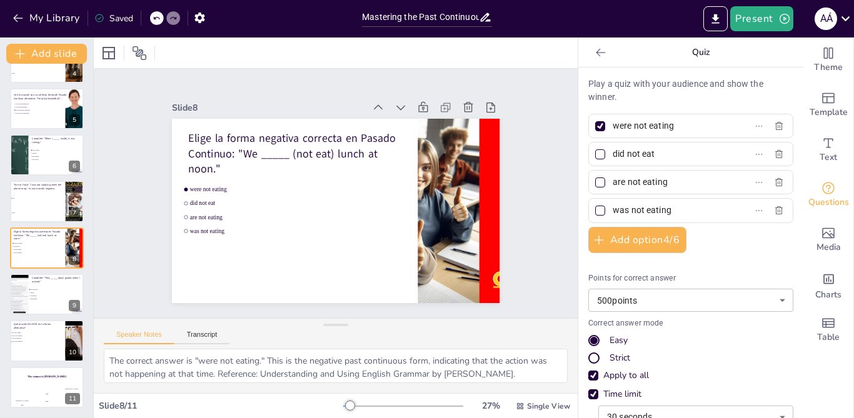
click at [635, 211] on input "was not eating" at bounding box center [670, 210] width 116 height 18
click at [595, 213] on div at bounding box center [600, 211] width 10 height 10
click at [612, 213] on input "were not eating" at bounding box center [670, 210] width 116 height 18
click at [595, 129] on div at bounding box center [600, 126] width 10 height 10
click at [612, 129] on input "were not eating" at bounding box center [670, 126] width 116 height 18
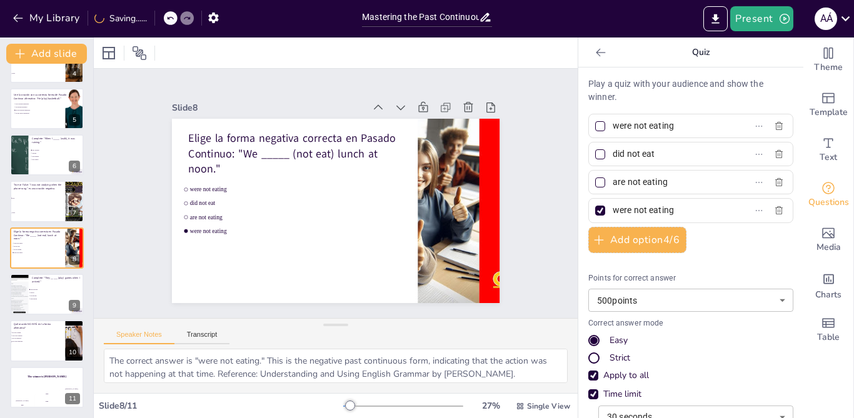
click at [636, 126] on input "were not eating" at bounding box center [670, 126] width 116 height 18
click at [629, 126] on input "was not eating" at bounding box center [670, 126] width 116 height 18
click at [621, 210] on input "were not eating" at bounding box center [670, 210] width 116 height 18
click at [37, 216] on li "False" at bounding box center [37, 213] width 56 height 15
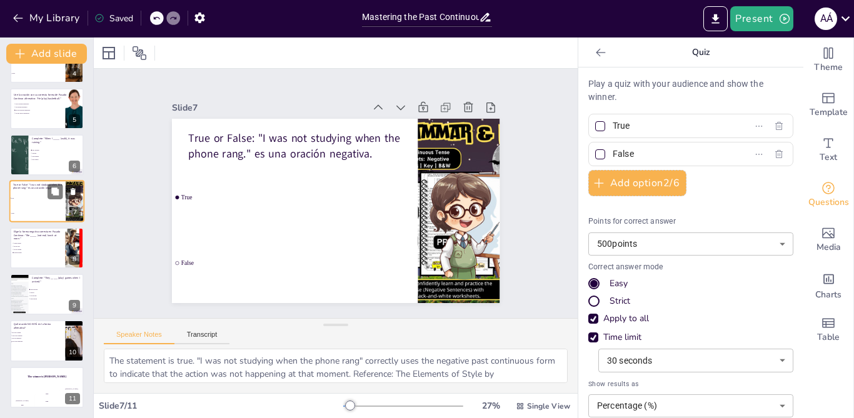
scroll to position [132, 0]
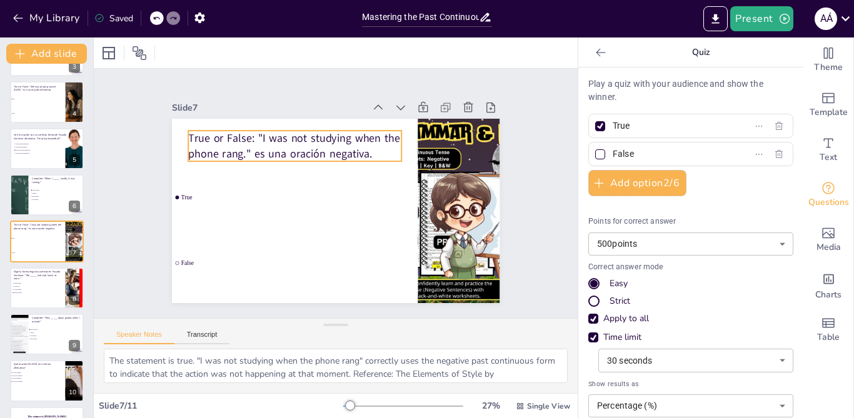
click at [299, 134] on p "True or False: "I was not studying when the phone rang." es una oración negativ…" at bounding box center [294, 146] width 213 height 31
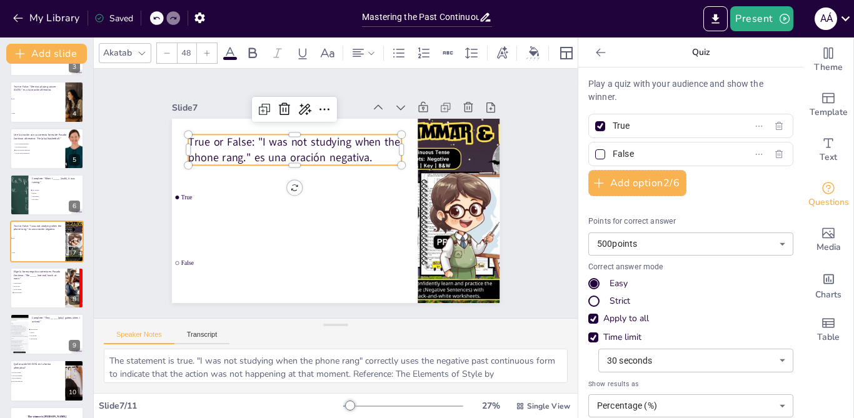
drag, startPoint x: 272, startPoint y: 137, endPoint x: 289, endPoint y: 137, distance: 16.9
click at [272, 137] on p "True or False: "I was not studying when the phone rang." es una oración negativ…" at bounding box center [322, 135] width 200 height 133
click at [290, 137] on p "True or False: "I was not studying when the phone rang." es una oración negativ…" at bounding box center [322, 135] width 200 height 133
click at [290, 137] on p "True or False: "I was not studying when the phone rang." es una oración negativ…" at bounding box center [299, 145] width 215 height 52
click at [136, 179] on div "Slide 1 Go to [DOMAIN_NAME] and login with code Free82350210 Slide 2 5 Get Read…" at bounding box center [335, 193] width 451 height 411
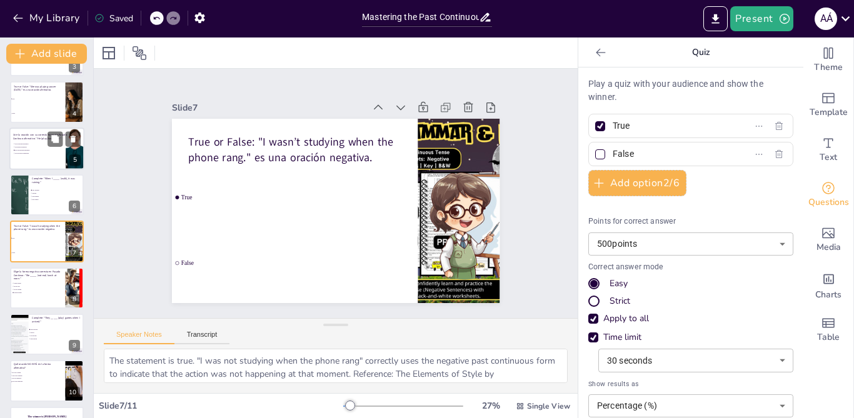
click at [22, 151] on span "He was playing basketball." at bounding box center [32, 150] width 35 height 2
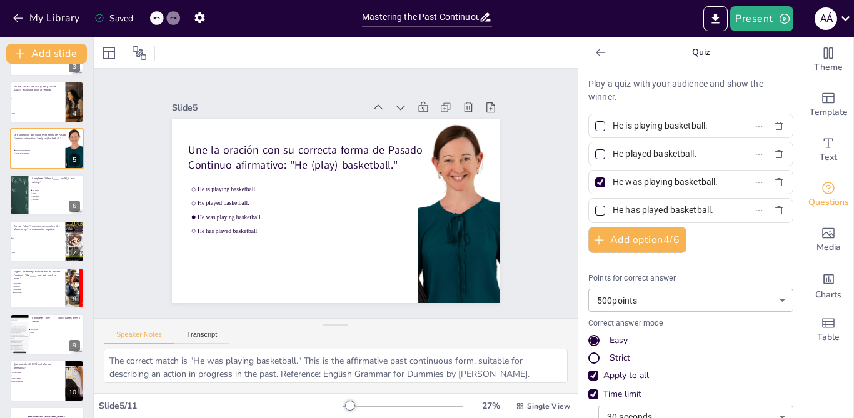
scroll to position [39, 0]
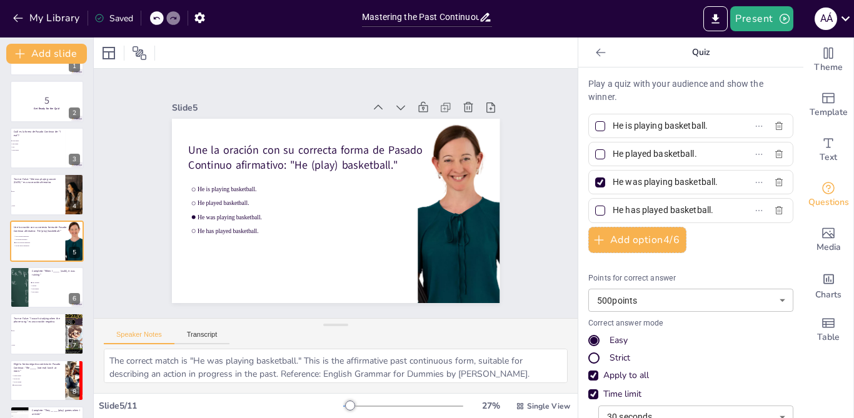
click at [669, 125] on input "He is playing basketball." at bounding box center [670, 126] width 116 height 18
click at [639, 189] on input "He was playing basketball." at bounding box center [670, 182] width 116 height 18
click at [122, 209] on div "Slide 1 Go to [DOMAIN_NAME] and login with code Free82350210 Slide 2 5 Get Read…" at bounding box center [335, 193] width 525 height 344
click at [38, 202] on li "False" at bounding box center [37, 206] width 56 height 15
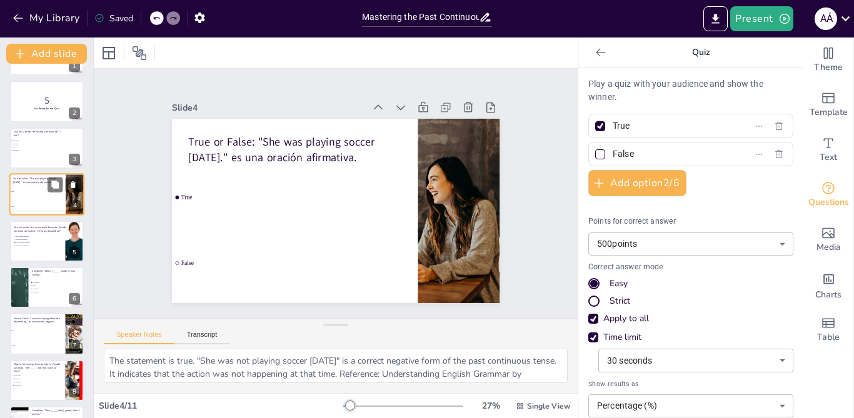
scroll to position [0, 0]
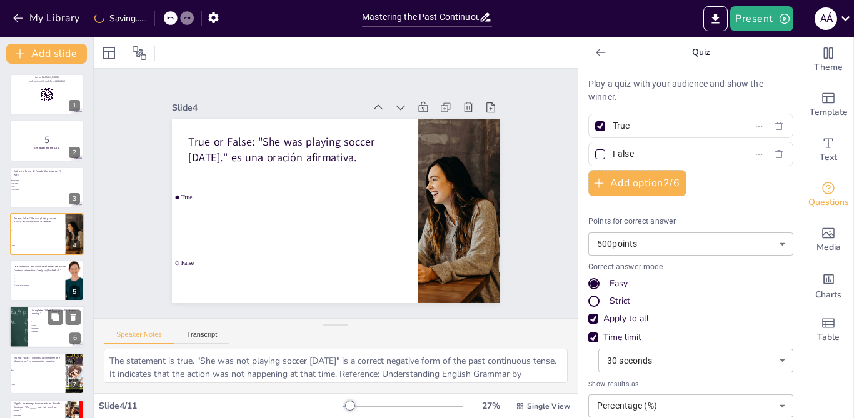
click at [40, 335] on div at bounding box center [46, 327] width 75 height 42
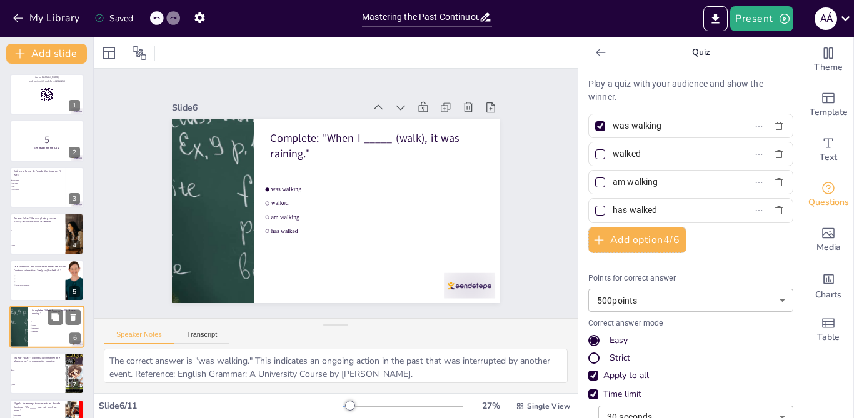
scroll to position [86, 0]
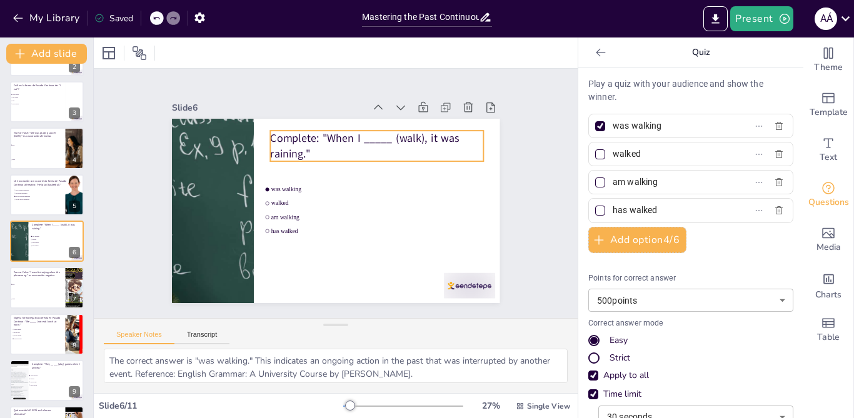
click at [298, 134] on p "Complete: "When I _____ (walk), it was raining."" at bounding box center [395, 172] width 200 height 133
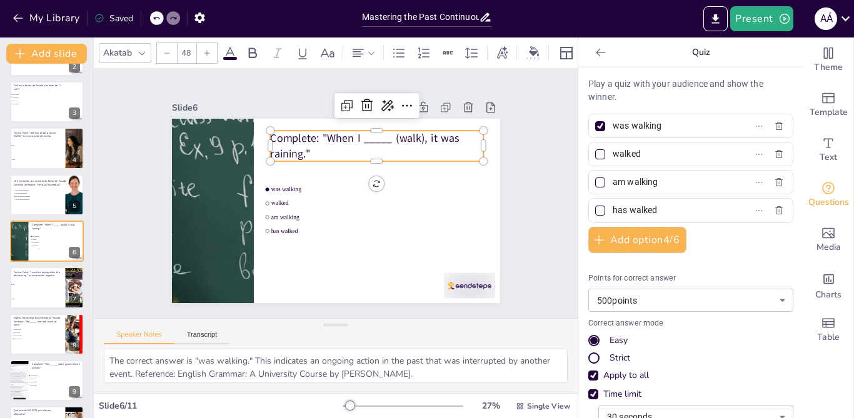
click at [298, 134] on p "Complete: "When I _____ (walk), it was raining."" at bounding box center [385, 155] width 215 height 74
click at [298, 134] on p "Complete: "When I _____ (walk), it was raining."" at bounding box center [381, 150] width 215 height 52
click at [552, 226] on div "Slide 1 Go to [DOMAIN_NAME] and login with code Free82350210 Slide 2 5 Get Read…" at bounding box center [336, 193] width 484 height 249
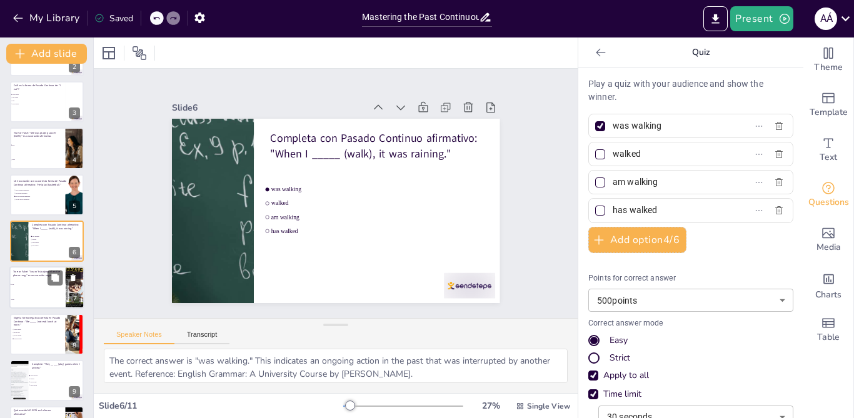
click at [40, 305] on li "False" at bounding box center [37, 299] width 56 height 15
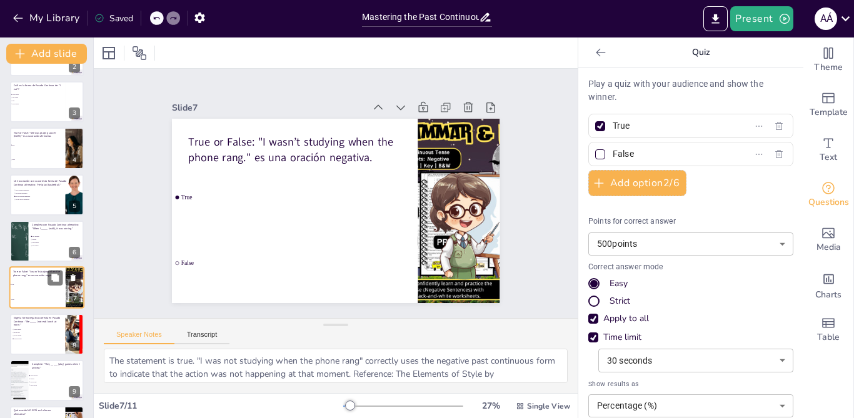
scroll to position [132, 0]
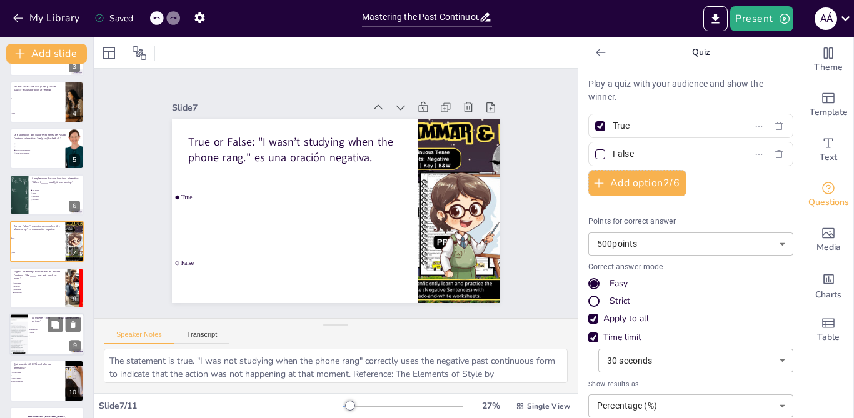
click at [19, 347] on div at bounding box center [18, 334] width 75 height 42
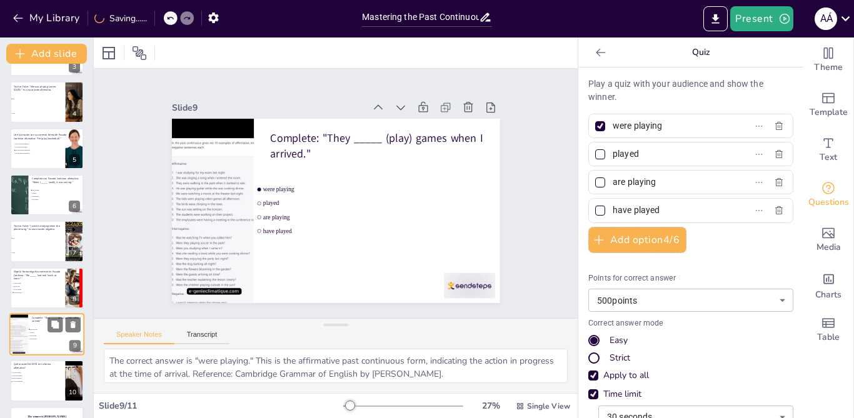
scroll to position [172, 0]
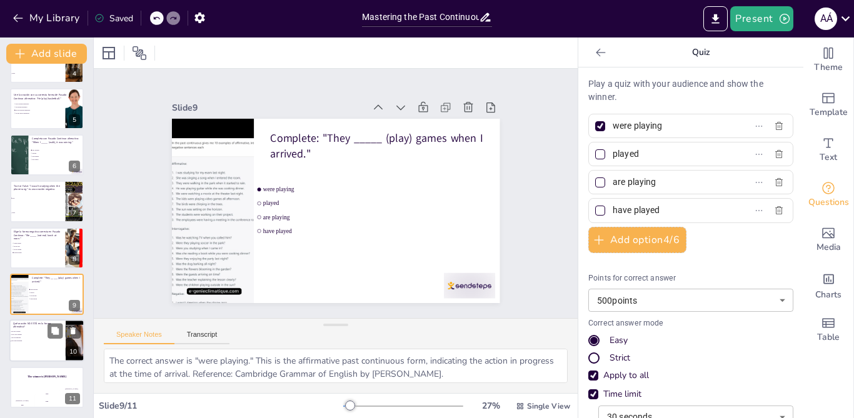
click at [14, 353] on div at bounding box center [46, 341] width 75 height 42
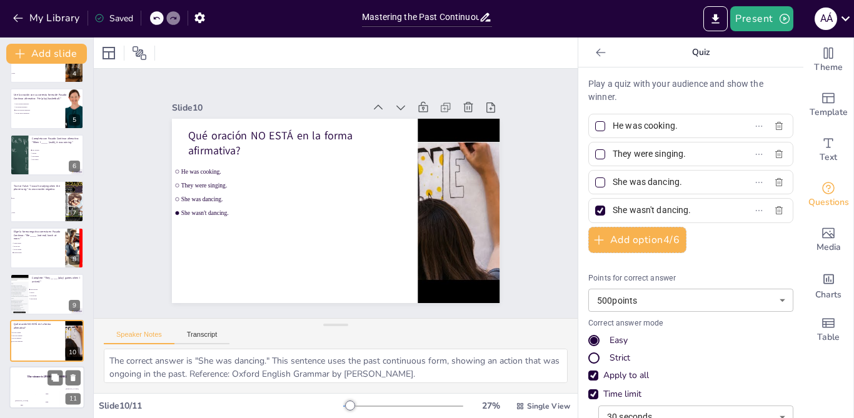
click at [24, 387] on div "Hasan 100" at bounding box center [21, 397] width 25 height 21
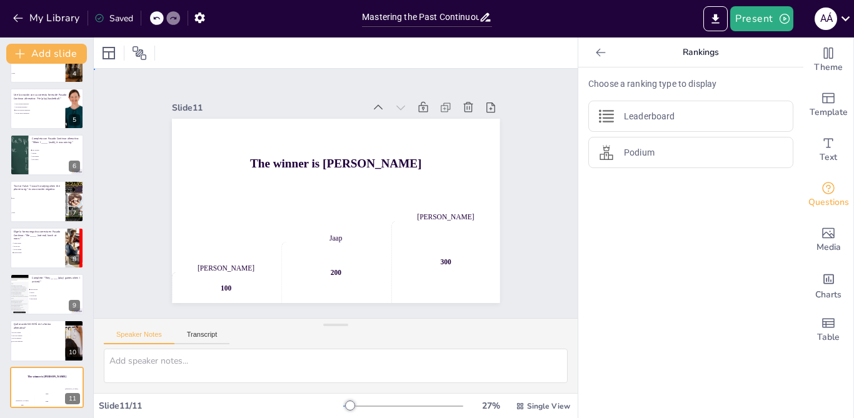
click at [128, 216] on div "Slide 1 Go to [DOMAIN_NAME] and login with code Free82350210 Slide 2 5 Get Read…" at bounding box center [335, 193] width 419 height 259
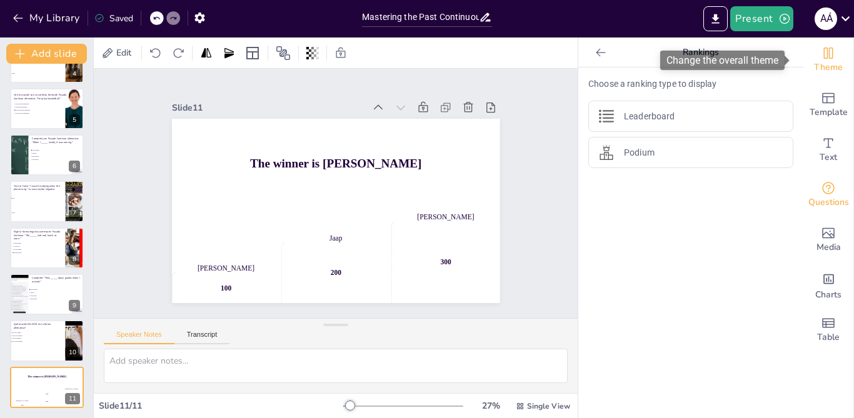
click at [832, 59] on div "Theme" at bounding box center [828, 59] width 50 height 45
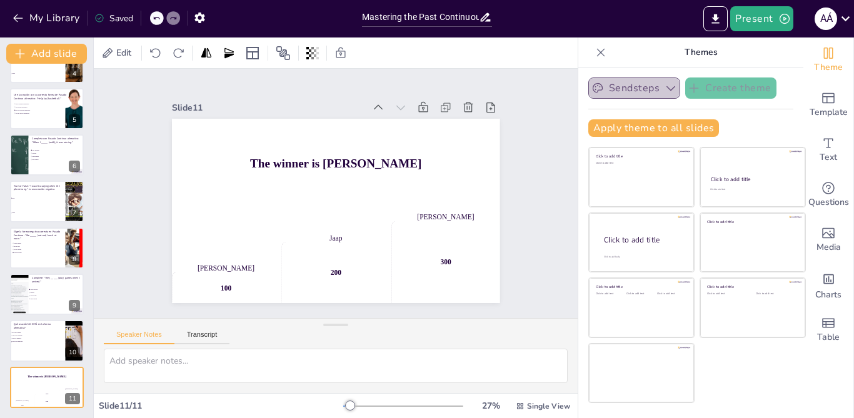
click at [666, 87] on icon "button" at bounding box center [670, 88] width 9 height 5
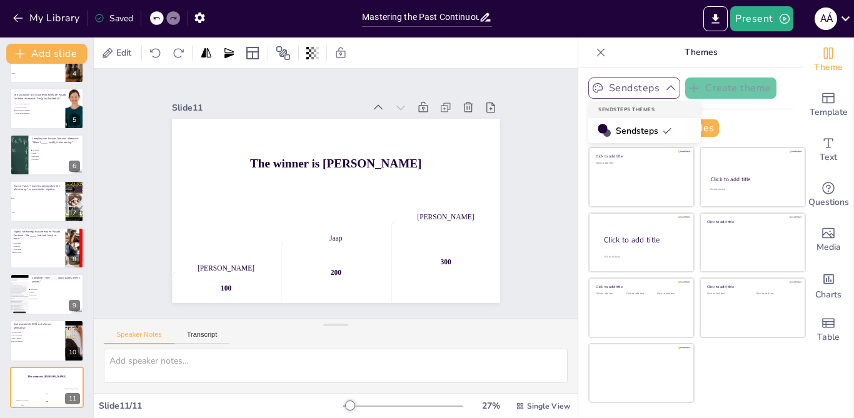
click at [597, 130] on div at bounding box center [601, 128] width 9 height 9
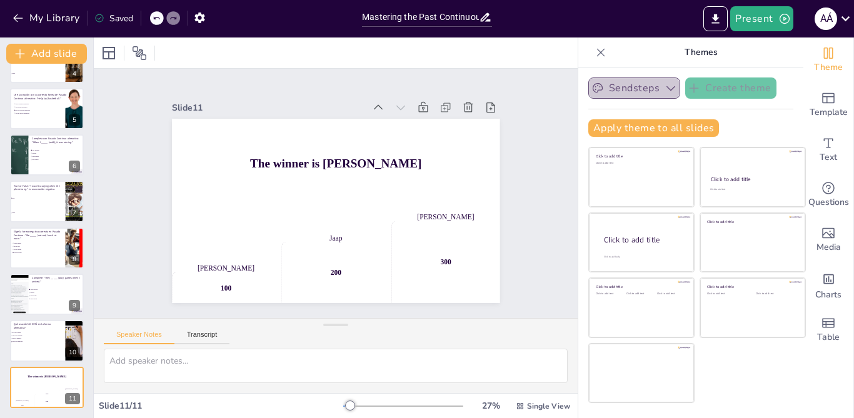
click at [617, 91] on button "Sendsteps" at bounding box center [634, 87] width 92 height 21
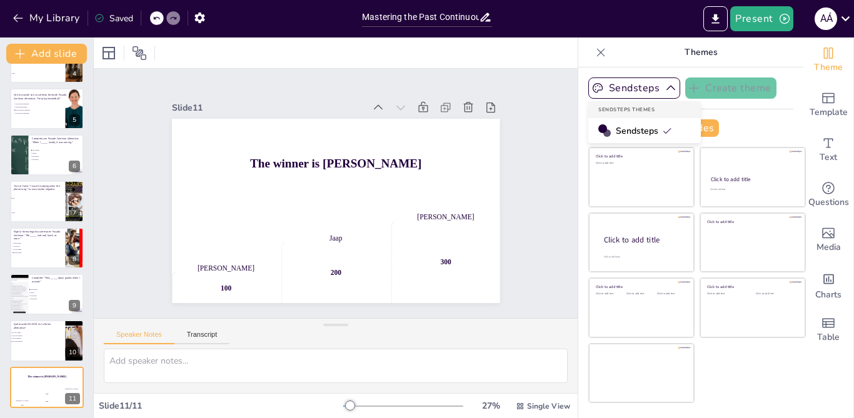
click at [635, 128] on span "Sendsteps" at bounding box center [644, 131] width 56 height 12
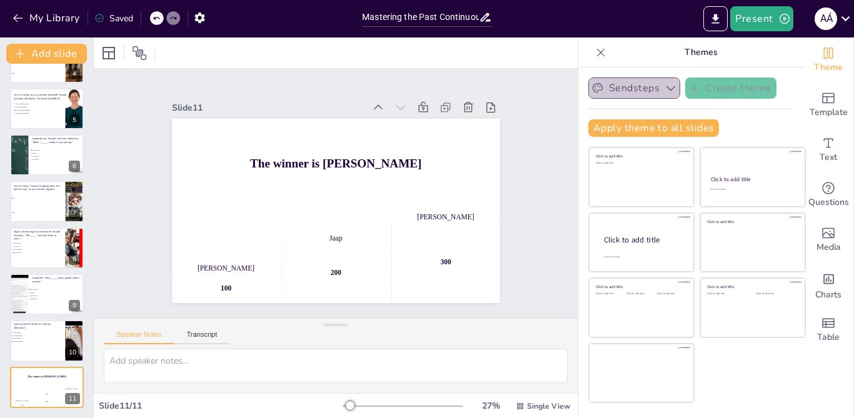
click at [633, 86] on button "Sendsteps" at bounding box center [634, 87] width 92 height 21
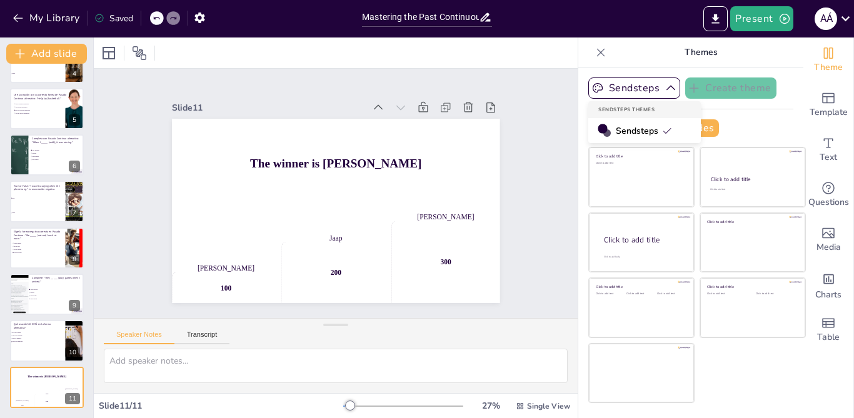
click at [597, 129] on div at bounding box center [601, 128] width 9 height 9
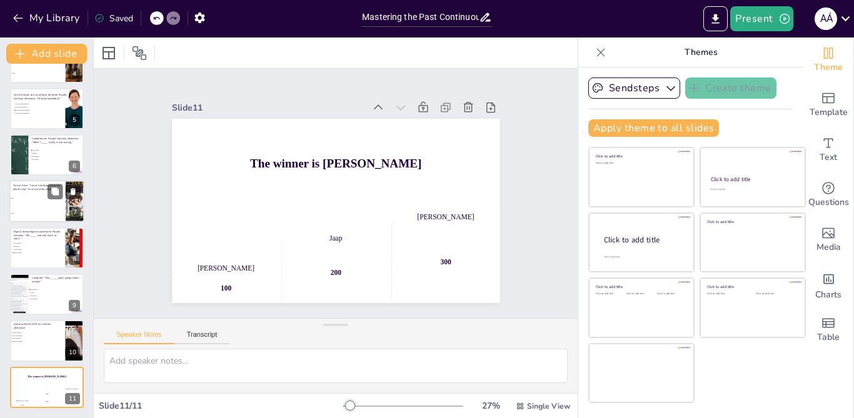
click at [29, 216] on li "False" at bounding box center [37, 213] width 56 height 15
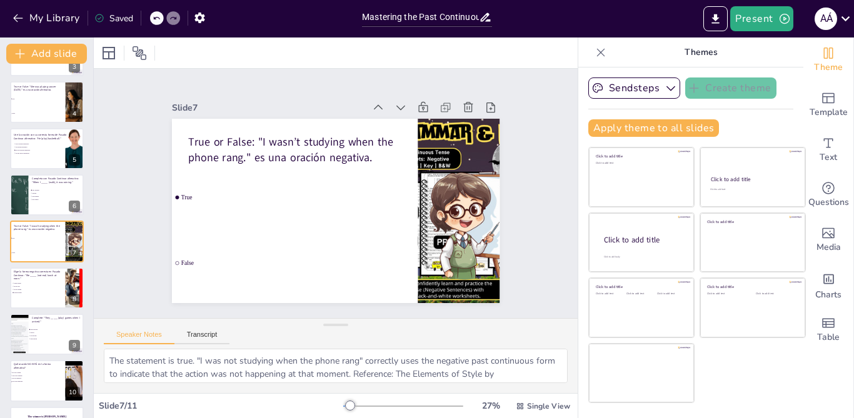
scroll to position [0, 0]
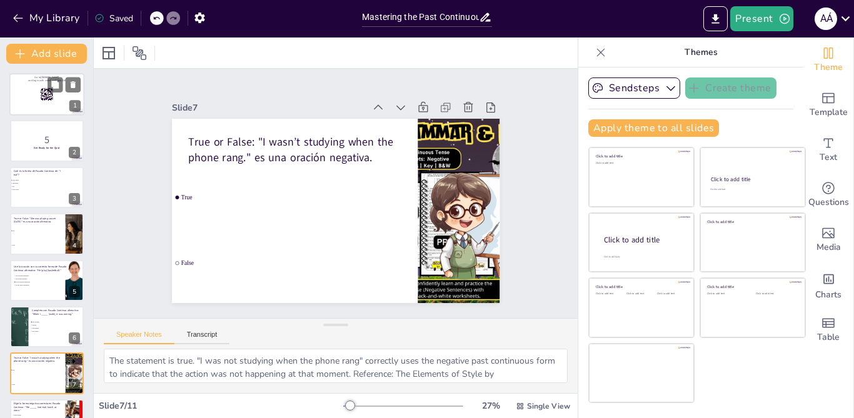
click at [37, 91] on div at bounding box center [46, 94] width 75 height 42
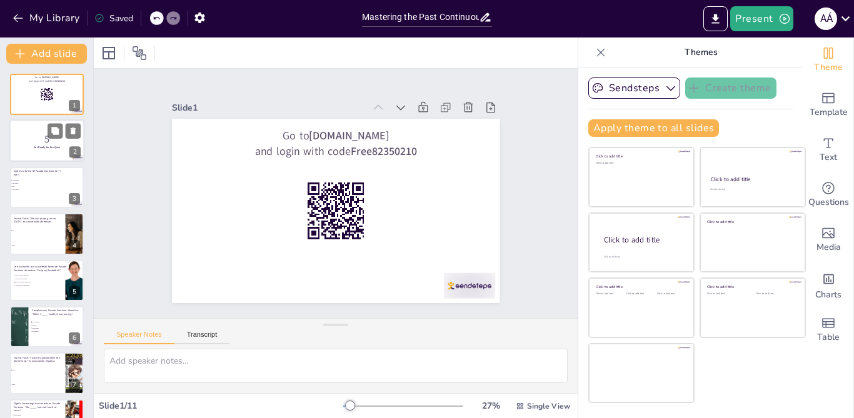
click at [21, 152] on div at bounding box center [46, 141] width 75 height 42
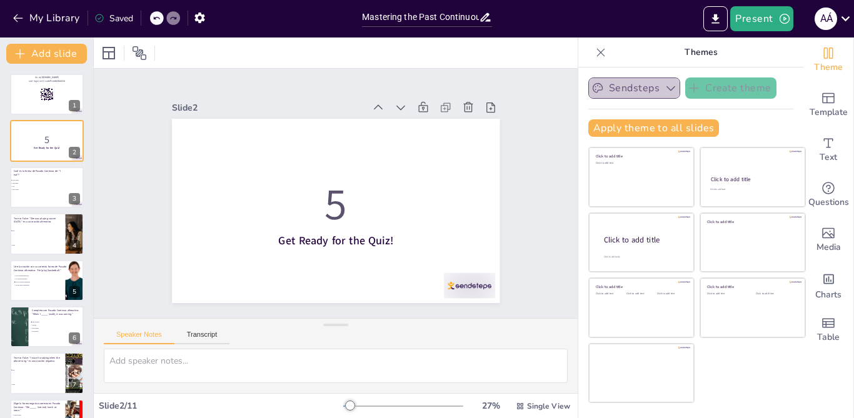
click at [639, 79] on button "Sendsteps" at bounding box center [634, 87] width 92 height 21
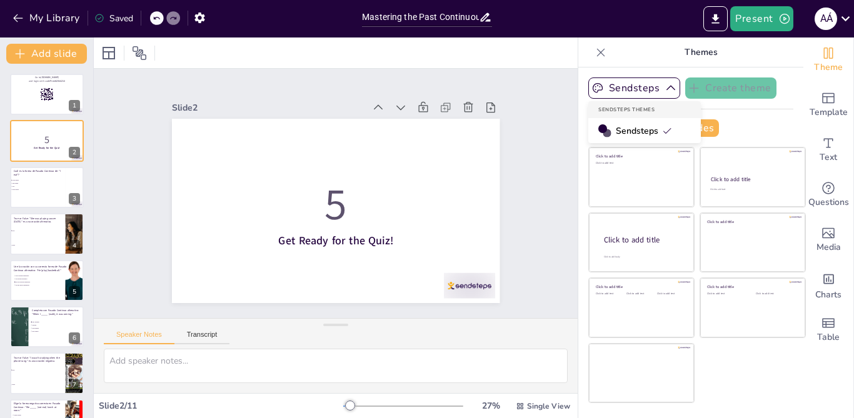
click at [602, 135] on div at bounding box center [606, 133] width 8 height 8
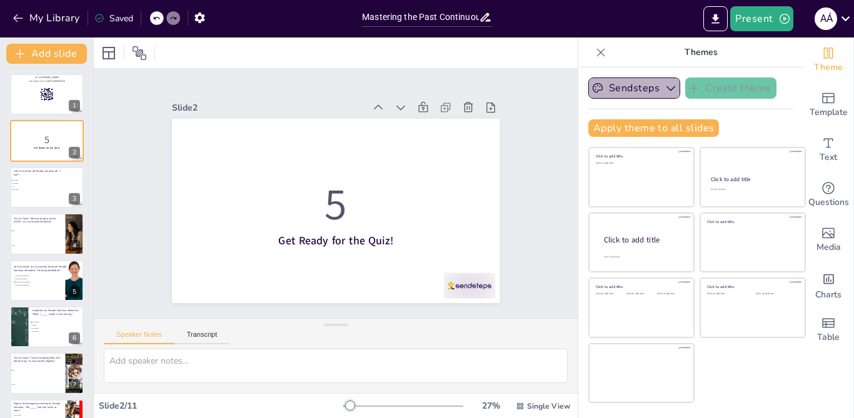
click at [664, 86] on icon "button" at bounding box center [670, 88] width 12 height 12
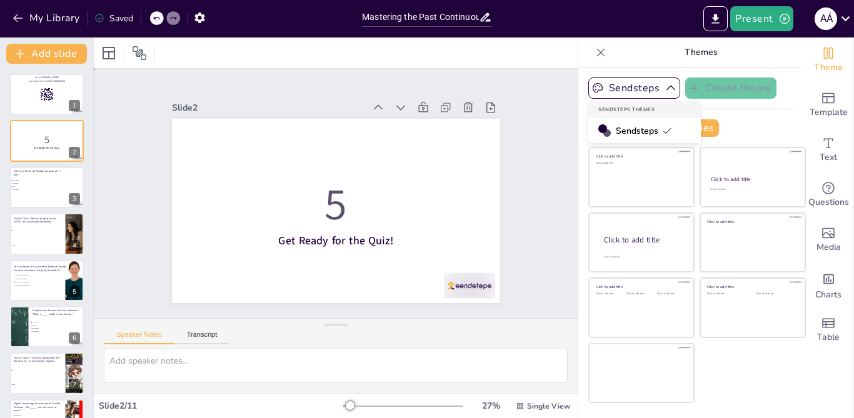
click at [520, 145] on div "Slide 1 Go to [DOMAIN_NAME] and login with code Free82350210 Slide 2 5 Get Read…" at bounding box center [335, 194] width 419 height 260
drag, startPoint x: 619, startPoint y: 125, endPoint x: 554, endPoint y: 164, distance: 75.1
click at [554, 164] on div "Slide 1 Go to [DOMAIN_NAME] and login with code Free82350210 Slide 2 5 Get Read…" at bounding box center [335, 193] width 507 height 299
click at [547, 166] on div "Slide 1 Go to [DOMAIN_NAME] and login with code Free82350210 Slide 2 5 Get Read…" at bounding box center [335, 193] width 507 height 299
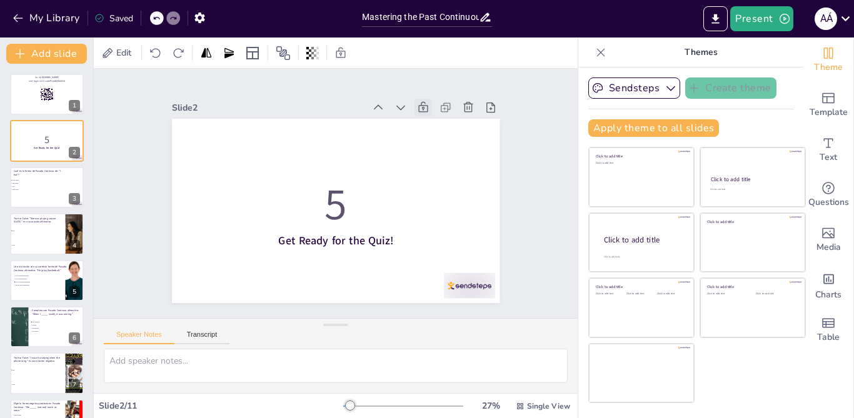
click at [425, 110] on icon at bounding box center [432, 117] width 14 height 14
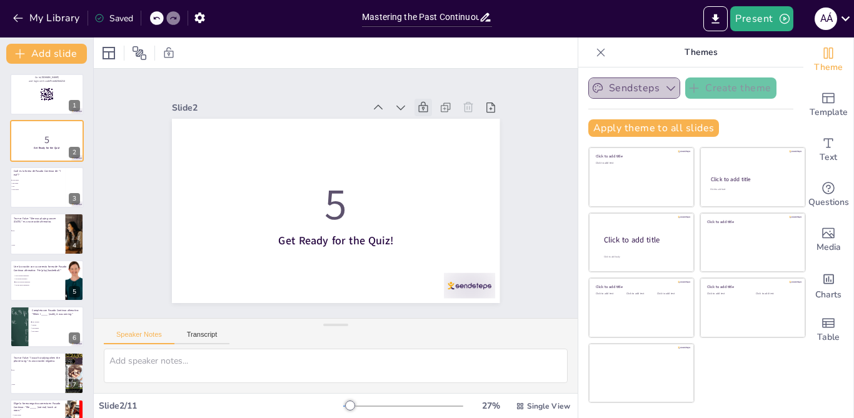
click at [609, 86] on button "Sendsteps" at bounding box center [634, 87] width 92 height 21
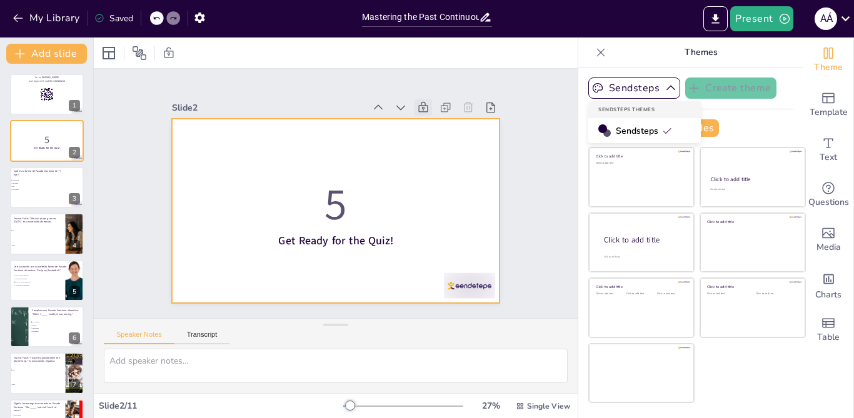
click at [479, 137] on div at bounding box center [333, 210] width 345 height 217
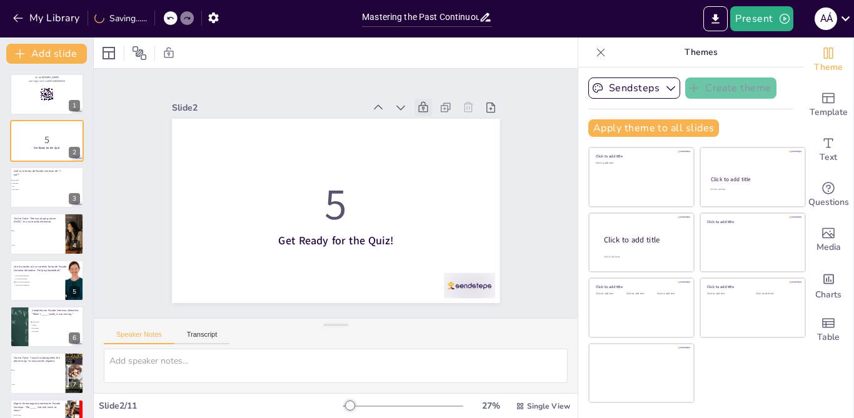
click at [425, 110] on icon at bounding box center [432, 117] width 14 height 14
click at [526, 252] on div "Slide 1 Go to [DOMAIN_NAME] and login with code Free82350210 Slide 2 5 Get Read…" at bounding box center [335, 193] width 507 height 298
